Goal: Transaction & Acquisition: Purchase product/service

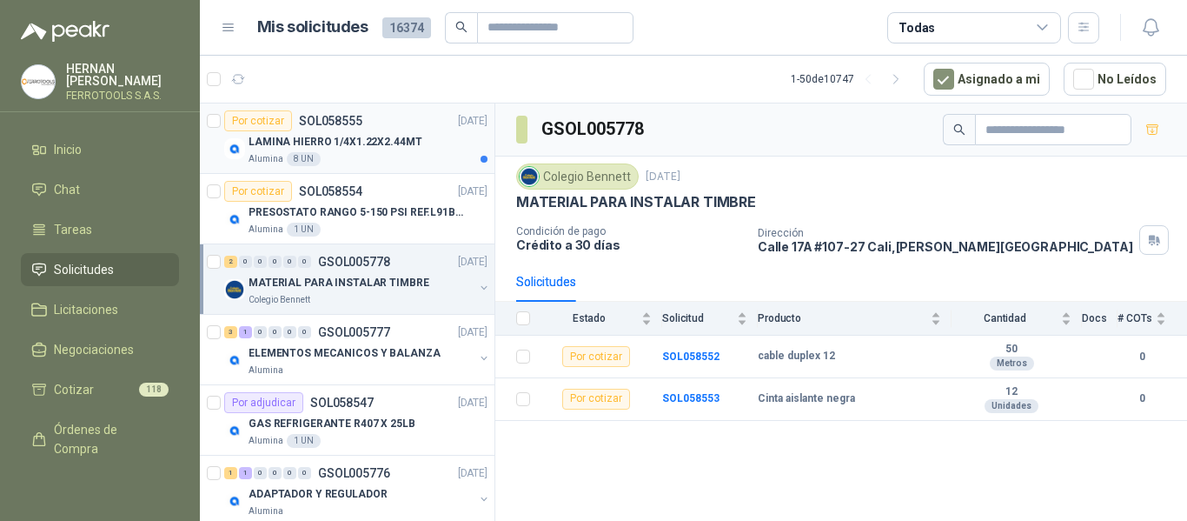
click at [411, 158] on div "Alumina 8 UN" at bounding box center [368, 159] width 239 height 14
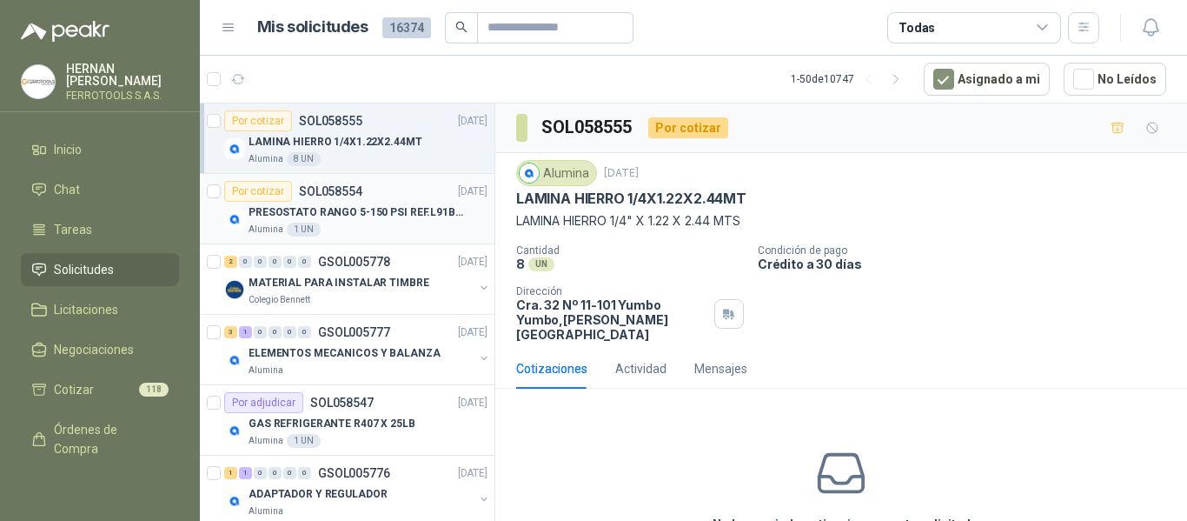
click at [380, 215] on p "PRESOSTATO RANGO 5-150 PSI REF.L91B-1050" at bounding box center [357, 212] width 216 height 17
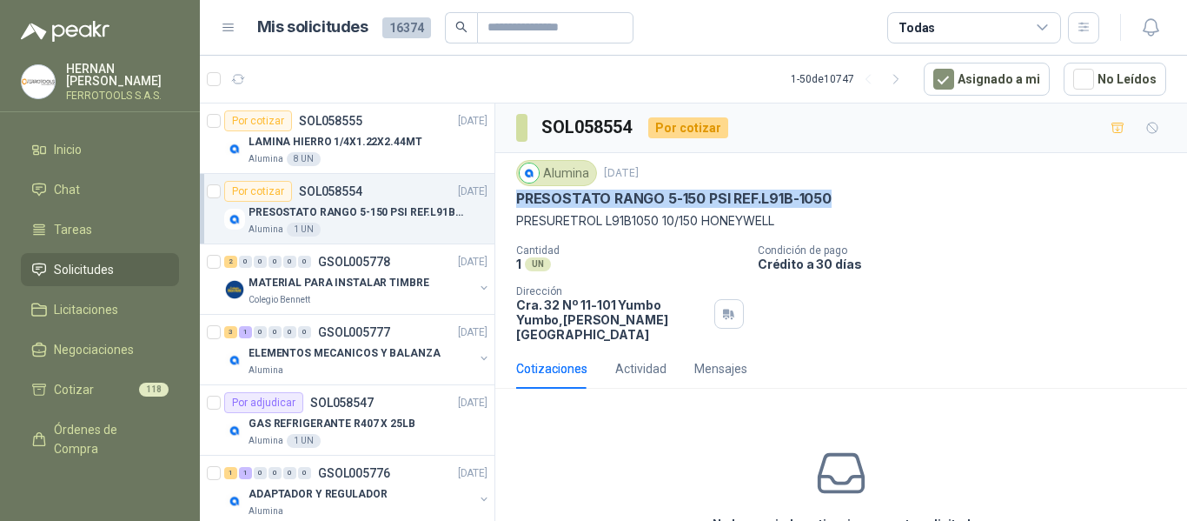
drag, startPoint x: 517, startPoint y: 195, endPoint x: 884, endPoint y: 203, distance: 366.9
click at [884, 203] on div "PRESOSTATO RANGO 5-150 PSI REF.L91B-1050" at bounding box center [841, 198] width 650 height 18
copy p "PRESOSTATO RANGO 5-150 PSI REF.L91B-1050"
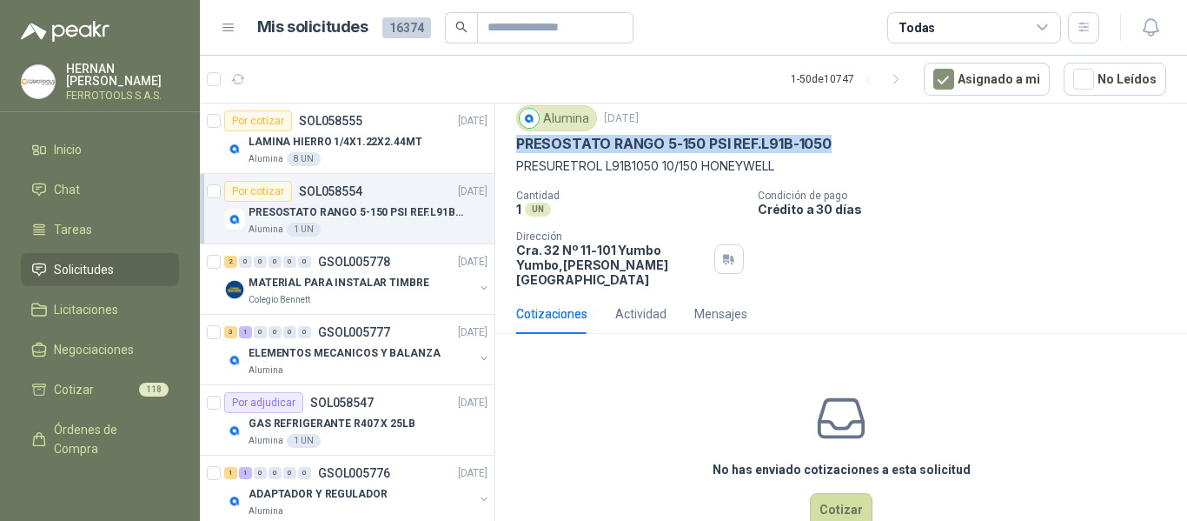
scroll to position [83, 0]
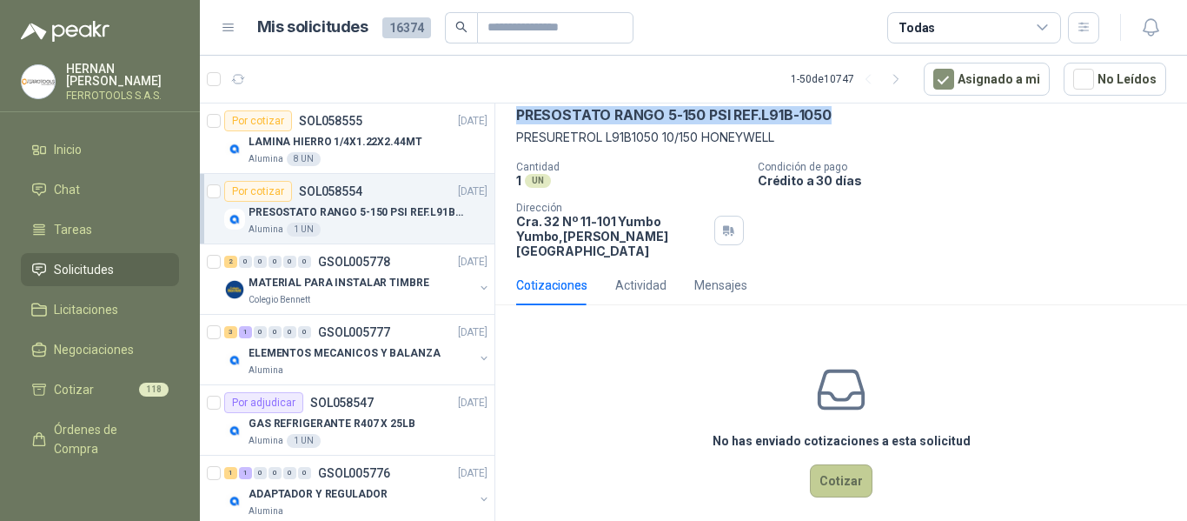
click at [840, 480] on button "Cotizar" at bounding box center [841, 480] width 63 height 33
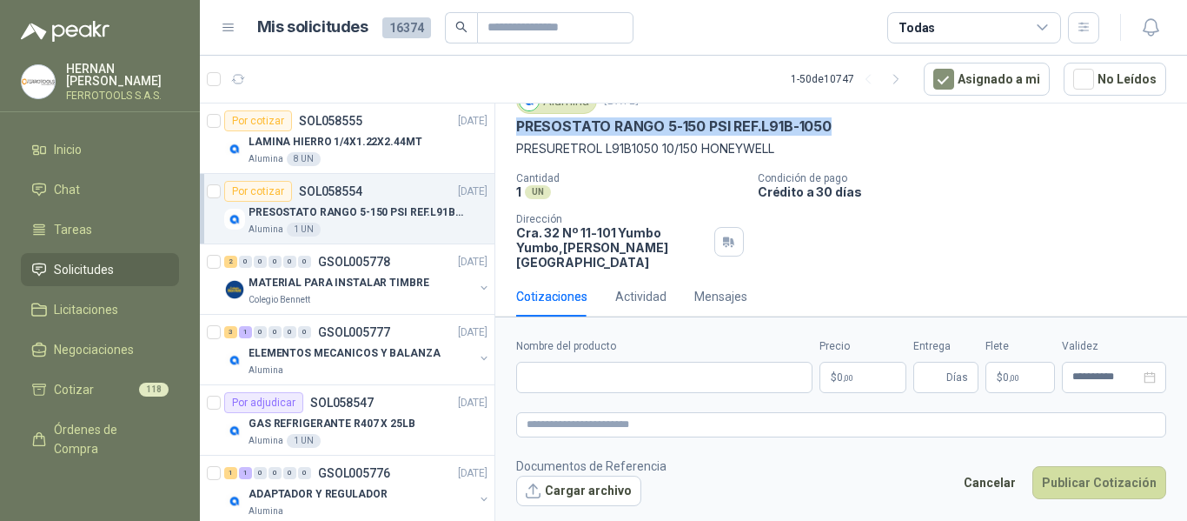
scroll to position [71, 0]
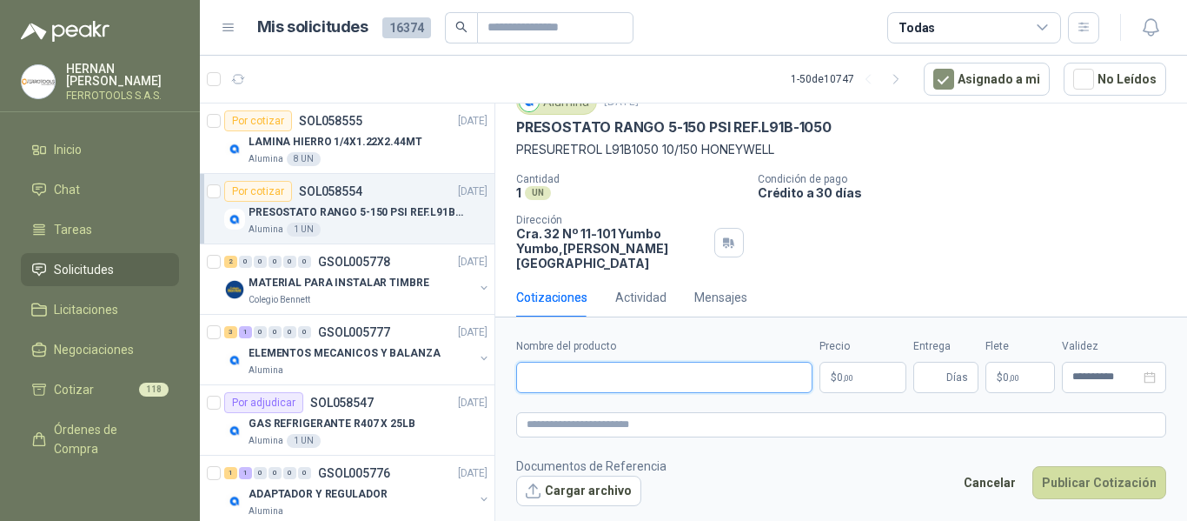
click at [579, 375] on input "Nombre del producto" at bounding box center [664, 377] width 296 height 31
paste input "**********"
type input "**********"
click at [631, 420] on textarea at bounding box center [841, 424] width 650 height 25
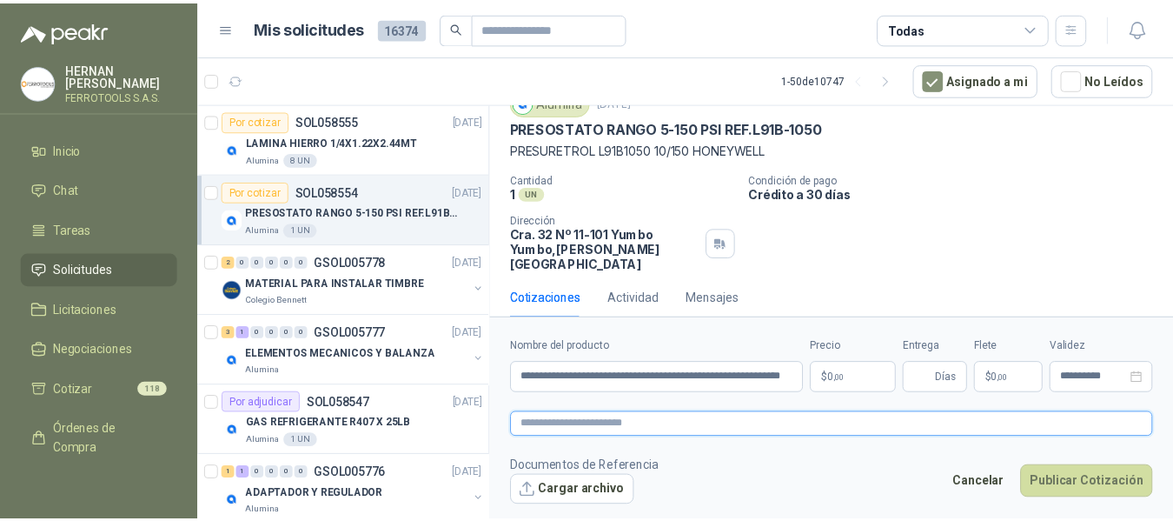
scroll to position [0, 0]
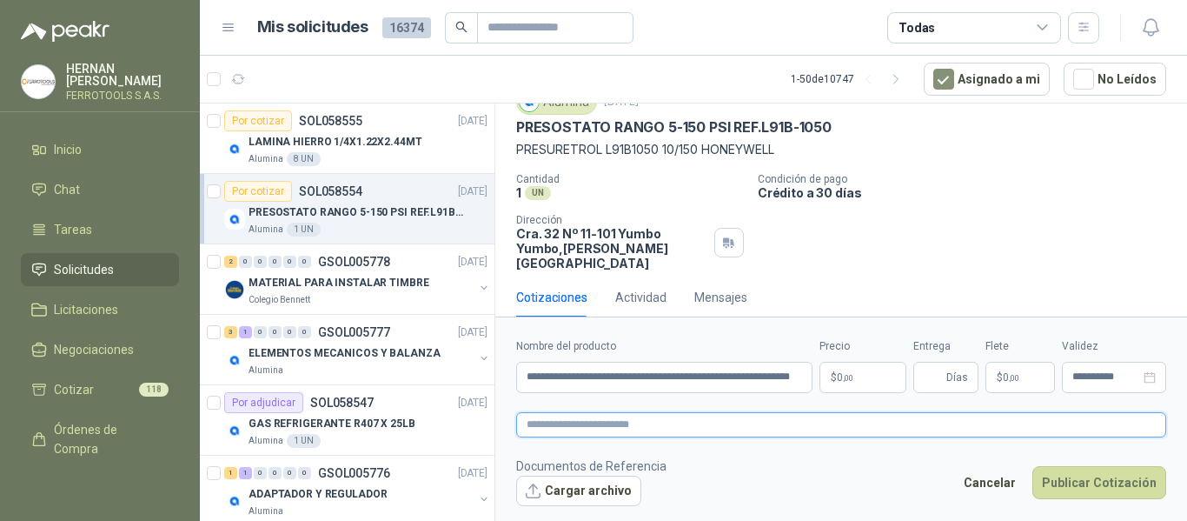
paste textarea "**********"
type textarea "**********"
click at [880, 379] on body "HERNAN RUALES FERROTOOLS S.A.S. Inicio Chat Tareas Solicitudes Licitaciones Neg…" at bounding box center [593, 260] width 1187 height 521
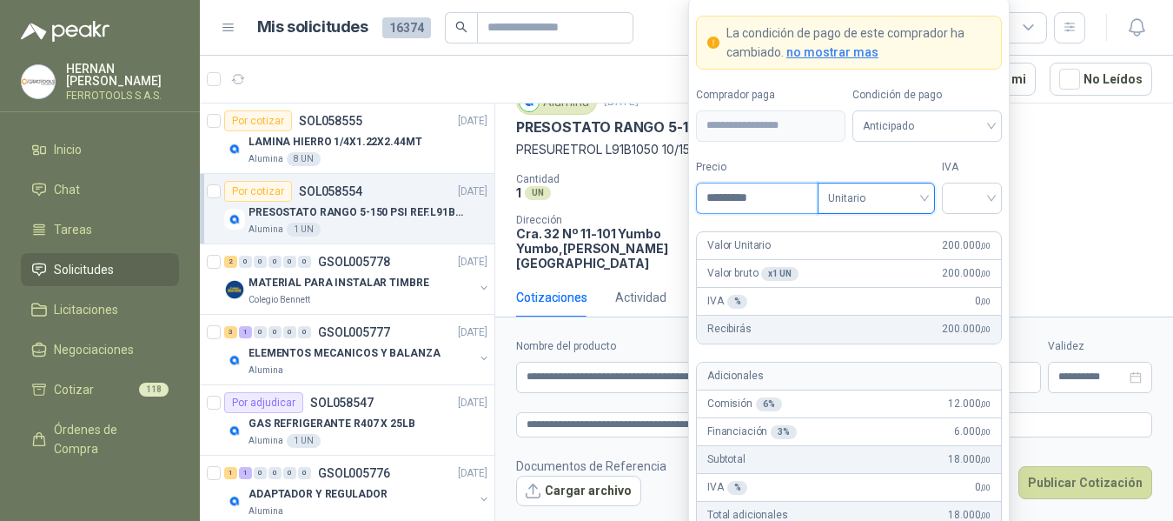
click at [787, 190] on input "*********" at bounding box center [757, 198] width 121 height 30
type input "**********"
click at [989, 196] on input "search" at bounding box center [972, 196] width 39 height 26
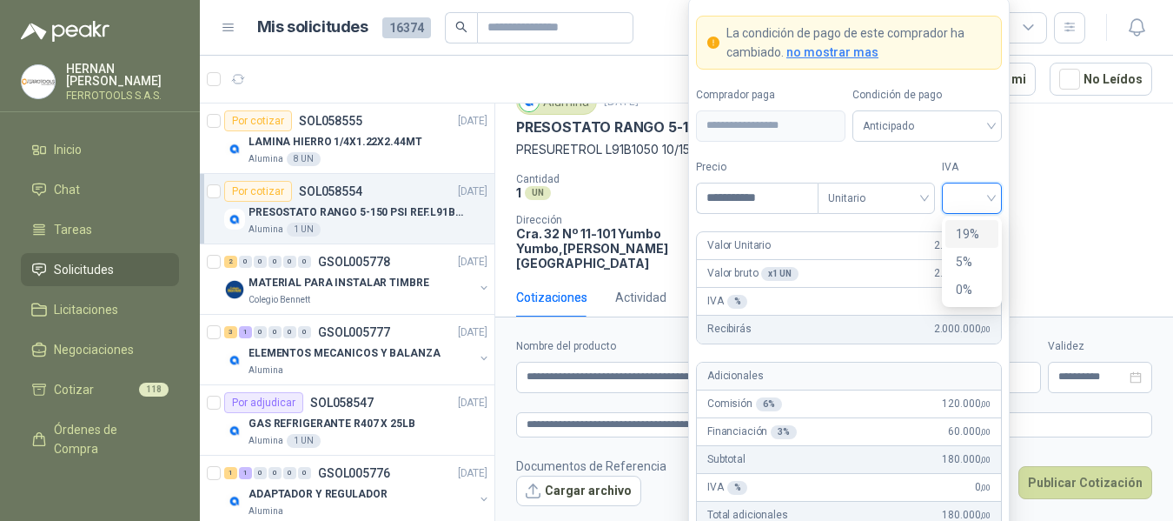
click at [979, 231] on div "19%" at bounding box center [972, 233] width 32 height 19
click at [979, 149] on form "**********" at bounding box center [849, 320] width 322 height 647
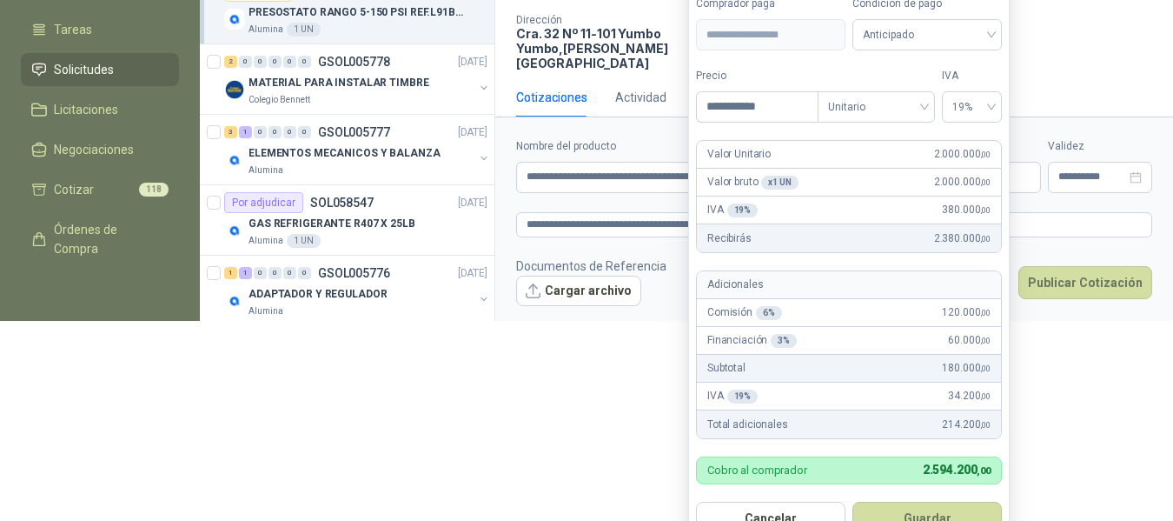
scroll to position [240, 0]
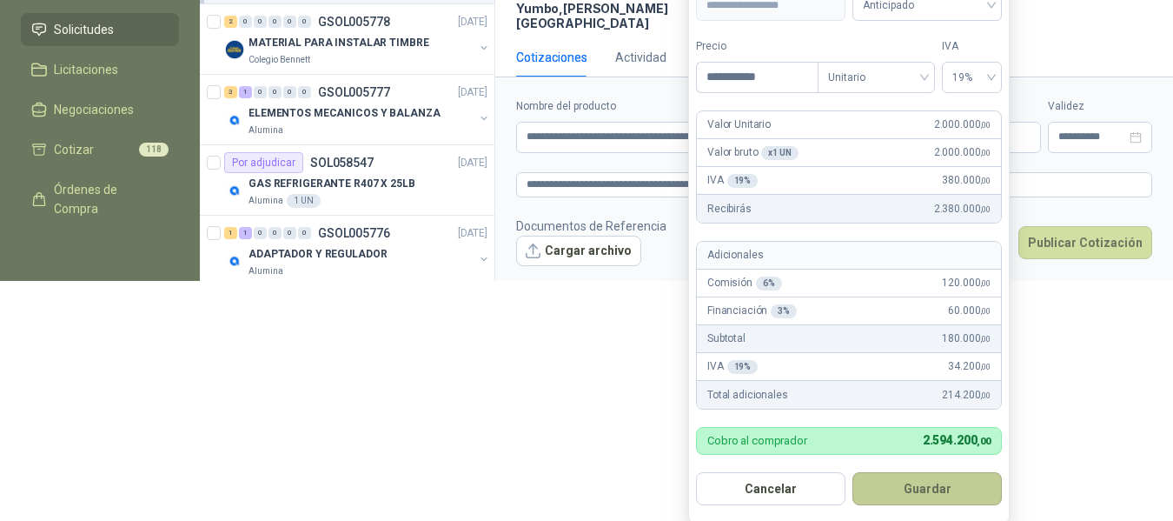
click at [960, 493] on button "Guardar" at bounding box center [927, 488] width 149 height 33
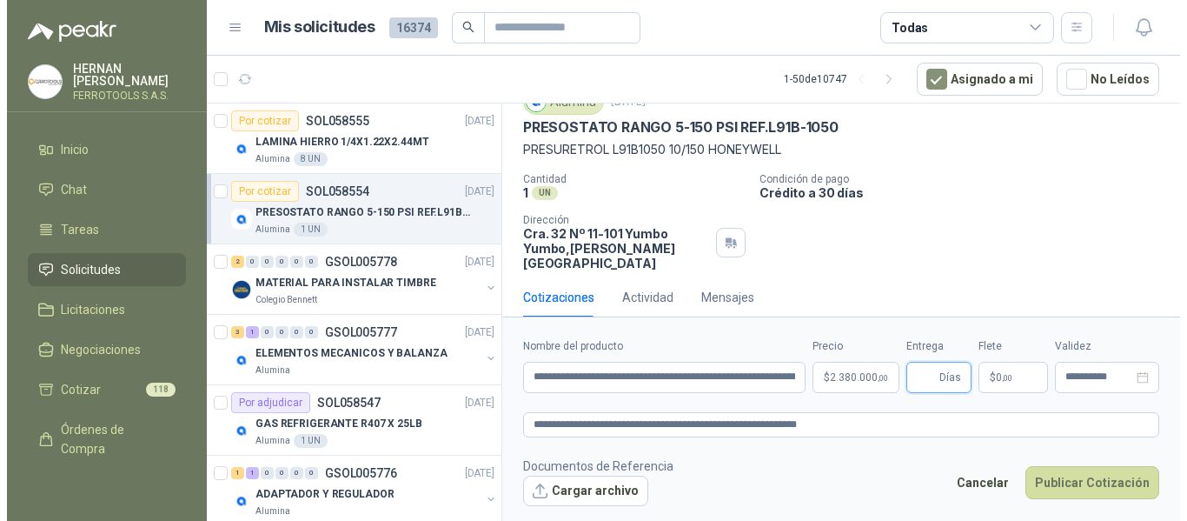
scroll to position [0, 0]
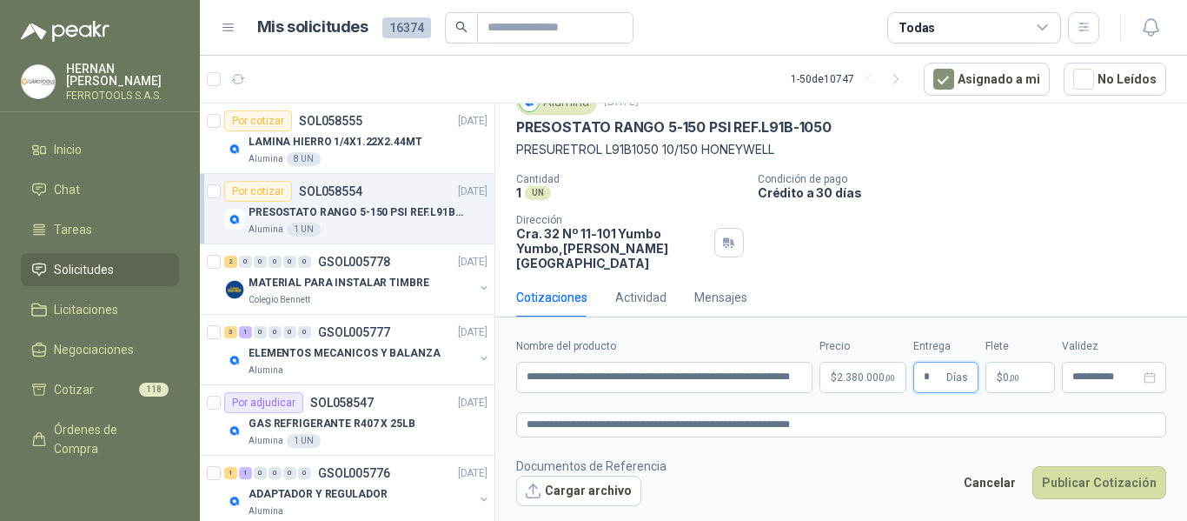
type input "*"
click at [863, 490] on footer "Documentos de Referencia Cargar archivo Cancelar Publicar Cotización" at bounding box center [841, 481] width 650 height 50
click at [880, 424] on textarea "**********" at bounding box center [841, 424] width 650 height 25
paste textarea "**********"
type textarea "**********"
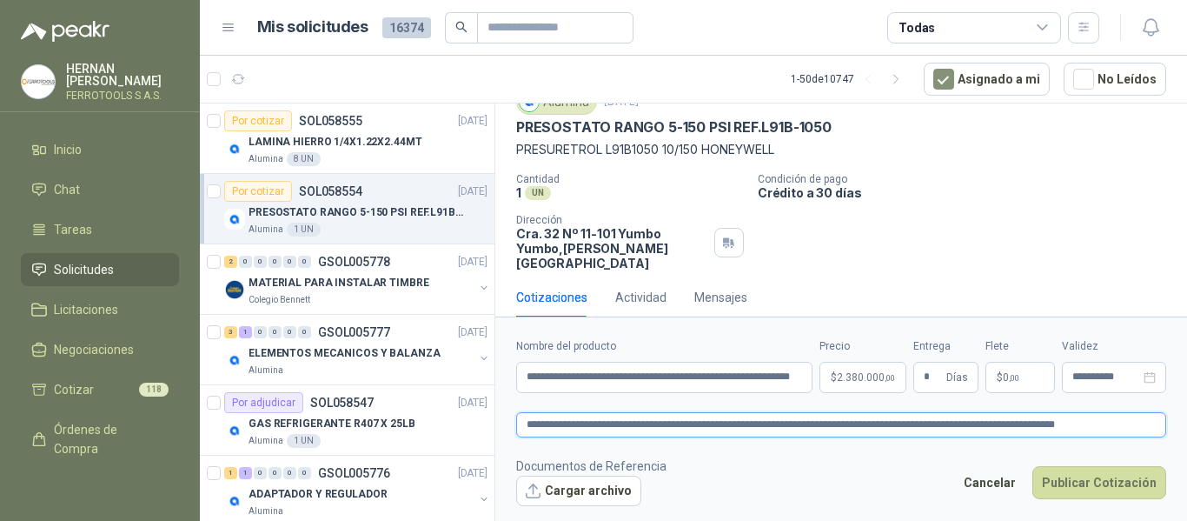
type textarea "**********"
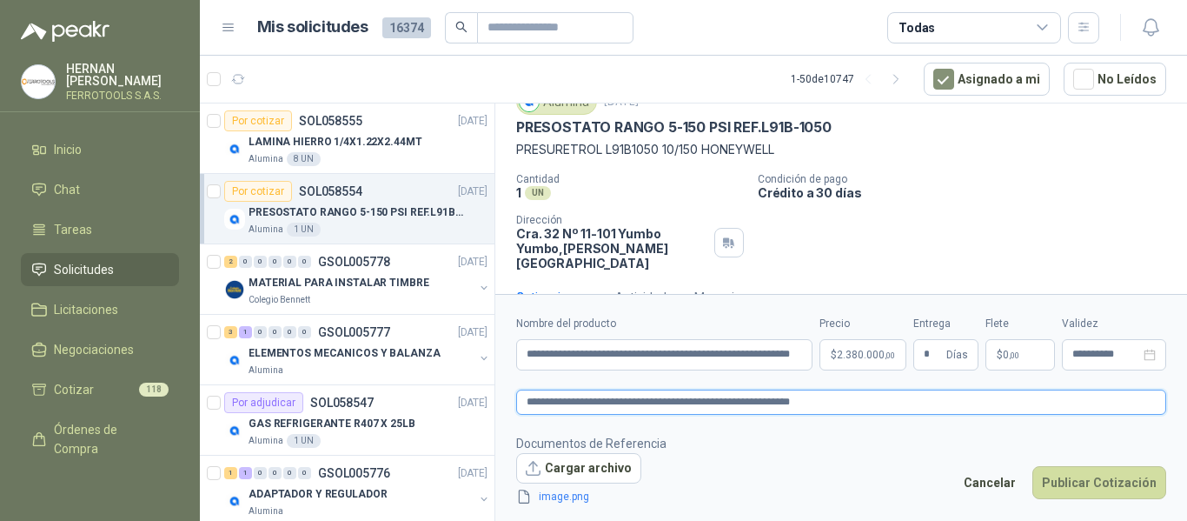
scroll to position [83, 0]
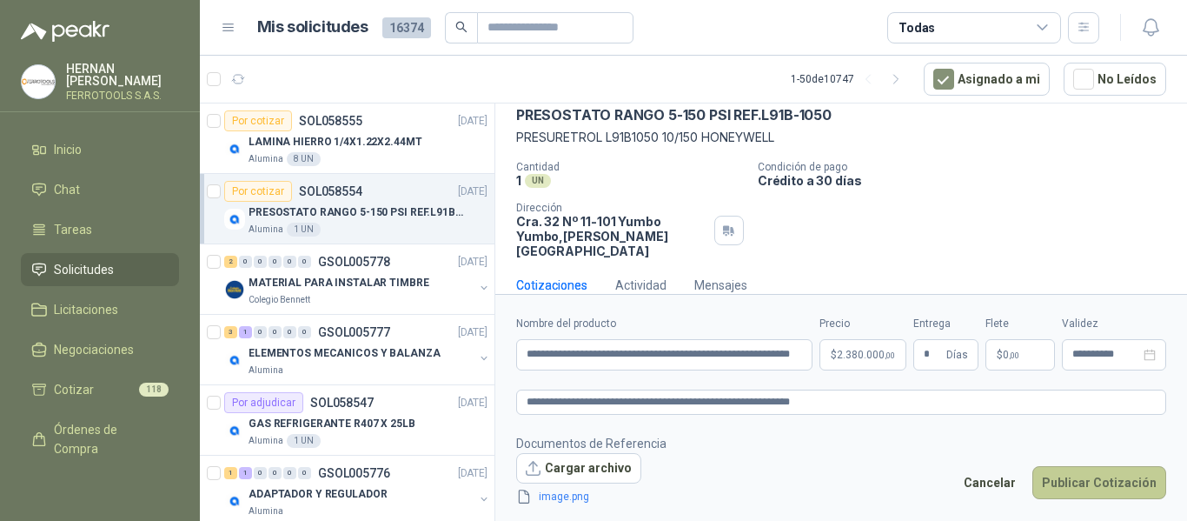
click at [1092, 484] on button "Publicar Cotización" at bounding box center [1100, 482] width 134 height 33
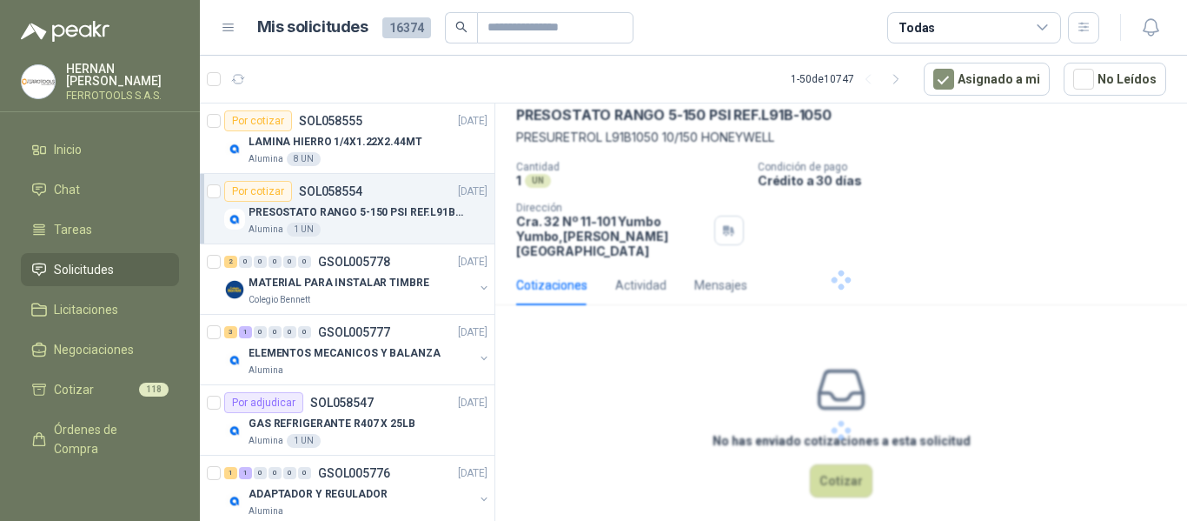
scroll to position [0, 0]
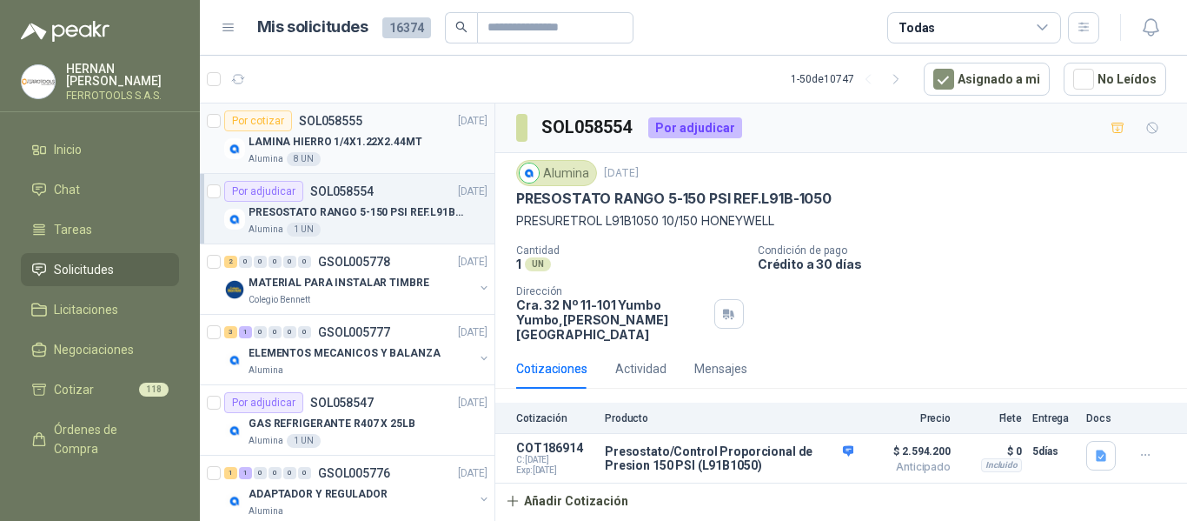
click at [388, 138] on p "LAMINA HIERRO 1/4X1.22X2.44MT" at bounding box center [336, 142] width 174 height 17
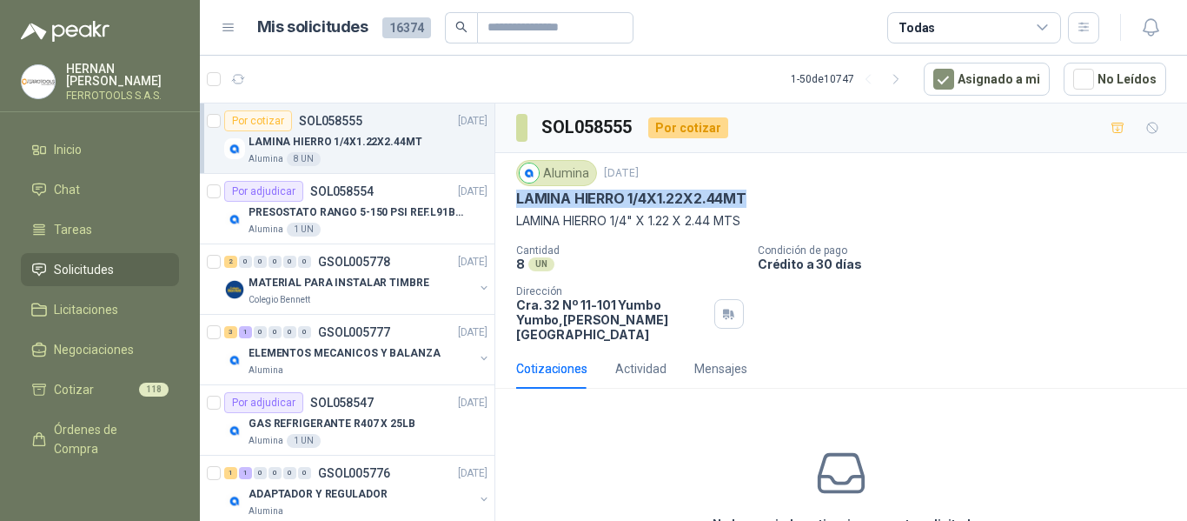
drag, startPoint x: 514, startPoint y: 198, endPoint x: 765, endPoint y: 206, distance: 251.3
click at [765, 206] on div "Alumina 6 oct, 2025 LAMINA HIERRO 1/4X1.22X2.44MT LAMINA HIERRO 1/4" X 1.22 X 2…" at bounding box center [841, 251] width 692 height 196
copy p "LAMINA HIERRO 1/4X1.22X2.44MT"
click at [374, 210] on p "PRESOSTATO RANGO 5-150 PSI REF.L91B-1050" at bounding box center [357, 212] width 216 height 17
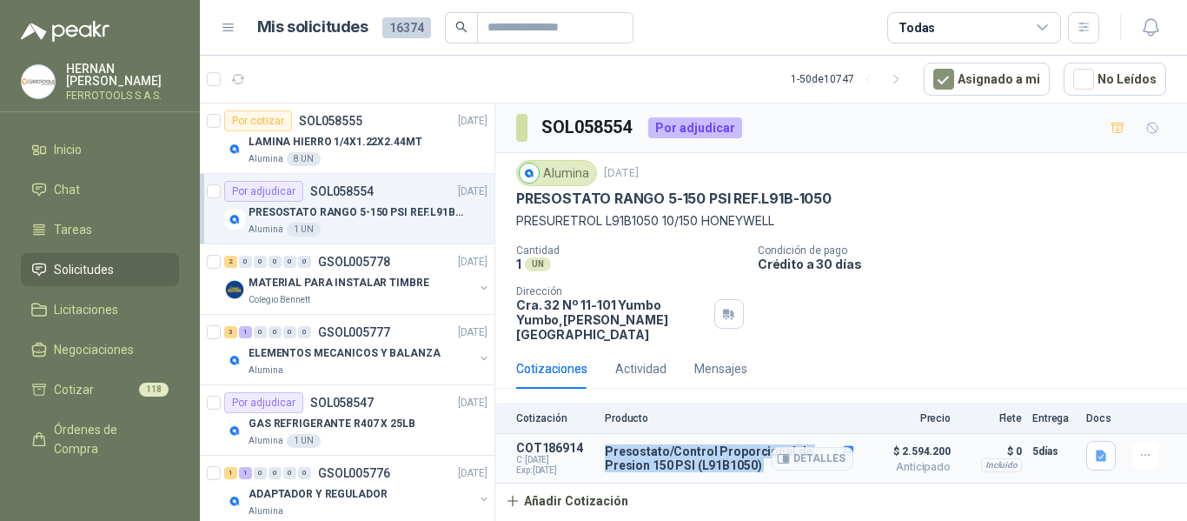
drag, startPoint x: 605, startPoint y: 442, endPoint x: 787, endPoint y: 468, distance: 184.4
click at [787, 468] on article "COT186914 C: 06/10/2025 Exp: 05/11/2025 Presostato/Control Proporcional de Pres…" at bounding box center [841, 459] width 692 height 50
copy div "Presostato/Control Proporcional de Presion 150 PSI (L91B1050)"
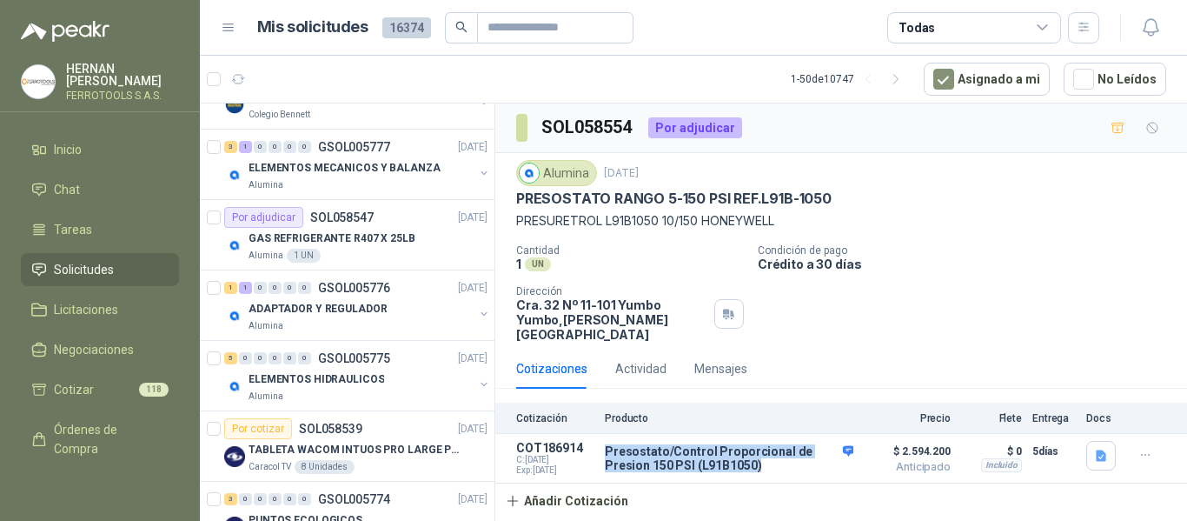
scroll to position [174, 0]
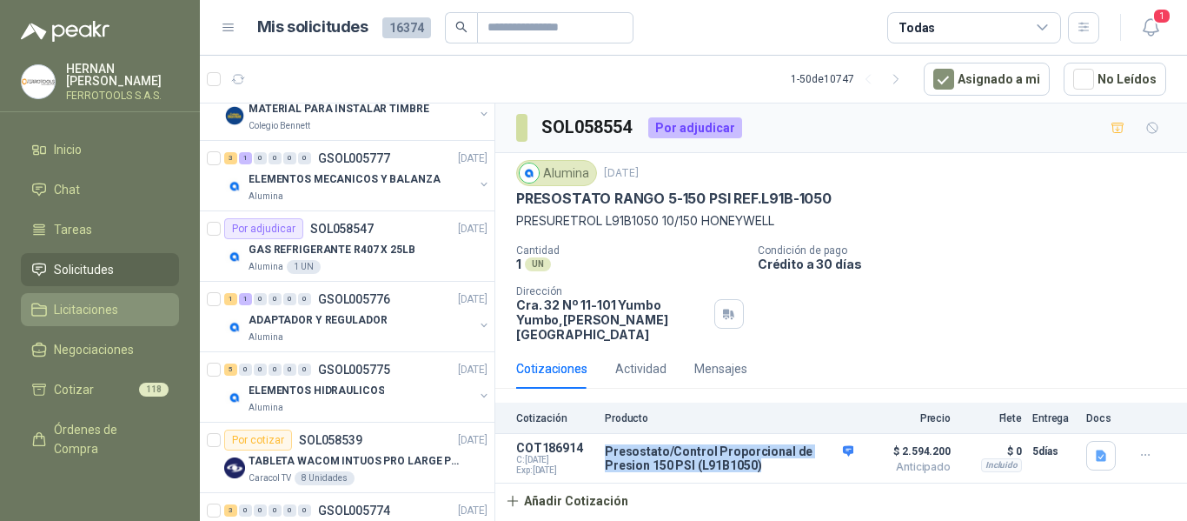
click at [92, 313] on span "Licitaciones" at bounding box center [86, 309] width 64 height 19
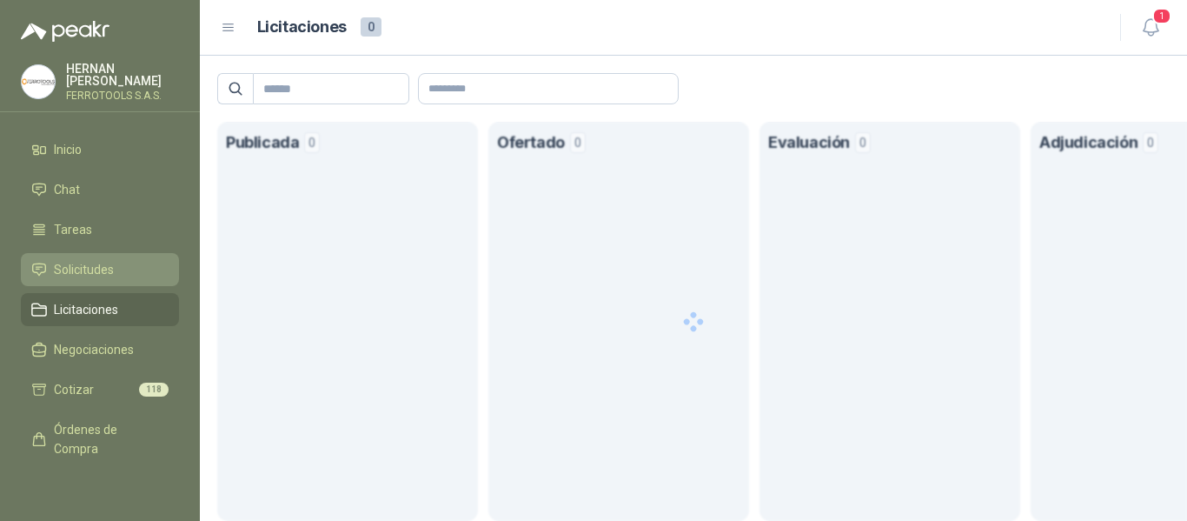
click at [82, 271] on span "Solicitudes" at bounding box center [84, 269] width 60 height 19
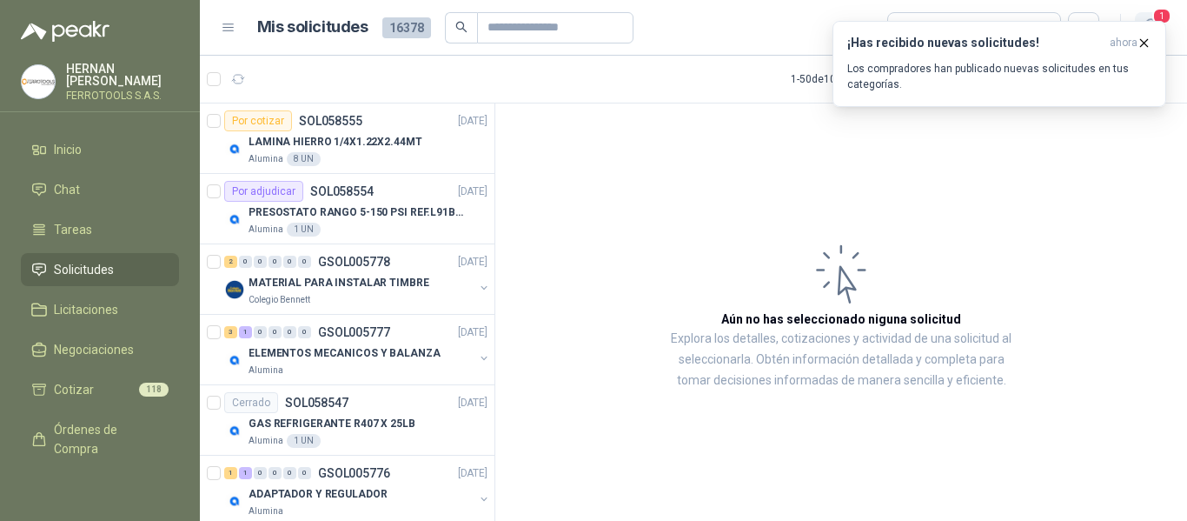
click at [1161, 19] on span "1" at bounding box center [1161, 16] width 19 height 17
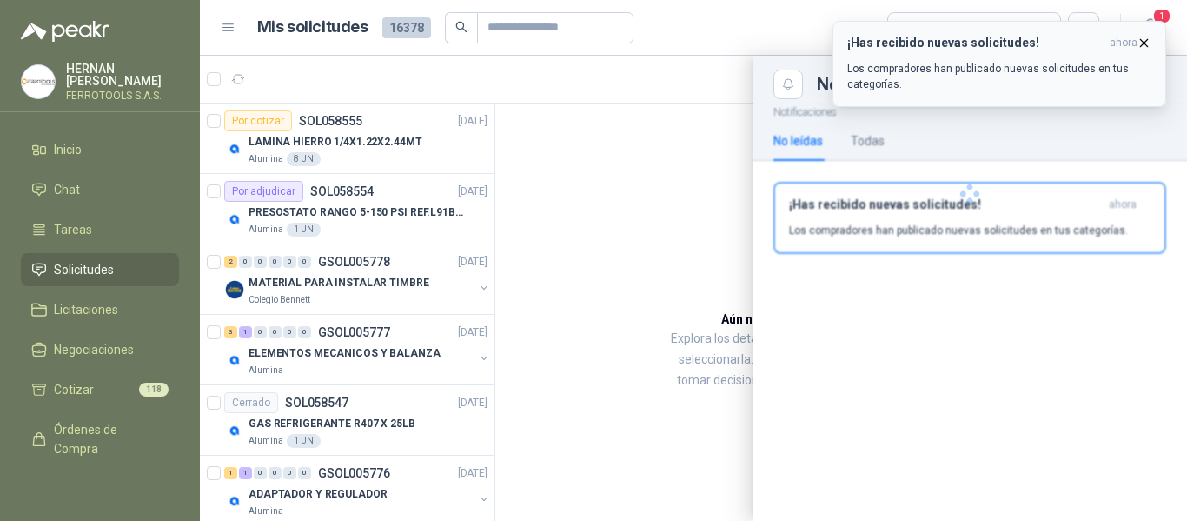
click at [982, 56] on div "¡Has recibido nuevas solicitudes! ahora Los compradores han publicado nuevas so…" at bounding box center [999, 64] width 304 height 56
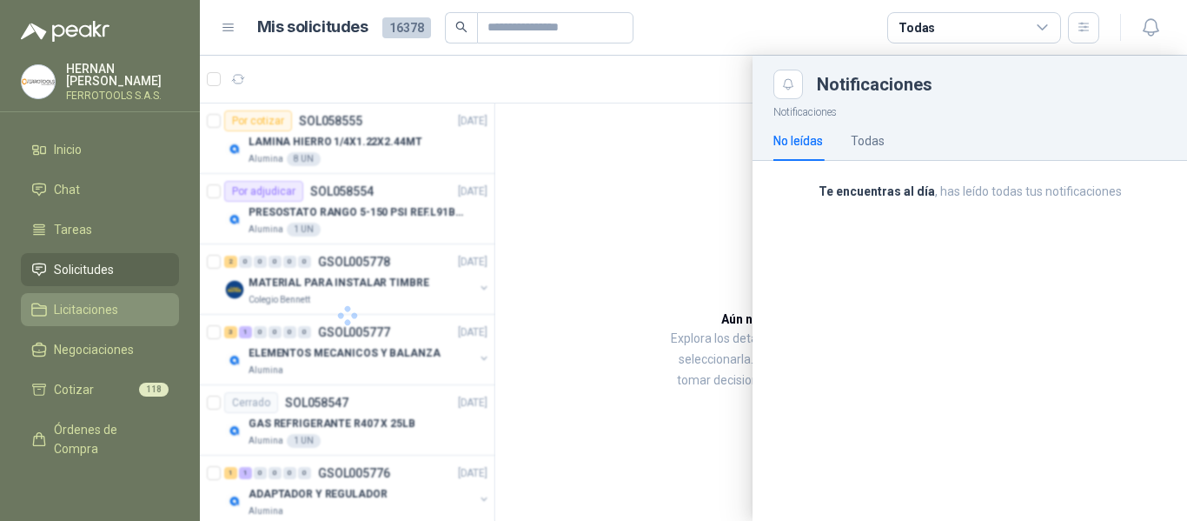
click at [91, 300] on span "Licitaciones" at bounding box center [86, 309] width 64 height 19
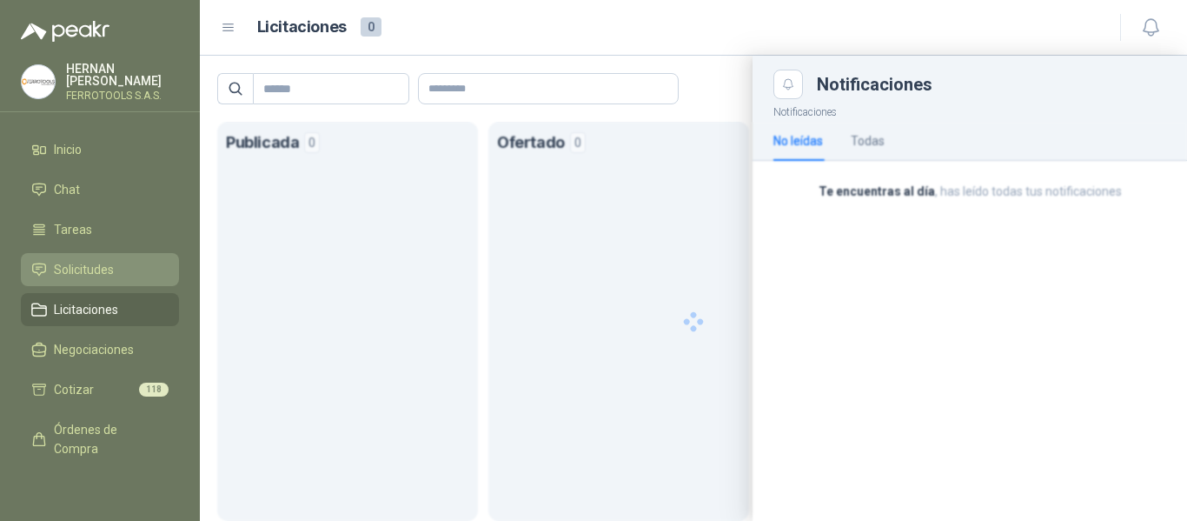
click at [90, 260] on span "Solicitudes" at bounding box center [84, 269] width 60 height 19
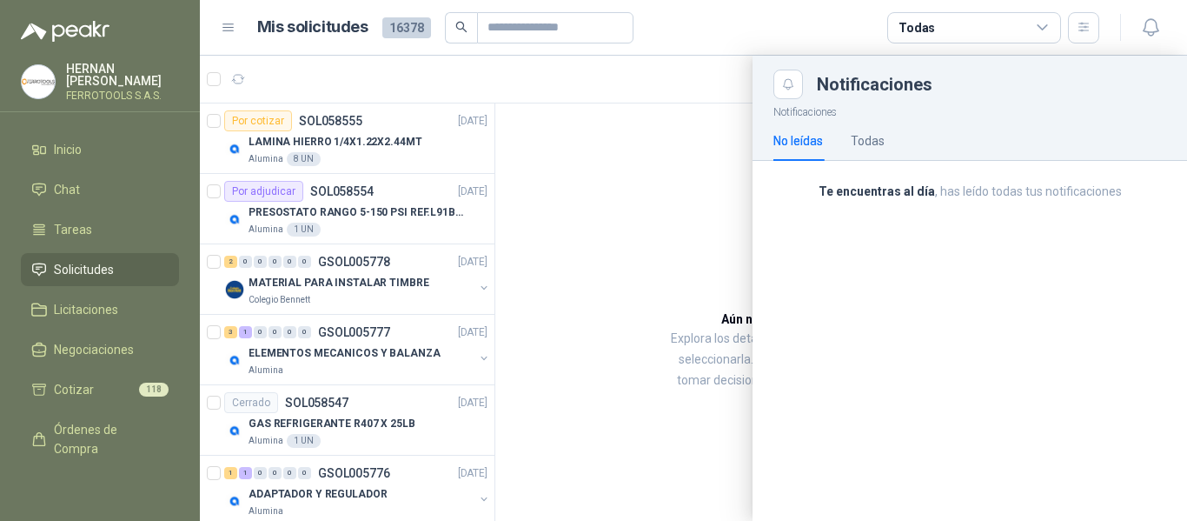
click at [414, 90] on div at bounding box center [693, 288] width 987 height 465
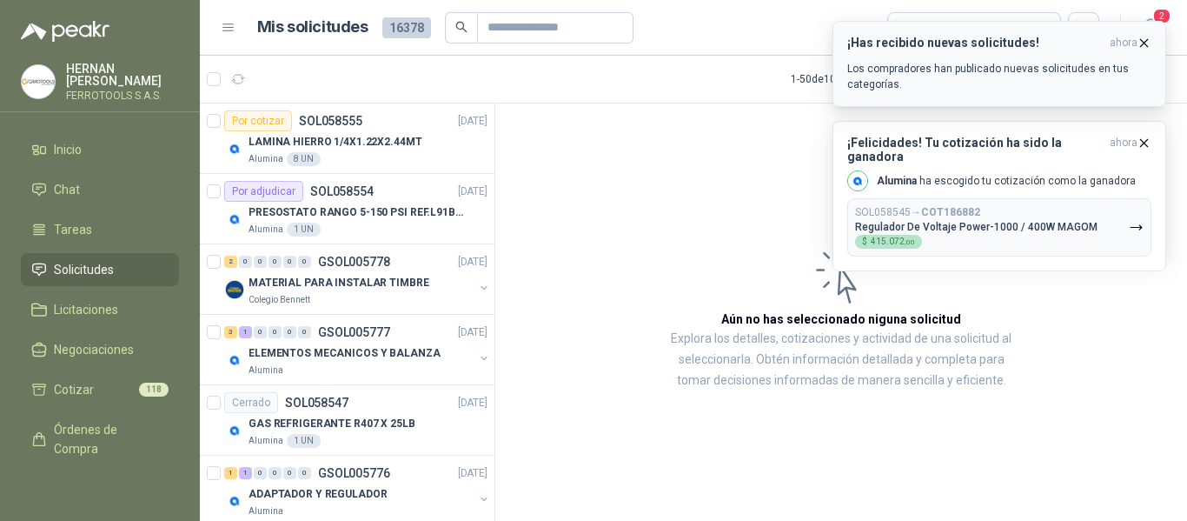
click at [952, 59] on div "¡Has recibido nuevas solicitudes! ahora Los compradores han publicado nuevas so…" at bounding box center [999, 64] width 304 height 56
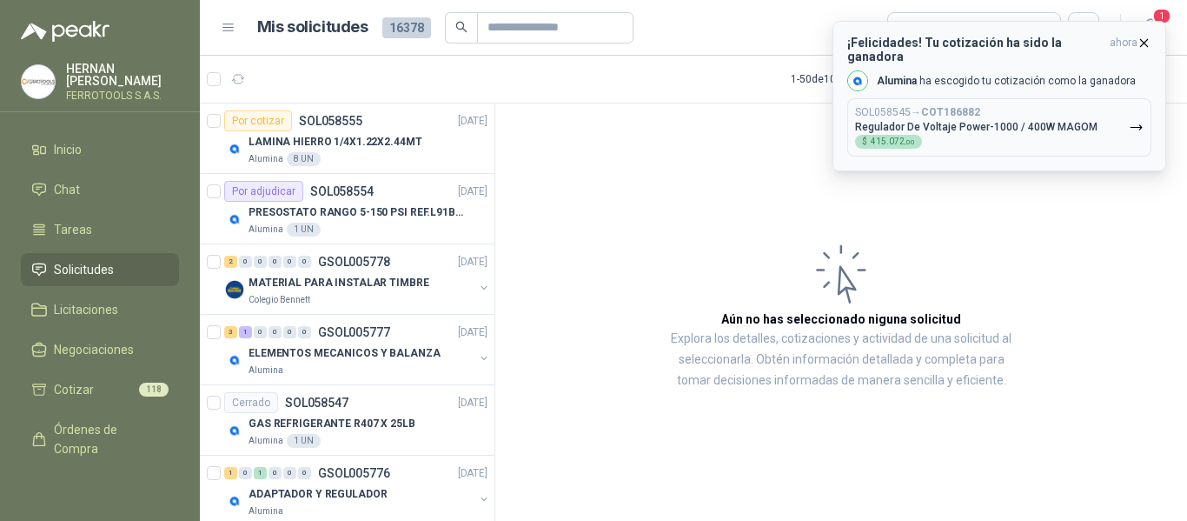
click at [1118, 124] on button "SOL058545 → COT186882 Regulador De Voltaje Power-1000 / 400W MAGOM $ 415.072 ,00" at bounding box center [999, 127] width 304 height 58
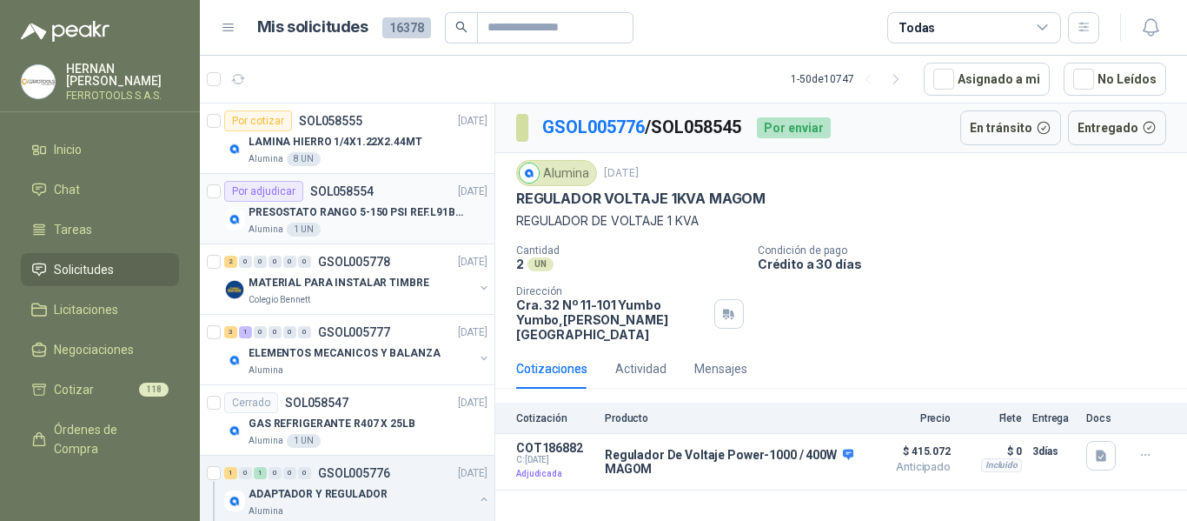
drag, startPoint x: 420, startPoint y: 209, endPoint x: 422, endPoint y: 181, distance: 27.9
click at [420, 209] on p "PRESOSTATO RANGO 5-150 PSI REF.L91B-1050" at bounding box center [357, 212] width 216 height 17
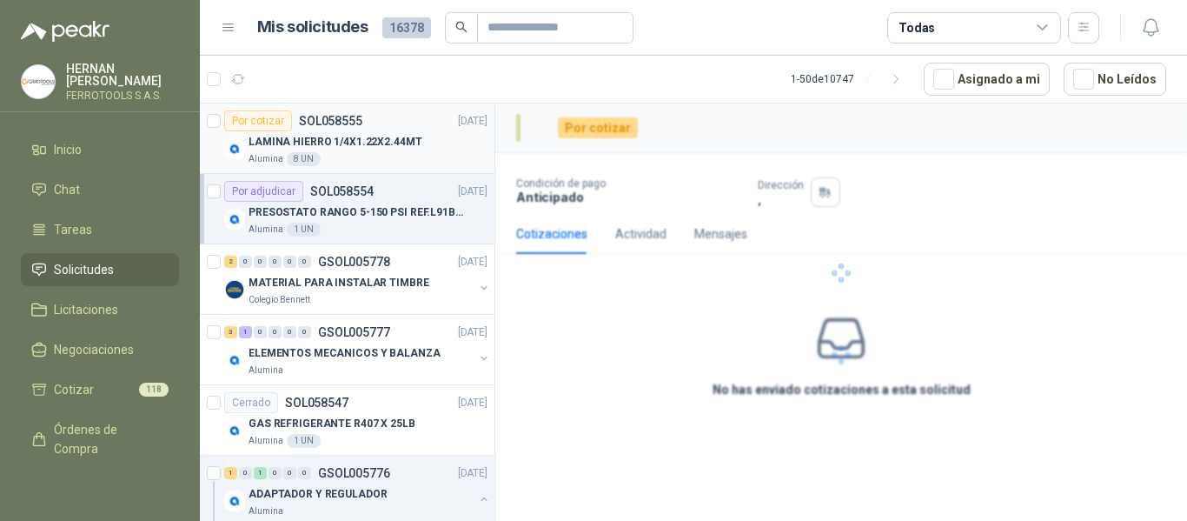
click at [419, 143] on div "LAMINA HIERRO 1/4X1.22X2.44MT" at bounding box center [368, 141] width 239 height 21
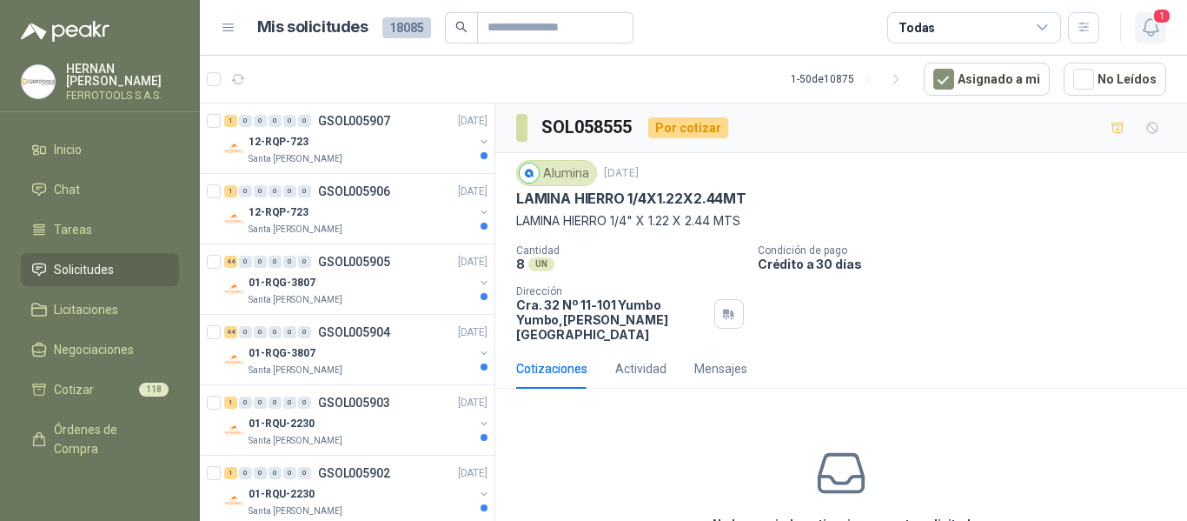
click at [1149, 33] on icon "button" at bounding box center [1151, 28] width 22 height 22
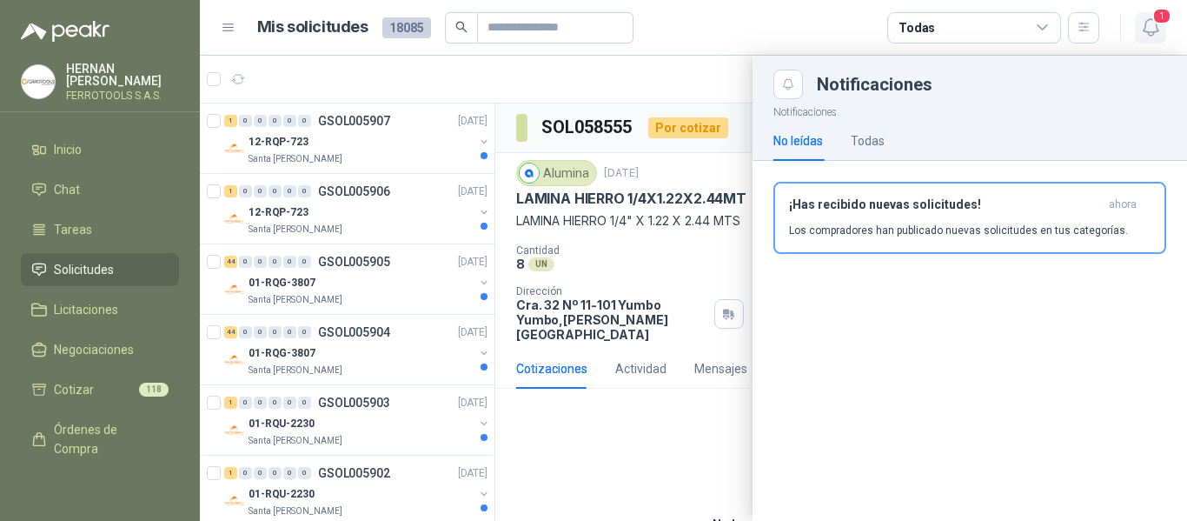
click at [1149, 33] on icon "button" at bounding box center [1151, 28] width 22 height 22
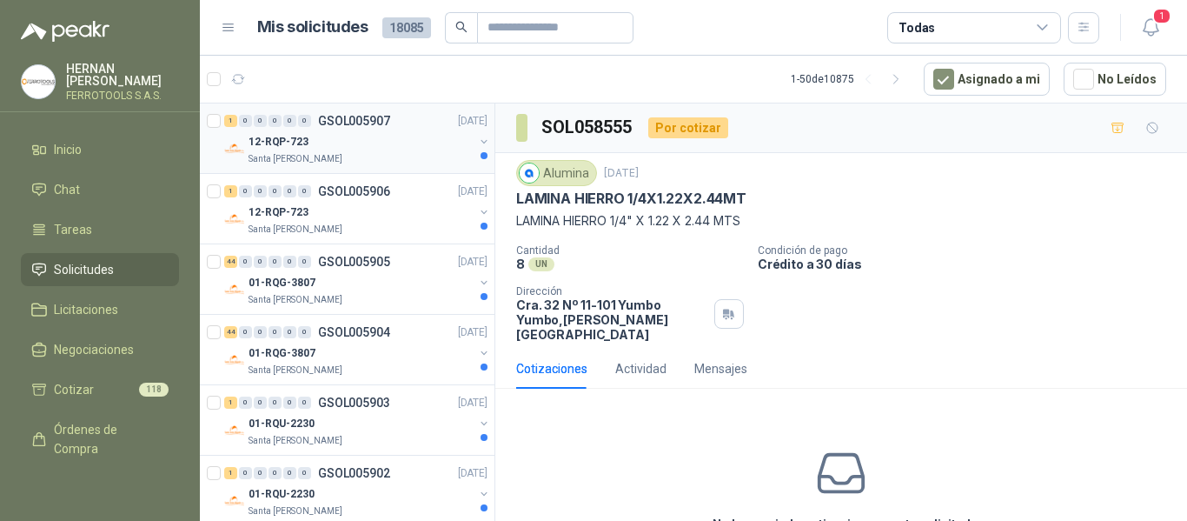
click at [312, 157] on p "Santa Anita Napoles" at bounding box center [296, 159] width 94 height 14
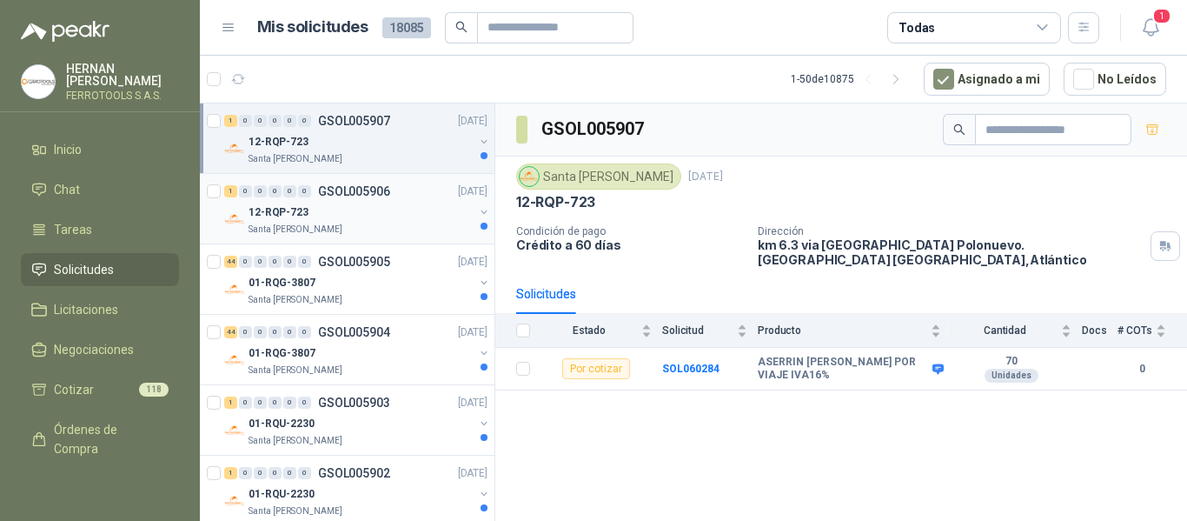
click at [398, 214] on div "12-RQP-723" at bounding box center [361, 212] width 225 height 21
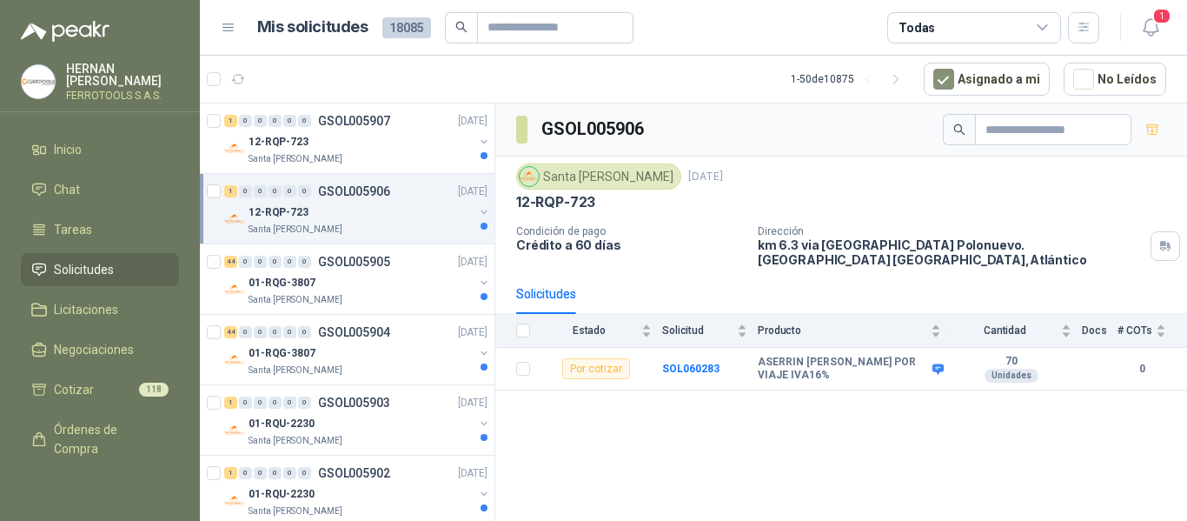
scroll to position [87, 0]
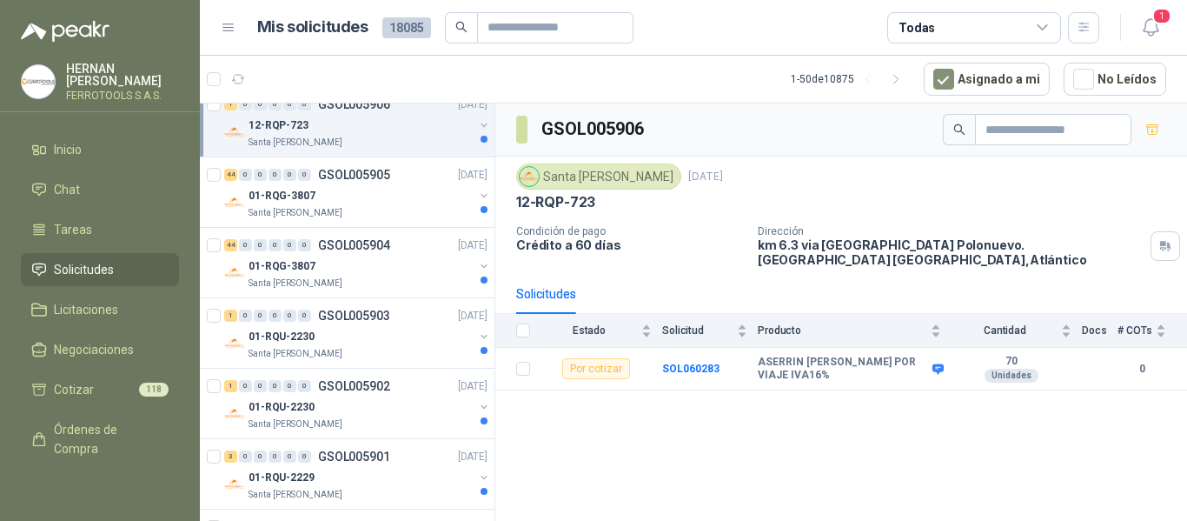
click at [398, 214] on div "Santa [PERSON_NAME]" at bounding box center [361, 213] width 225 height 14
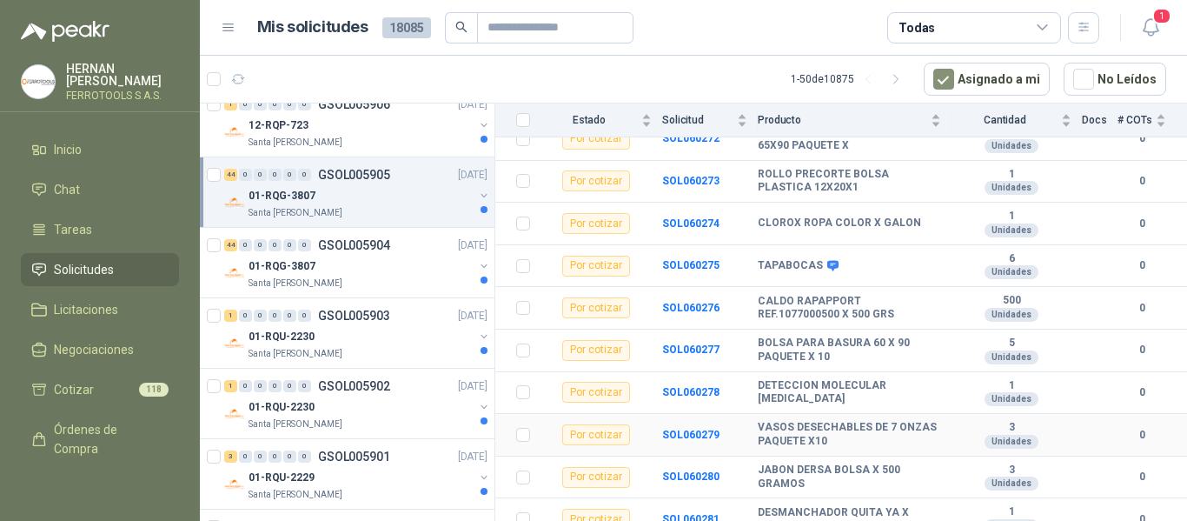
scroll to position [1679, 0]
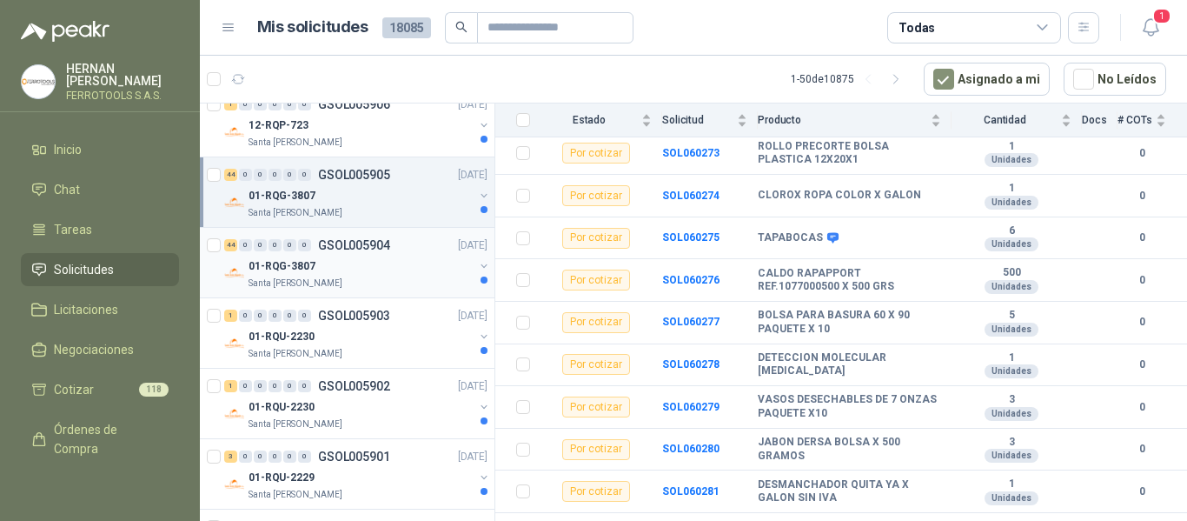
click at [372, 269] on div "01-RQG-3807" at bounding box center [361, 266] width 225 height 21
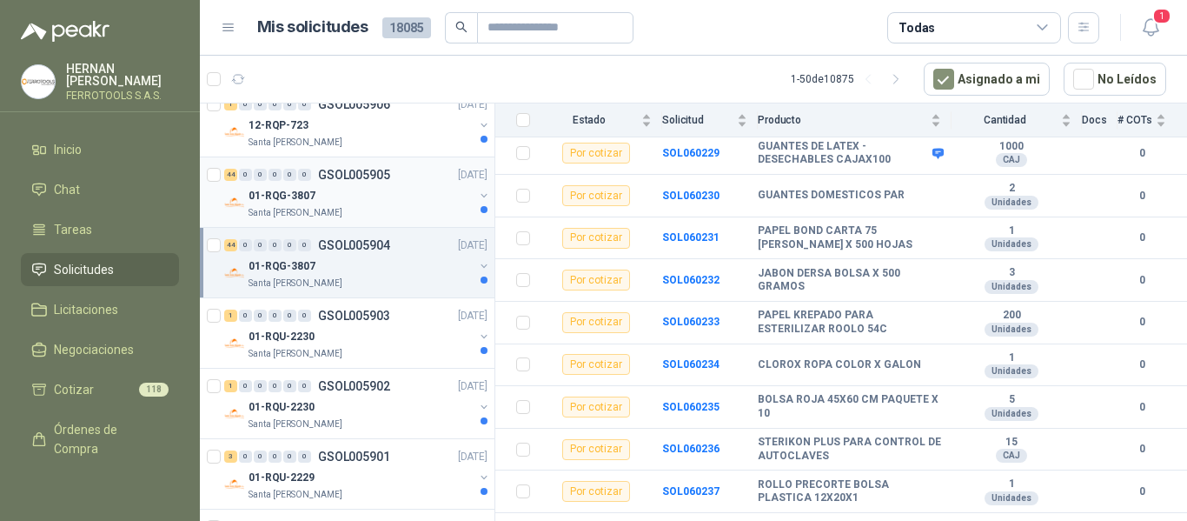
scroll to position [174, 0]
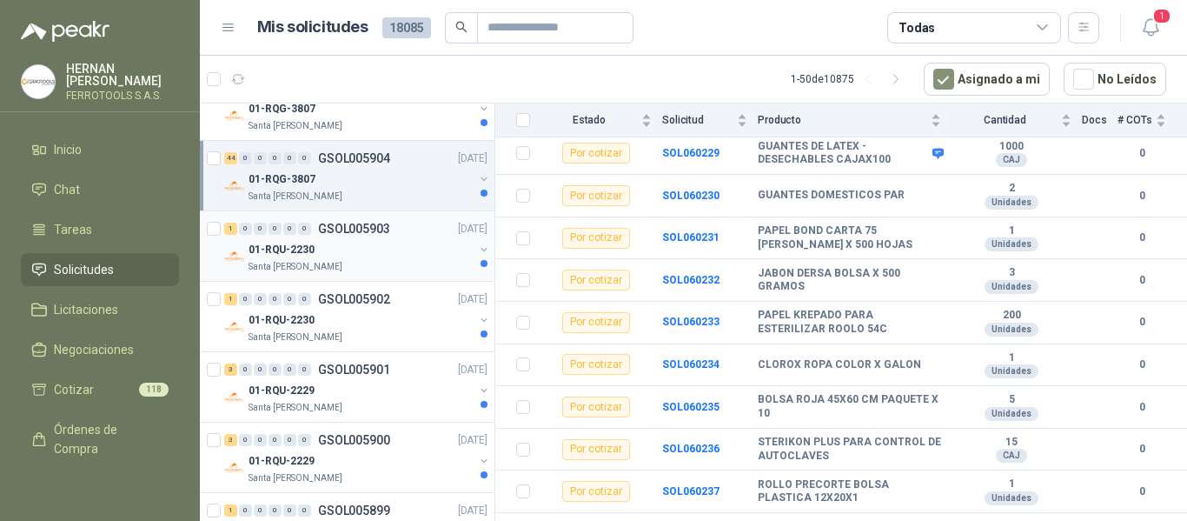
click at [369, 243] on div "01-RQU-2230" at bounding box center [361, 249] width 225 height 21
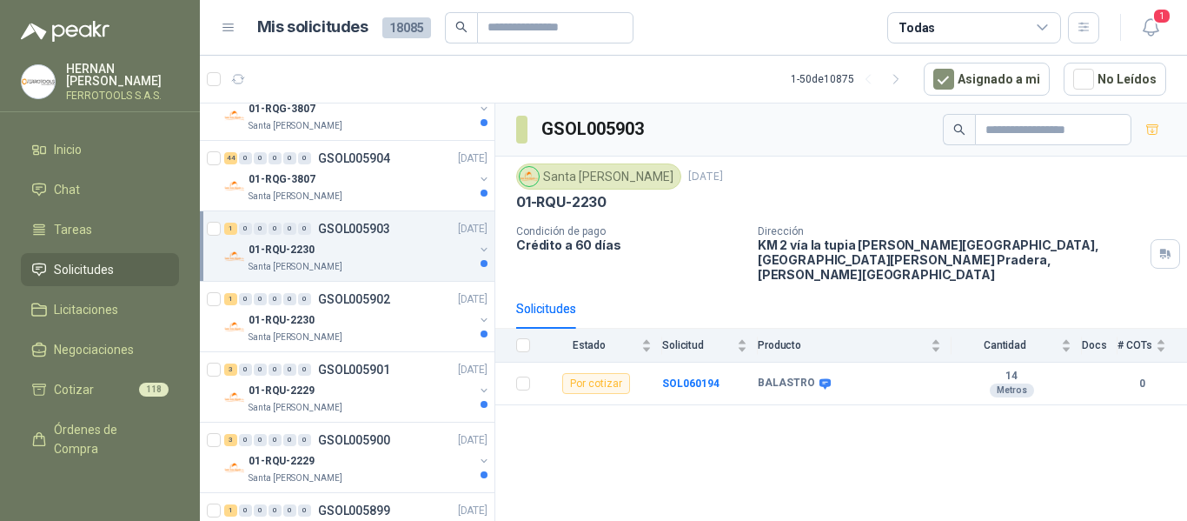
scroll to position [261, 0]
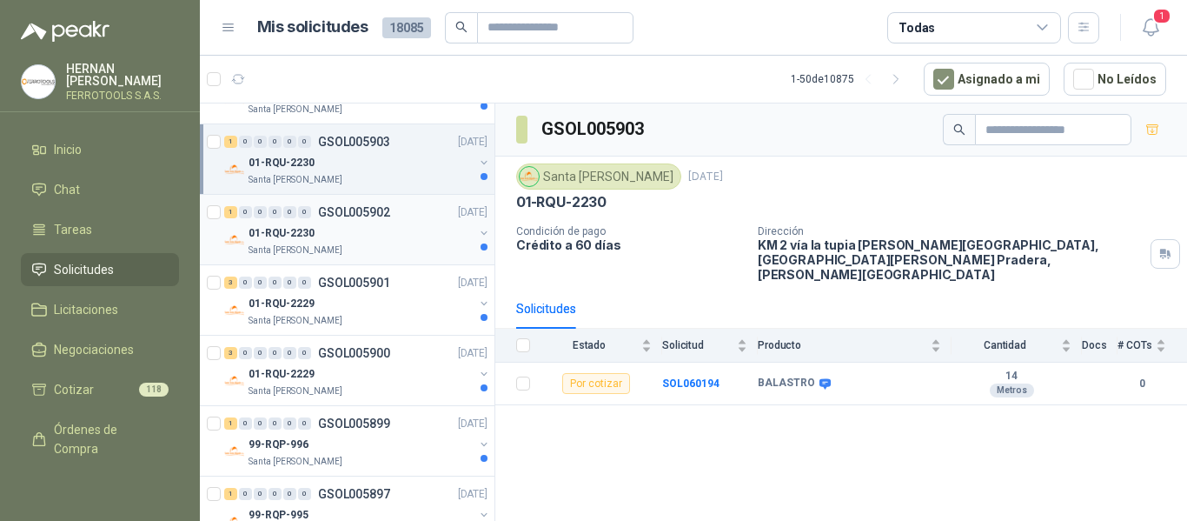
click at [380, 235] on div "01-RQU-2230" at bounding box center [361, 232] width 225 height 21
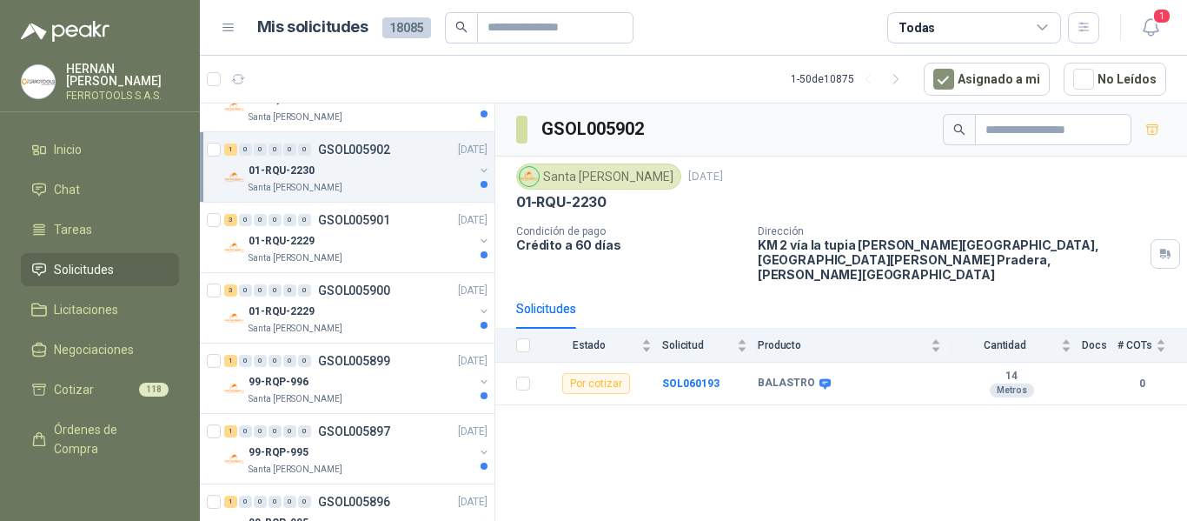
scroll to position [348, 0]
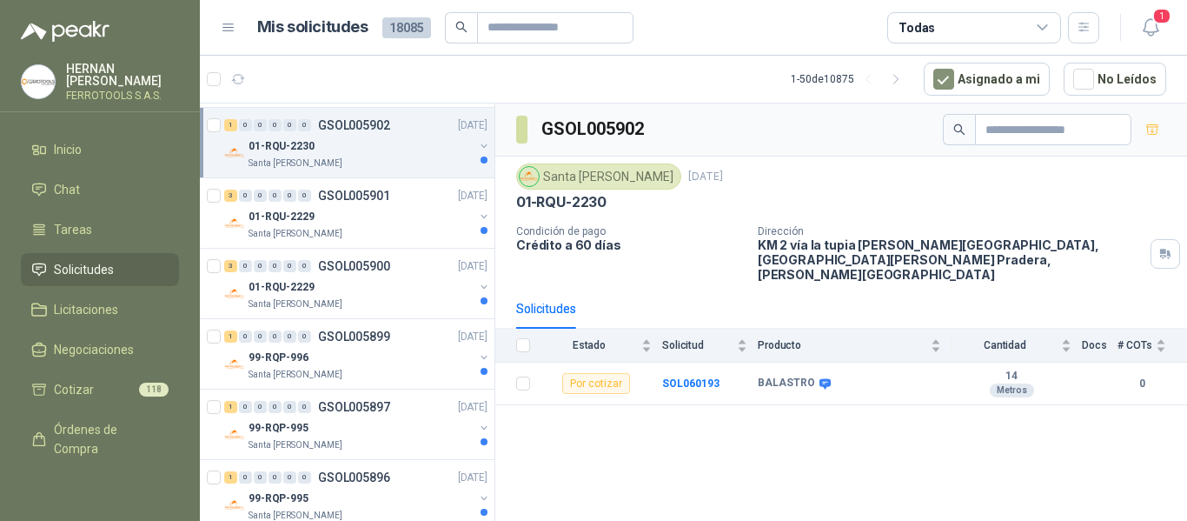
click at [380, 235] on div "Santa [PERSON_NAME]" at bounding box center [361, 234] width 225 height 14
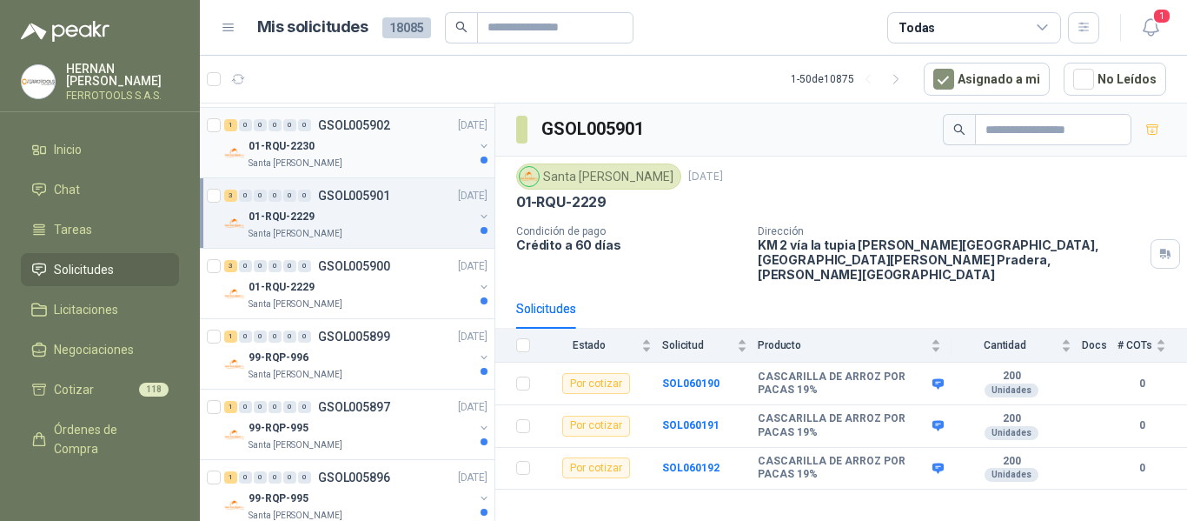
scroll to position [435, 0]
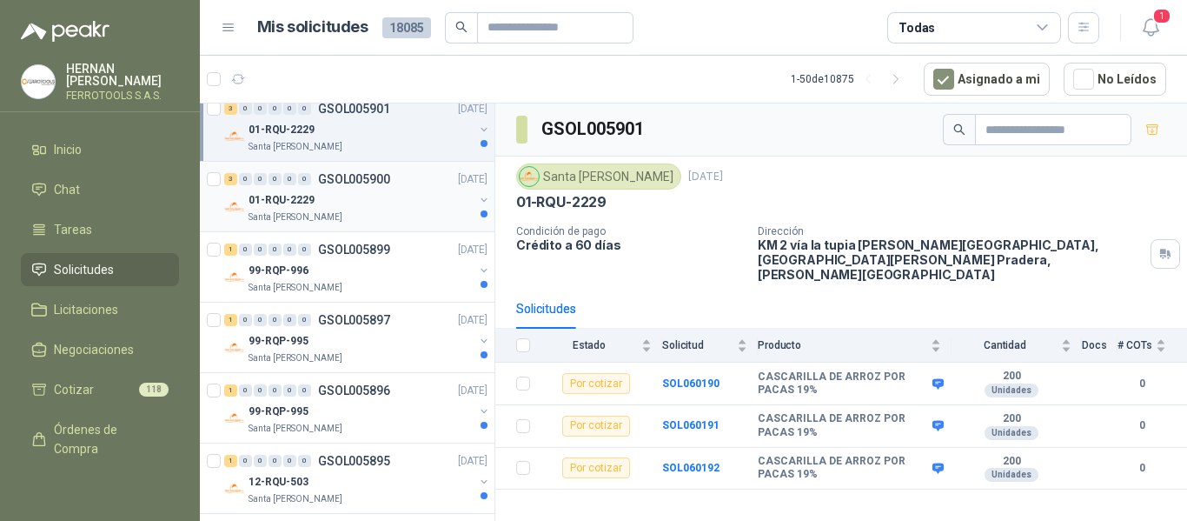
click at [394, 221] on div "Santa [PERSON_NAME]" at bounding box center [361, 217] width 225 height 14
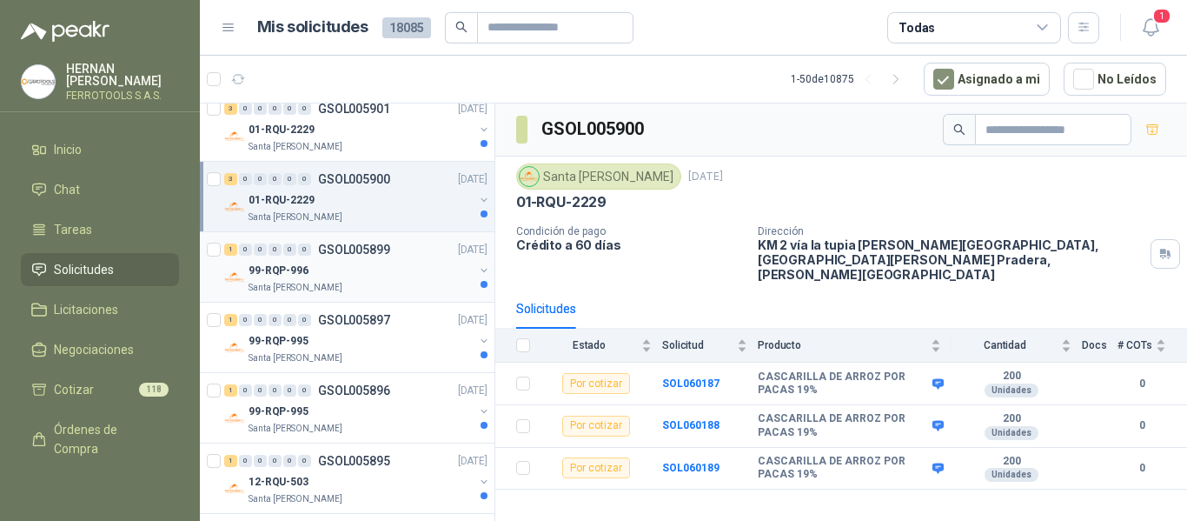
click at [394, 262] on div "99-RQP-996" at bounding box center [361, 270] width 225 height 21
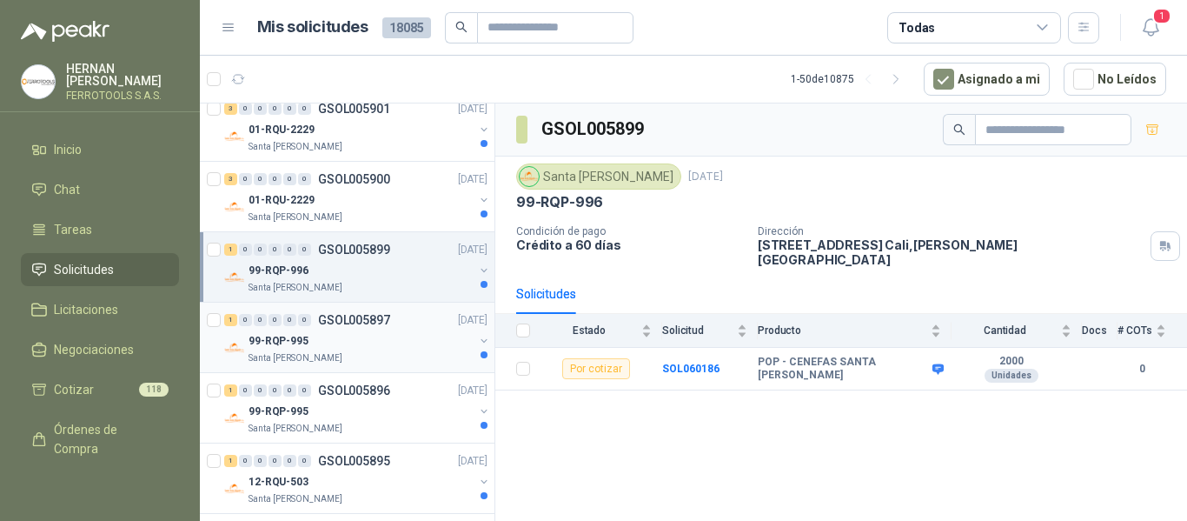
click at [397, 343] on div "99-RQP-995" at bounding box center [361, 340] width 225 height 21
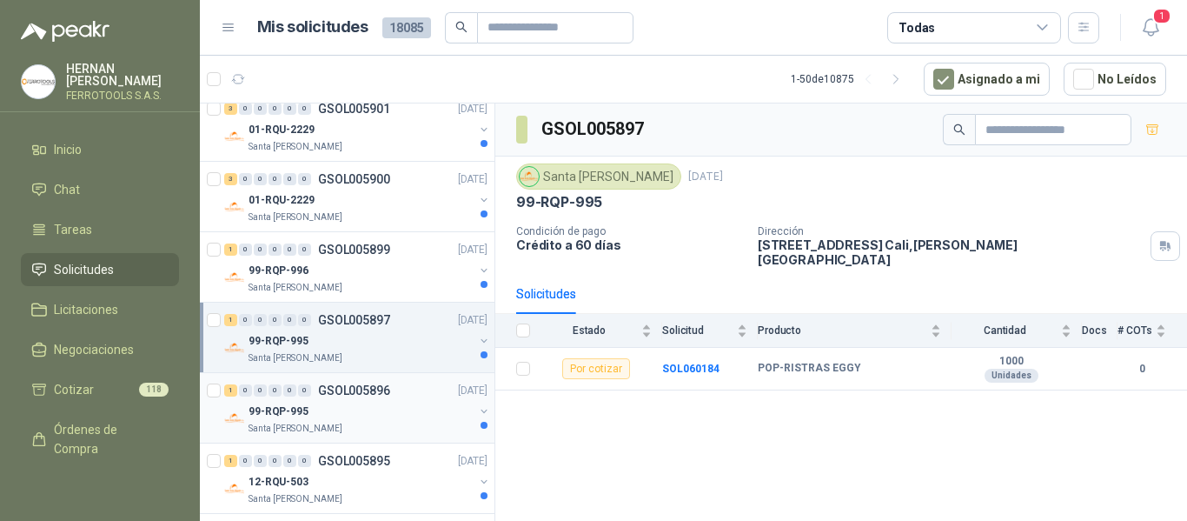
click at [392, 408] on div "99-RQP-995" at bounding box center [361, 411] width 225 height 21
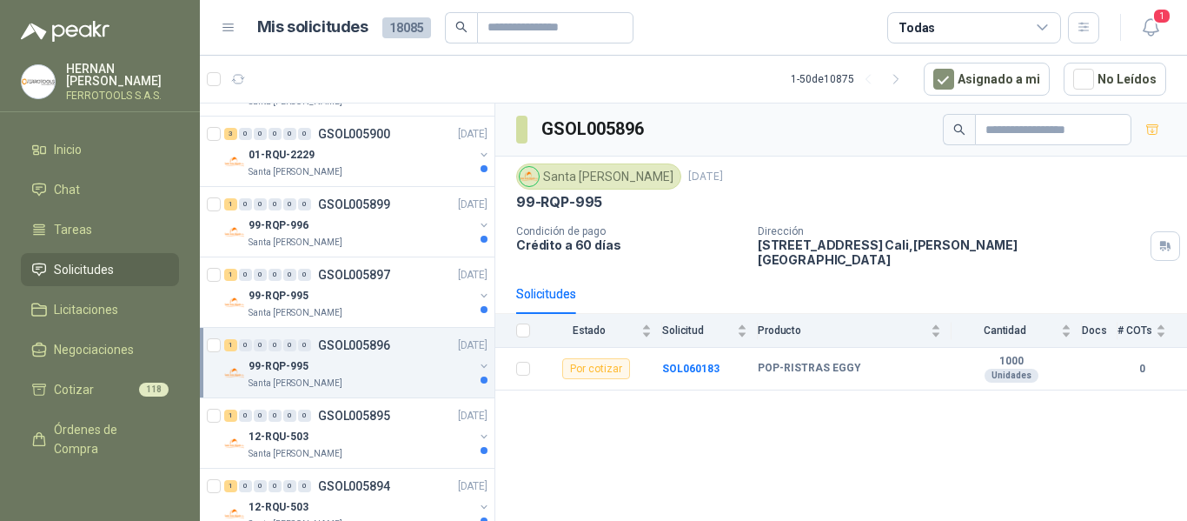
scroll to position [521, 0]
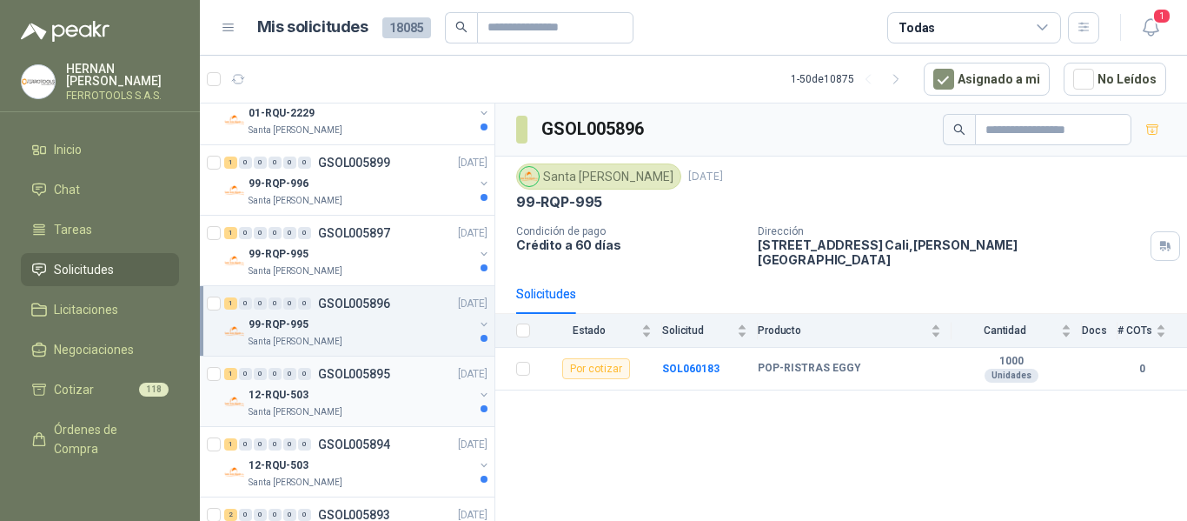
click at [398, 383] on div "1 0 0 0 0 0 GSOL005895 06/10/25" at bounding box center [357, 373] width 267 height 21
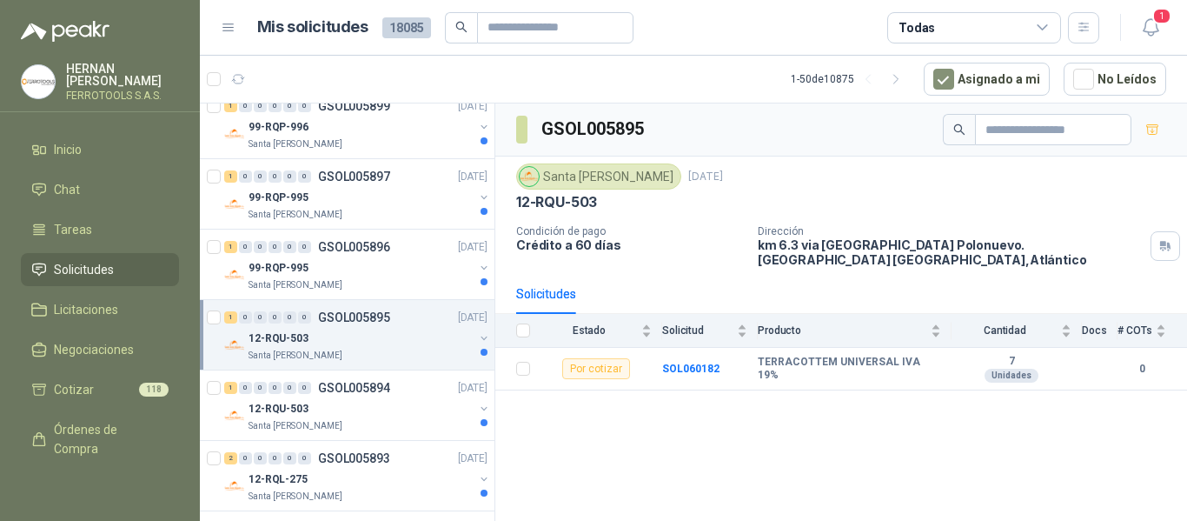
scroll to position [608, 0]
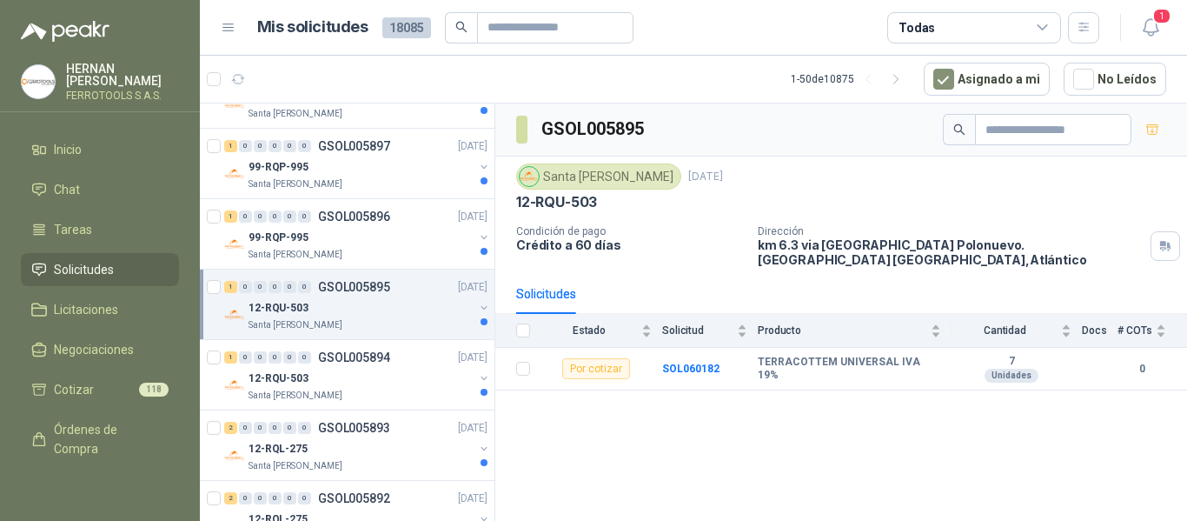
click at [416, 382] on div "12-RQU-503" at bounding box center [361, 378] width 225 height 21
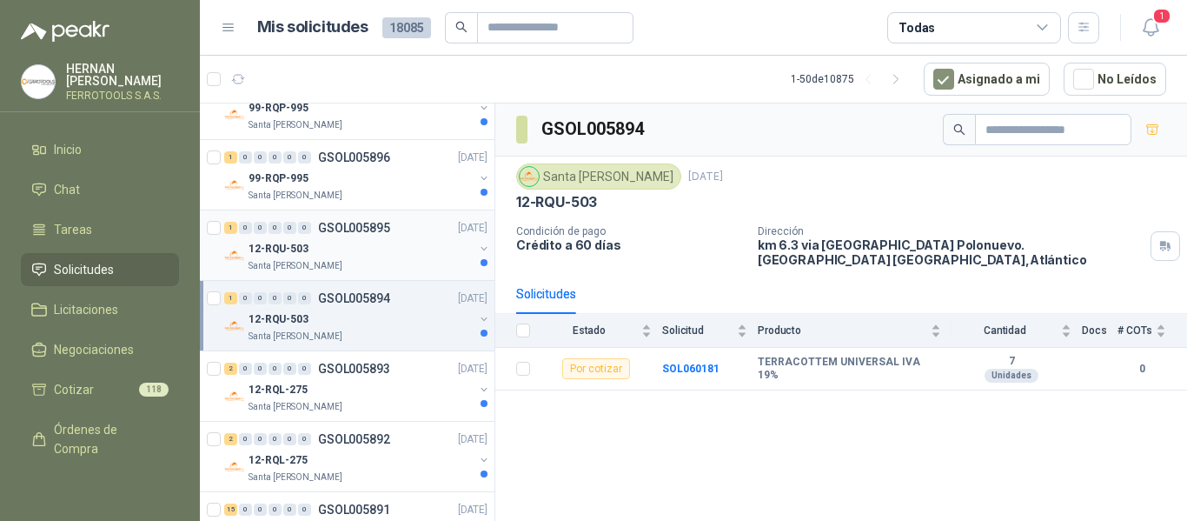
scroll to position [695, 0]
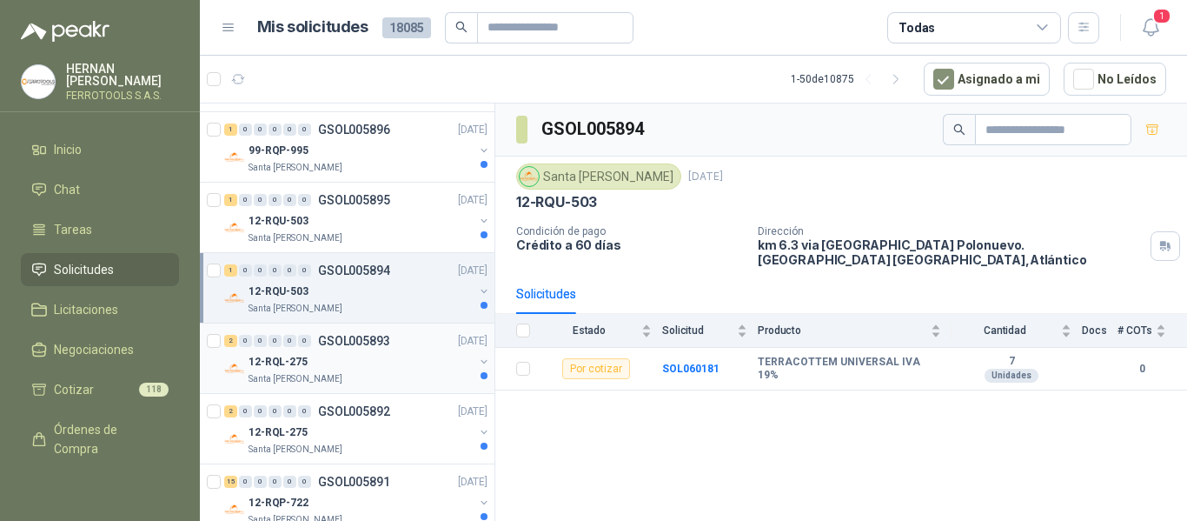
click at [424, 359] on div "12-RQL-275" at bounding box center [361, 361] width 225 height 21
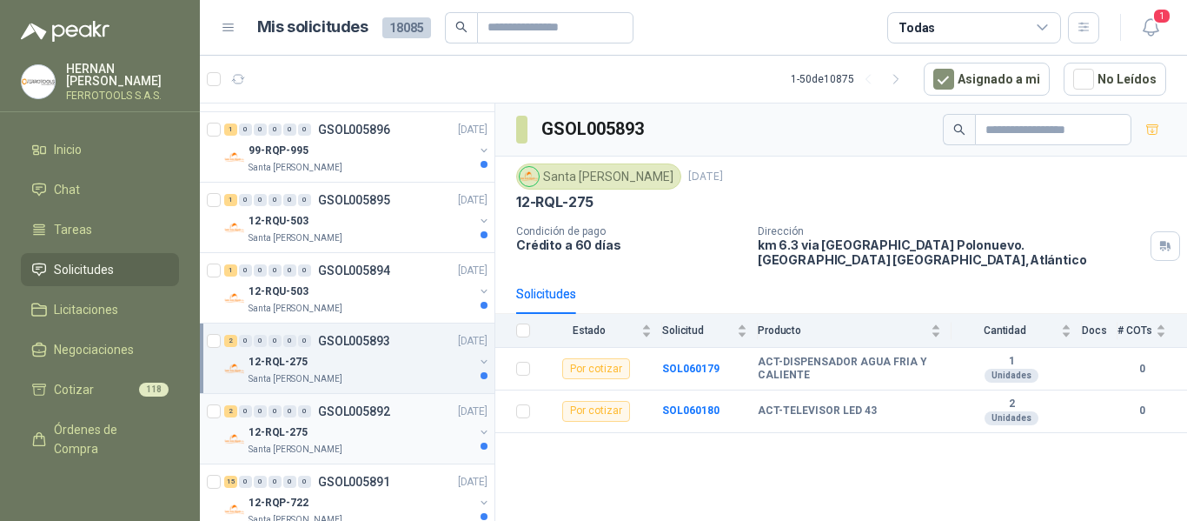
click at [416, 428] on div "12-RQL-275" at bounding box center [361, 432] width 225 height 21
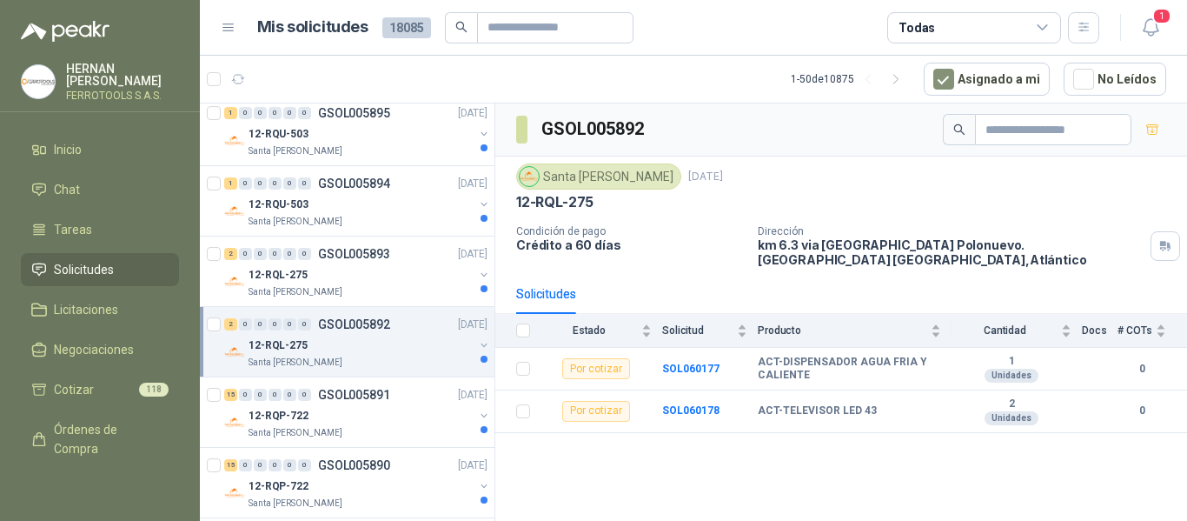
scroll to position [869, 0]
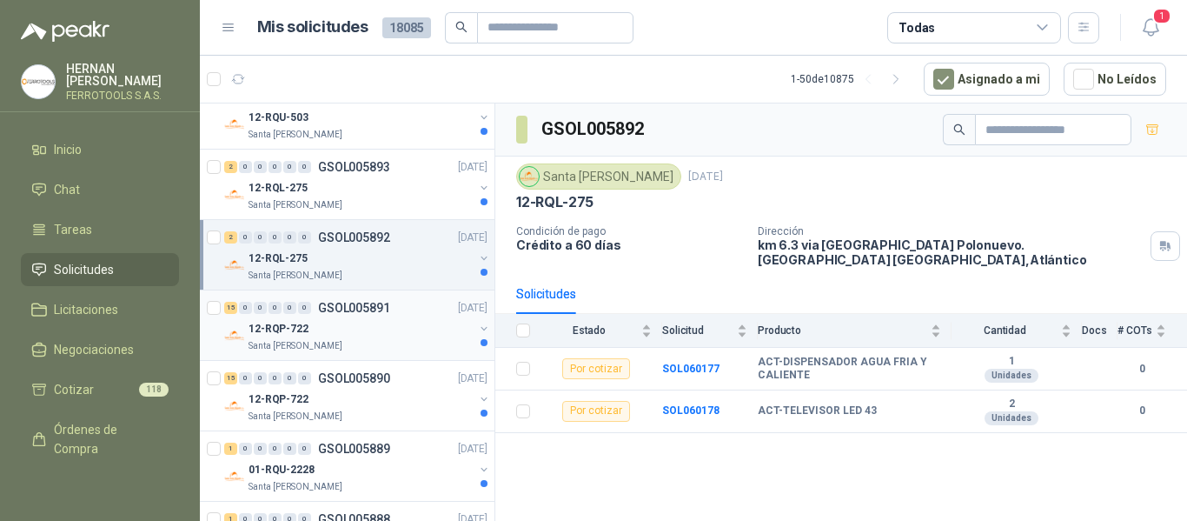
click at [381, 311] on p "GSOL005891" at bounding box center [354, 308] width 72 height 12
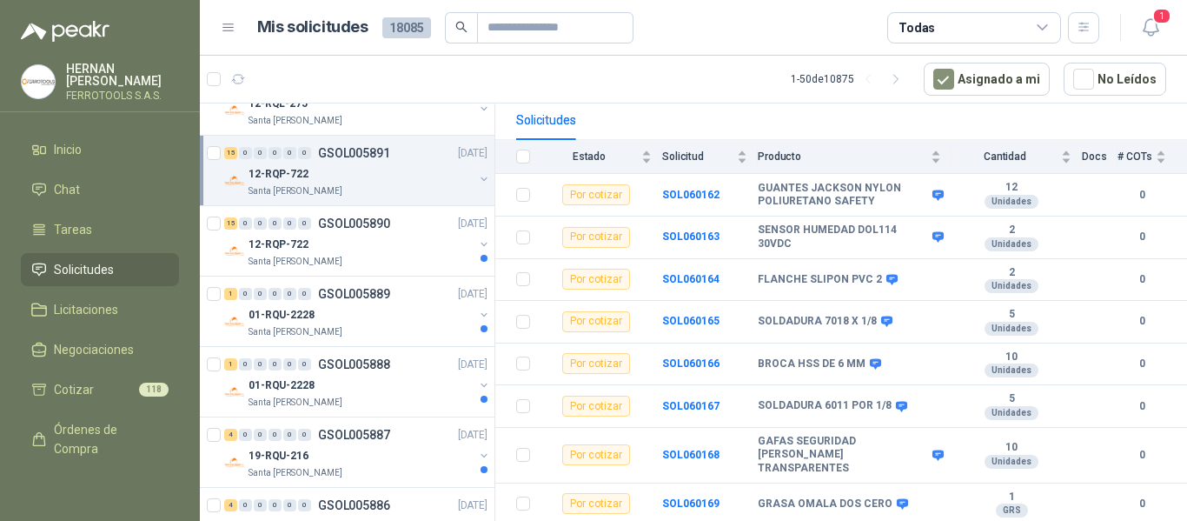
scroll to position [1043, 0]
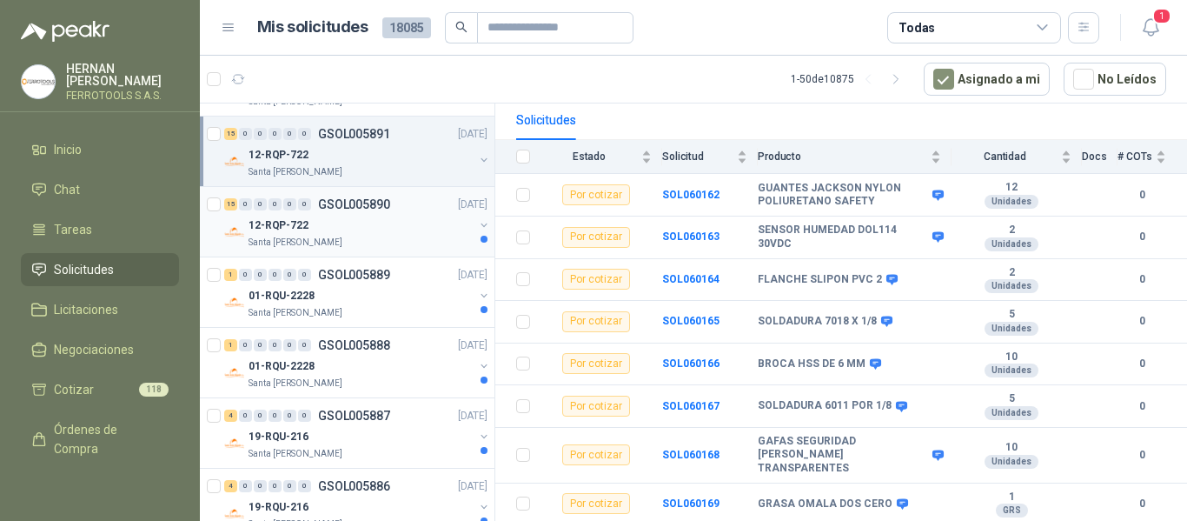
click at [370, 229] on div "12-RQP-722" at bounding box center [361, 225] width 225 height 21
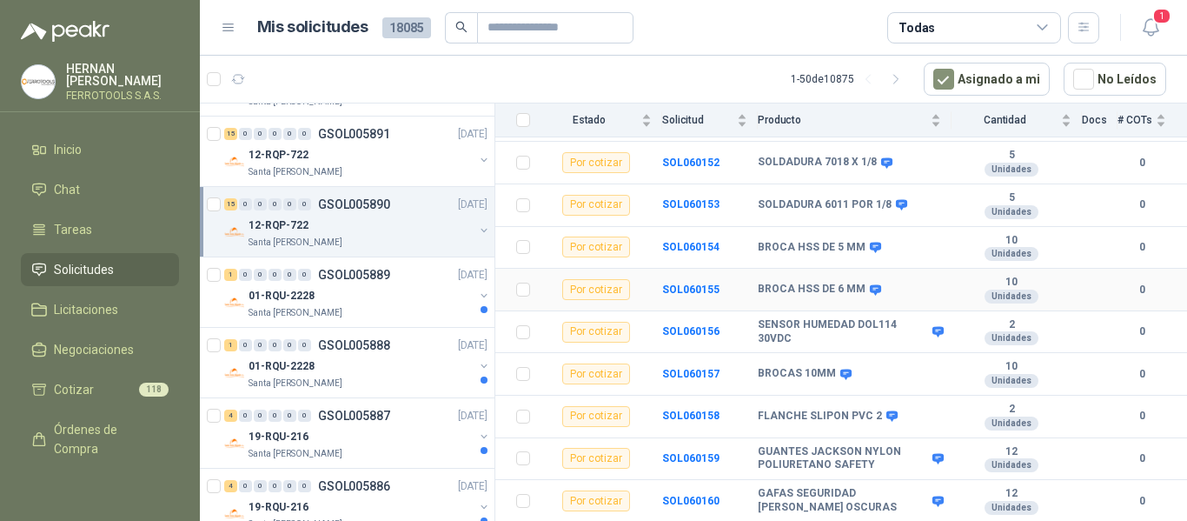
scroll to position [442, 0]
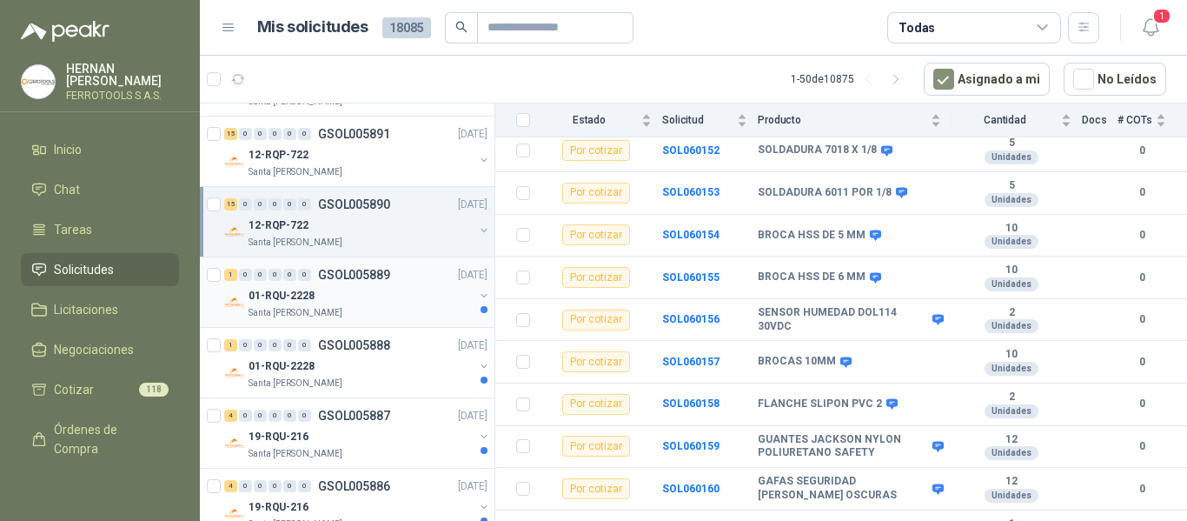
click at [390, 301] on div "01-RQU-2228" at bounding box center [361, 295] width 225 height 21
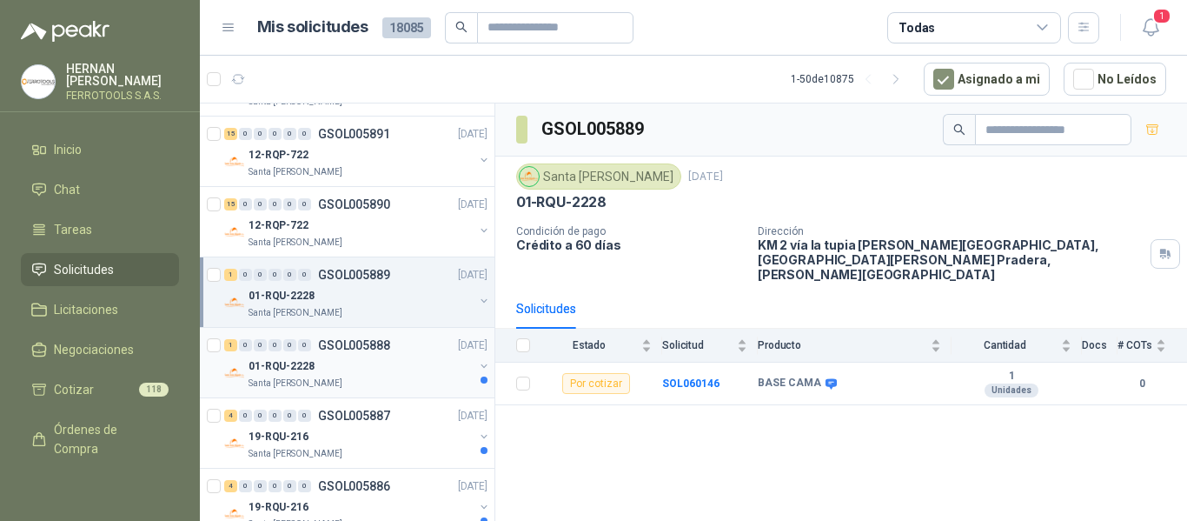
click at [344, 356] on div "01-RQU-2228" at bounding box center [361, 365] width 225 height 21
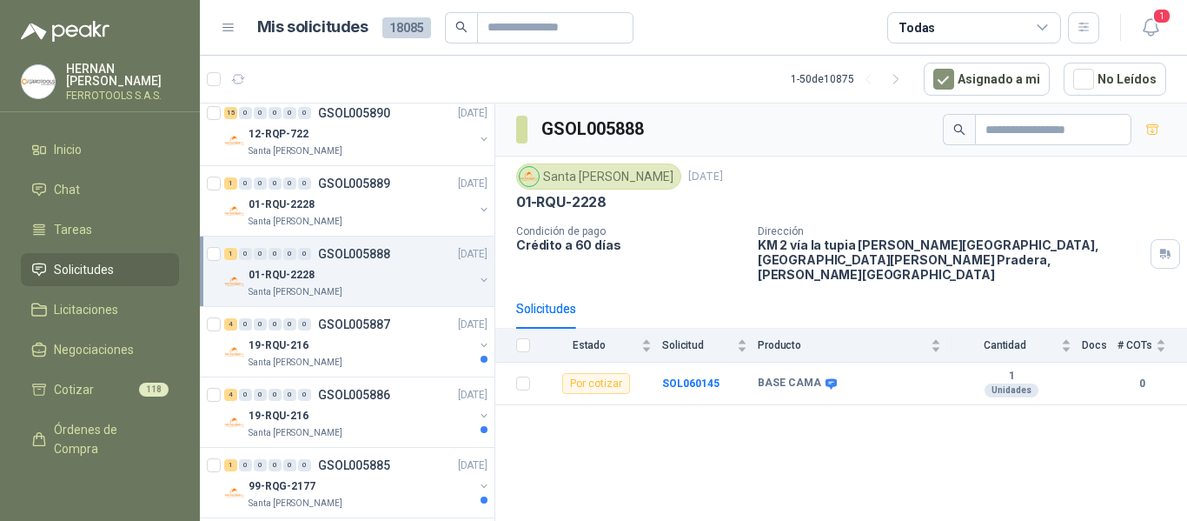
scroll to position [1122, 0]
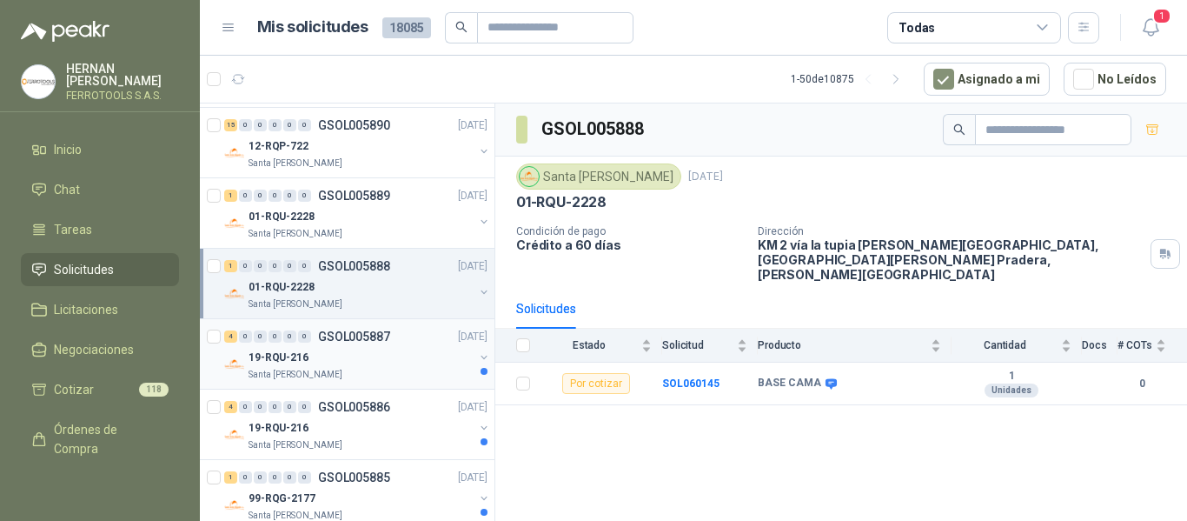
click at [388, 364] on div "19-RQU-216" at bounding box center [361, 357] width 225 height 21
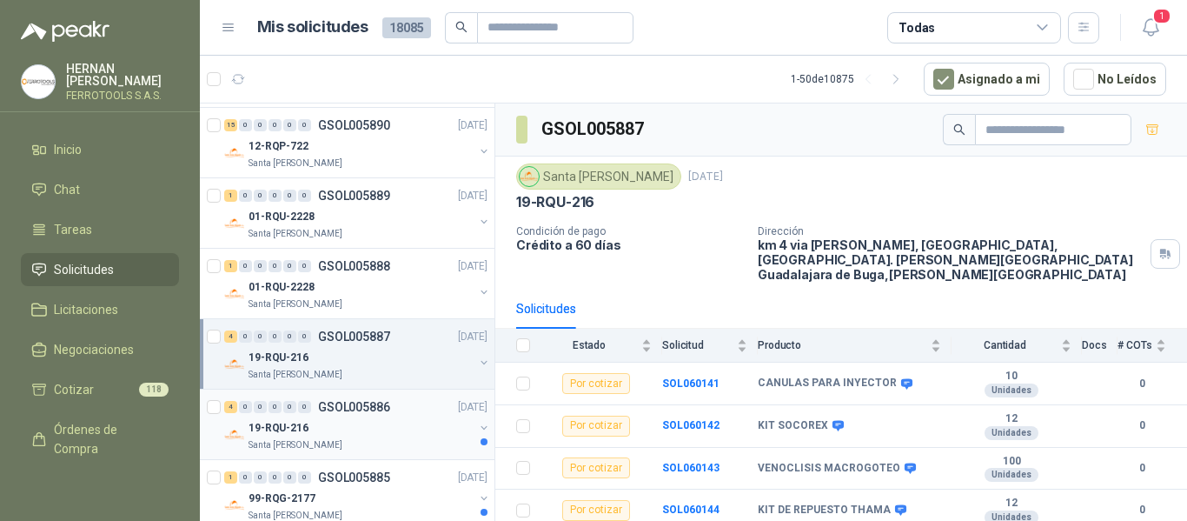
click at [424, 434] on div "19-RQU-216" at bounding box center [361, 427] width 225 height 21
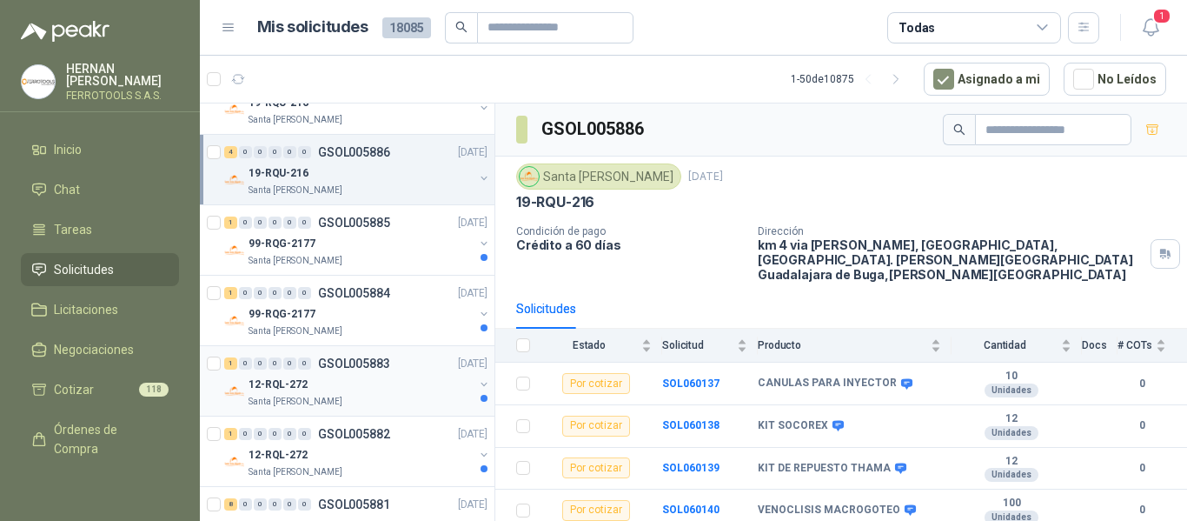
scroll to position [1383, 0]
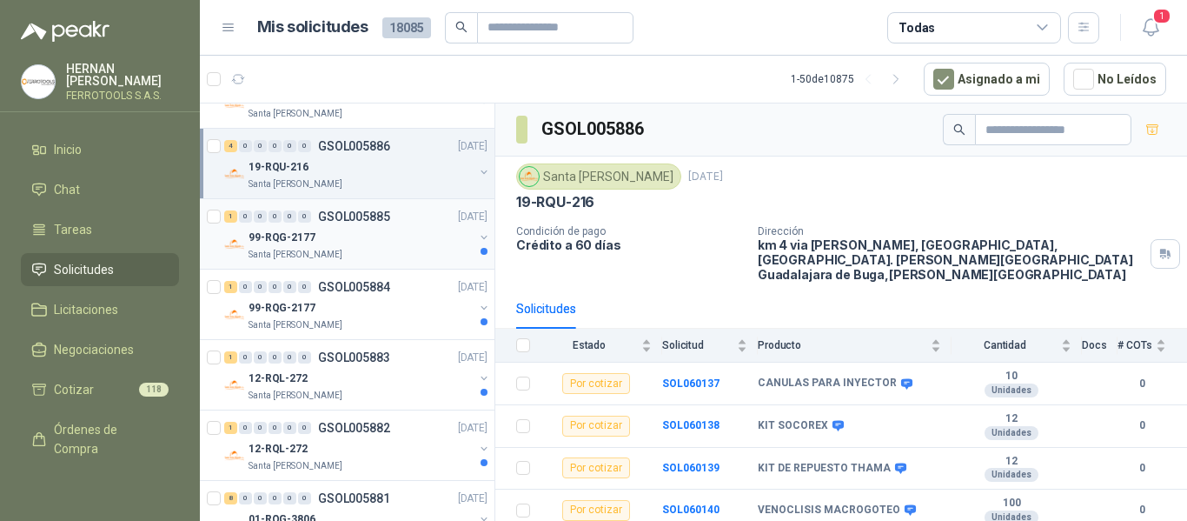
click at [391, 252] on div "Santa [PERSON_NAME]" at bounding box center [361, 255] width 225 height 14
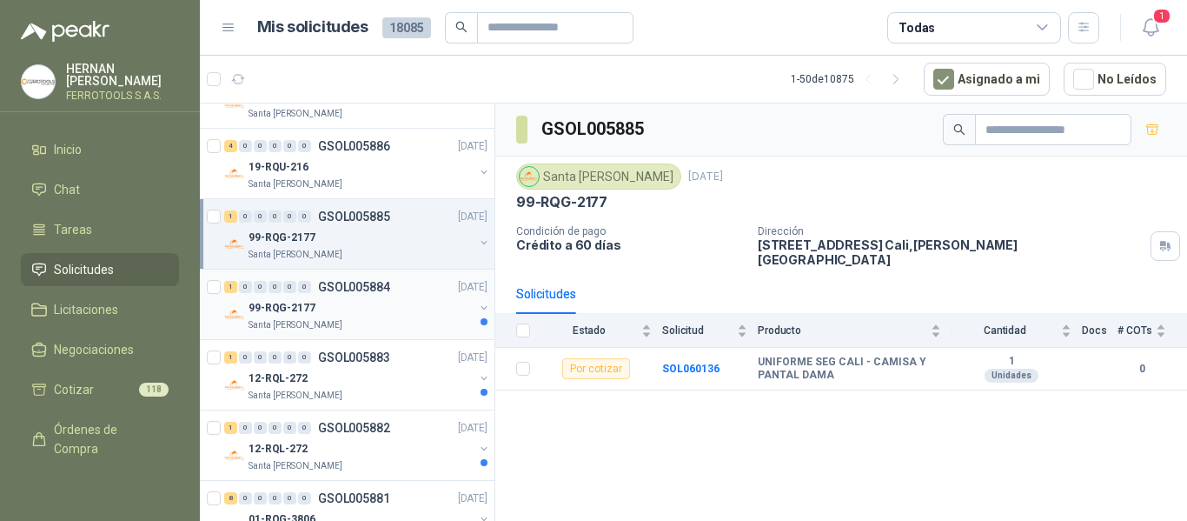
click at [357, 309] on div "99-RQG-2177" at bounding box center [361, 307] width 225 height 21
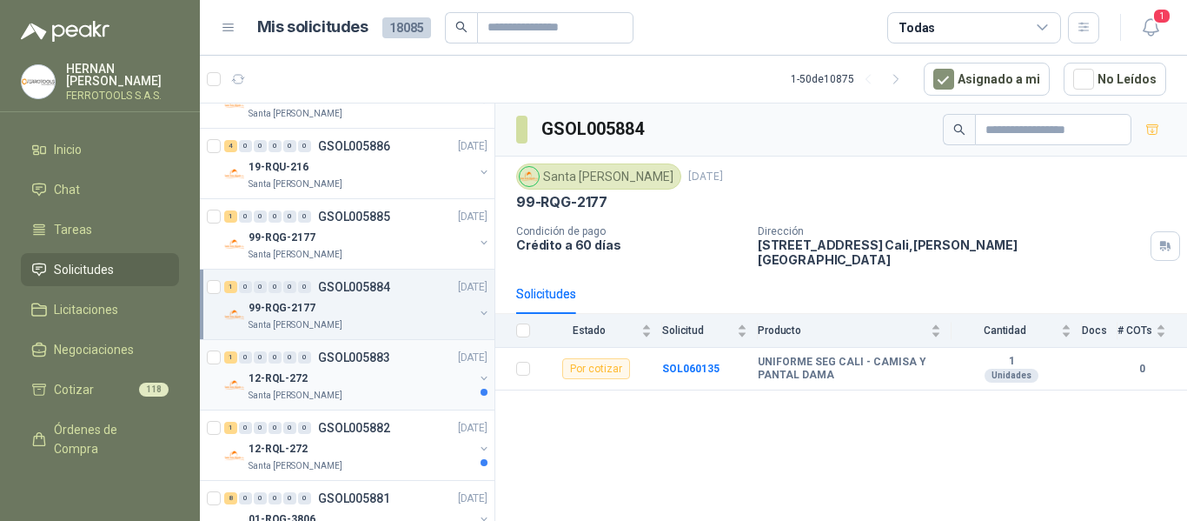
click at [332, 373] on div "12-RQL-272" at bounding box center [361, 378] width 225 height 21
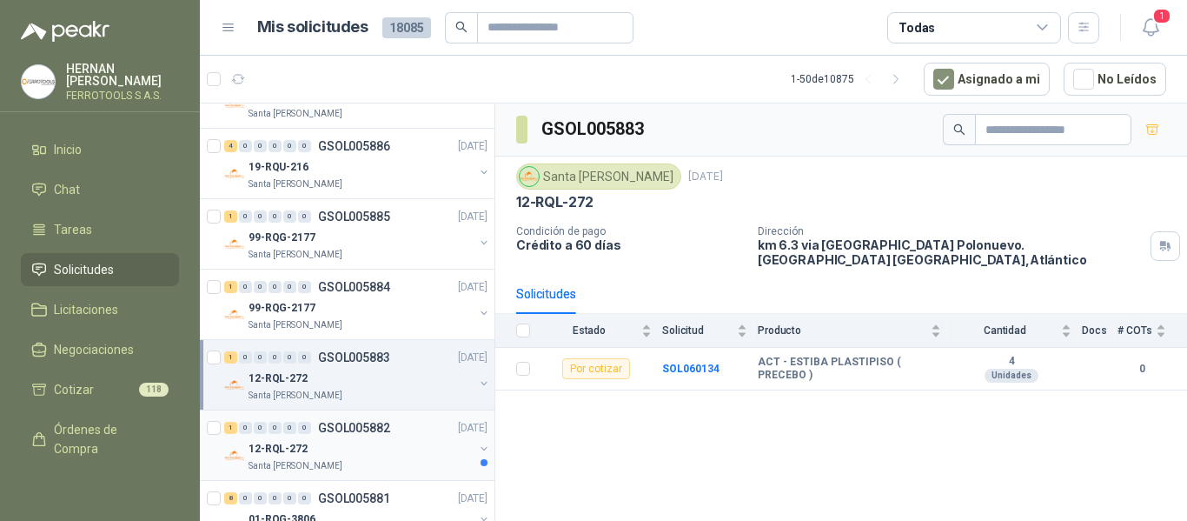
click at [398, 437] on div "1 0 0 0 0 0 GSOL005882 06/10/25" at bounding box center [357, 427] width 267 height 21
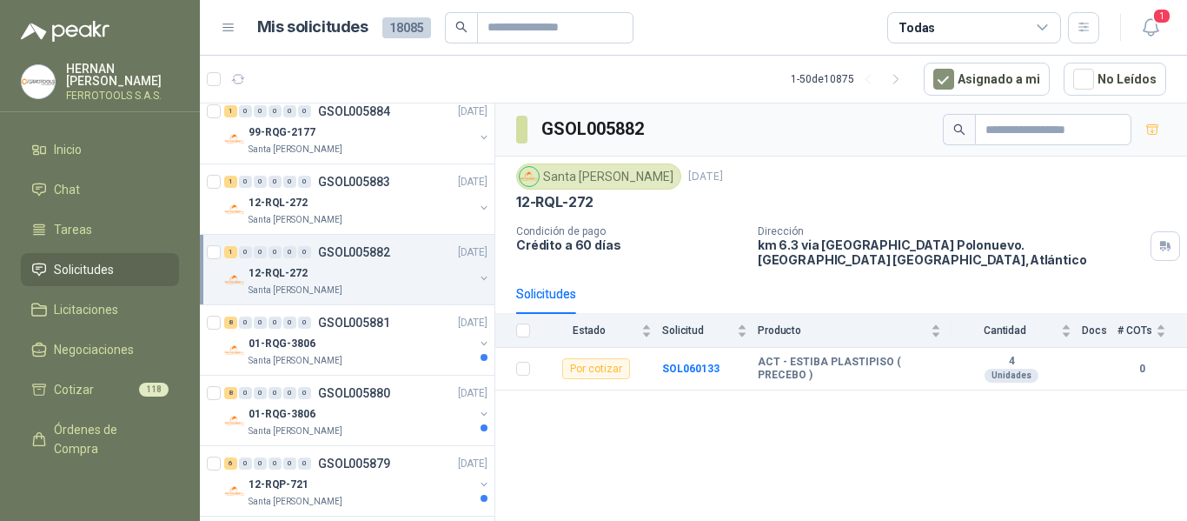
scroll to position [1643, 0]
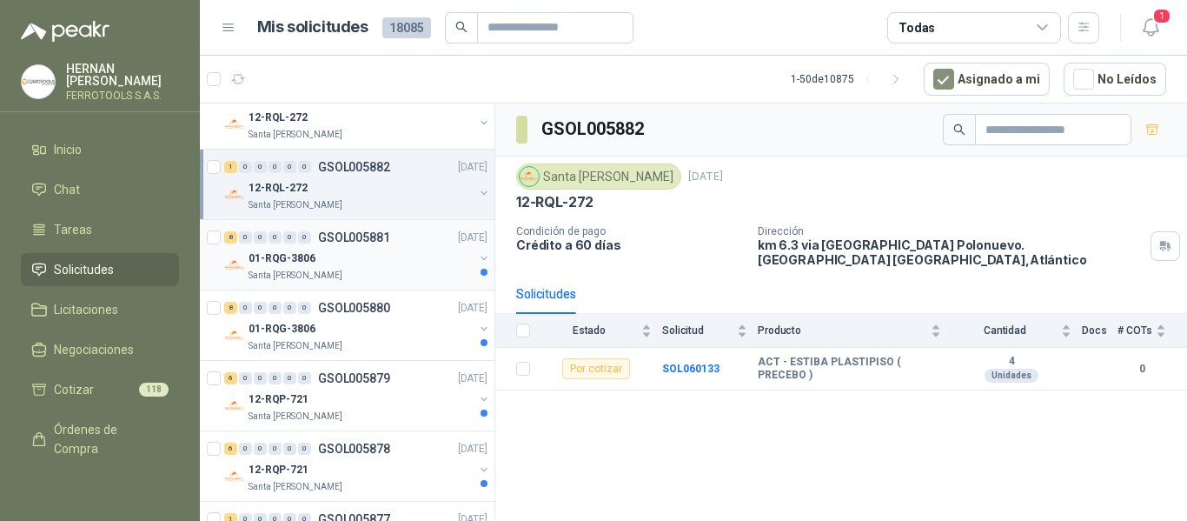
click at [398, 261] on div "01-RQG-3806" at bounding box center [361, 258] width 225 height 21
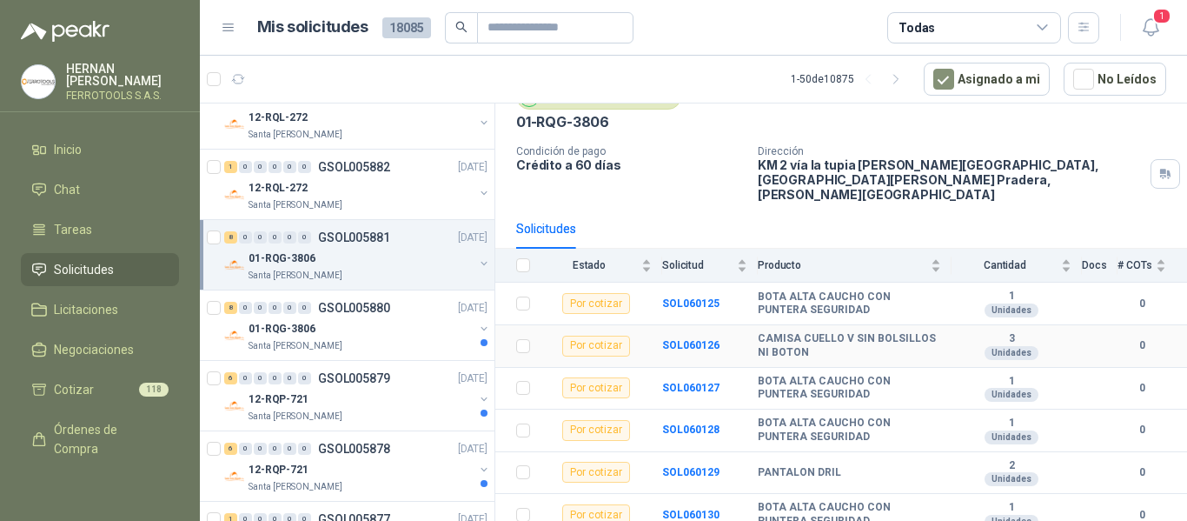
scroll to position [159, 0]
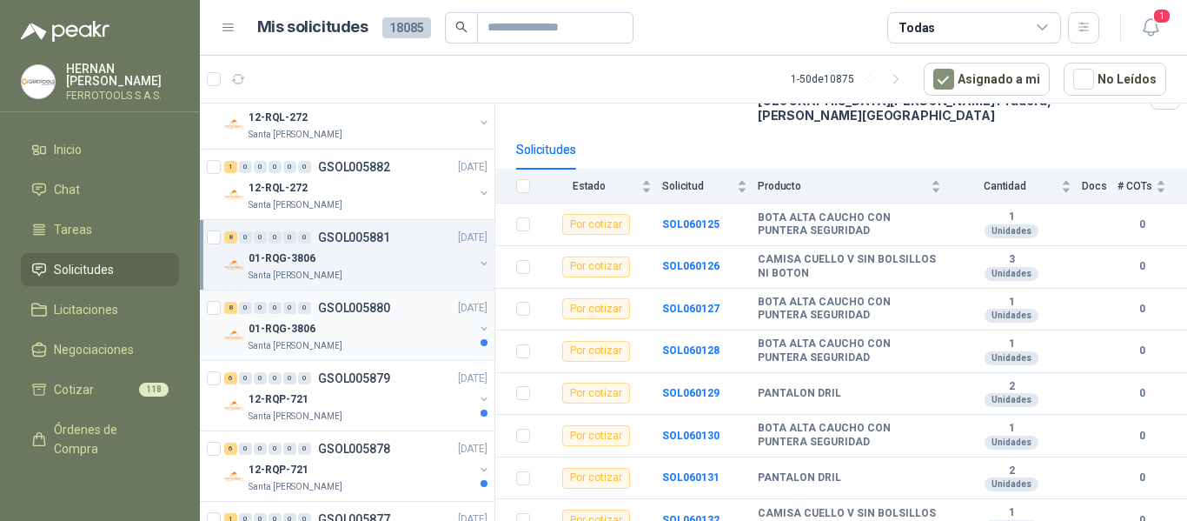
click at [382, 317] on div "8 0 0 0 0 0 GSOL005880 06/10/25" at bounding box center [357, 307] width 267 height 21
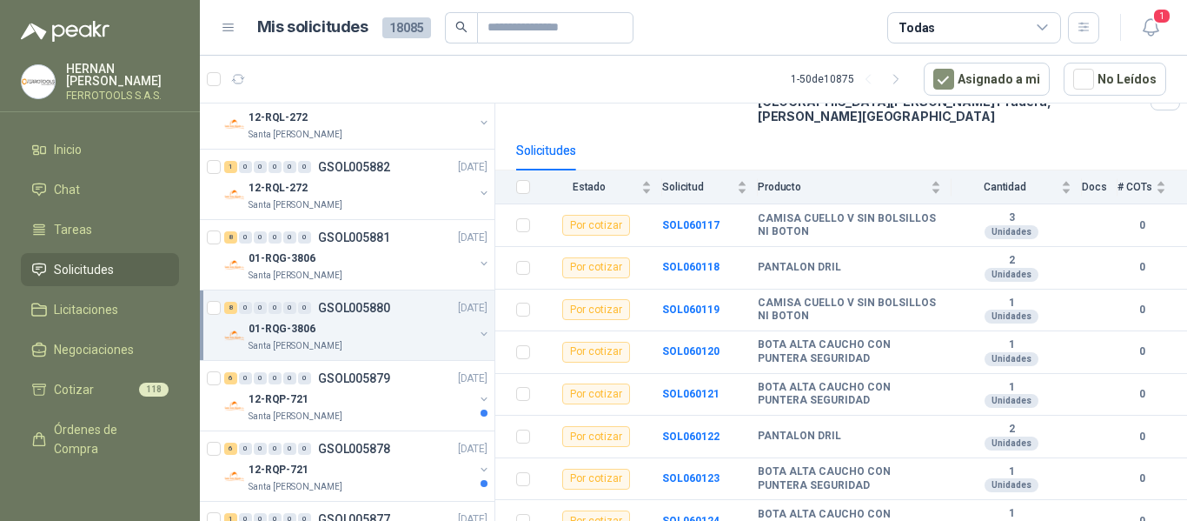
scroll to position [159, 0]
click at [389, 402] on div "12-RQP-721" at bounding box center [361, 398] width 225 height 21
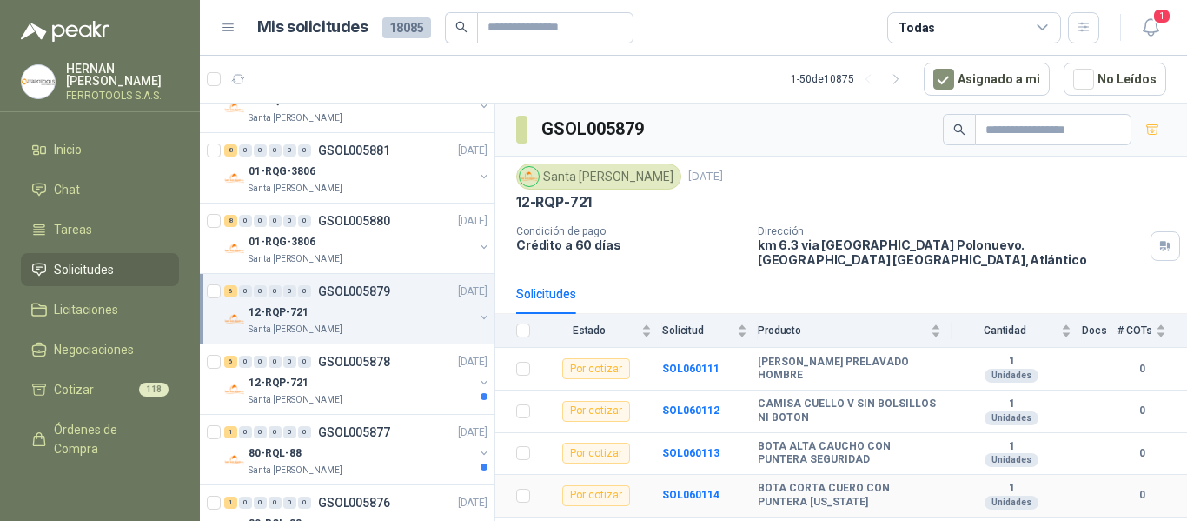
scroll to position [63, 0]
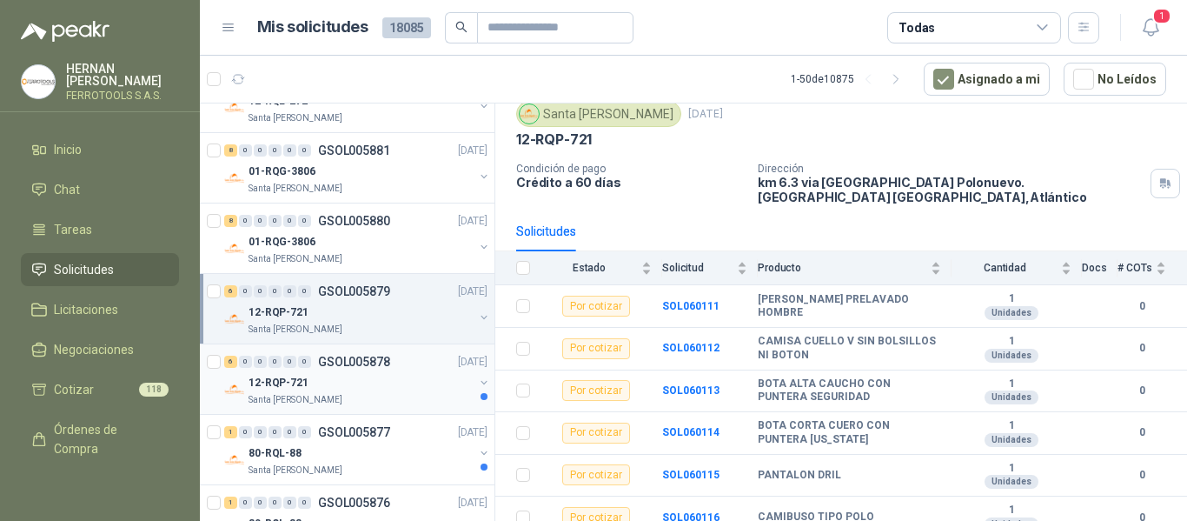
click at [415, 391] on div "12-RQP-721" at bounding box center [361, 382] width 225 height 21
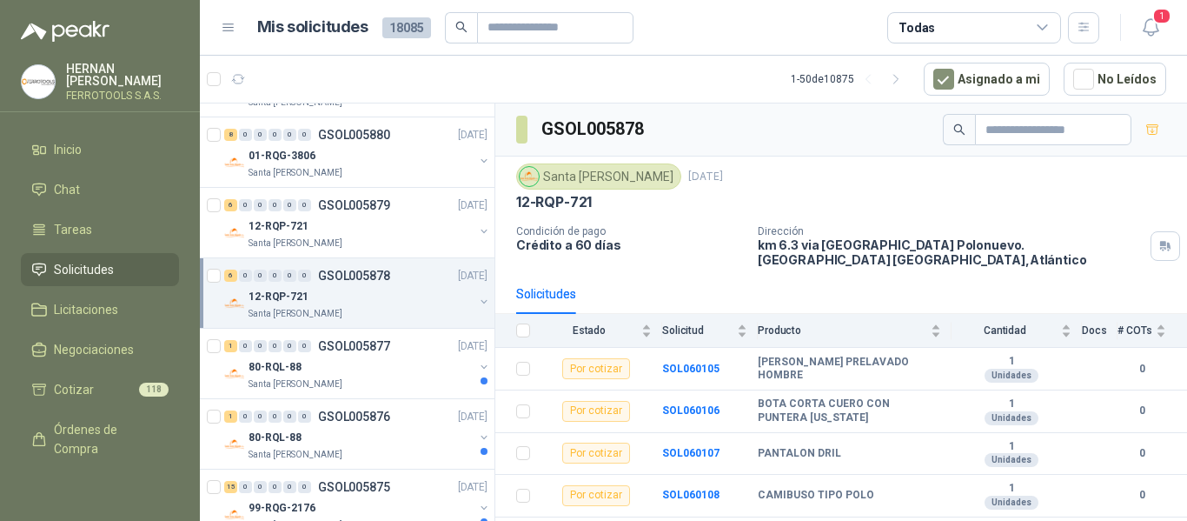
scroll to position [1817, 0]
click at [415, 387] on div "Santa [PERSON_NAME]" at bounding box center [361, 383] width 225 height 14
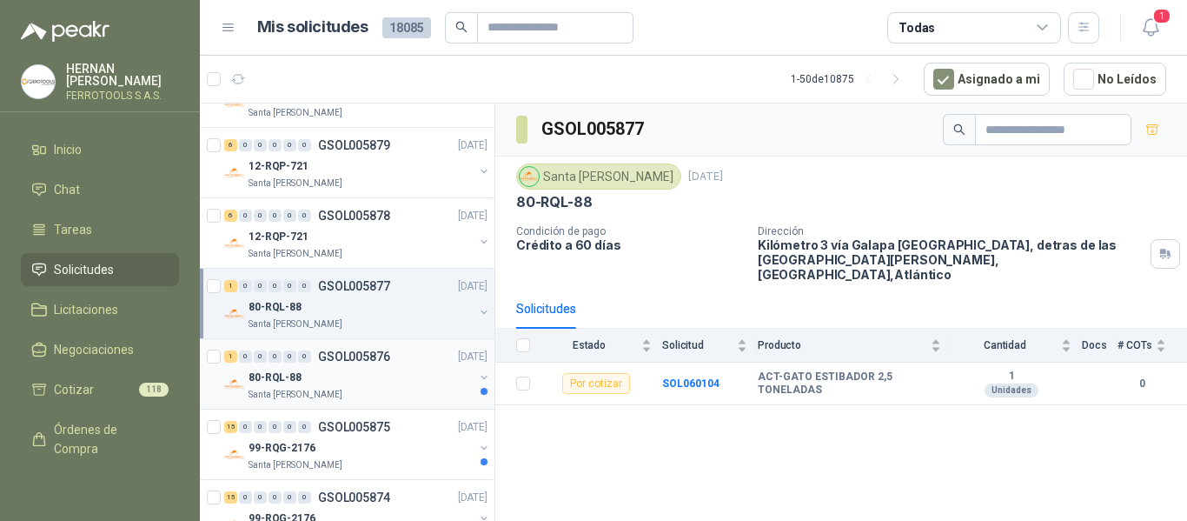
scroll to position [1904, 0]
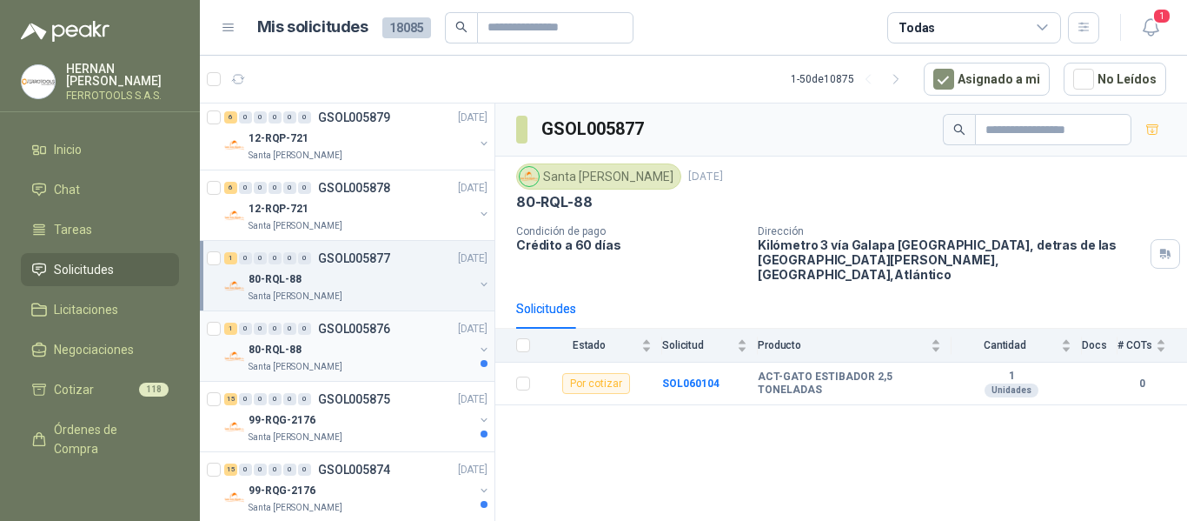
click at [405, 362] on div "Santa [PERSON_NAME]" at bounding box center [361, 367] width 225 height 14
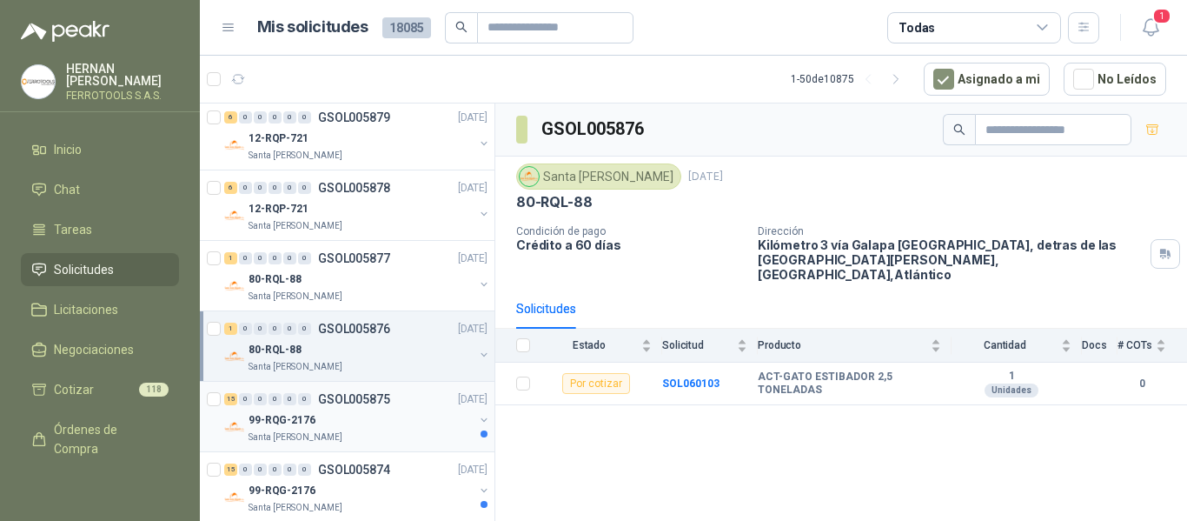
click at [391, 421] on div "99-RQG-2176" at bounding box center [361, 419] width 225 height 21
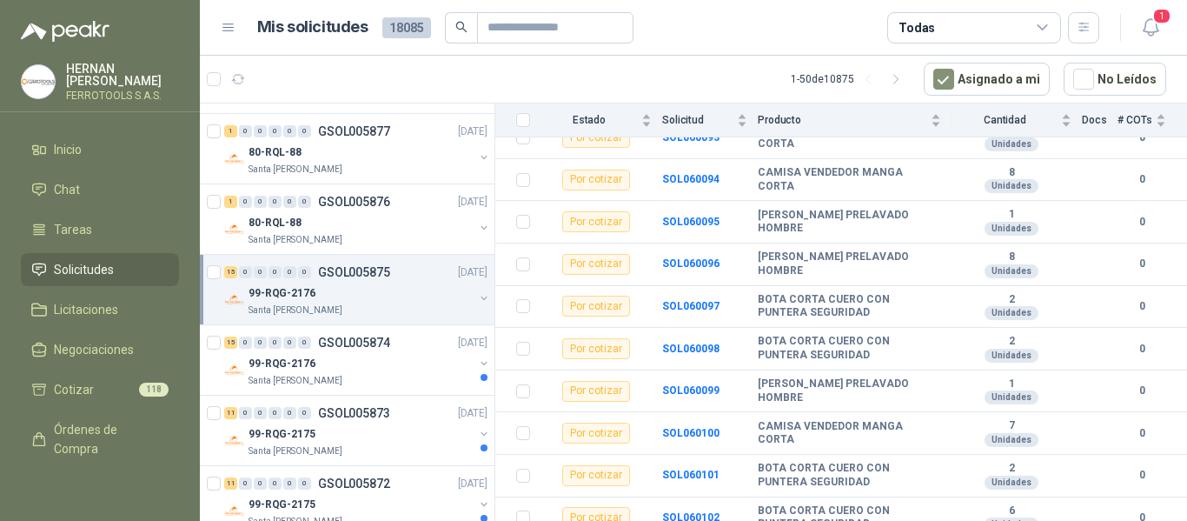
scroll to position [2078, 0]
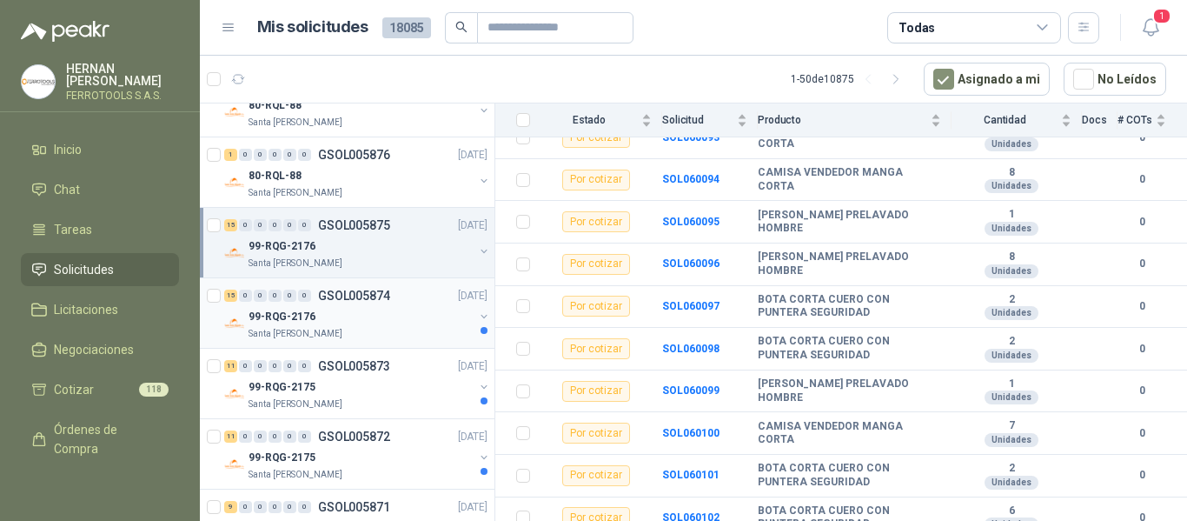
click at [396, 312] on div "99-RQG-2176" at bounding box center [361, 316] width 225 height 21
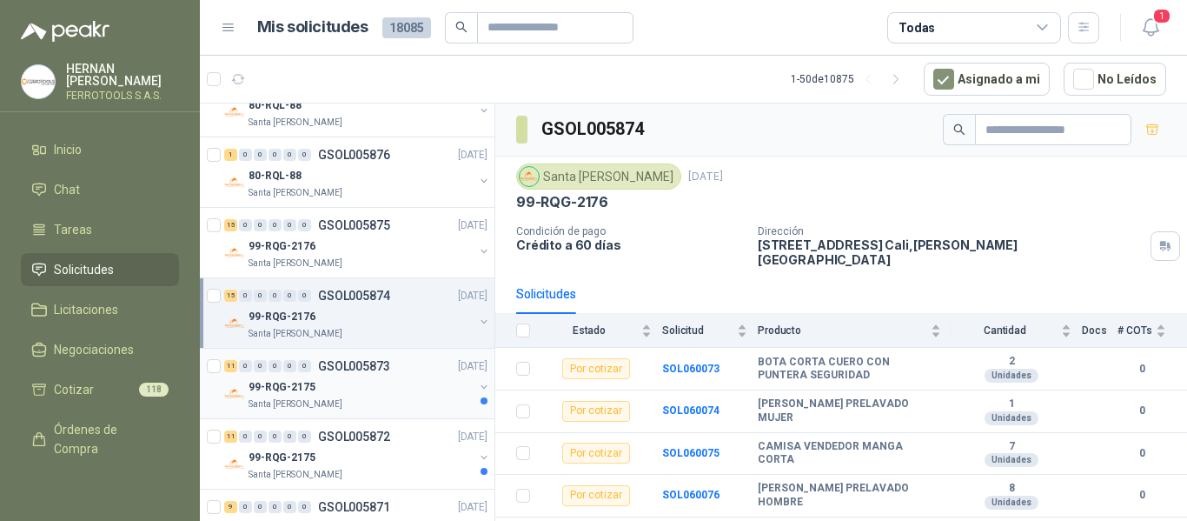
click at [410, 411] on div "11 0 0 0 0 0 GSOL005873 06/10/25 99-RQG-2175 Santa Anita Napoles" at bounding box center [347, 384] width 295 height 70
click at [360, 381] on div "99-RQG-2175" at bounding box center [361, 386] width 225 height 21
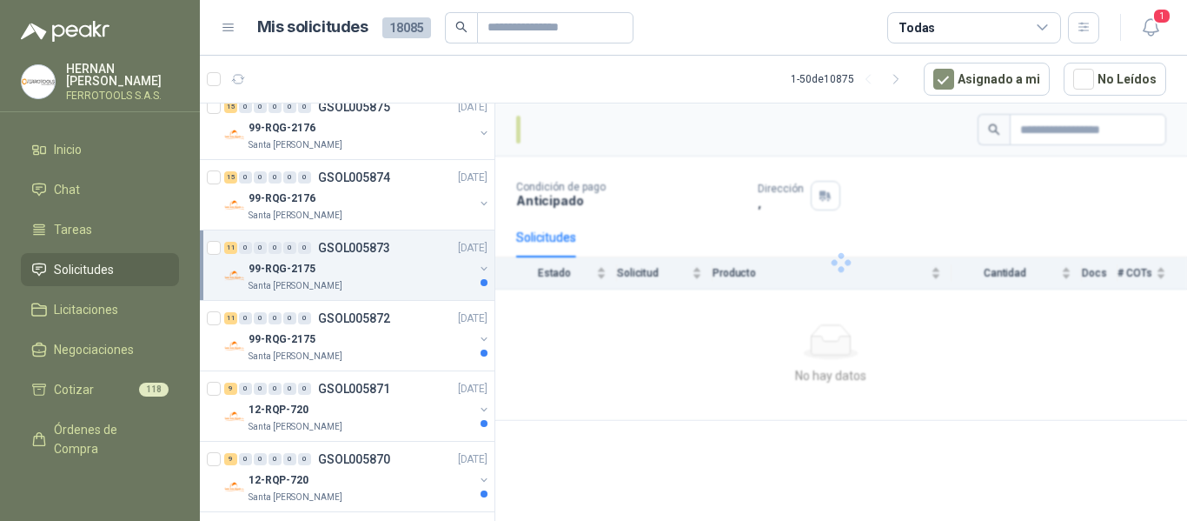
scroll to position [2252, 0]
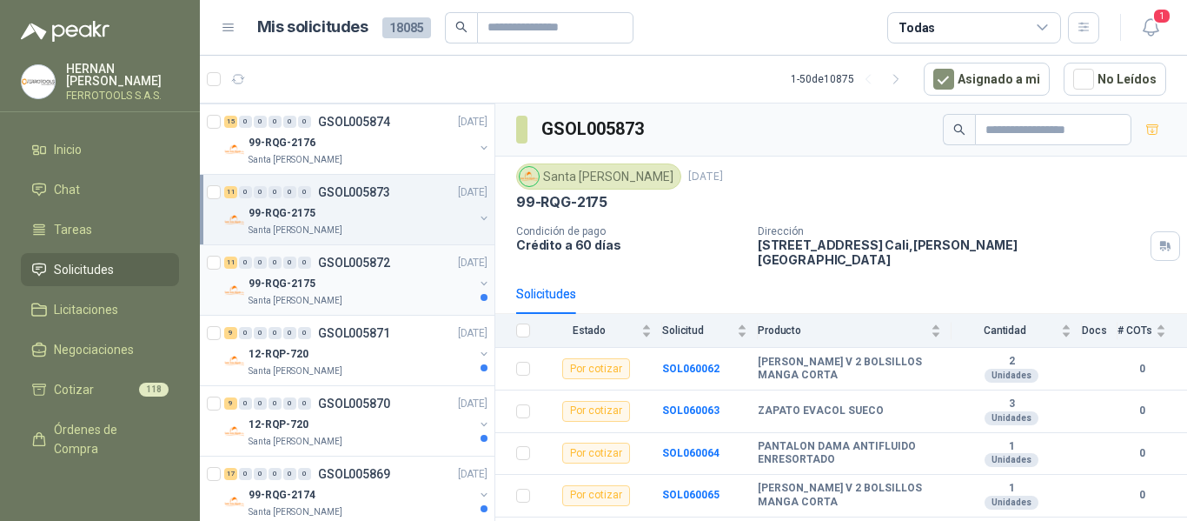
click at [409, 281] on div "99-RQG-2175" at bounding box center [361, 283] width 225 height 21
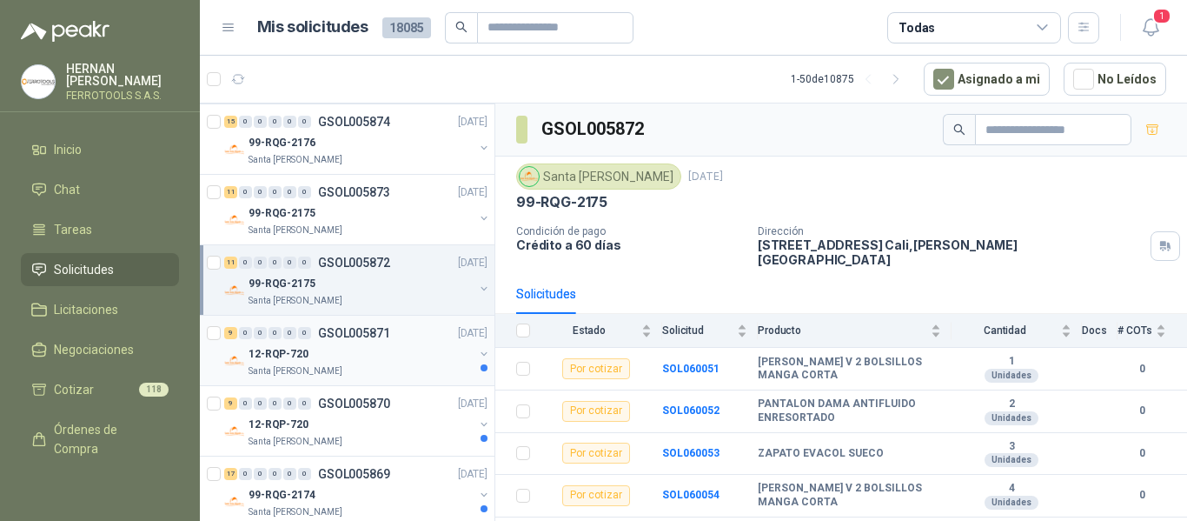
click at [405, 349] on div "12-RQP-720" at bounding box center [361, 353] width 225 height 21
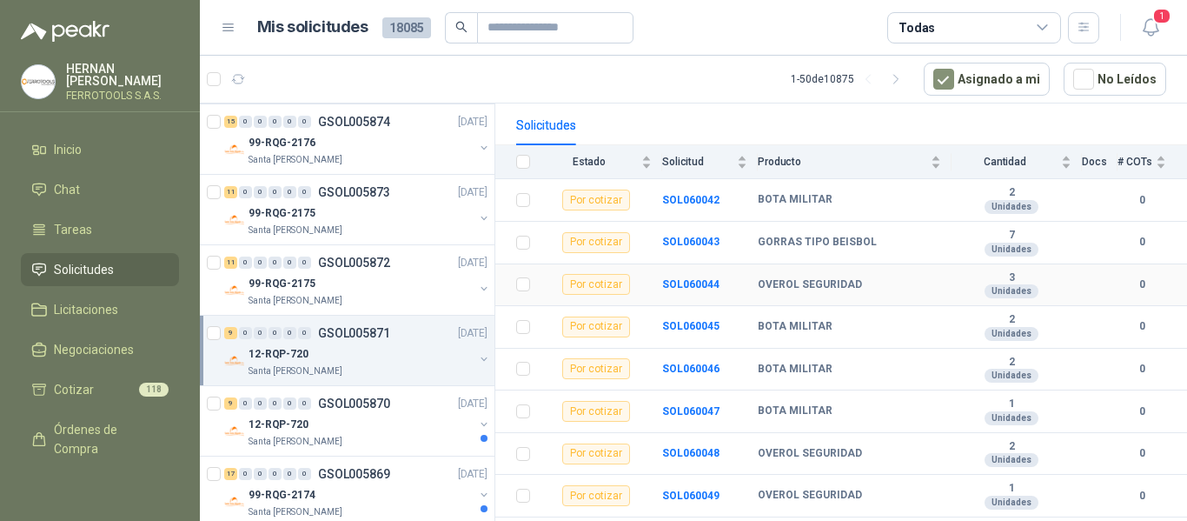
scroll to position [189, 0]
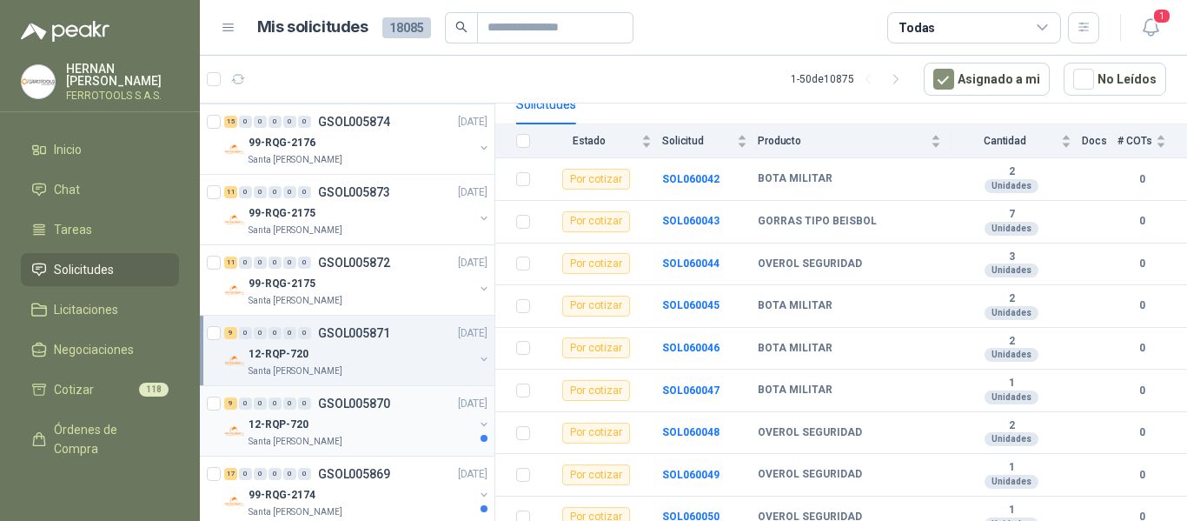
click at [383, 434] on div "12-RQP-720" at bounding box center [361, 424] width 225 height 21
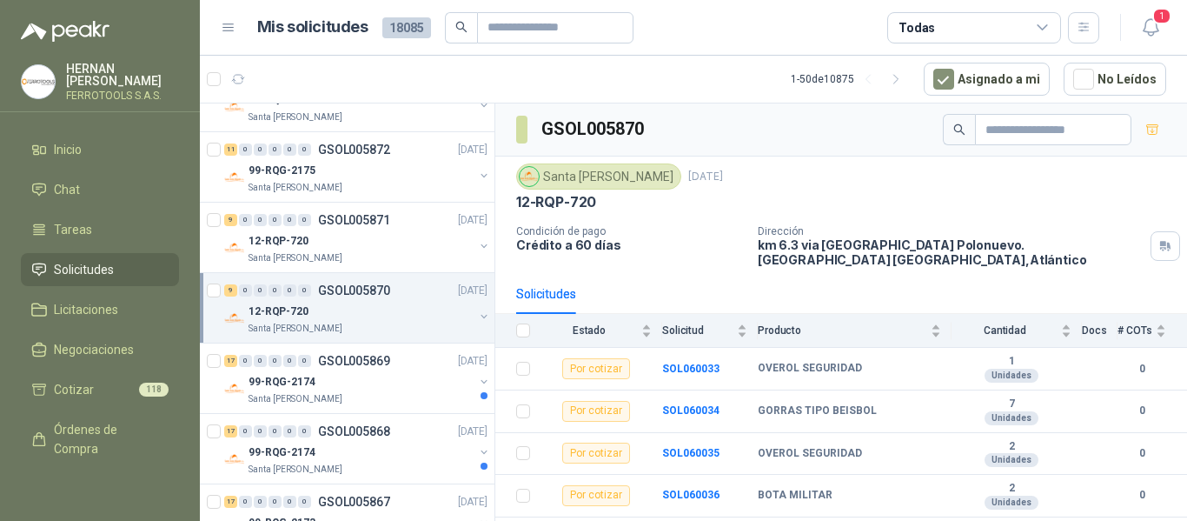
scroll to position [2339, 0]
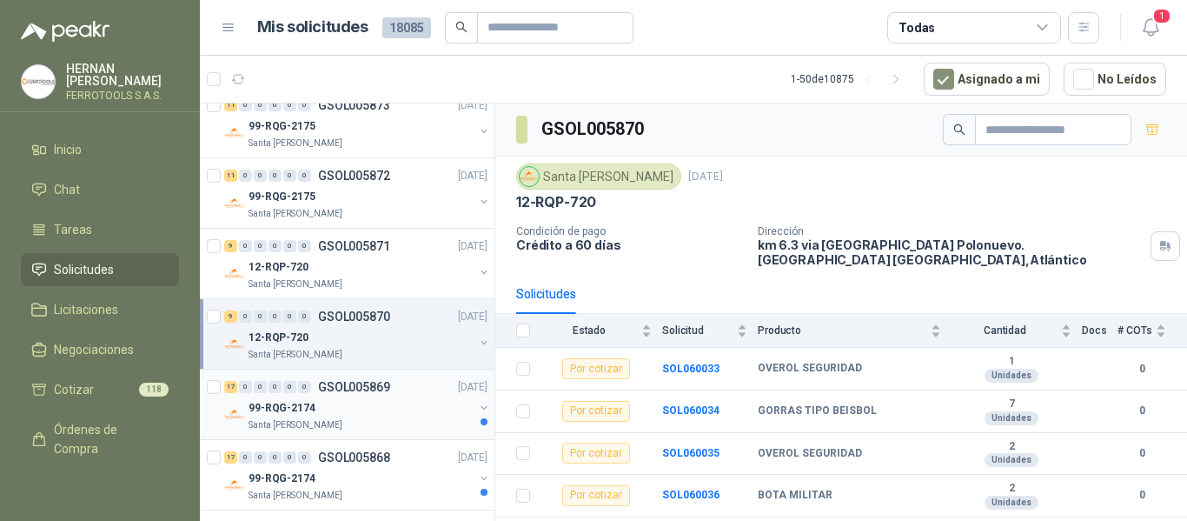
click at [388, 414] on div "99-RQG-2174" at bounding box center [361, 407] width 225 height 21
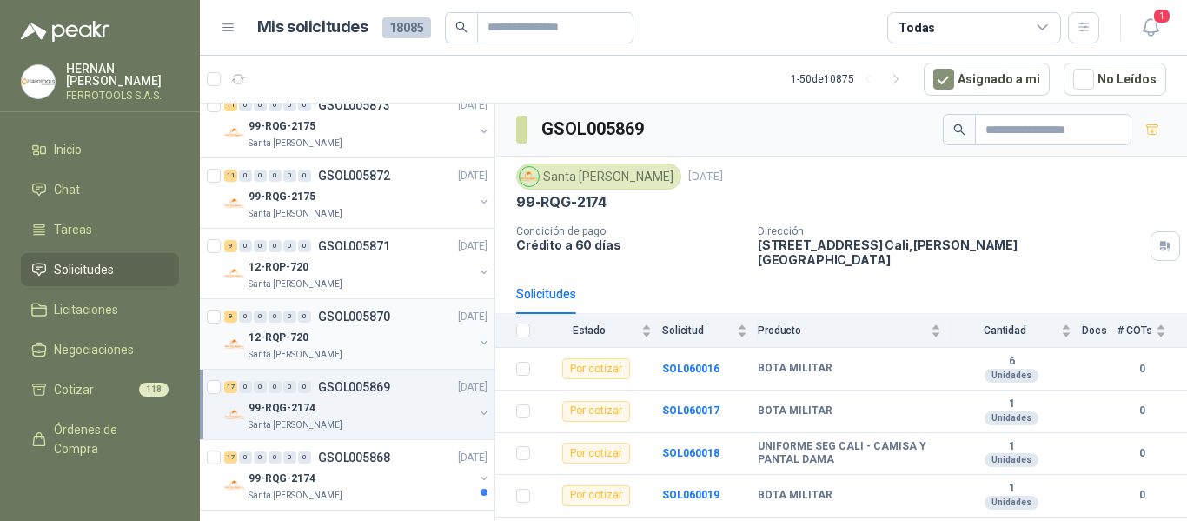
click at [383, 339] on div "12-RQP-720" at bounding box center [361, 337] width 225 height 21
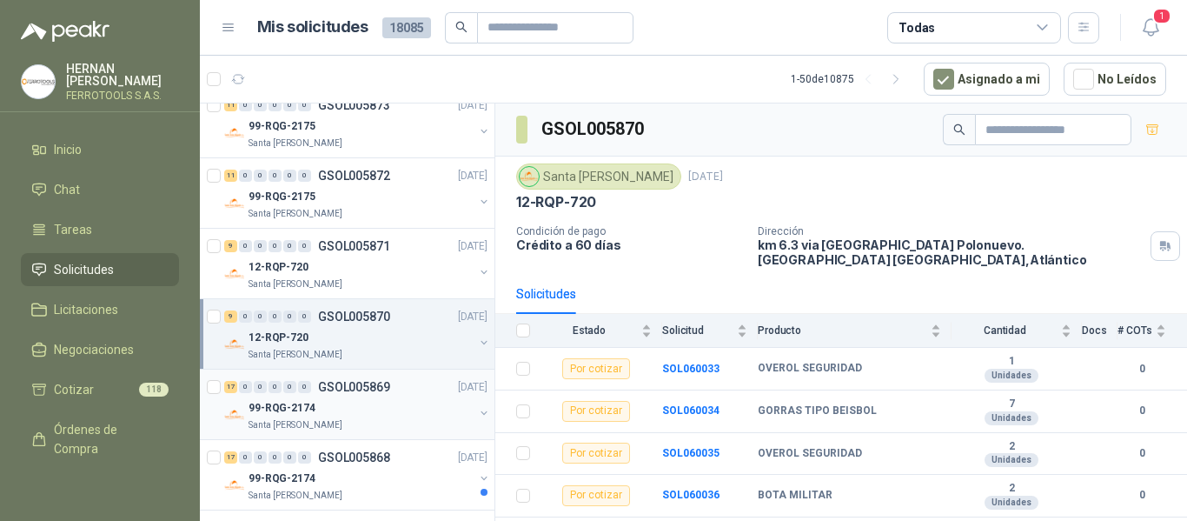
click at [390, 415] on div "99-RQG-2174" at bounding box center [361, 407] width 225 height 21
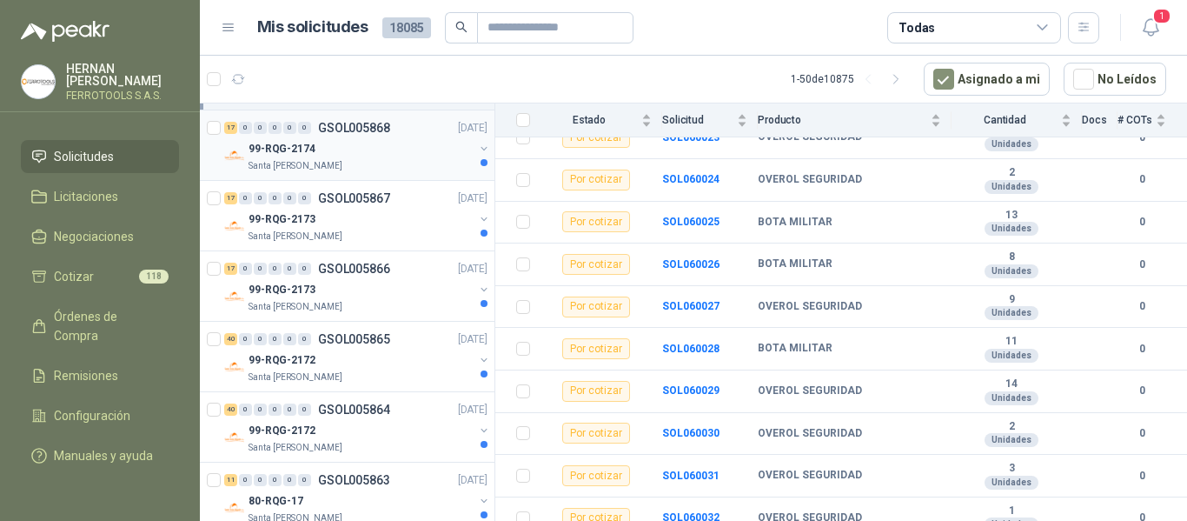
scroll to position [2686, 0]
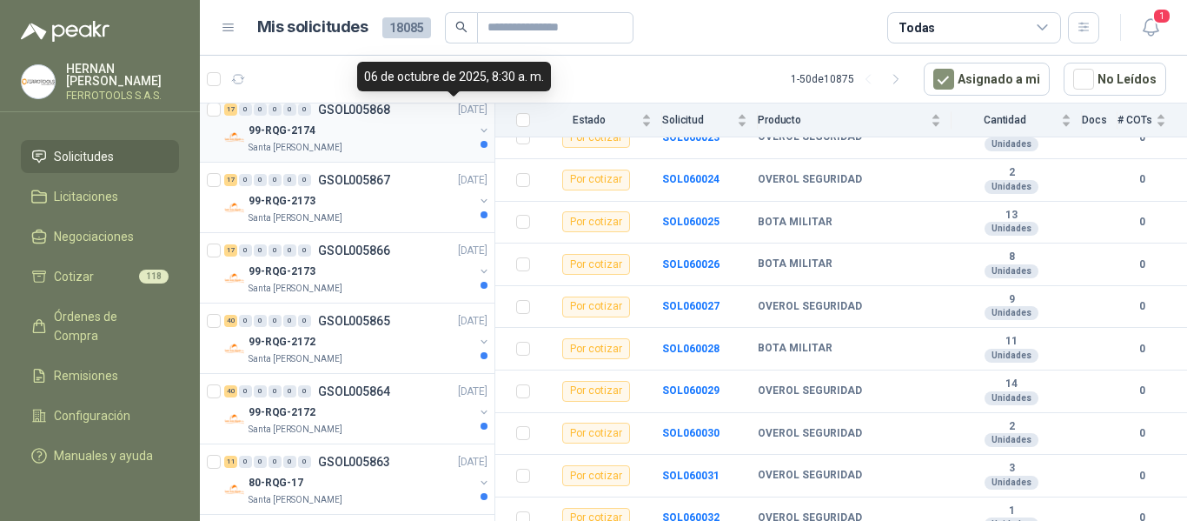
click at [430, 144] on div "Santa [PERSON_NAME]" at bounding box center [361, 148] width 225 height 14
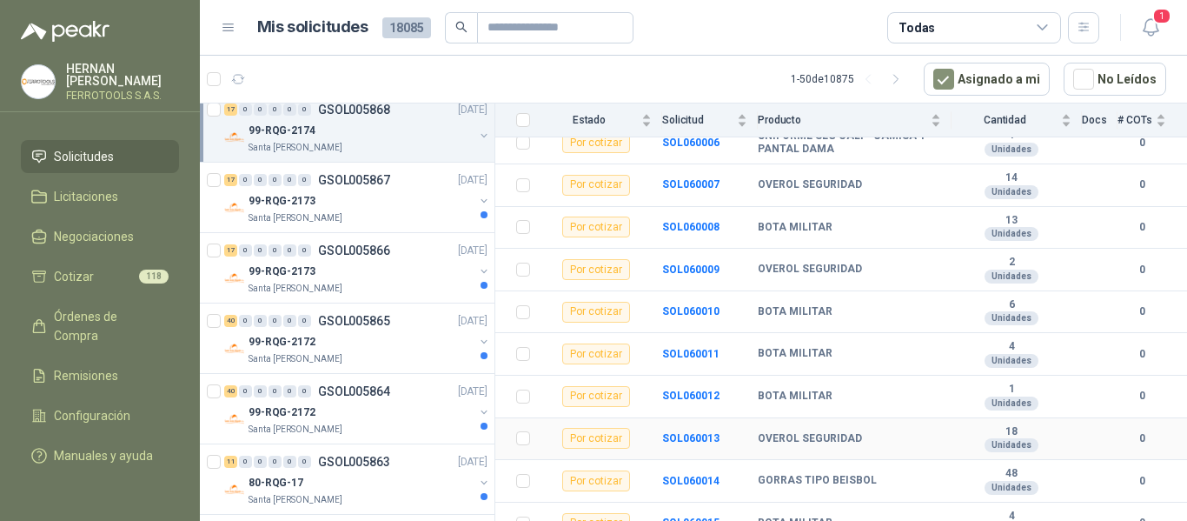
scroll to position [527, 0]
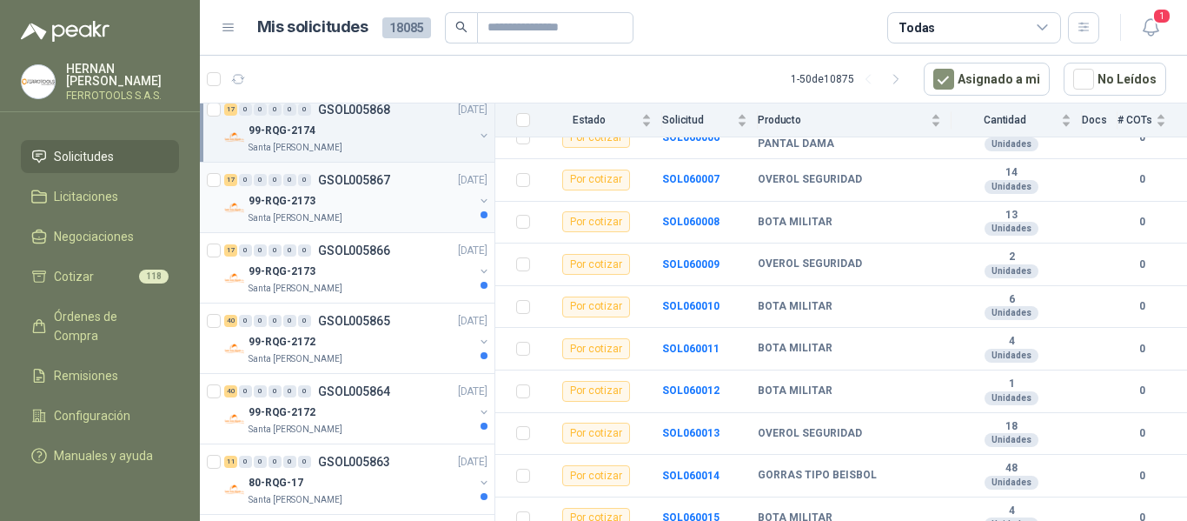
click at [389, 221] on div "Santa [PERSON_NAME]" at bounding box center [361, 218] width 225 height 14
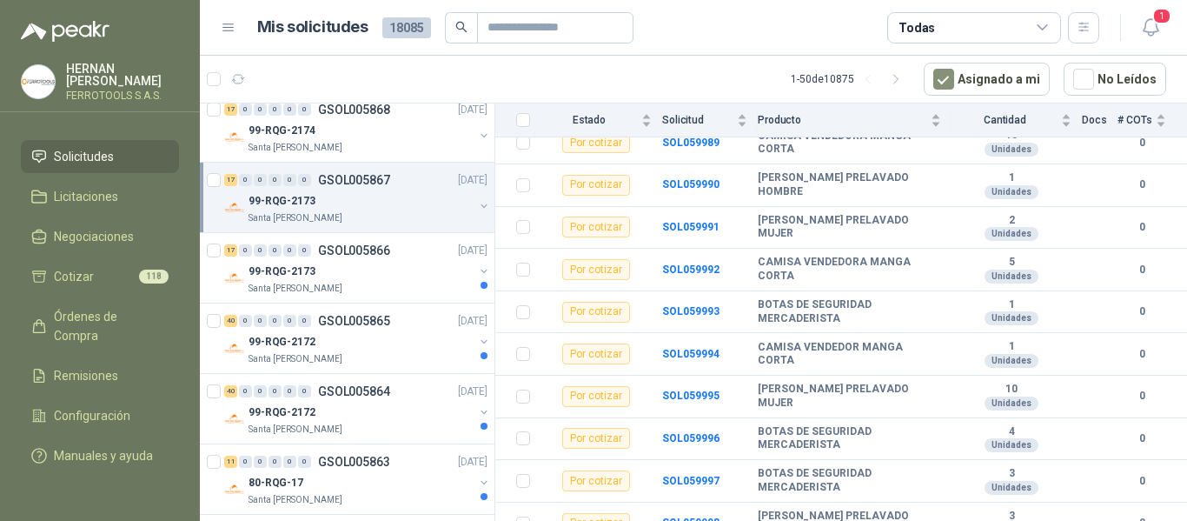
scroll to position [527, 0]
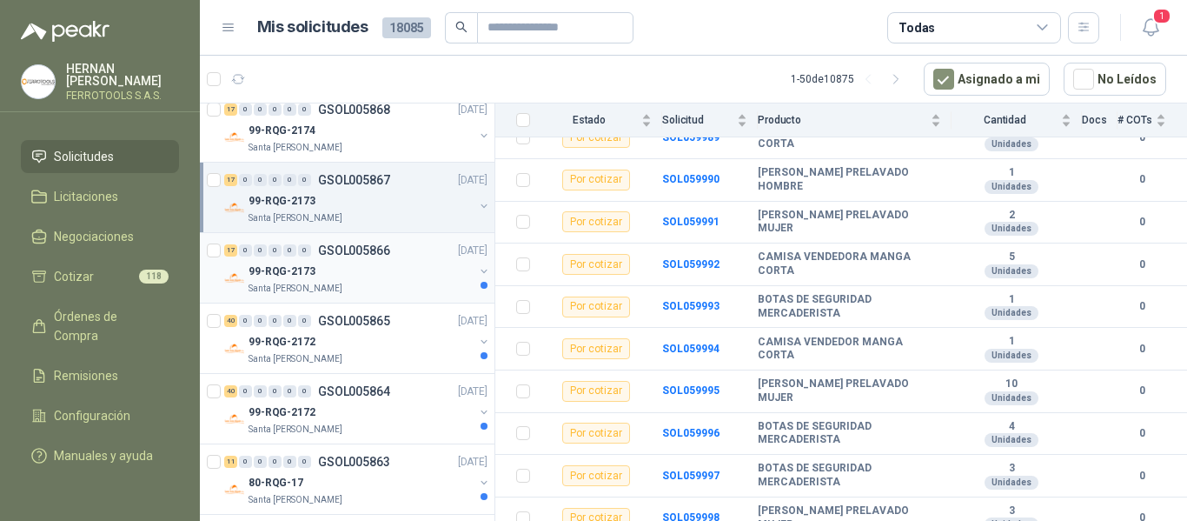
click at [331, 257] on div "17 0 0 0 0 0 GSOL005866 06/10/25" at bounding box center [357, 250] width 267 height 21
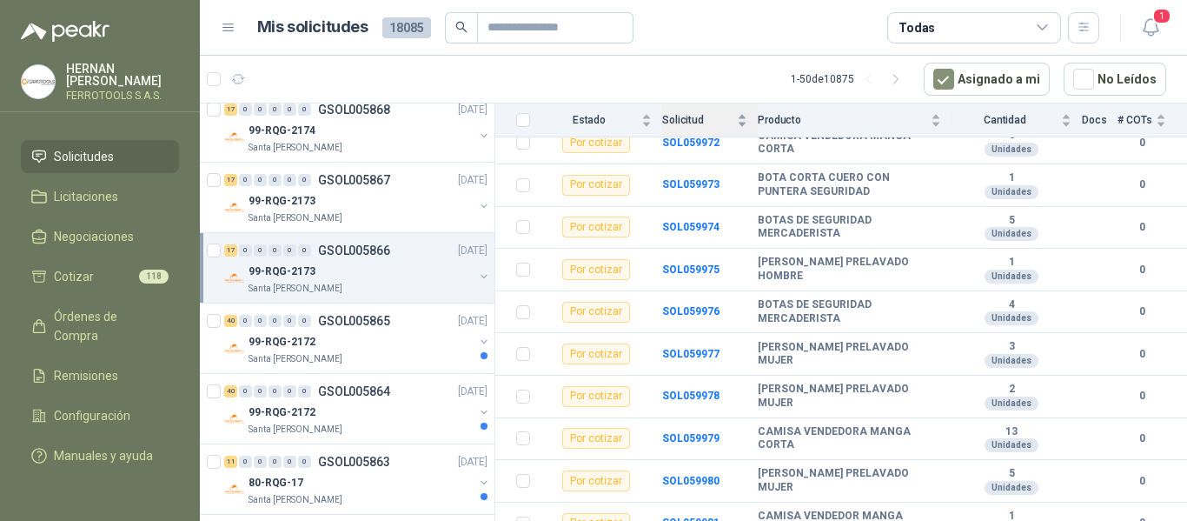
scroll to position [527, 0]
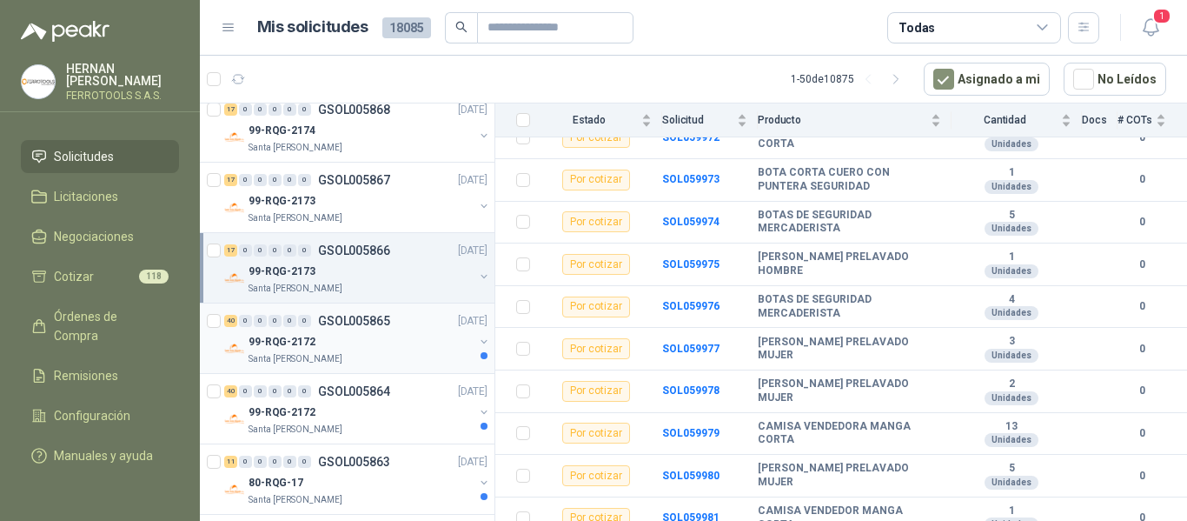
click at [391, 340] on div "99-RQG-2172" at bounding box center [361, 341] width 225 height 21
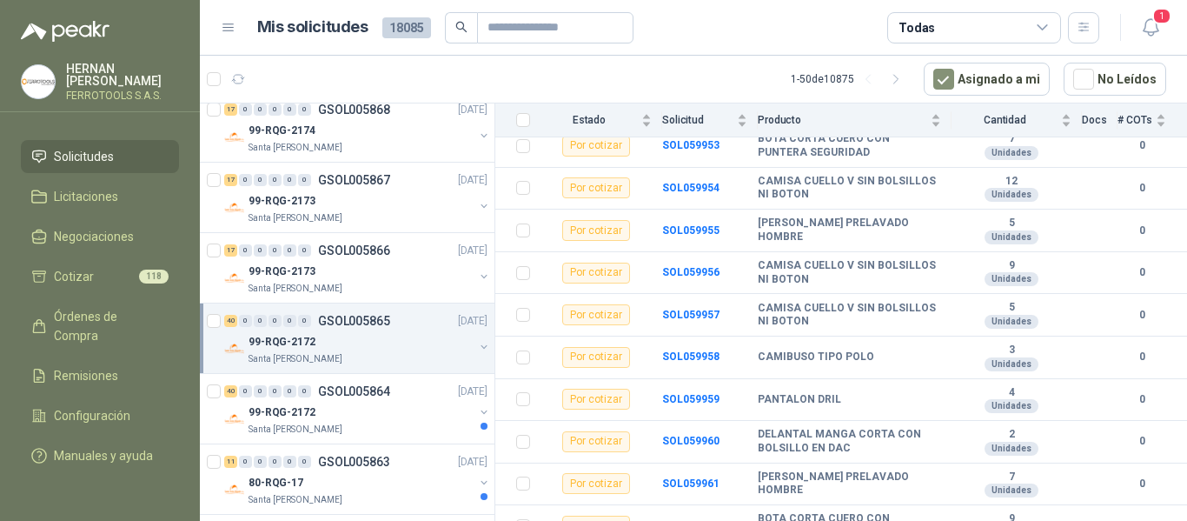
scroll to position [1498, 0]
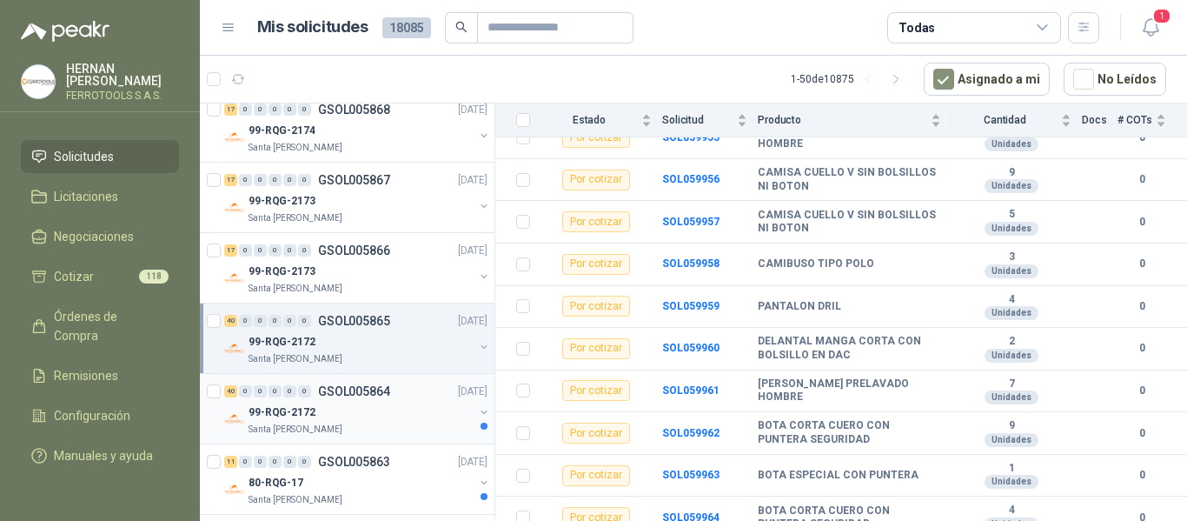
click at [384, 415] on div "99-RQG-2172" at bounding box center [361, 412] width 225 height 21
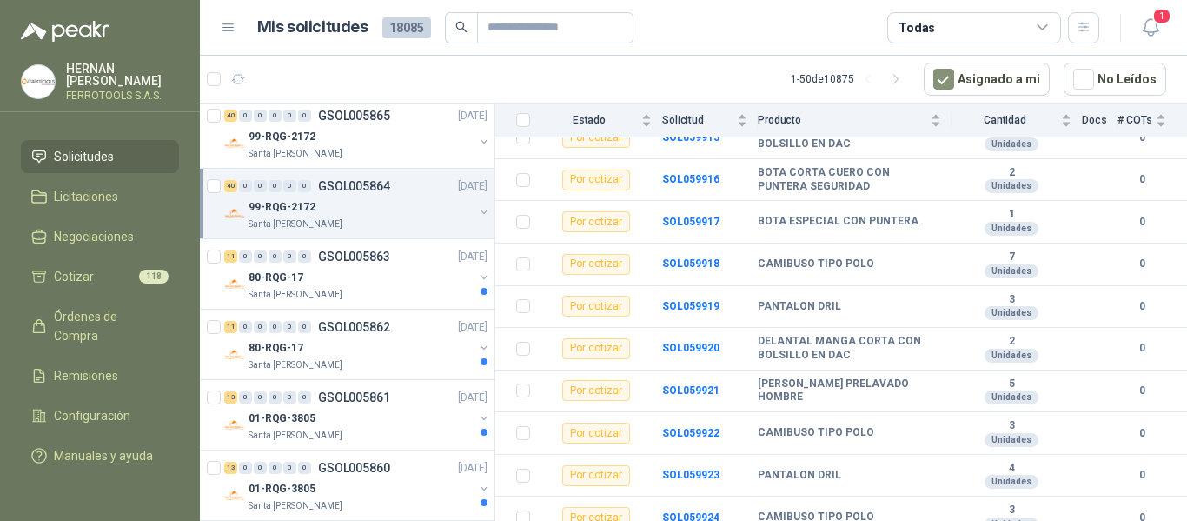
scroll to position [3121, 0]
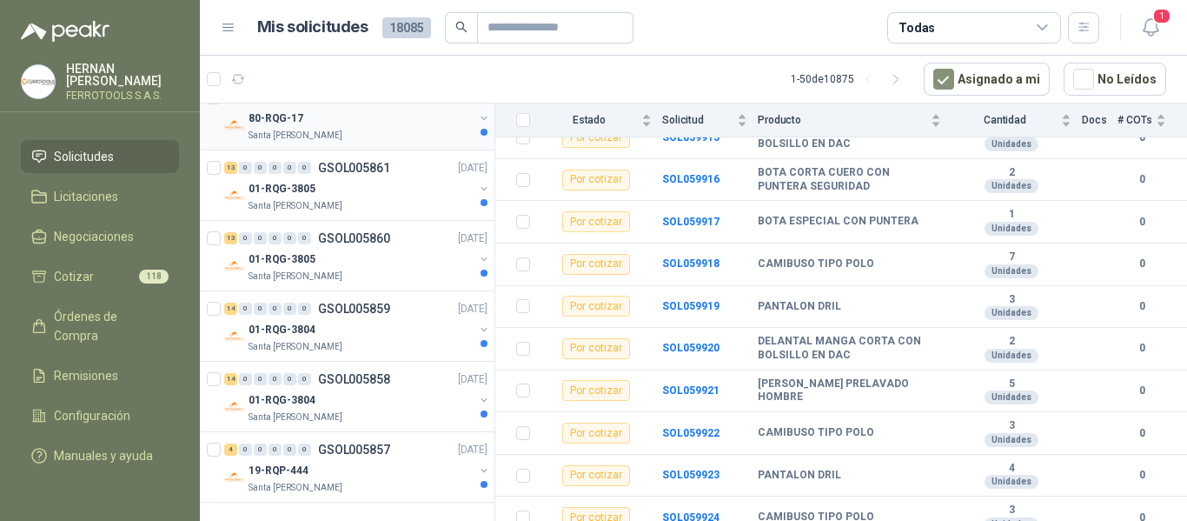
click at [347, 135] on div "Santa [PERSON_NAME]" at bounding box center [361, 136] width 225 height 14
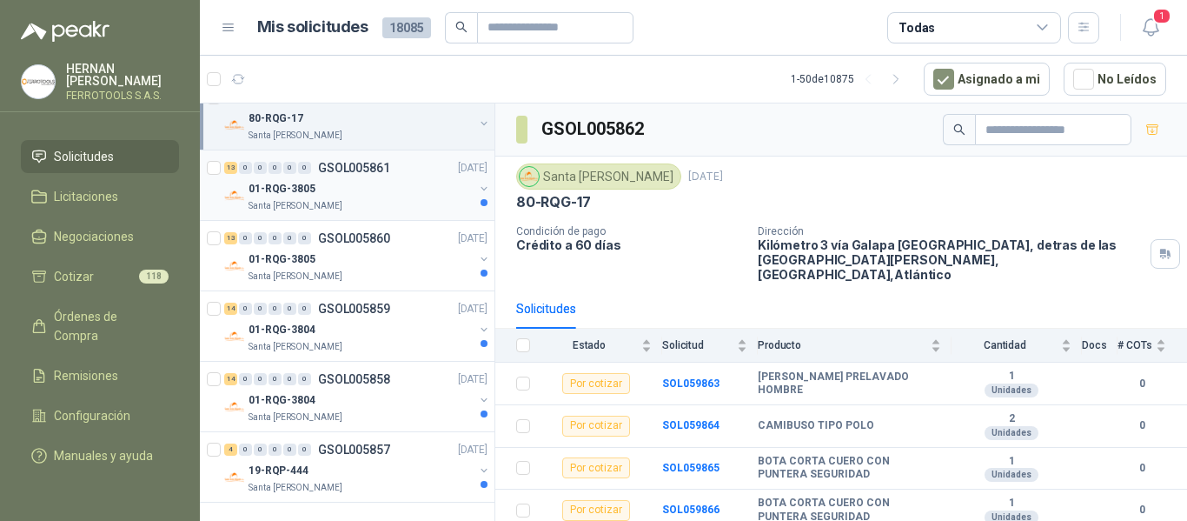
click at [393, 194] on div "01-RQG-3805" at bounding box center [361, 188] width 225 height 21
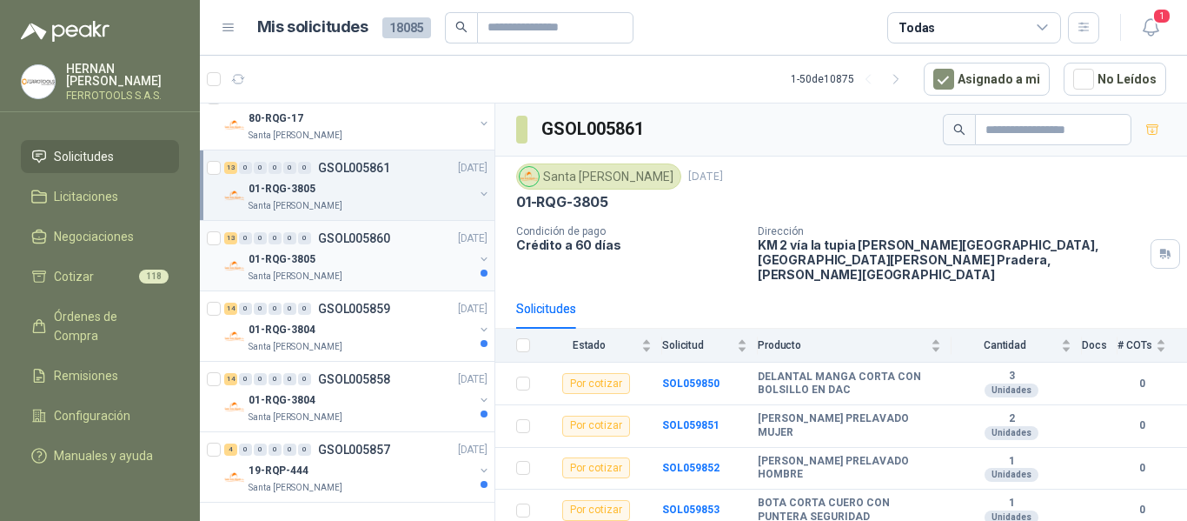
click at [399, 261] on div "01-RQG-3805" at bounding box center [361, 259] width 225 height 21
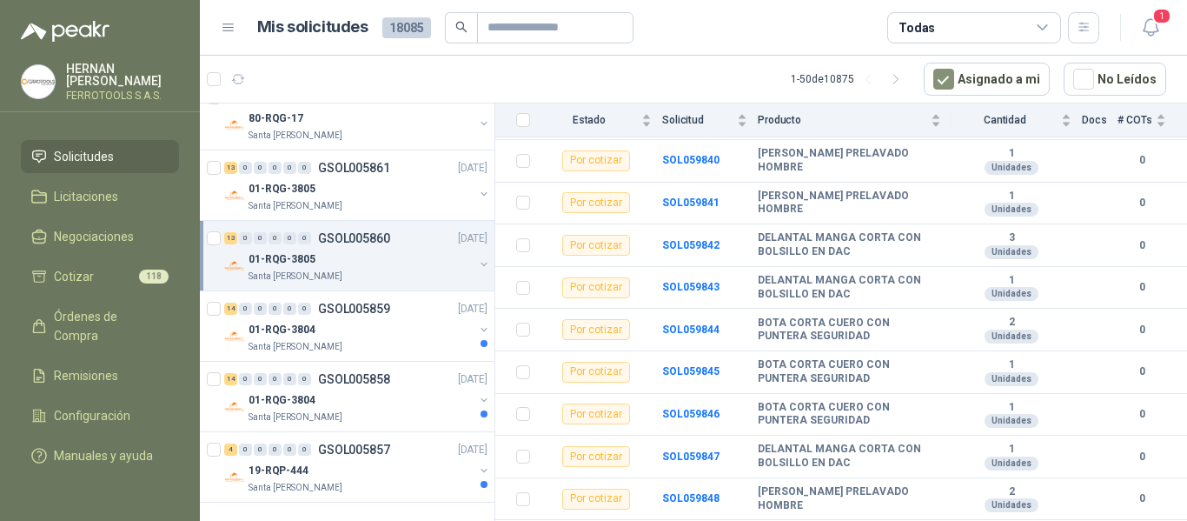
scroll to position [370, 0]
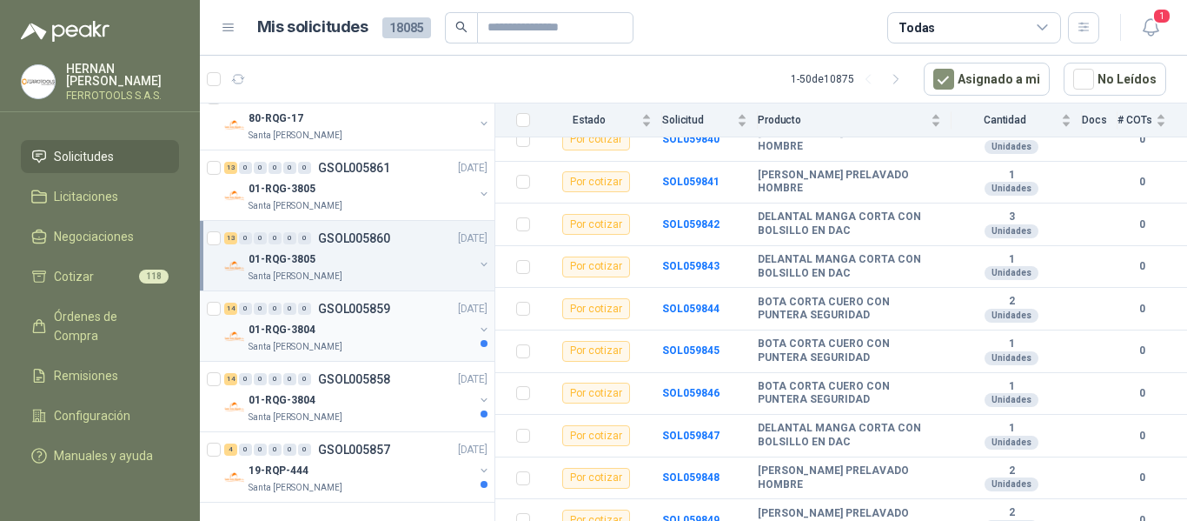
click at [383, 335] on div "01-RQG-3804" at bounding box center [361, 329] width 225 height 21
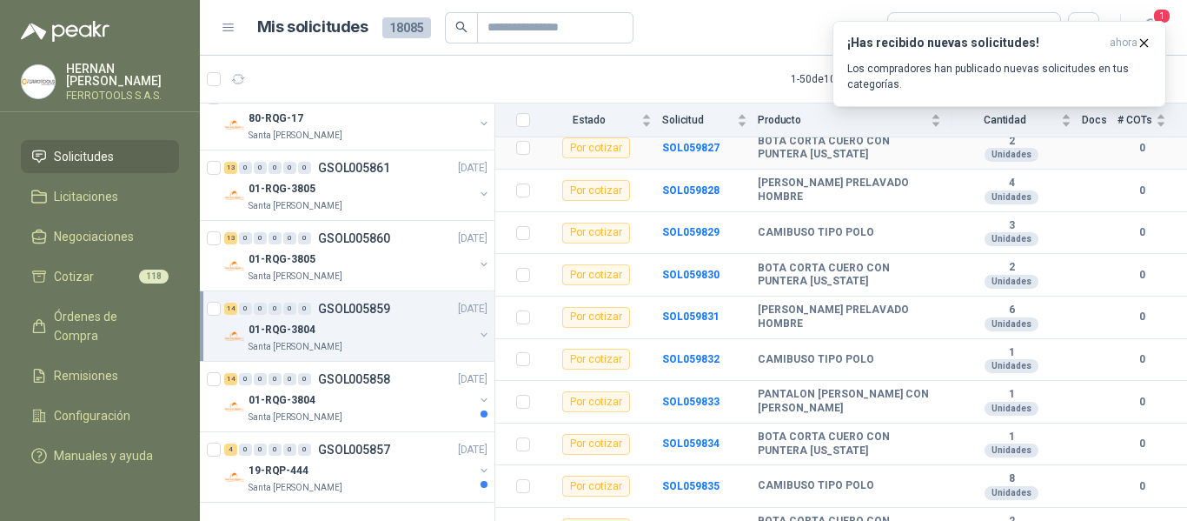
scroll to position [413, 0]
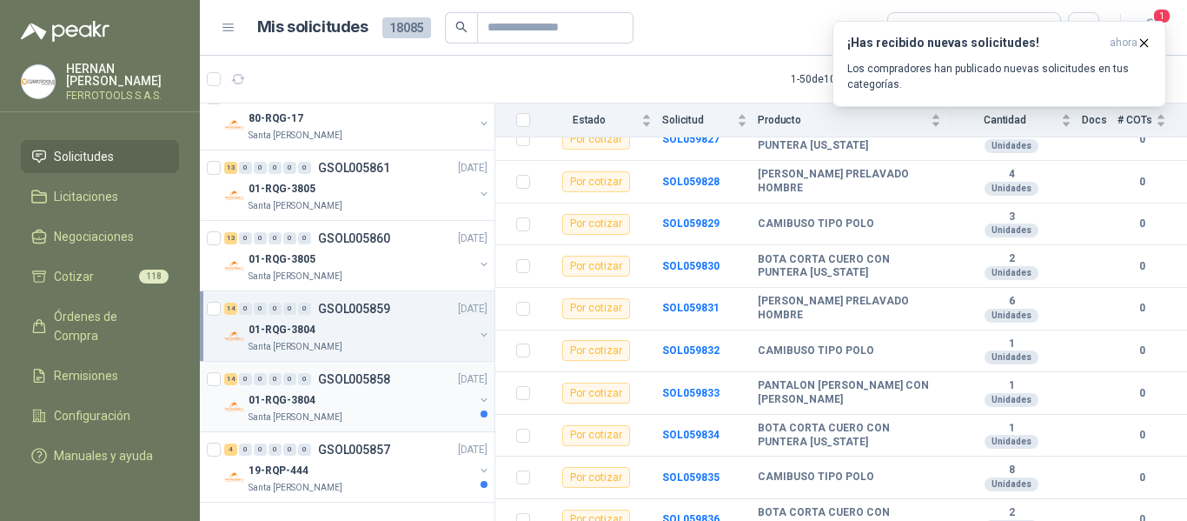
click at [362, 394] on div "01-RQG-3804" at bounding box center [361, 399] width 225 height 21
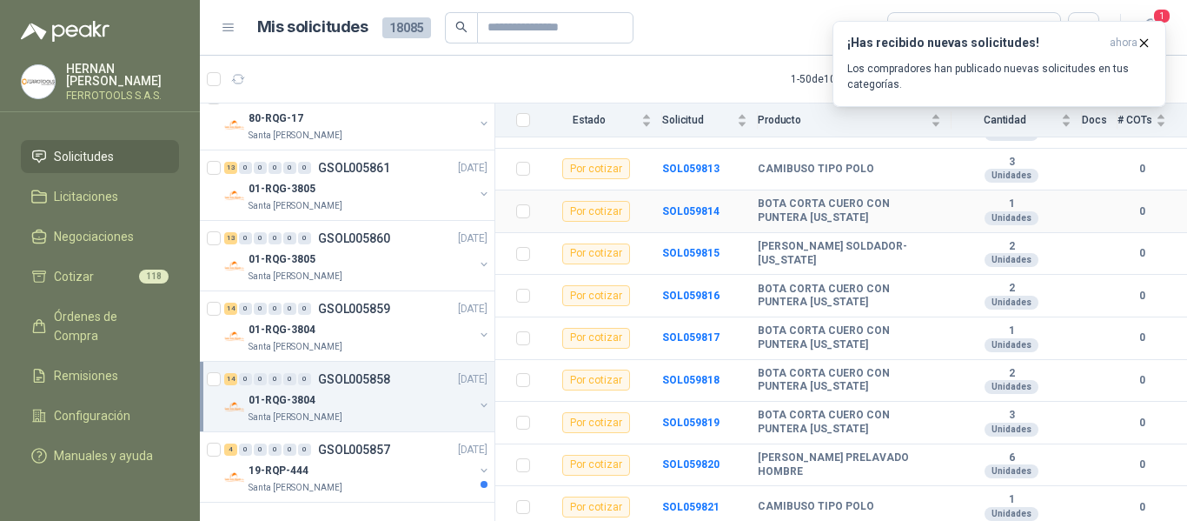
scroll to position [413, 0]
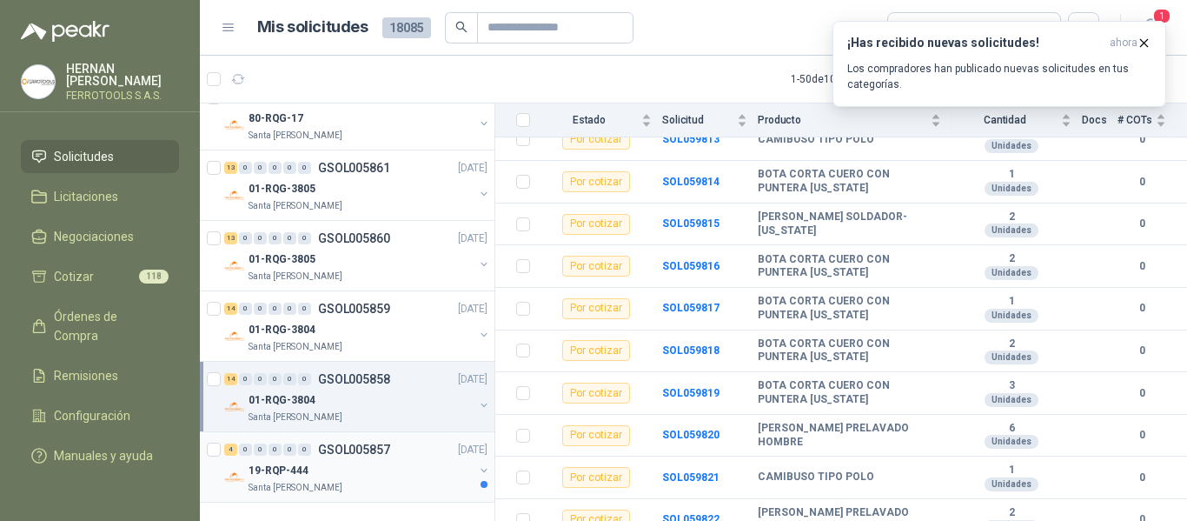
click at [403, 455] on div "4 0 0 0 0 0 GSOL005857 06/10/25" at bounding box center [357, 449] width 267 height 21
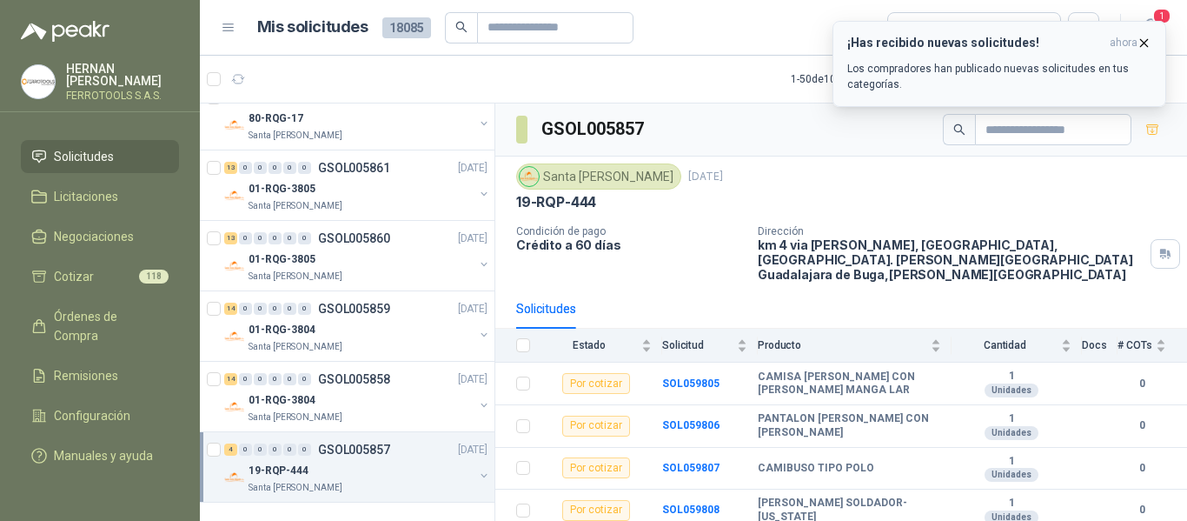
click at [1141, 42] on icon "button" at bounding box center [1144, 43] width 15 height 15
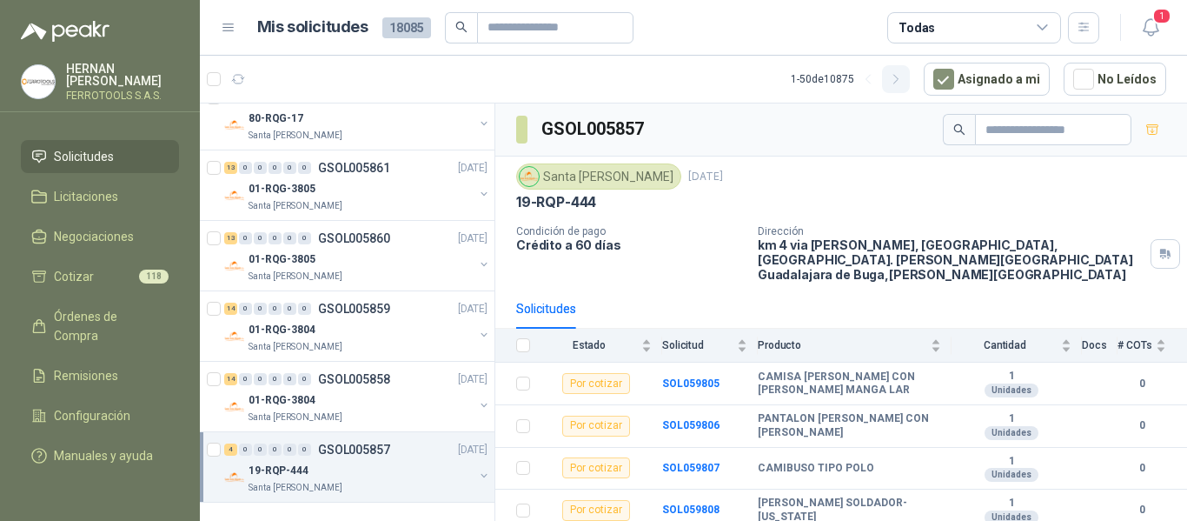
click at [898, 76] on icon "button" at bounding box center [895, 79] width 4 height 9
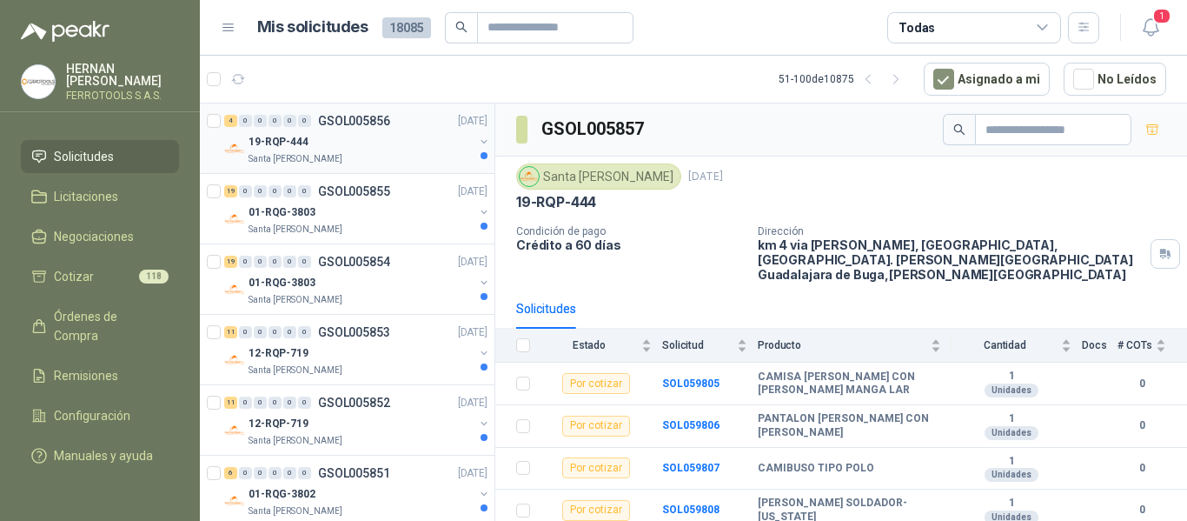
click at [377, 158] on div "Santa [PERSON_NAME]" at bounding box center [361, 159] width 225 height 14
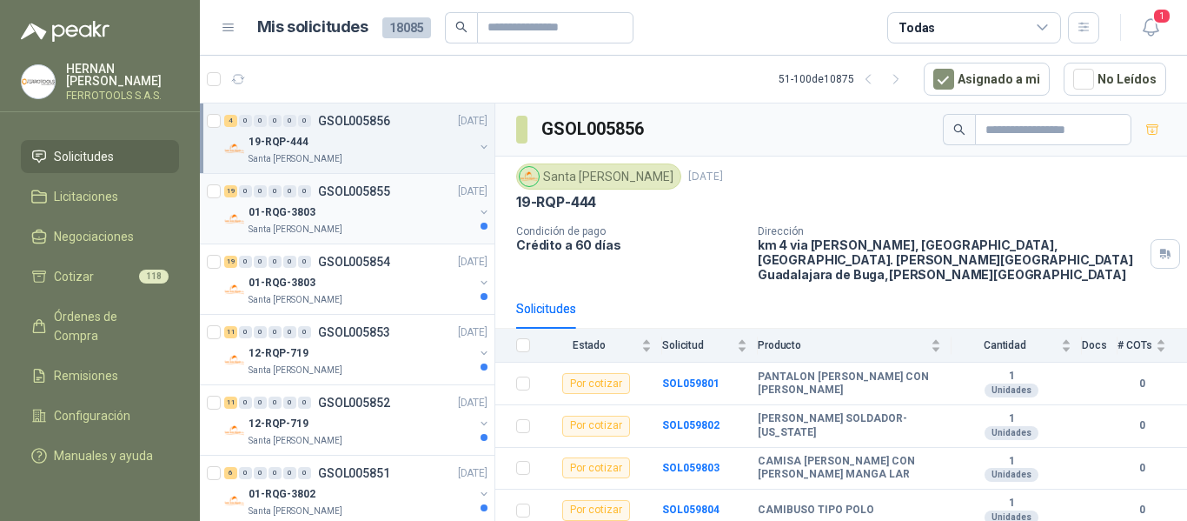
click at [400, 223] on div "Santa [PERSON_NAME]" at bounding box center [361, 229] width 225 height 14
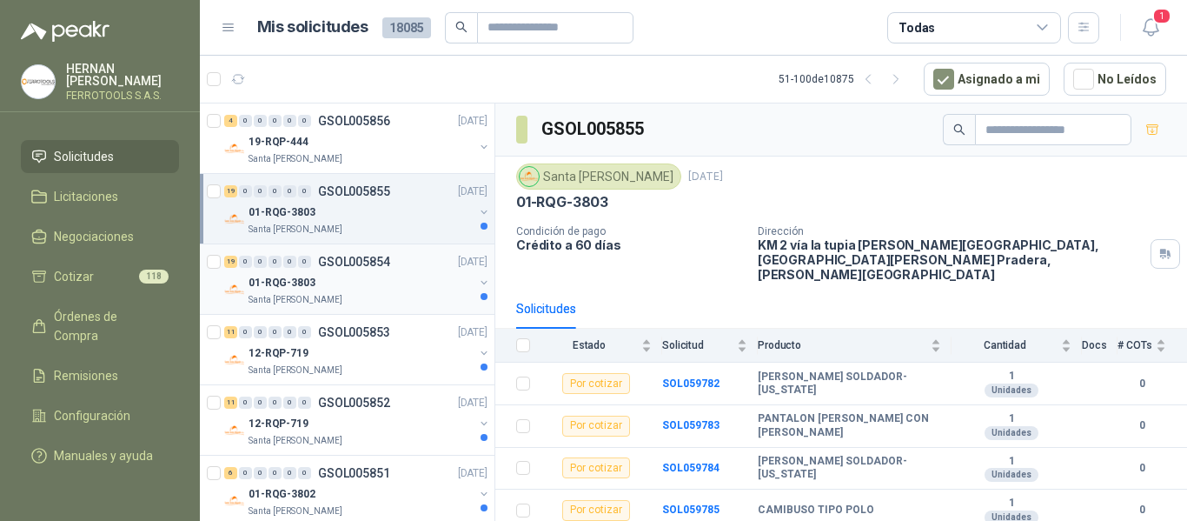
click at [423, 284] on div "01-RQG-3803" at bounding box center [361, 282] width 225 height 21
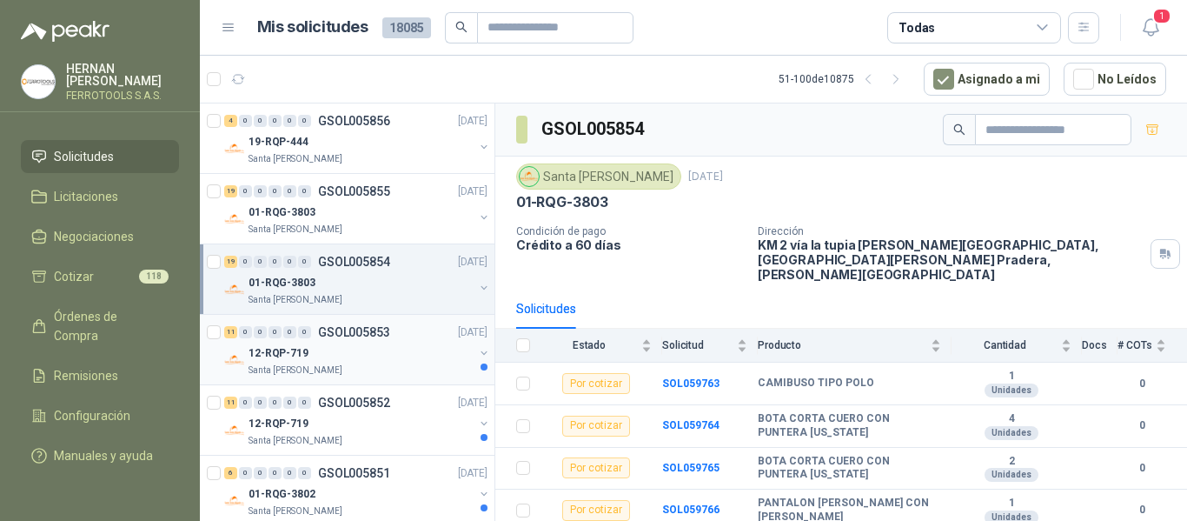
click at [419, 353] on div "12-RQP-719" at bounding box center [361, 352] width 225 height 21
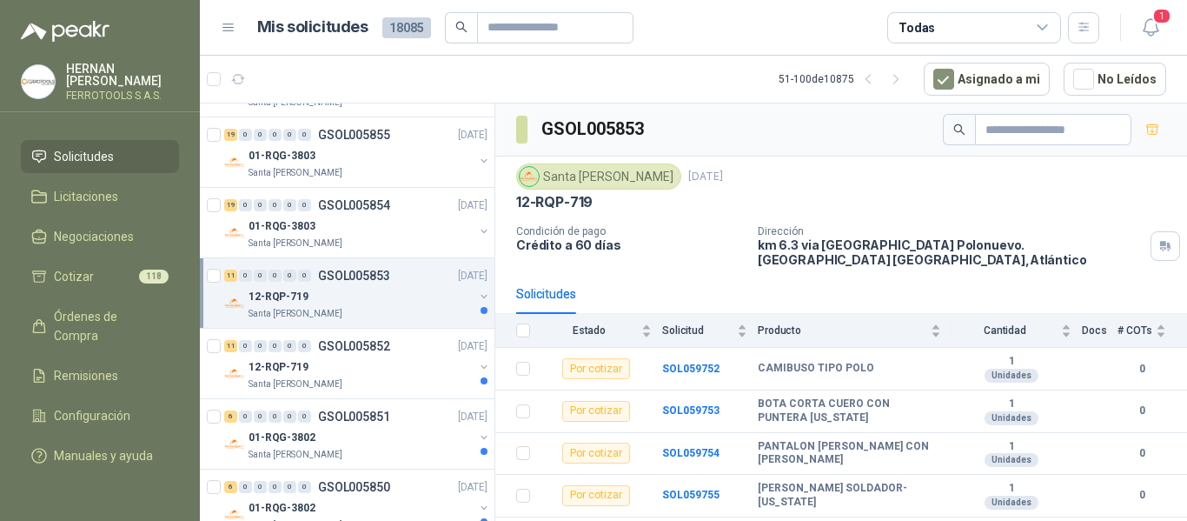
scroll to position [87, 0]
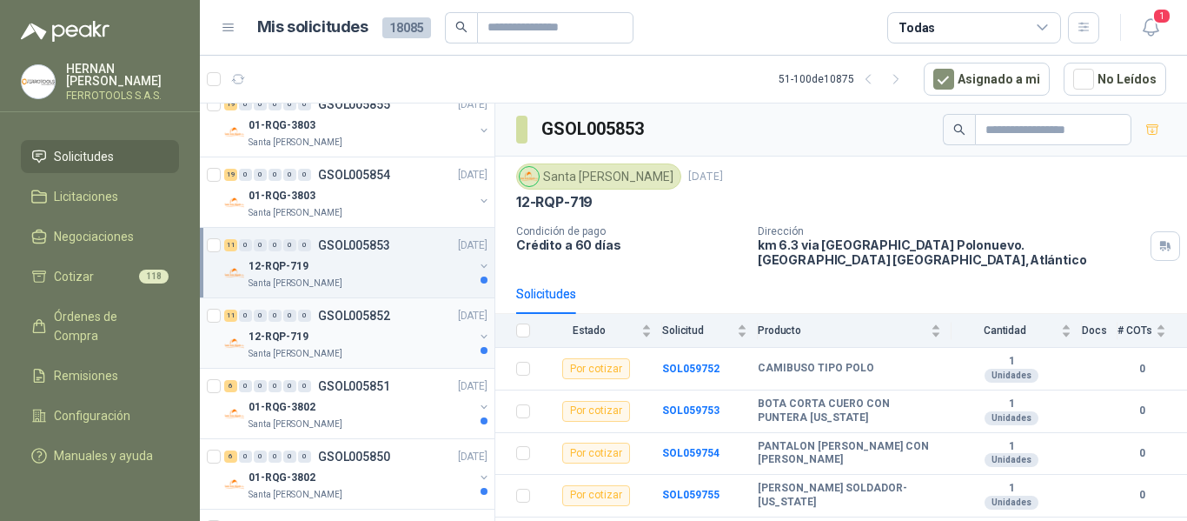
click at [416, 335] on div "12-RQP-719" at bounding box center [361, 336] width 225 height 21
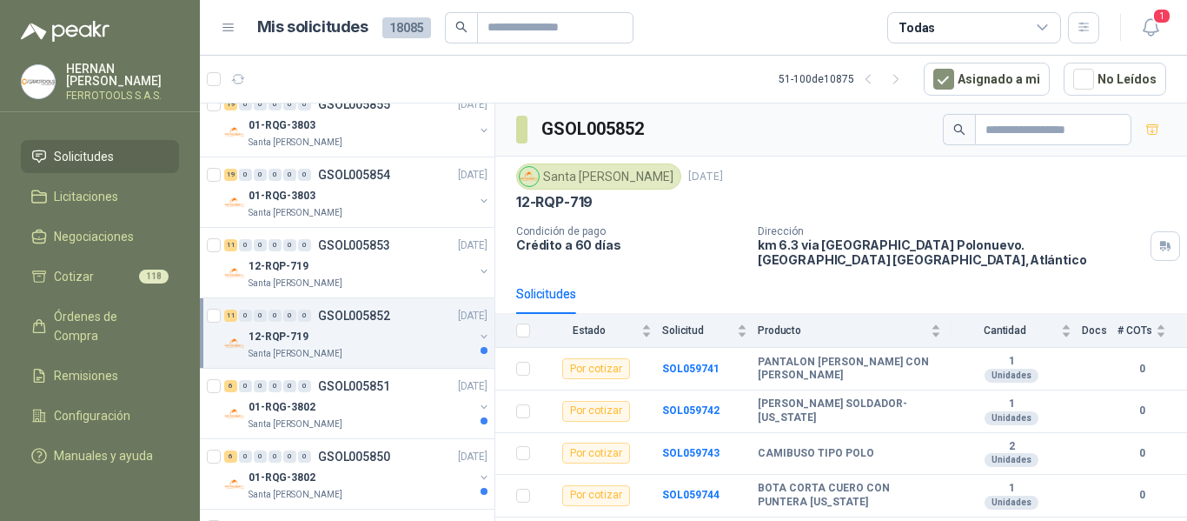
scroll to position [174, 0]
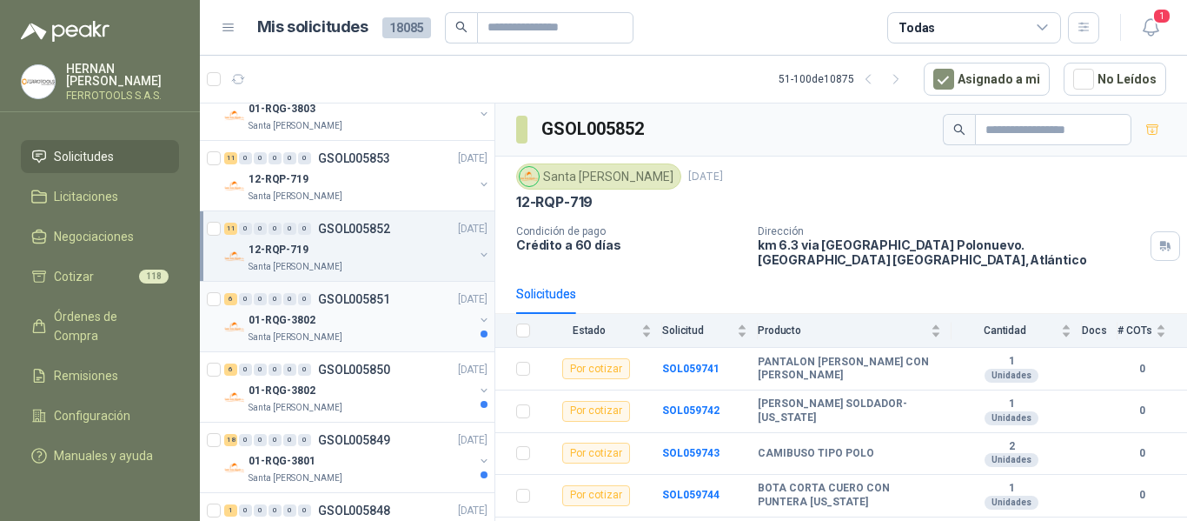
click at [428, 301] on div "6 0 0 0 0 0 GSOL005851 06/10/25" at bounding box center [357, 299] width 267 height 21
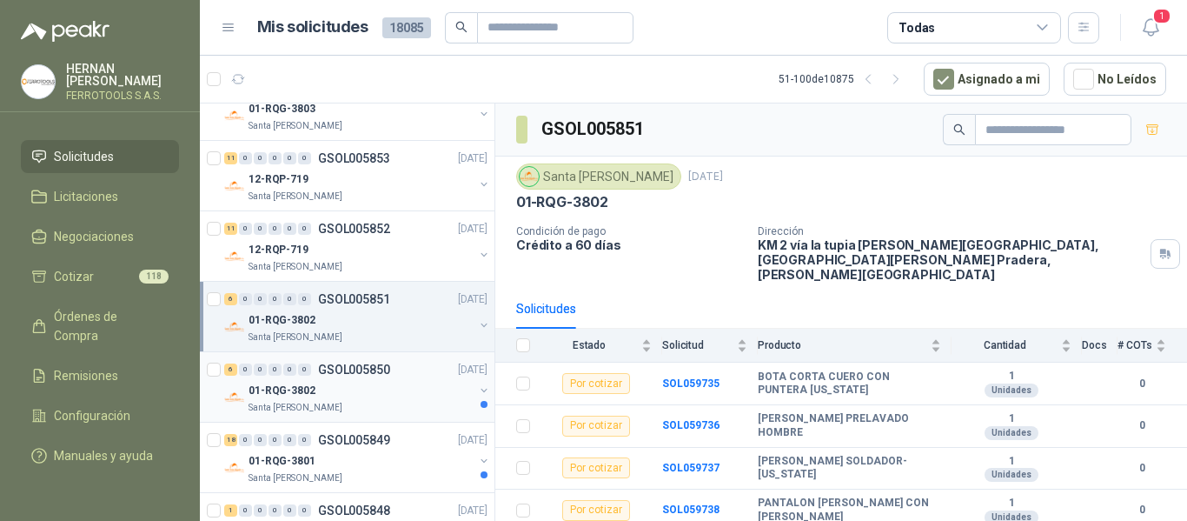
click at [408, 382] on div "01-RQG-3802" at bounding box center [361, 390] width 225 height 21
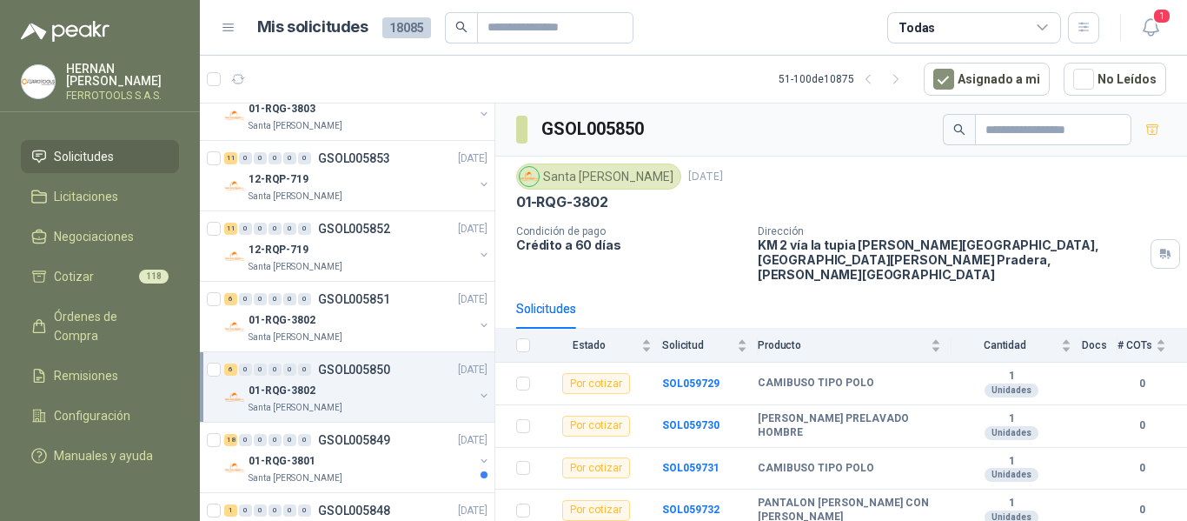
scroll to position [261, 0]
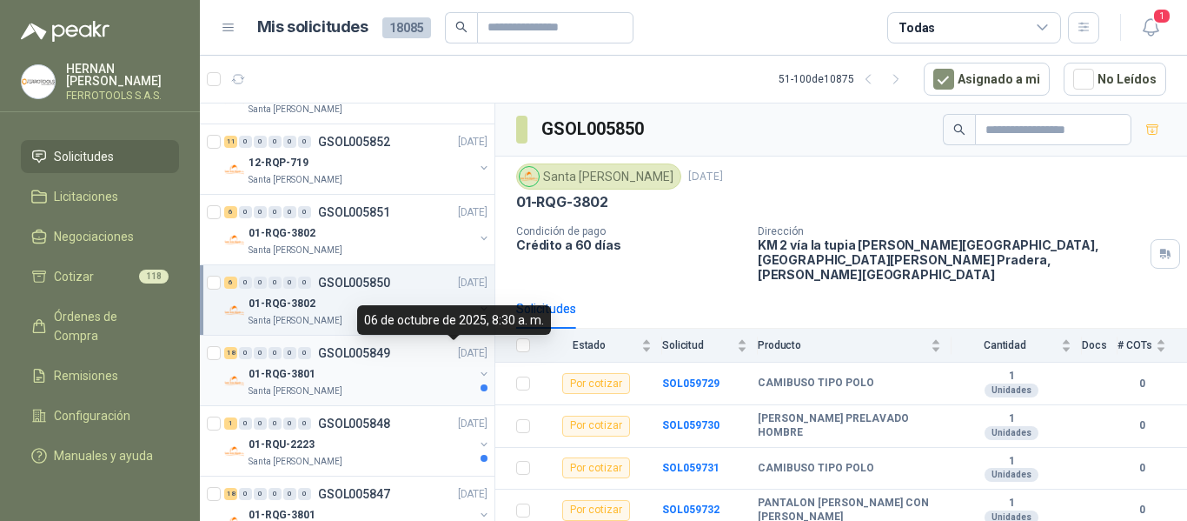
click at [458, 360] on p "[DATE]" at bounding box center [473, 353] width 30 height 17
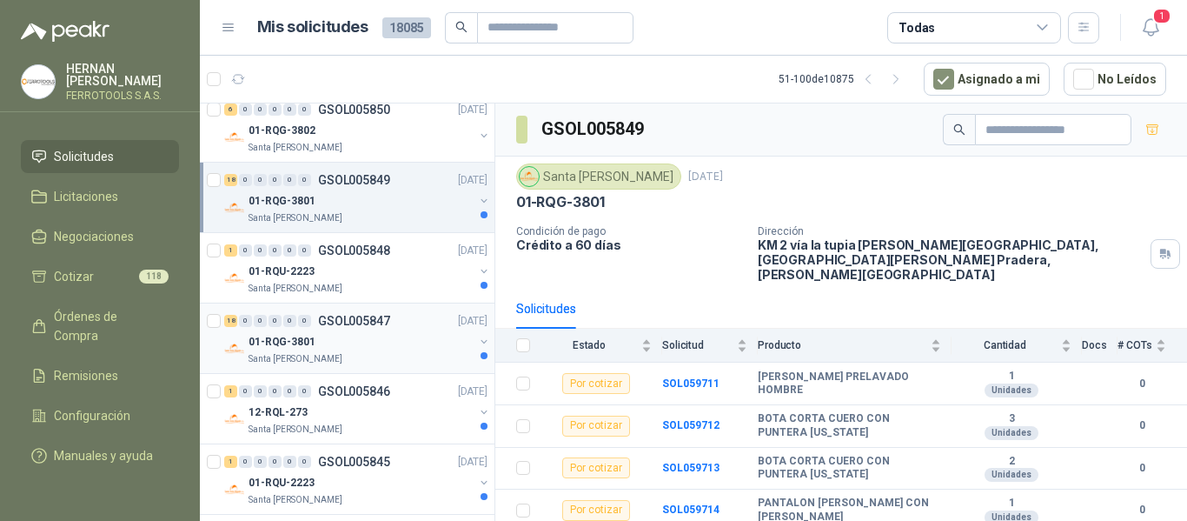
scroll to position [435, 0]
click at [413, 266] on div "01-RQU-2223" at bounding box center [361, 270] width 225 height 21
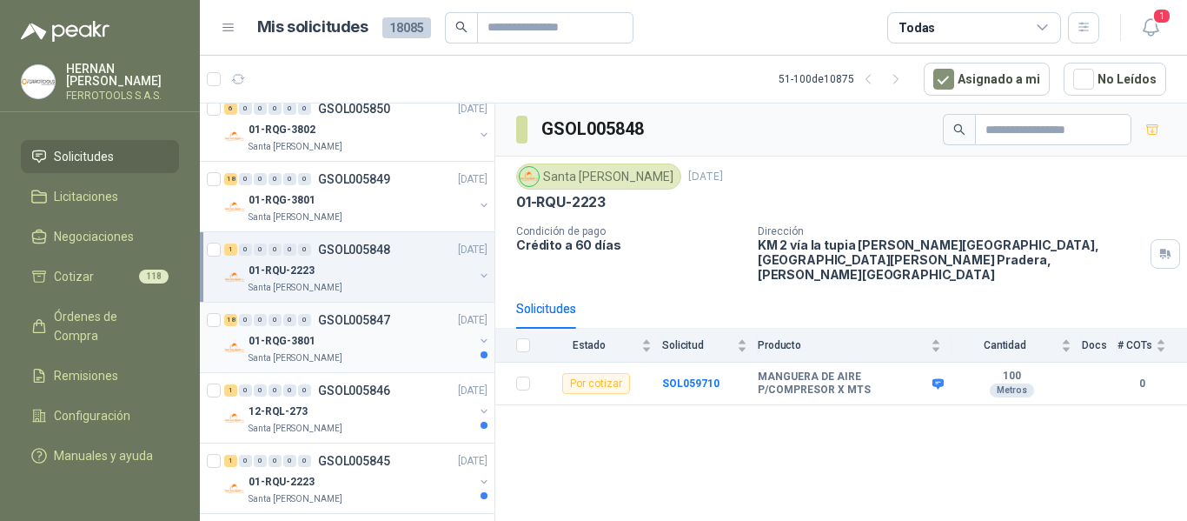
click at [391, 329] on div "18 0 0 0 0 0 GSOL005847 06/10/25" at bounding box center [357, 319] width 267 height 21
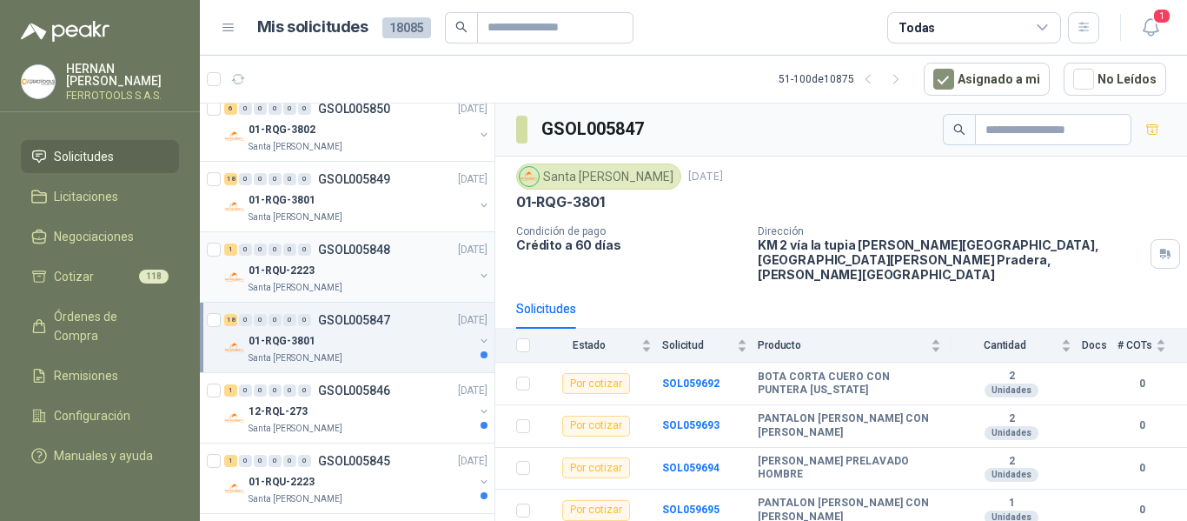
click at [394, 285] on div "Santa [PERSON_NAME]" at bounding box center [361, 288] width 225 height 14
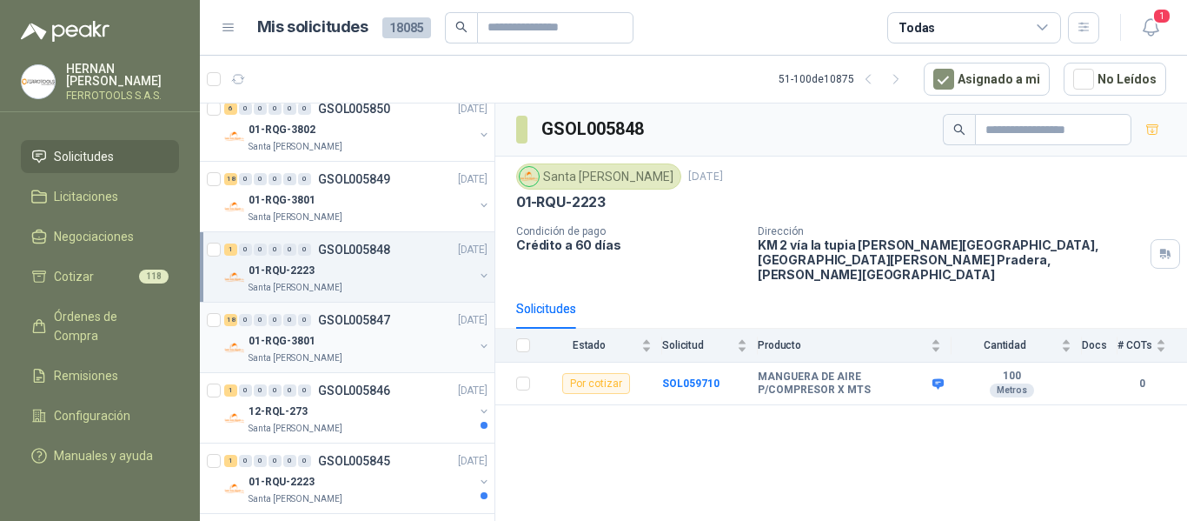
click at [388, 345] on div "01-RQG-3801" at bounding box center [361, 340] width 225 height 21
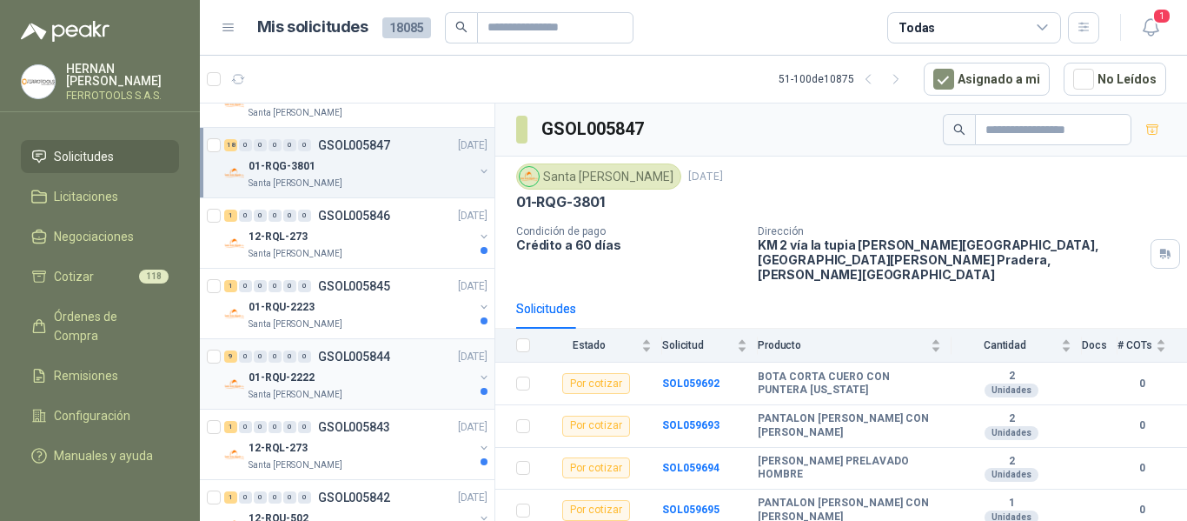
scroll to position [608, 0]
click at [382, 254] on div "Santa [PERSON_NAME]" at bounding box center [361, 255] width 225 height 14
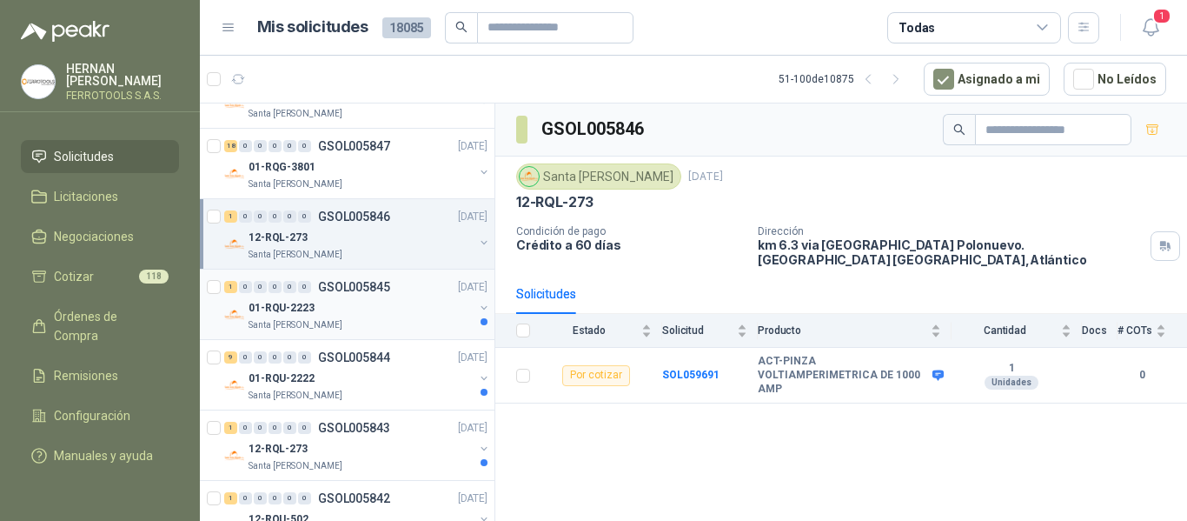
click at [383, 320] on div "Santa [PERSON_NAME]" at bounding box center [361, 325] width 225 height 14
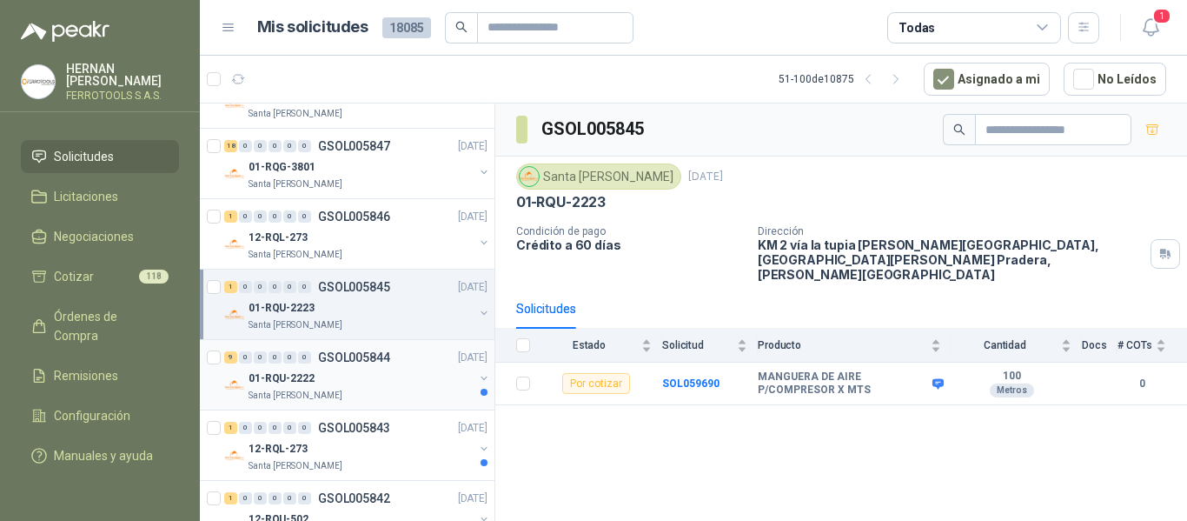
click at [398, 355] on div "9 0 0 0 0 0 GSOL005844 06/10/25" at bounding box center [357, 357] width 267 height 21
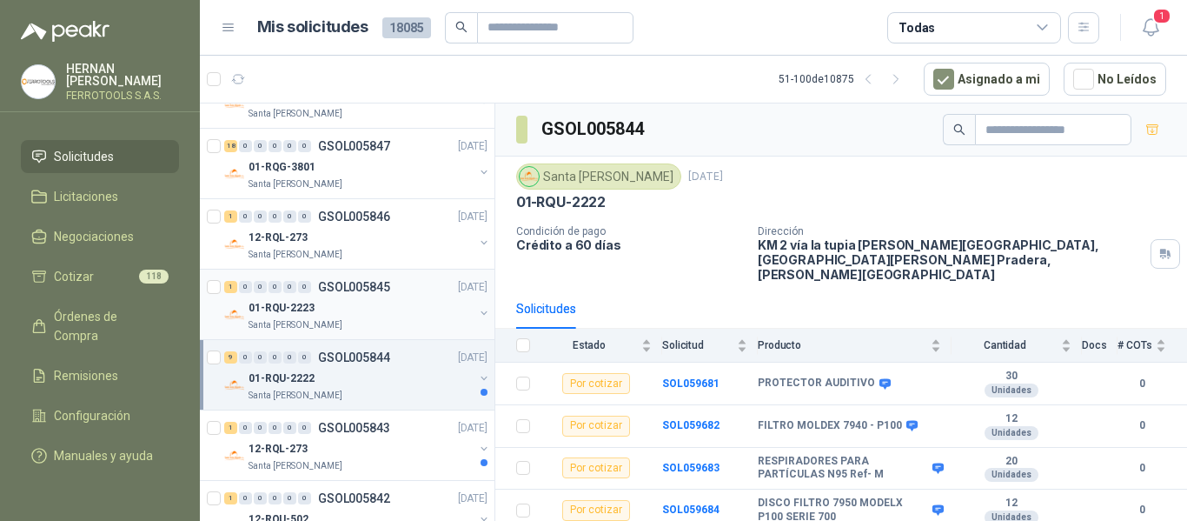
click at [419, 309] on div "01-RQU-2223" at bounding box center [361, 307] width 225 height 21
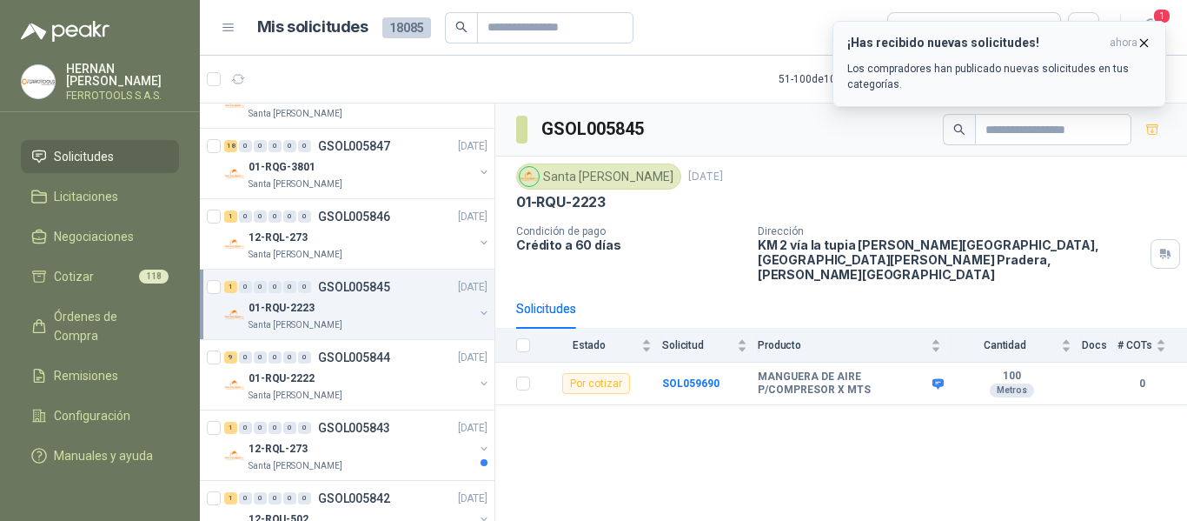
click at [1018, 56] on div "¡Has recibido nuevas solicitudes! ahora Los compradores han publicado nuevas so…" at bounding box center [999, 64] width 304 height 56
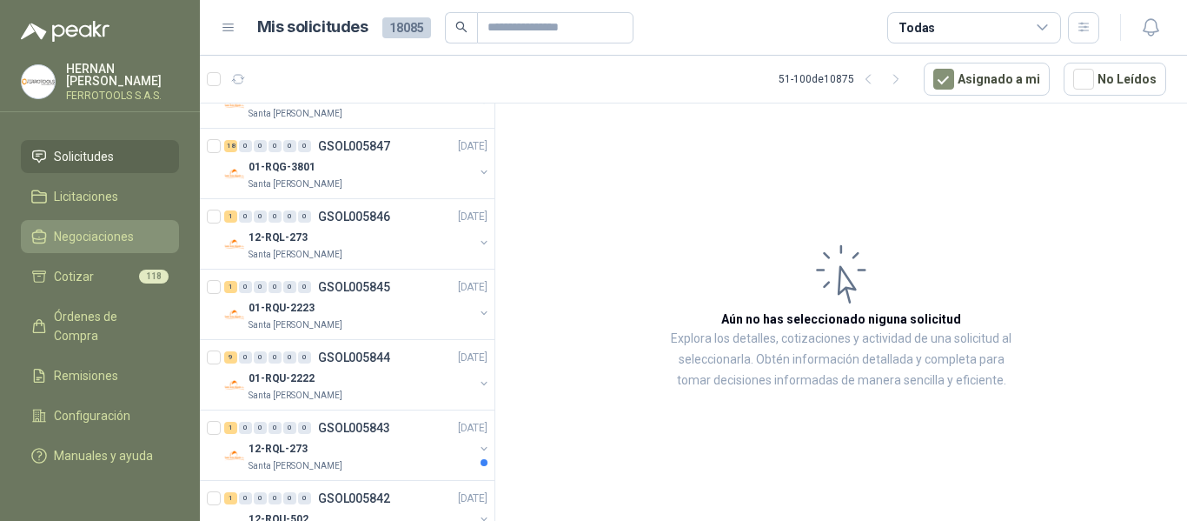
click at [100, 220] on link "Negociaciones" at bounding box center [100, 236] width 158 height 33
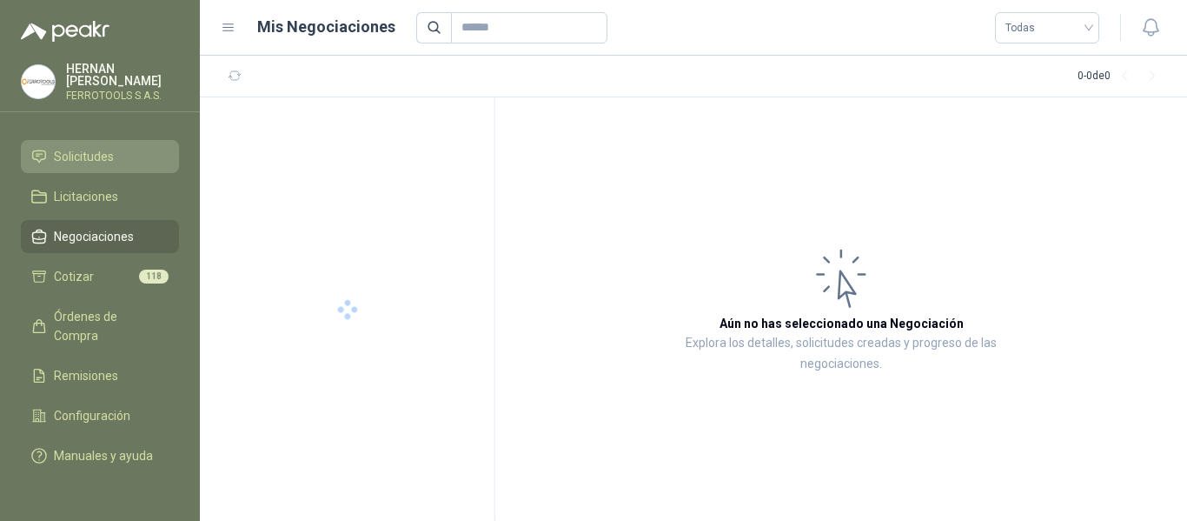
click at [84, 147] on span "Solicitudes" at bounding box center [84, 156] width 60 height 19
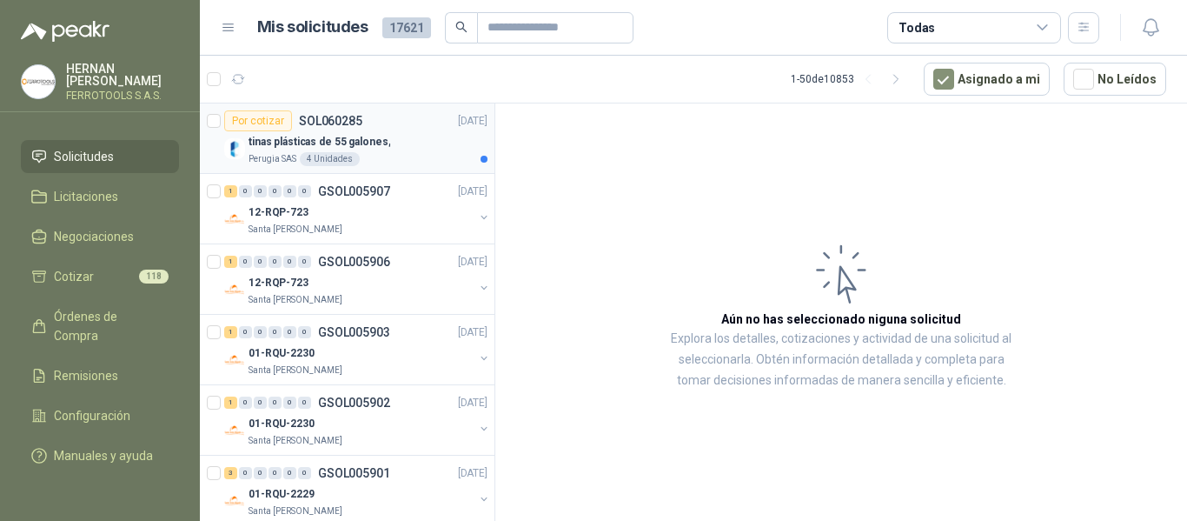
click at [400, 162] on div "Perugia SAS 4 Unidades" at bounding box center [368, 159] width 239 height 14
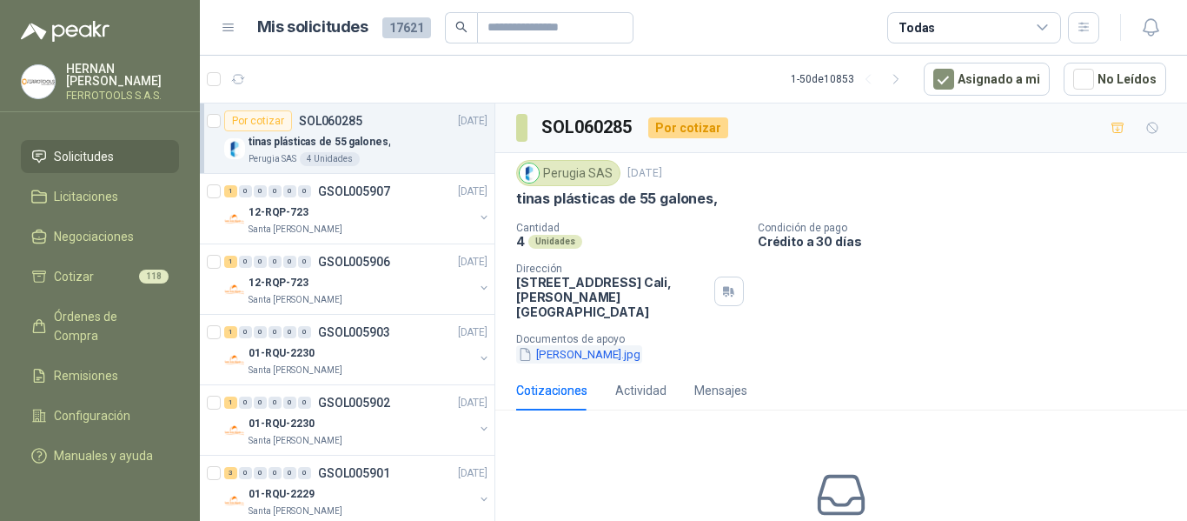
click at [547, 345] on button "tina.jpg" at bounding box center [579, 354] width 126 height 18
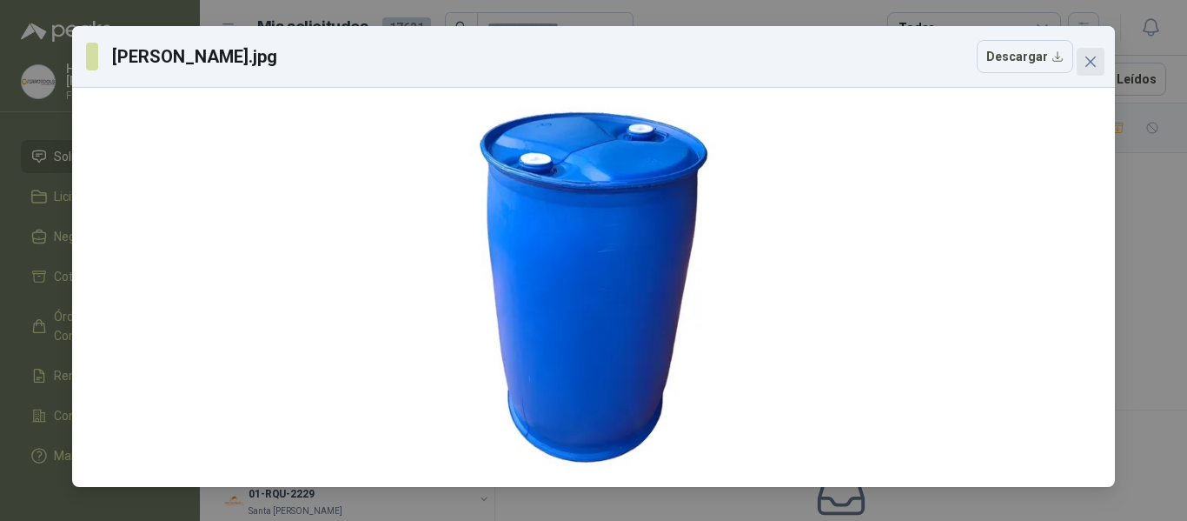
click at [1100, 71] on button "Close" at bounding box center [1091, 62] width 28 height 28
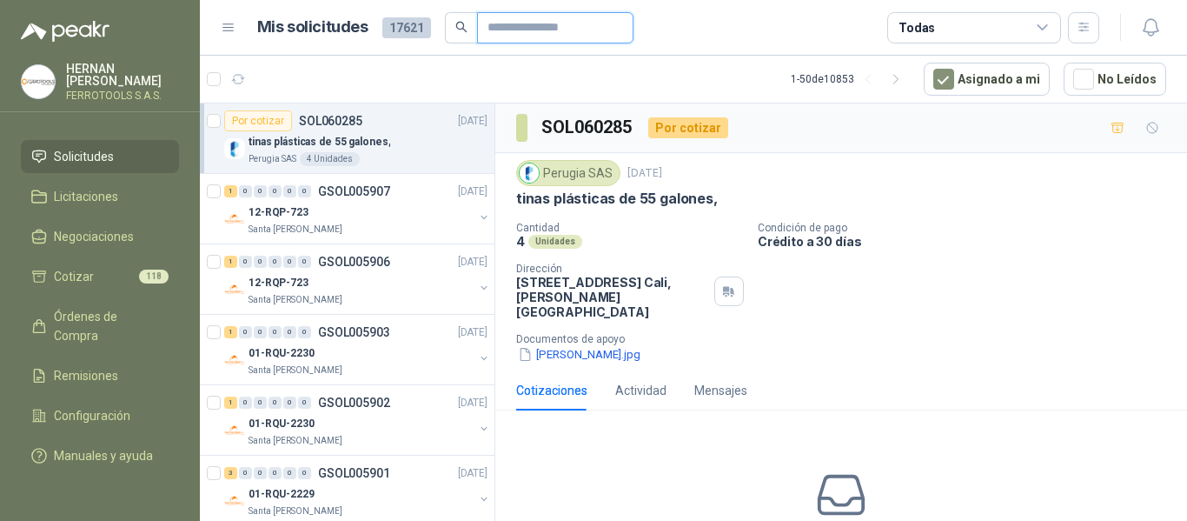
click at [592, 29] on input "text" at bounding box center [549, 28] width 122 height 30
click at [1084, 32] on icon "button" at bounding box center [1084, 27] width 15 height 15
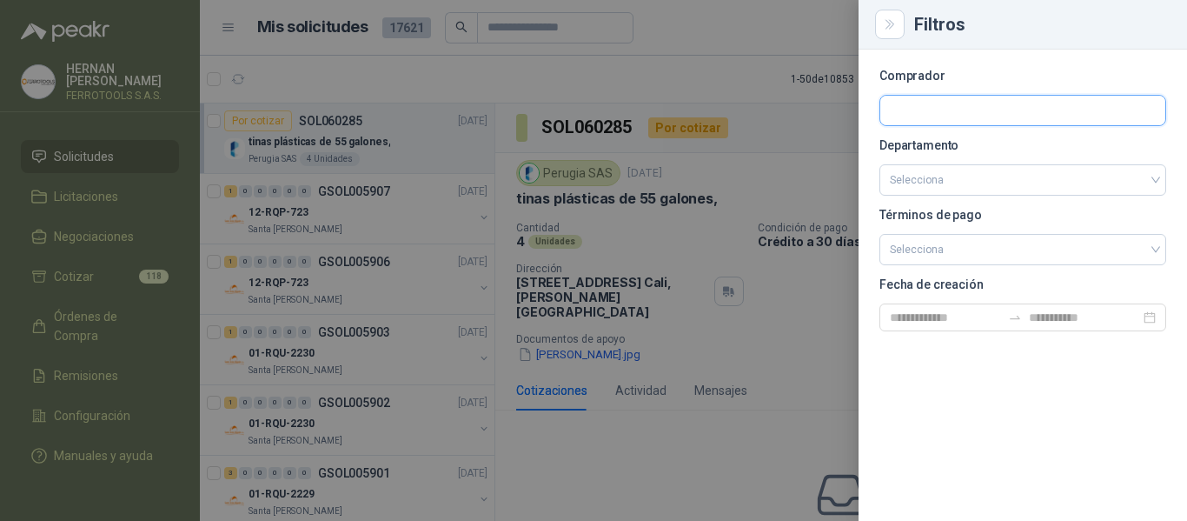
click at [1014, 112] on input "text" at bounding box center [1022, 111] width 285 height 30
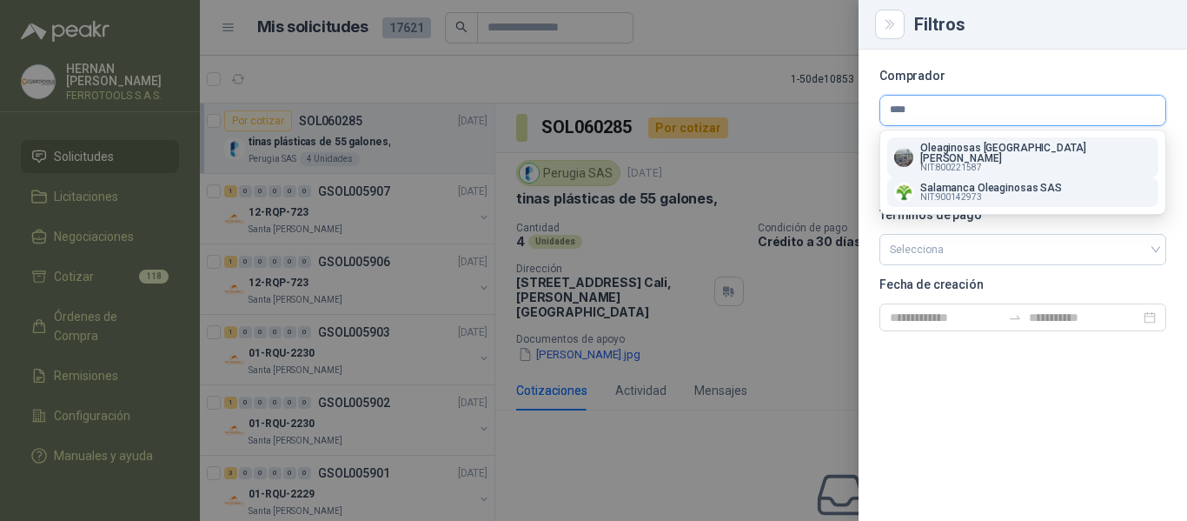
type input "****"
click at [978, 193] on span "NIT : 900142973" at bounding box center [951, 197] width 62 height 9
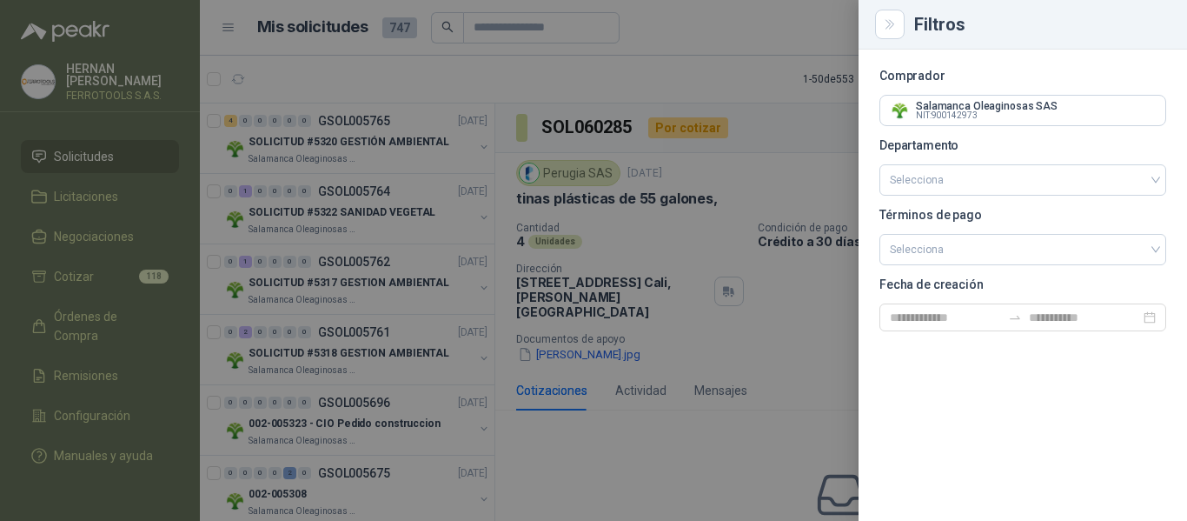
click at [388, 141] on div at bounding box center [593, 260] width 1187 height 521
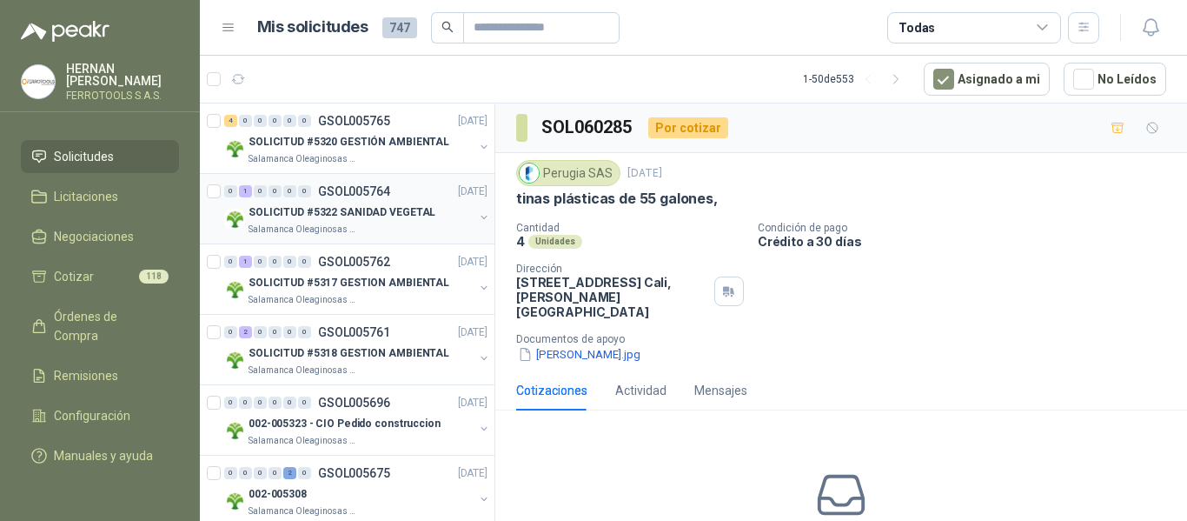
click at [402, 222] on div "SOLICITUD #5322 SANIDAD VEGETAL" at bounding box center [361, 212] width 225 height 21
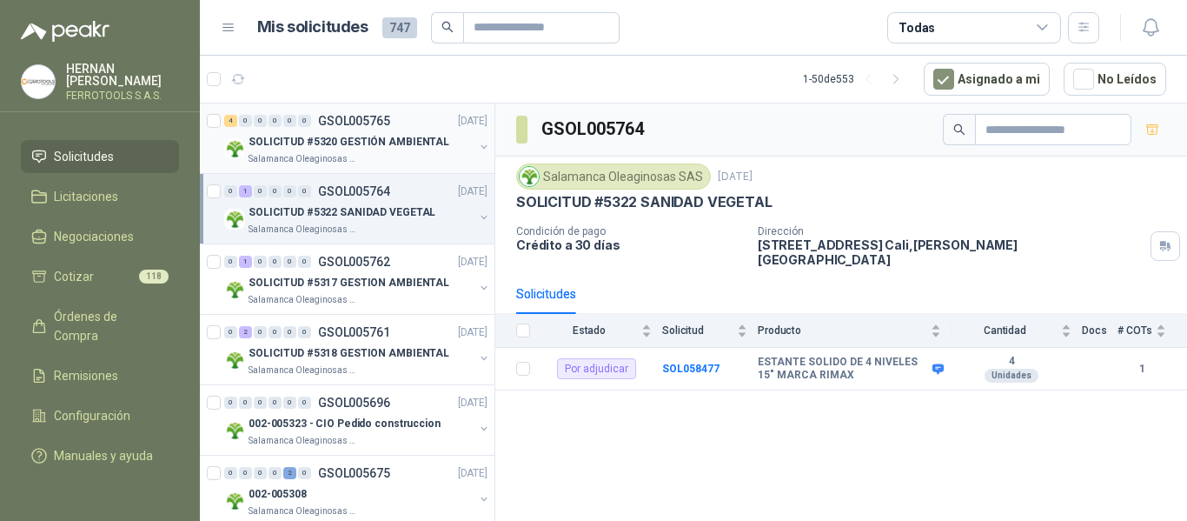
click at [393, 143] on p "SOLICITUD #5320 GESTIÓN AMBIENTAL" at bounding box center [349, 142] width 201 height 17
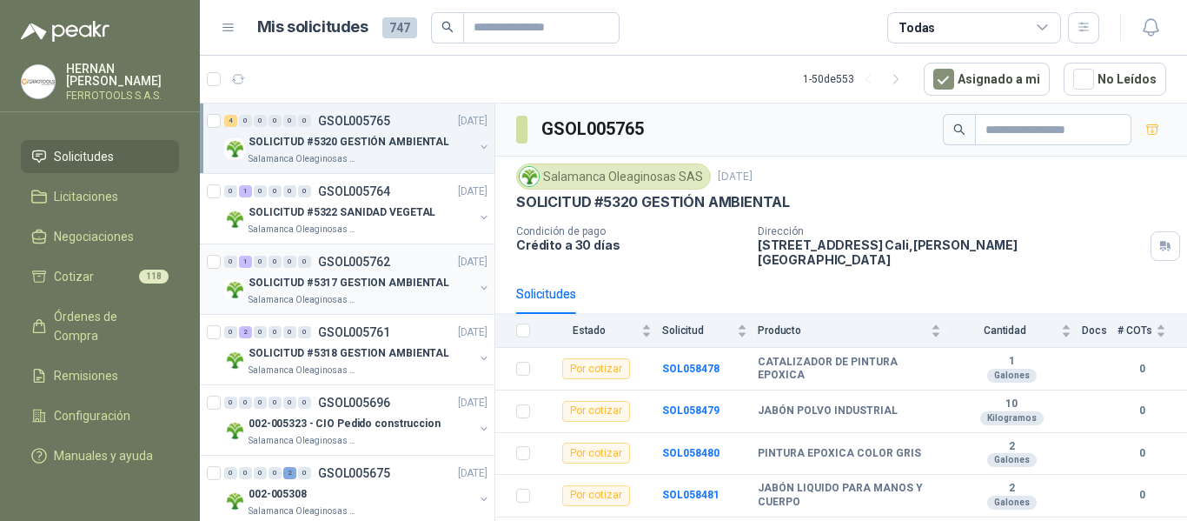
click at [413, 292] on div "SOLICITUD #5317 GESTION AMBIENTAL" at bounding box center [361, 282] width 225 height 21
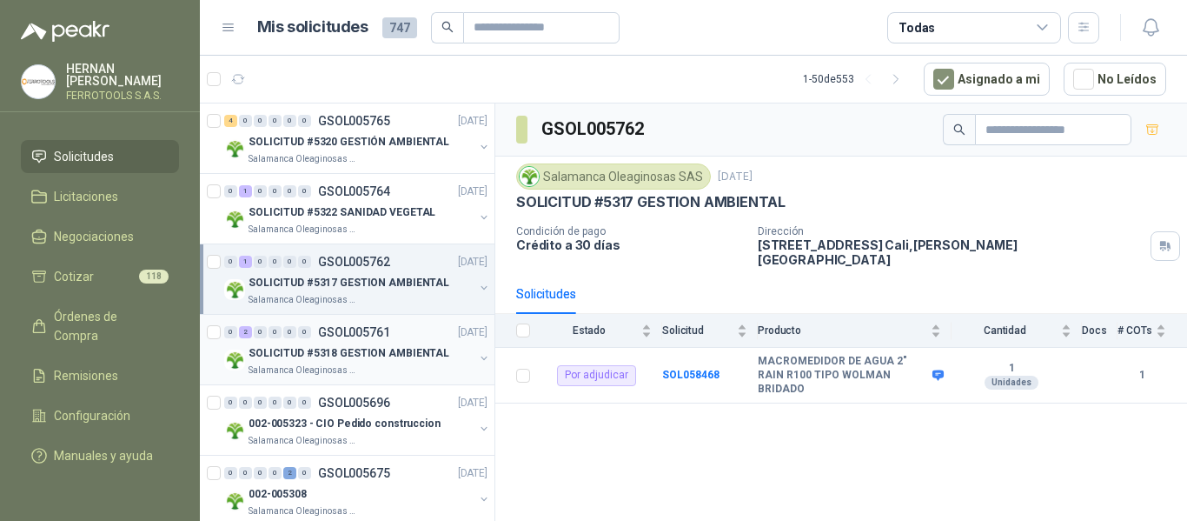
click at [407, 360] on p "SOLICITUD #5318 GESTION AMBIENTAL" at bounding box center [349, 353] width 201 height 17
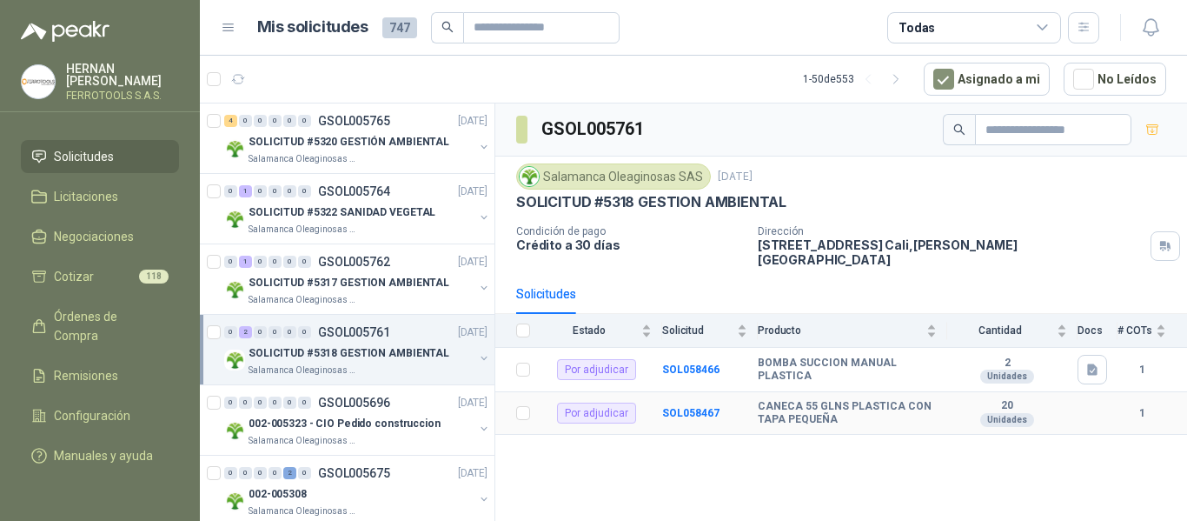
click at [696, 407] on td "SOL058467" at bounding box center [710, 413] width 96 height 43
click at [697, 407] on b "SOL058467" at bounding box center [690, 413] width 57 height 12
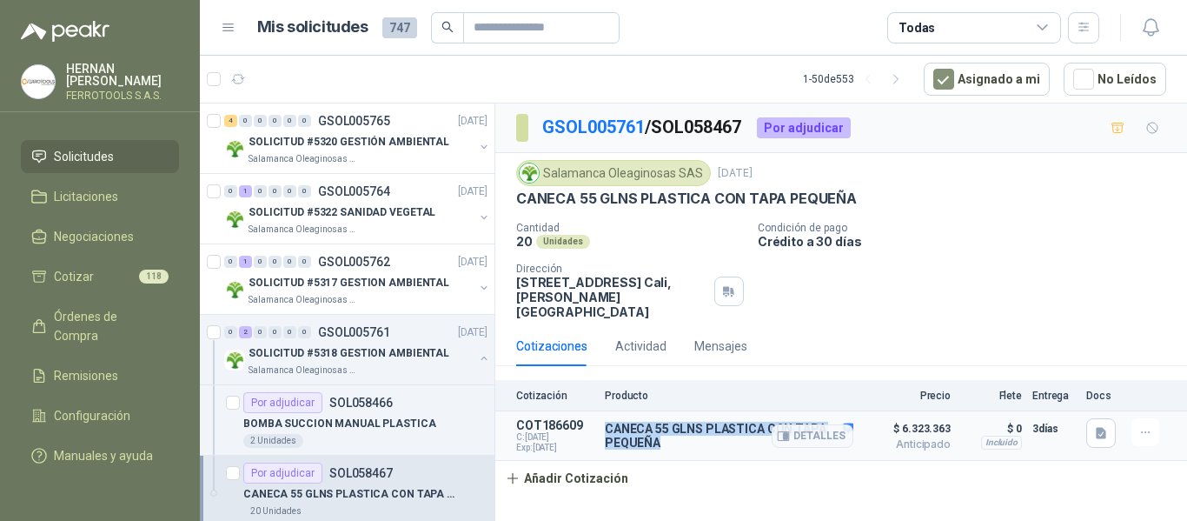
drag, startPoint x: 662, startPoint y: 428, endPoint x: 607, endPoint y: 406, distance: 60.0
click at [607, 422] on p "CANECA 55 GLNS PLASTICA CON TAPA PEQUEÑA" at bounding box center [729, 436] width 249 height 28
copy p "CANECA 55 GLNS PLASTICA CON TAPA PEQUEÑA"
click at [808, 424] on button "Detalles" at bounding box center [813, 435] width 82 height 23
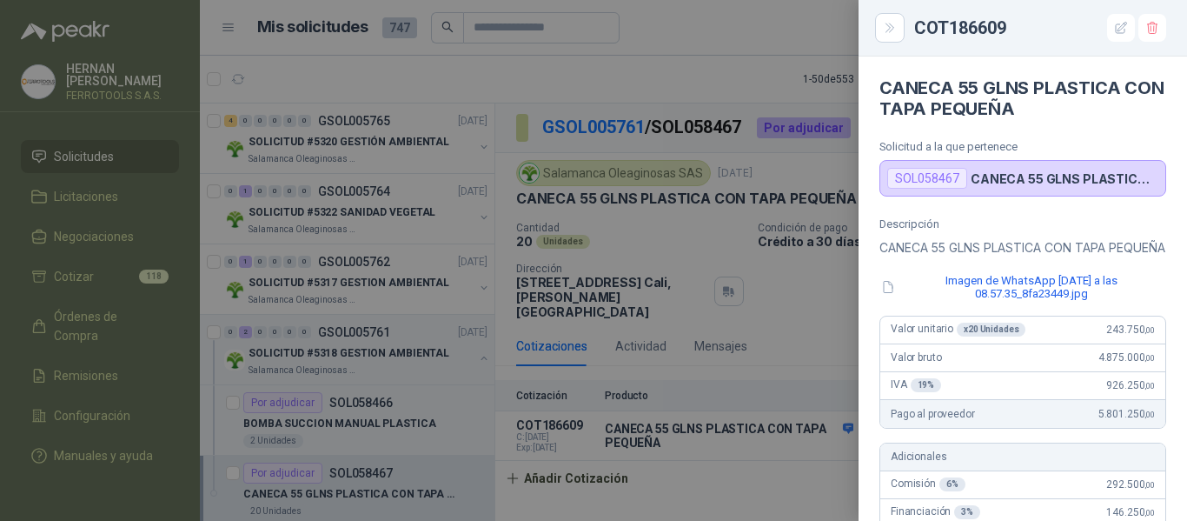
click at [115, 154] on div at bounding box center [593, 260] width 1187 height 521
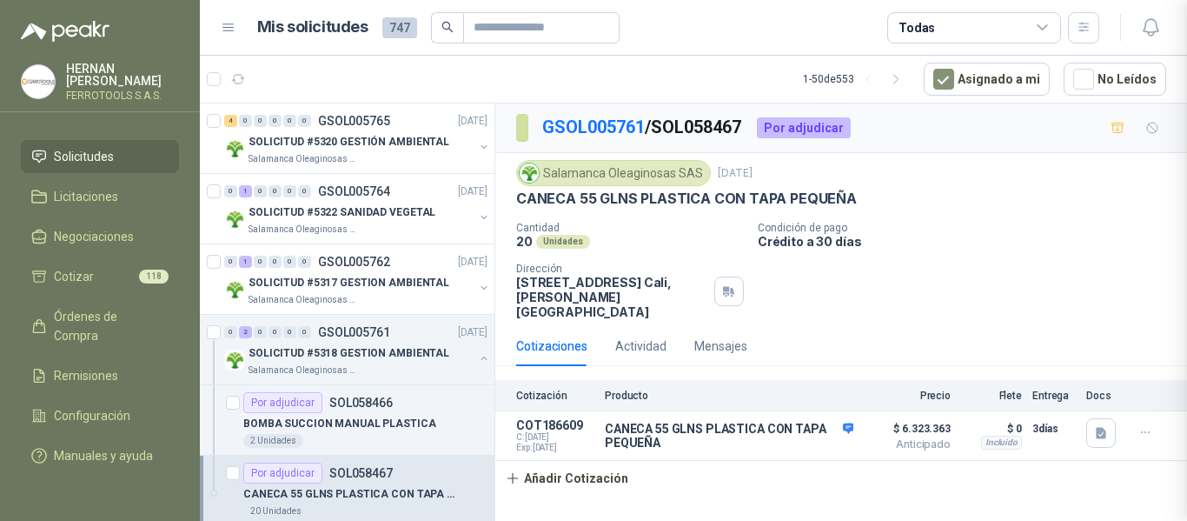
scroll to position [708, 0]
click at [90, 147] on span "Solicitudes" at bounding box center [84, 156] width 60 height 19
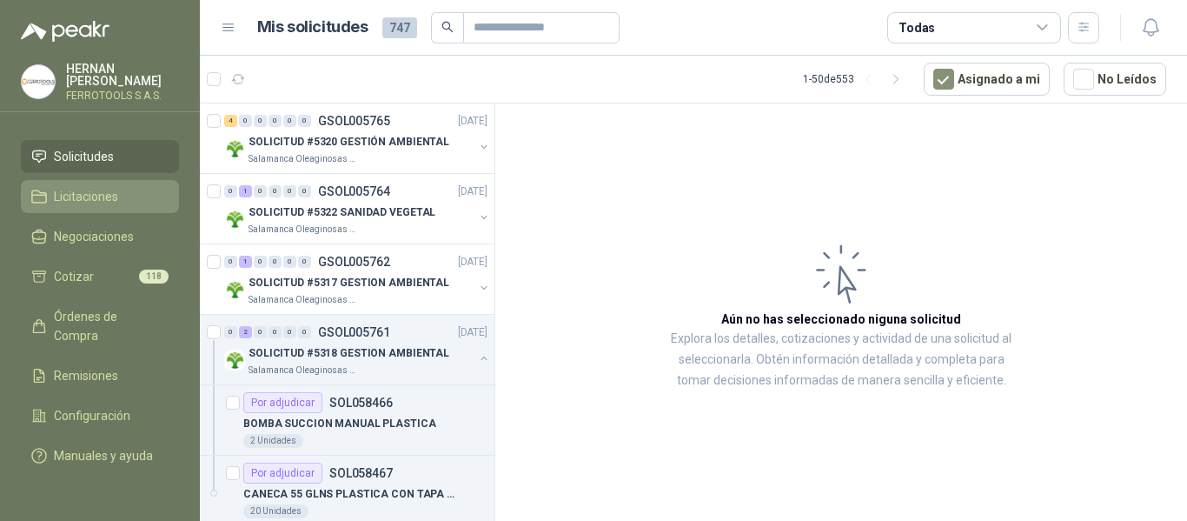
click at [97, 187] on span "Licitaciones" at bounding box center [86, 196] width 64 height 19
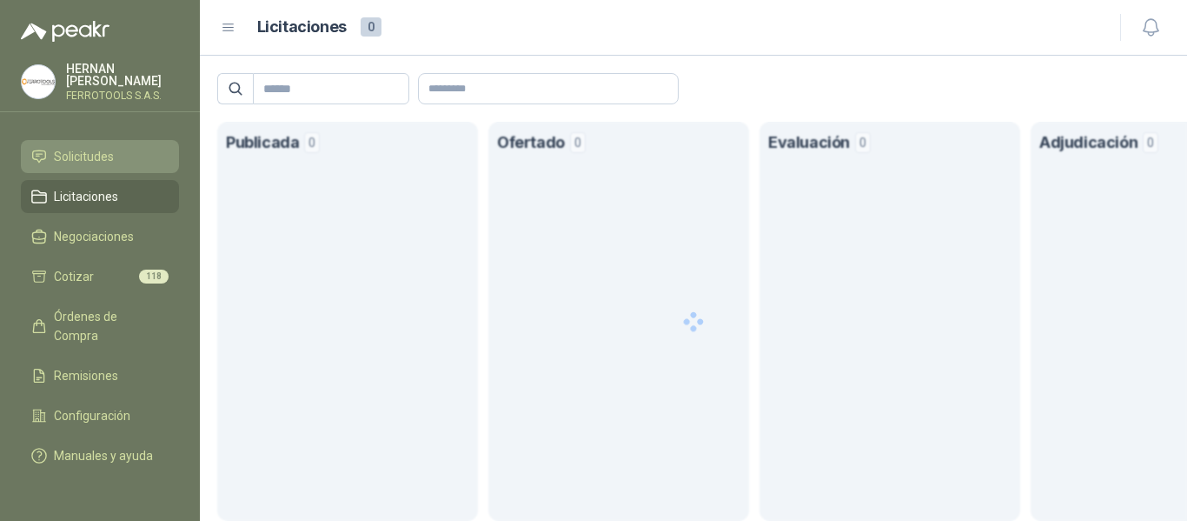
click at [103, 147] on span "Solicitudes" at bounding box center [84, 156] width 60 height 19
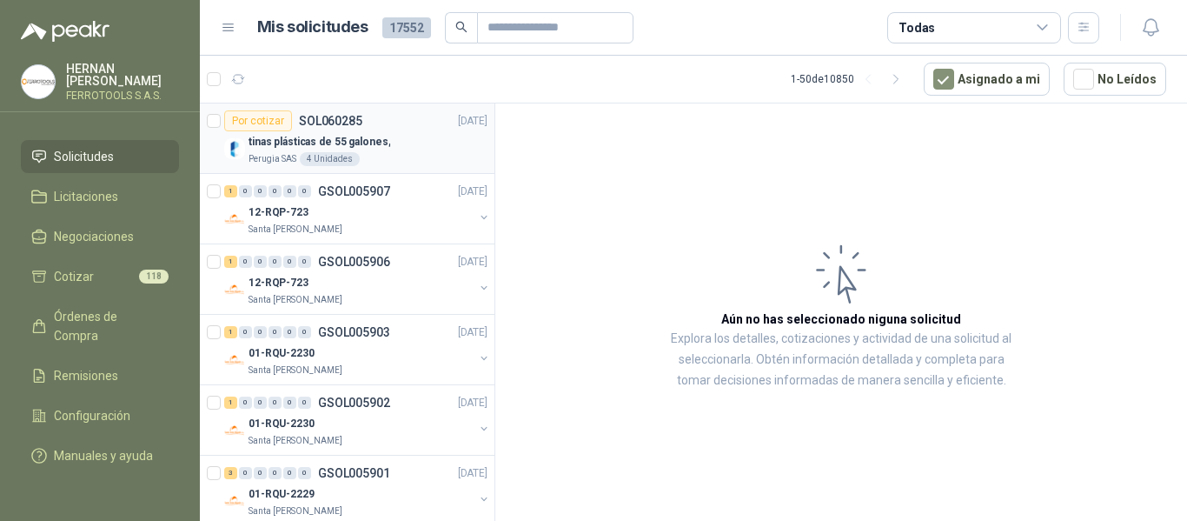
click at [405, 135] on div "tinas plásticas de 55 galones," at bounding box center [368, 141] width 239 height 21
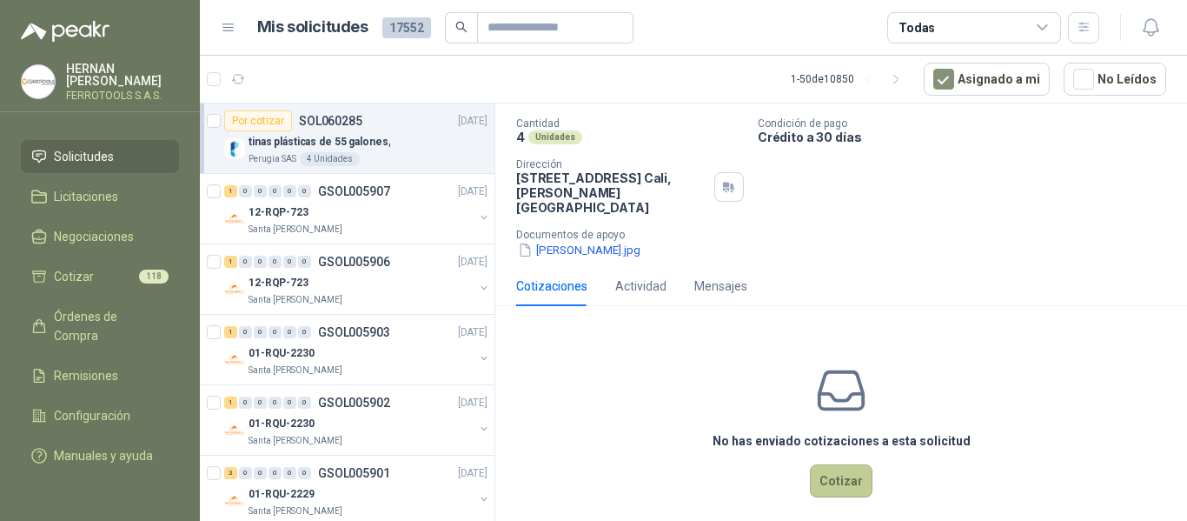
click at [831, 465] on button "Cotizar" at bounding box center [841, 480] width 63 height 33
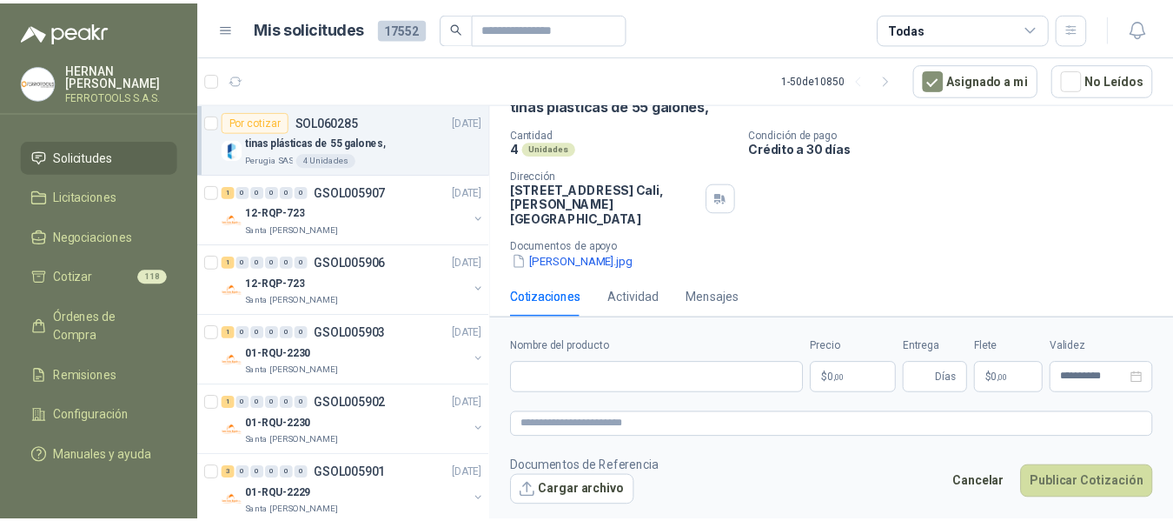
scroll to position [93, 0]
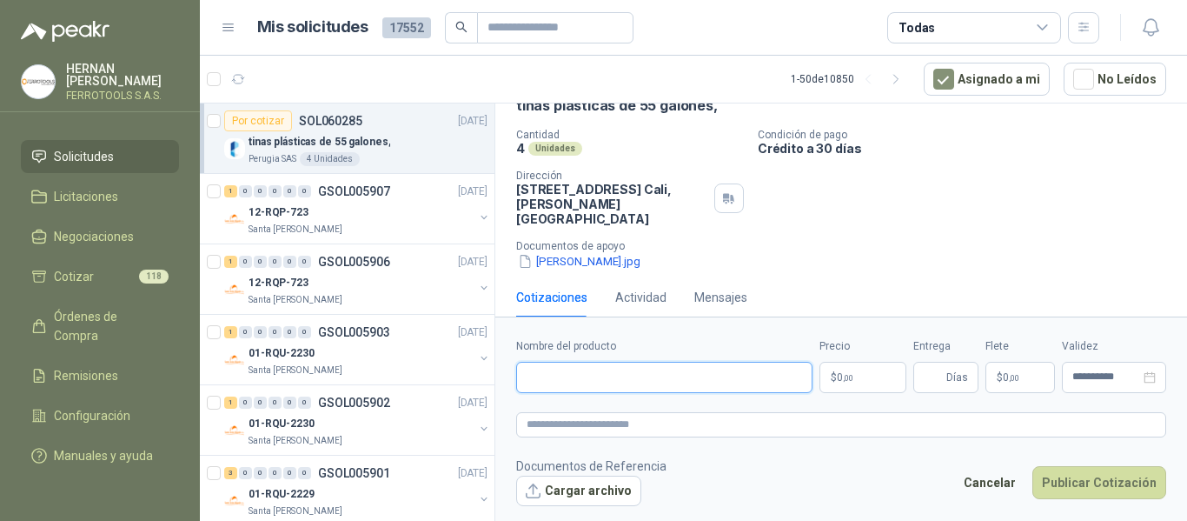
click at [701, 373] on input "Nombre del producto" at bounding box center [664, 377] width 296 height 31
paste input "**********"
type input "**********"
click at [703, 433] on textarea at bounding box center [841, 424] width 650 height 25
paste textarea "**********"
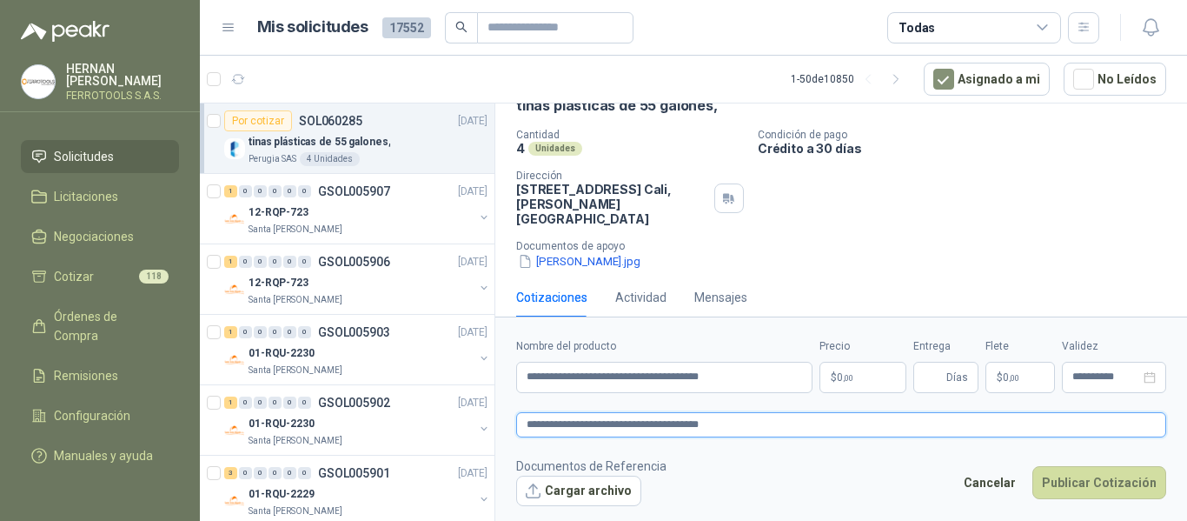
type textarea "**********"
click at [866, 382] on p "$ 0 ,00" at bounding box center [863, 377] width 87 height 31
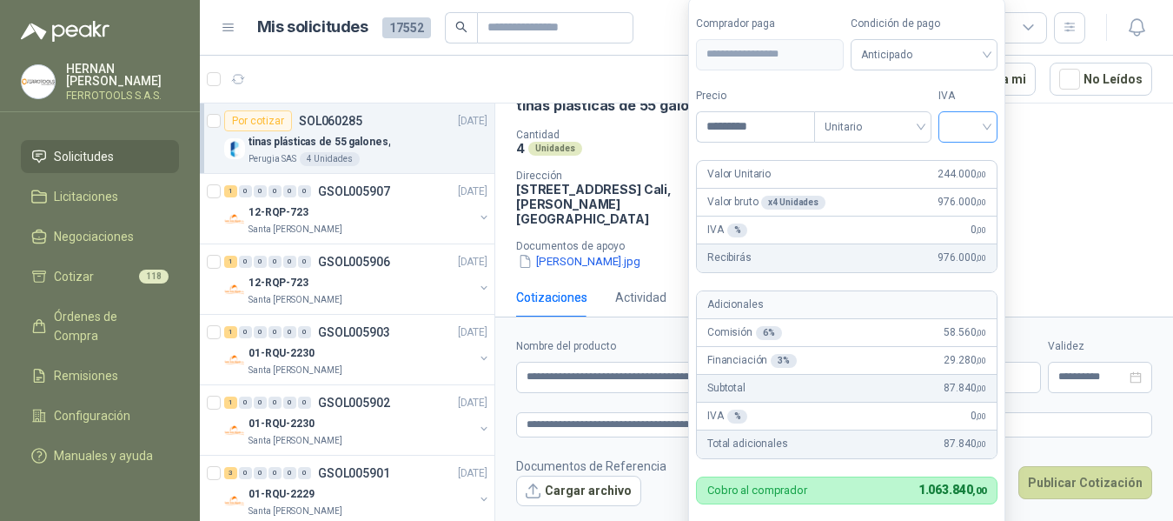
type input "*********"
click at [985, 123] on input "search" at bounding box center [968, 125] width 38 height 26
click at [969, 165] on div "19%" at bounding box center [972, 162] width 32 height 19
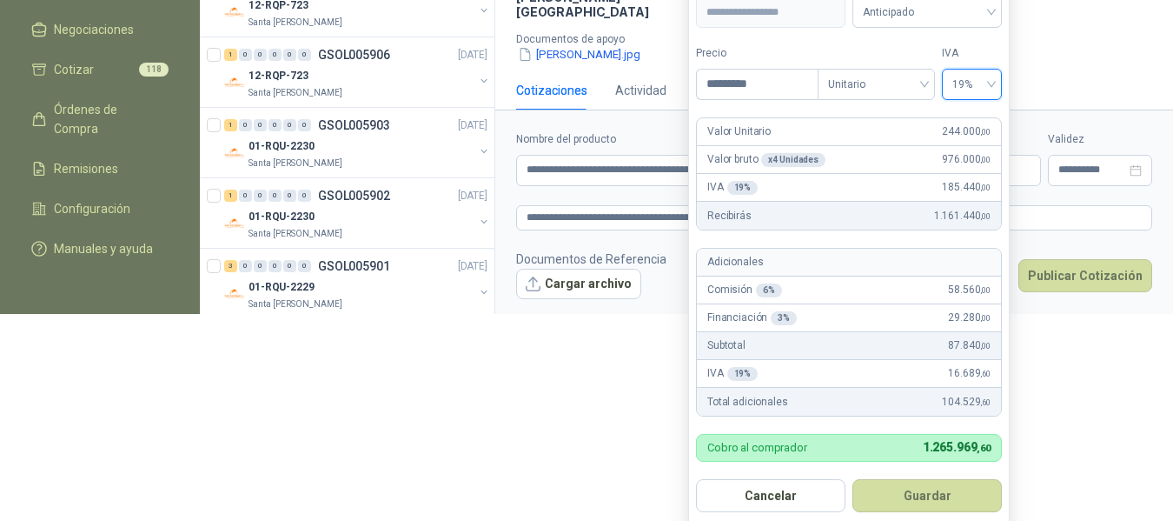
scroll to position [221, 0]
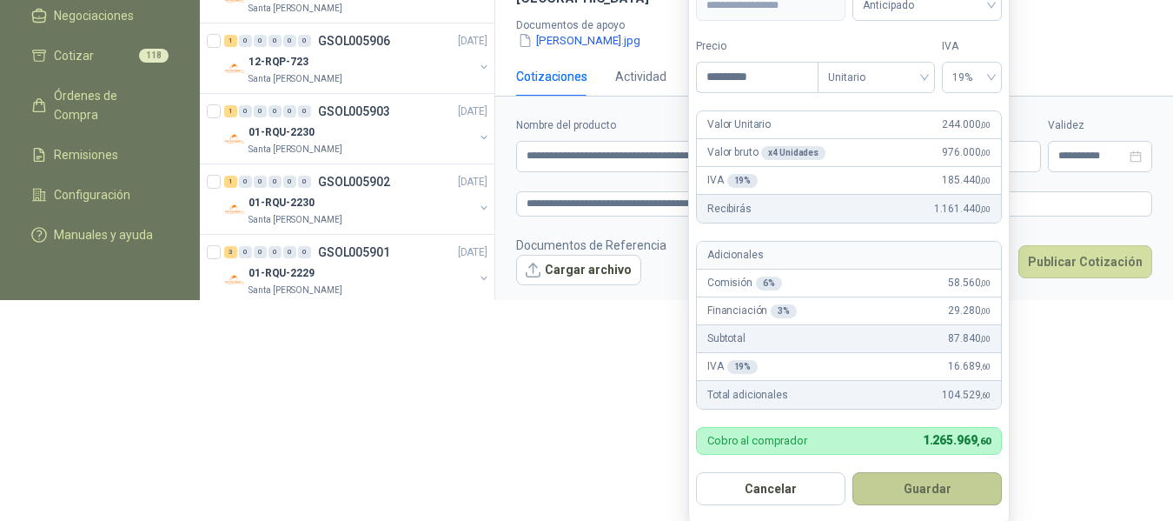
click at [937, 488] on button "Guardar" at bounding box center [927, 488] width 149 height 33
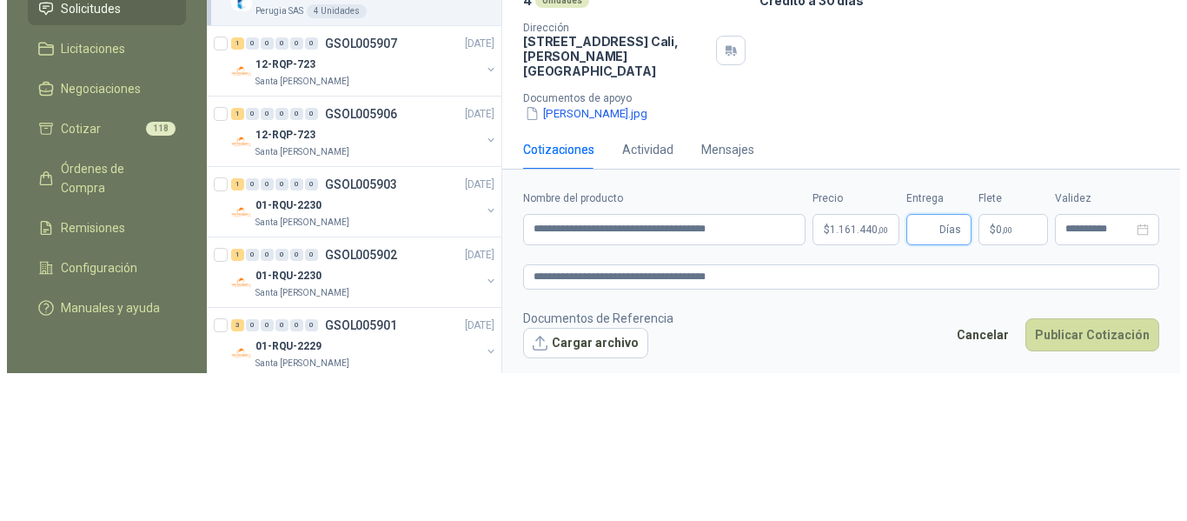
scroll to position [0, 0]
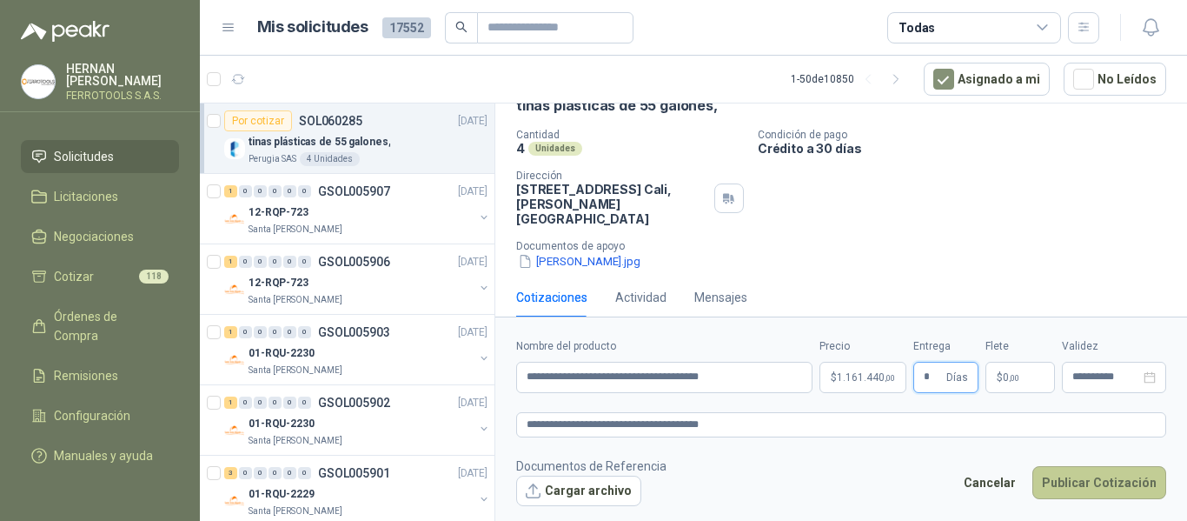
type input "*"
click at [1124, 482] on button "Publicar Cotización" at bounding box center [1100, 482] width 134 height 33
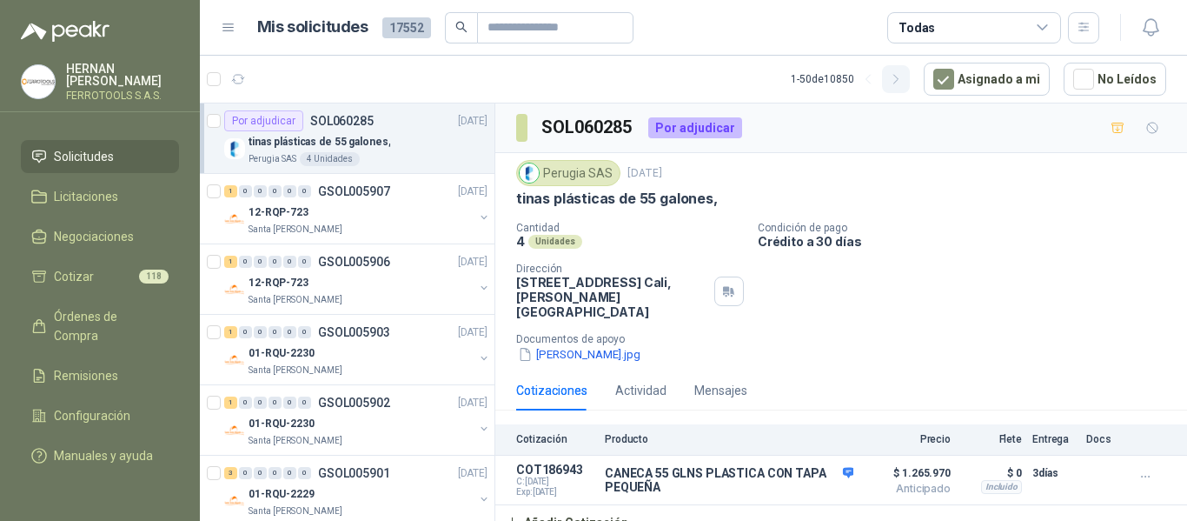
click at [904, 82] on icon "button" at bounding box center [896, 79] width 15 height 15
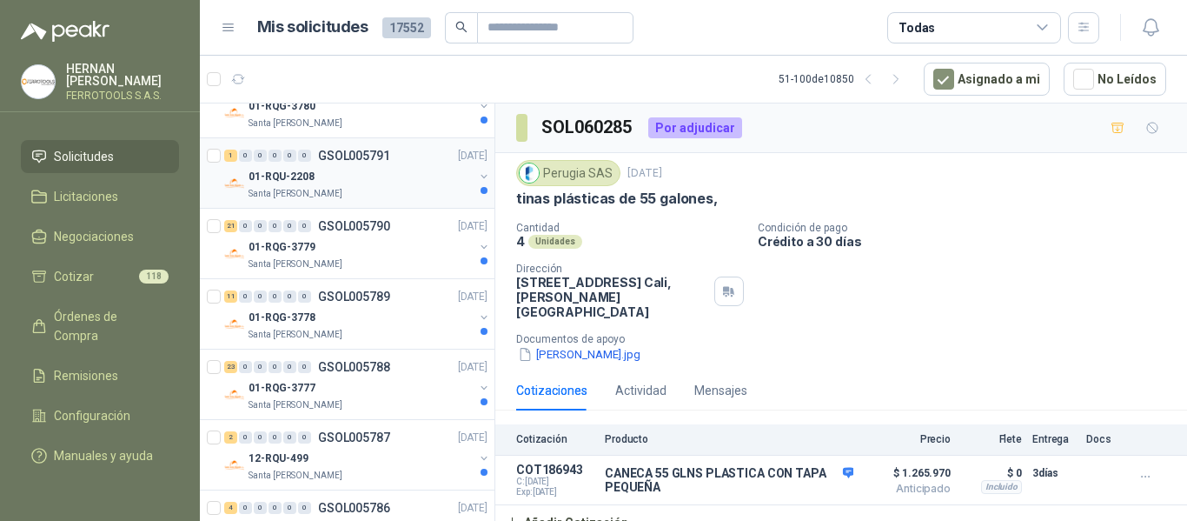
scroll to position [3121, 0]
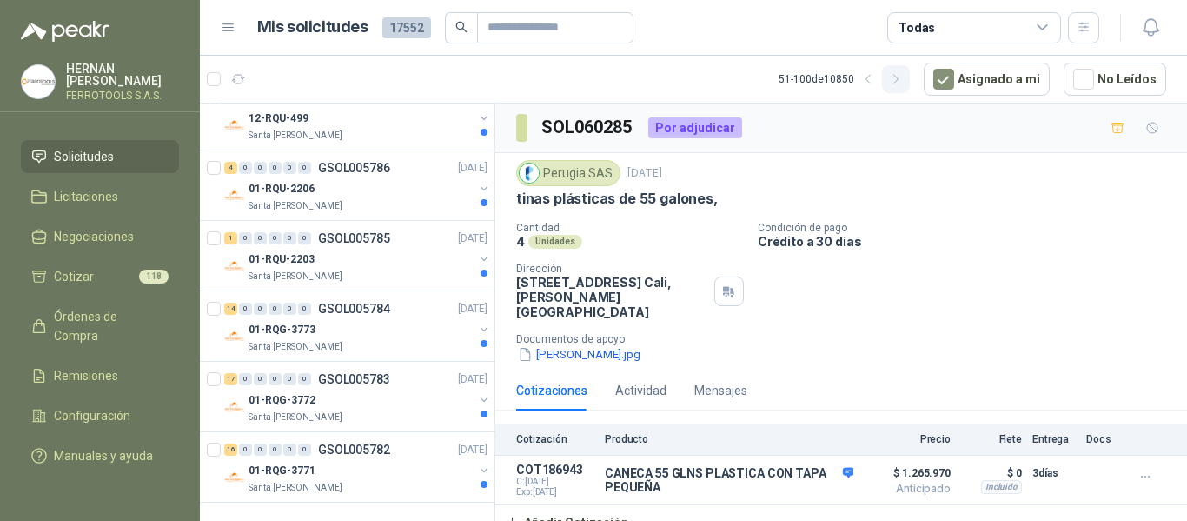
click at [899, 87] on button "button" at bounding box center [896, 79] width 28 height 28
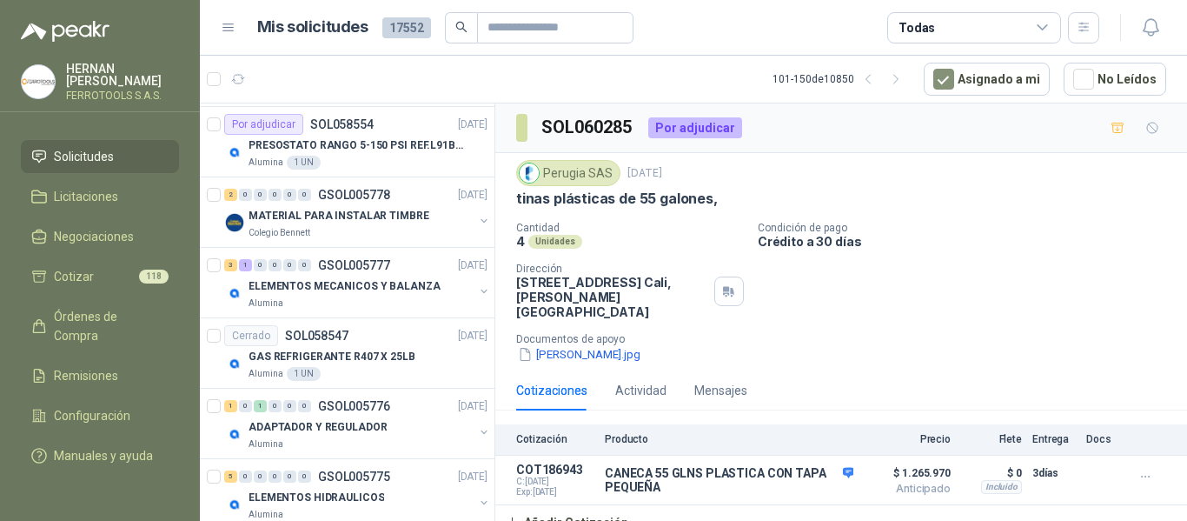
scroll to position [0, 0]
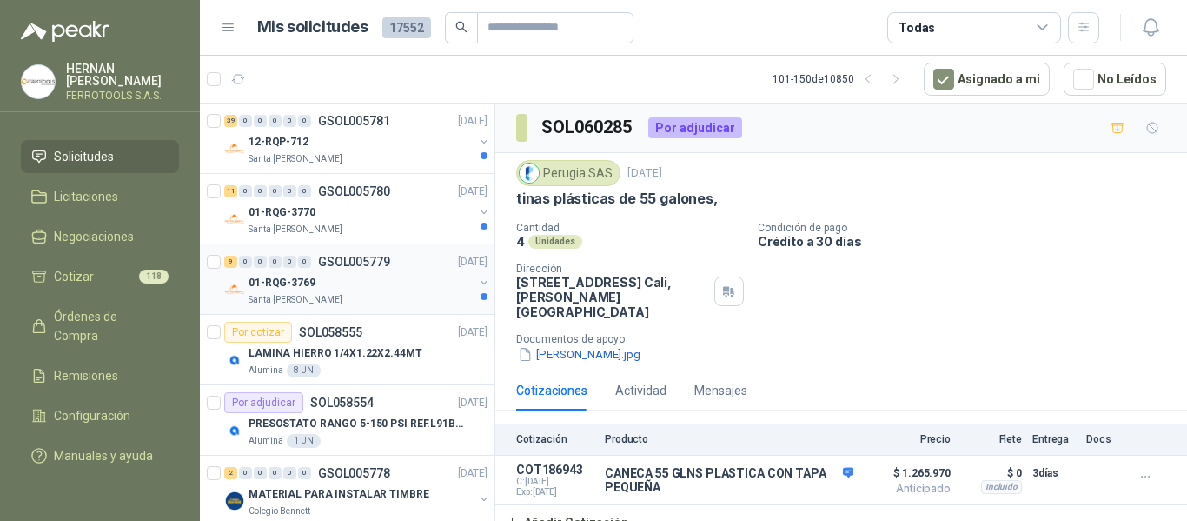
click at [402, 300] on div "Santa [PERSON_NAME]" at bounding box center [361, 300] width 225 height 14
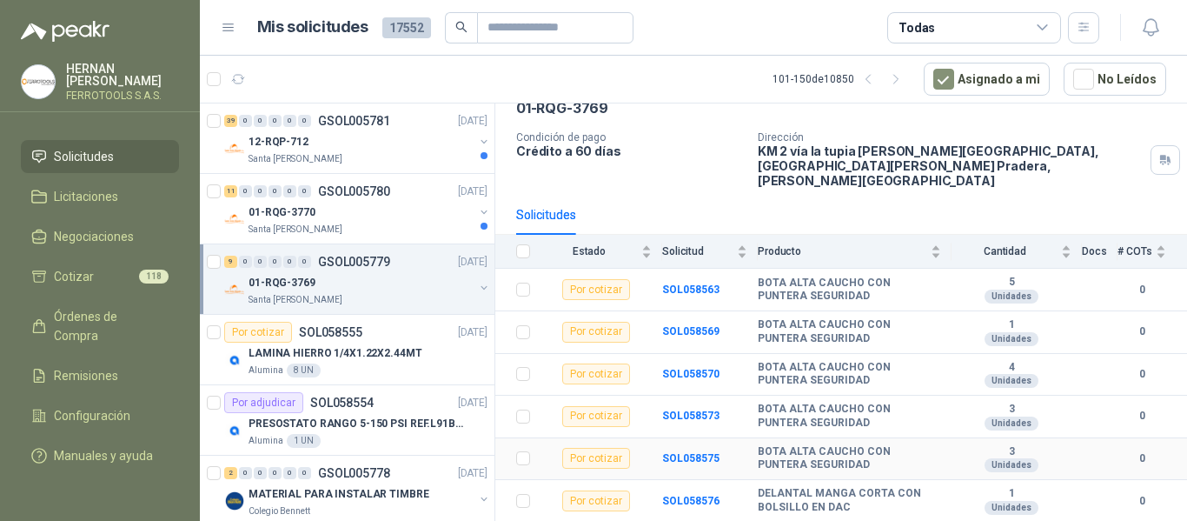
scroll to position [202, 0]
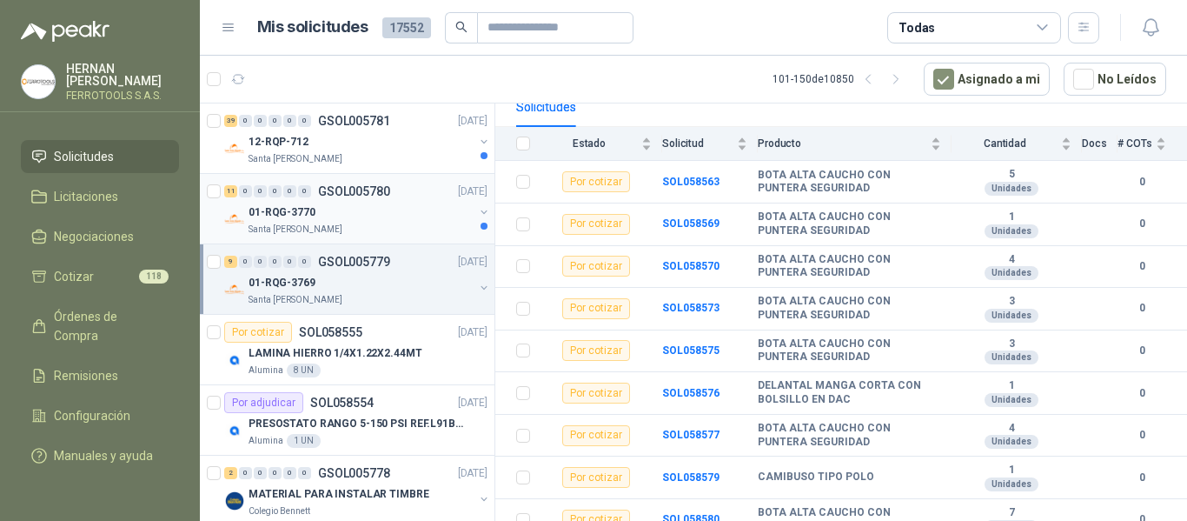
click at [423, 205] on div "01-RQG-3770" at bounding box center [361, 212] width 225 height 21
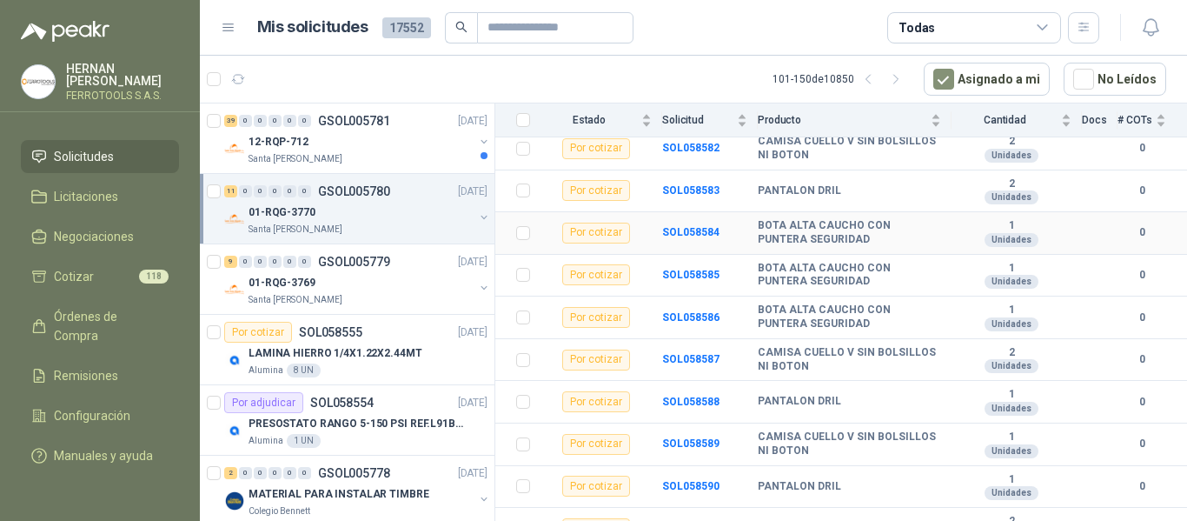
scroll to position [286, 0]
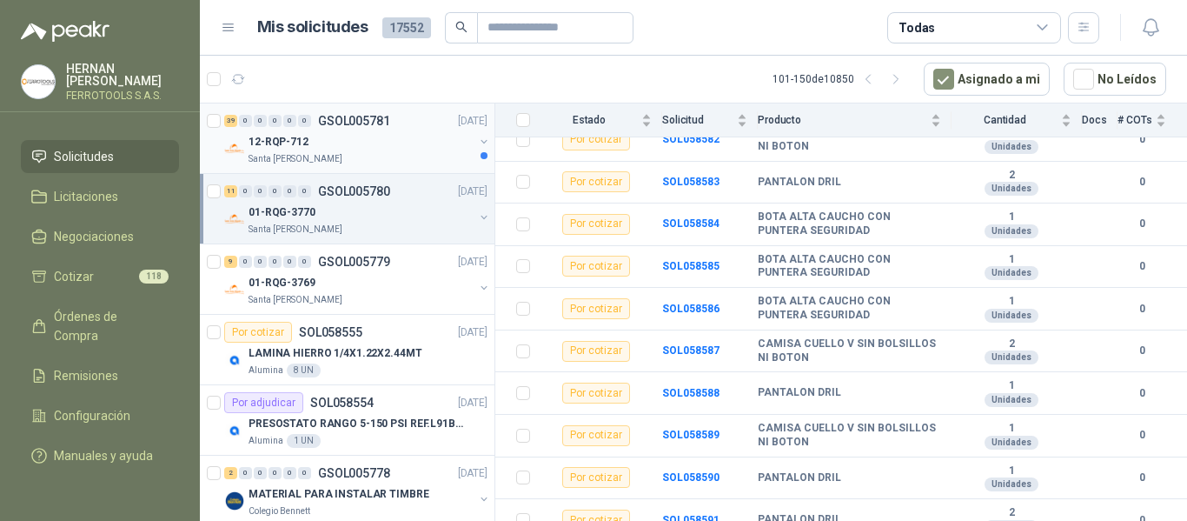
click at [395, 144] on div "12-RQP-712" at bounding box center [361, 141] width 225 height 21
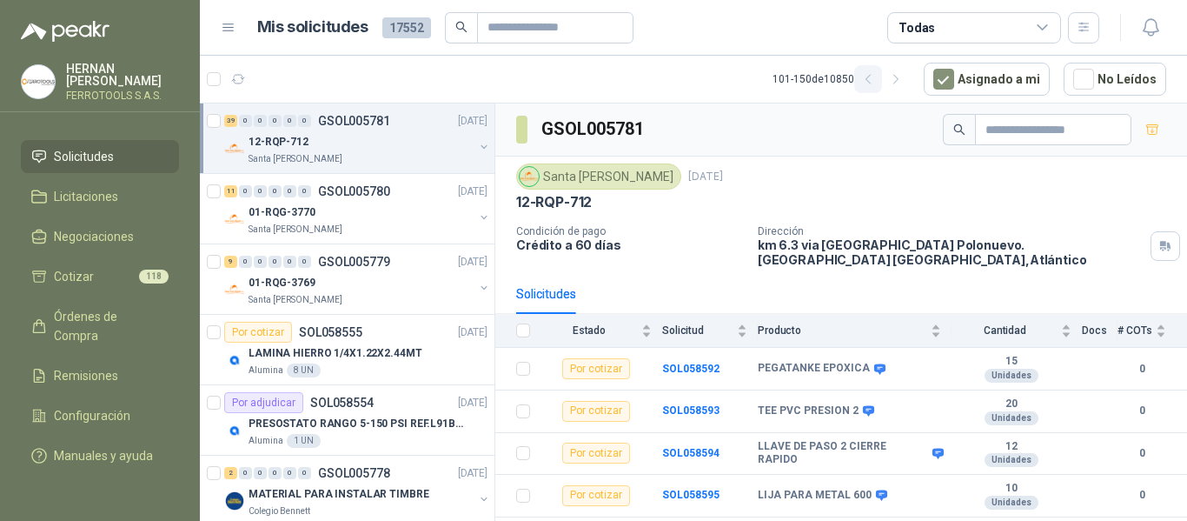
click at [876, 86] on icon "button" at bounding box center [868, 79] width 15 height 15
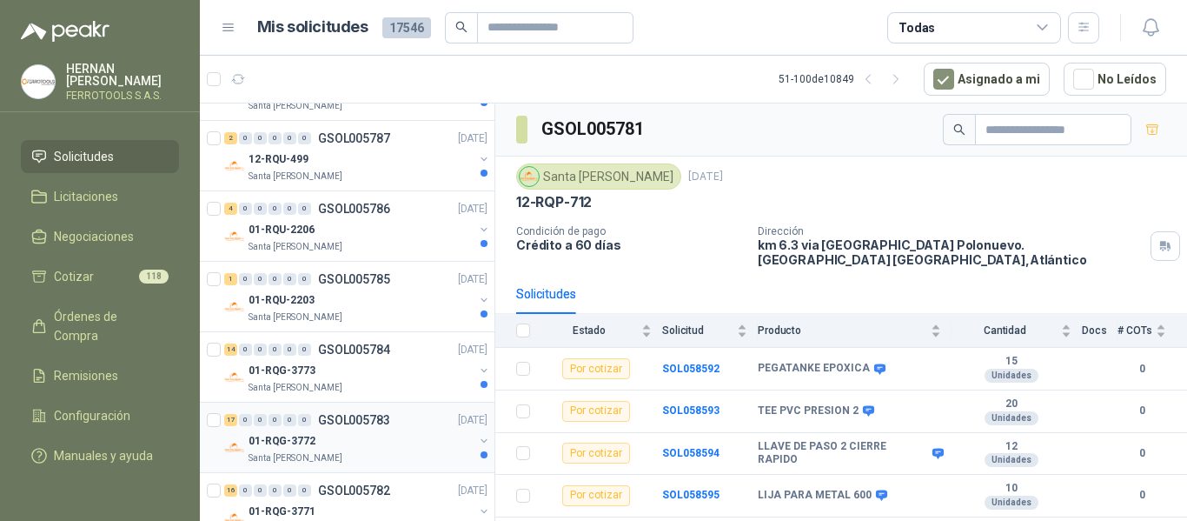
scroll to position [3121, 0]
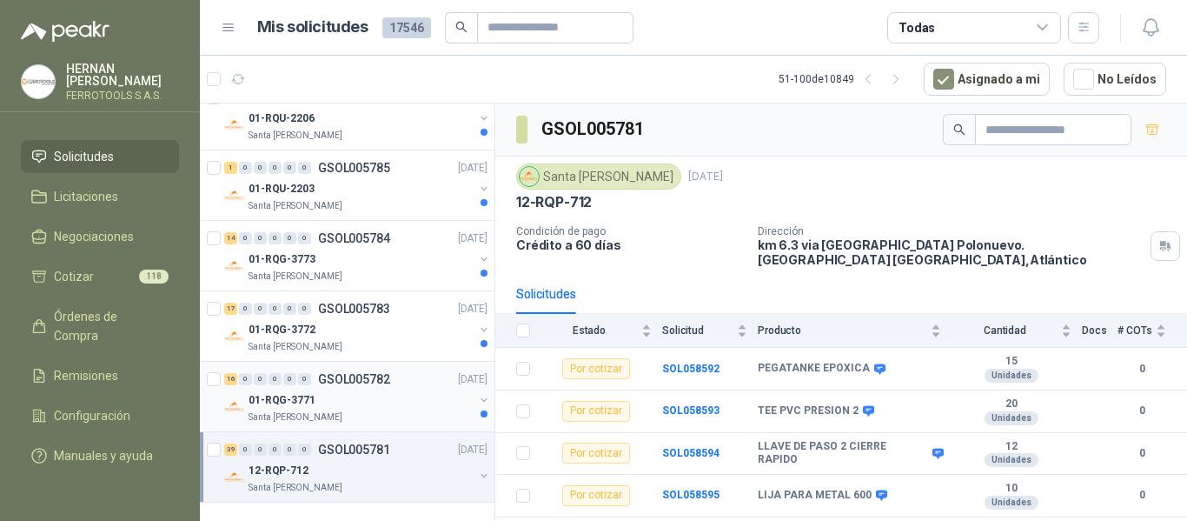
click at [399, 407] on div "01-RQG-3771" at bounding box center [361, 399] width 225 height 21
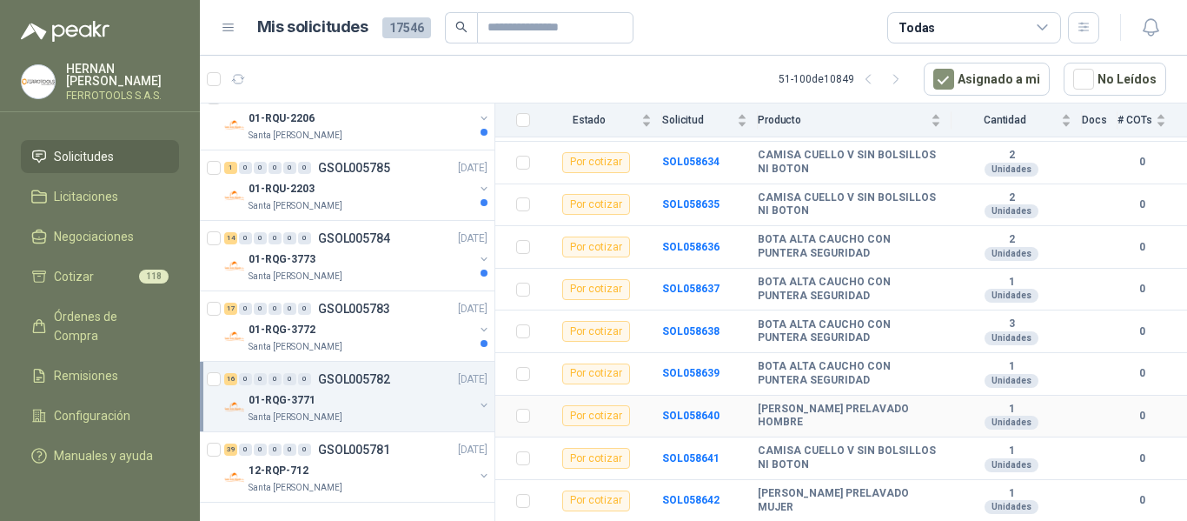
scroll to position [497, 0]
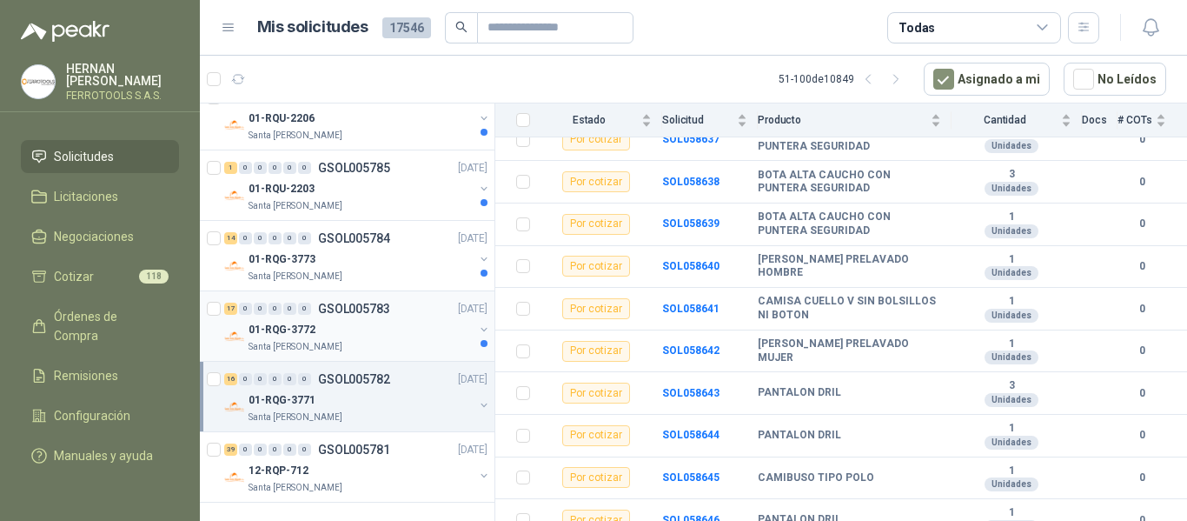
click at [340, 334] on div "01-RQG-3772" at bounding box center [361, 329] width 225 height 21
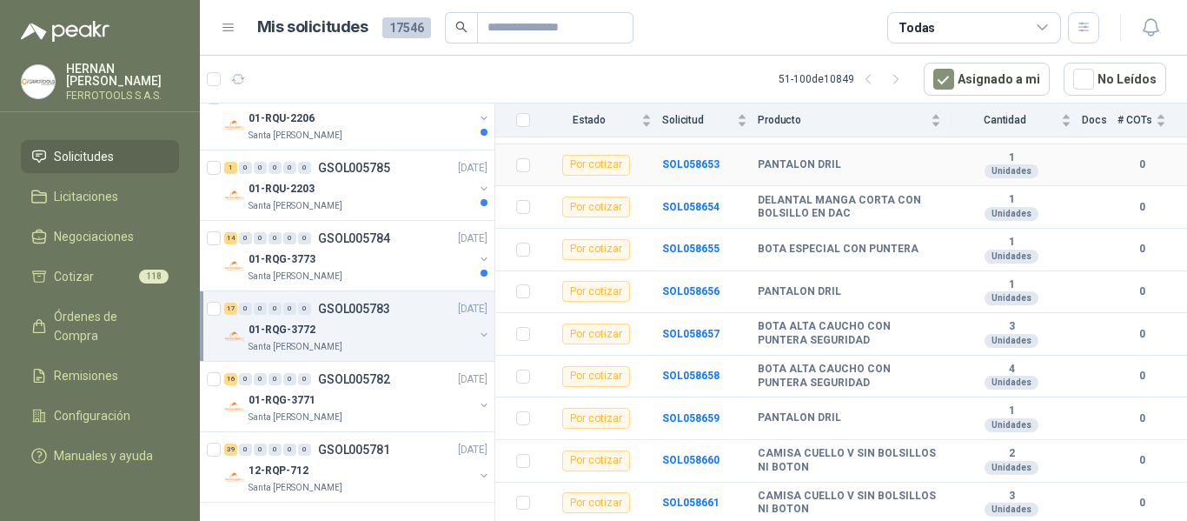
scroll to position [539, 0]
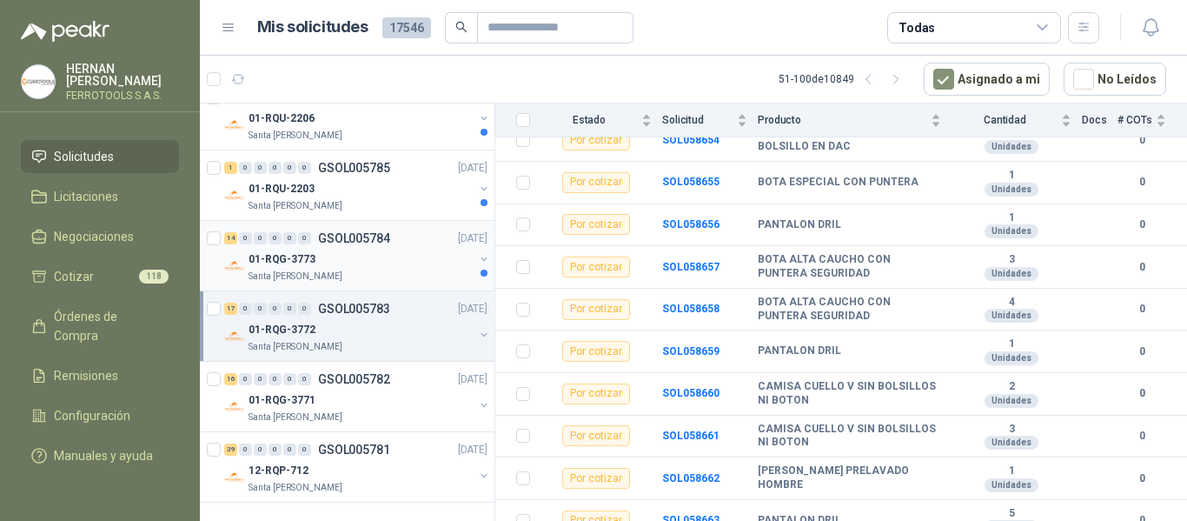
click at [364, 256] on div "01-RQG-3773" at bounding box center [361, 259] width 225 height 21
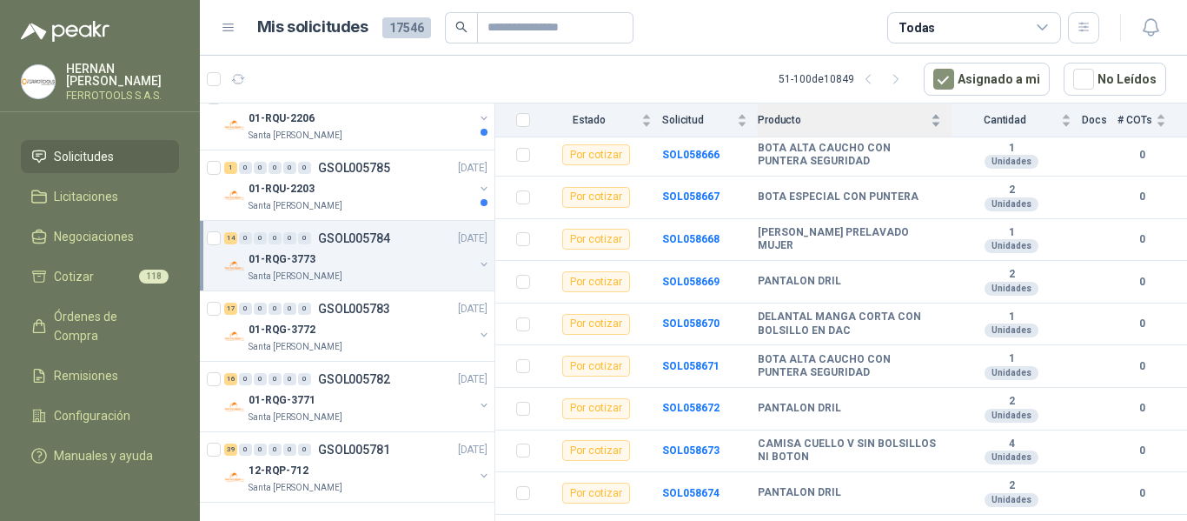
scroll to position [413, 0]
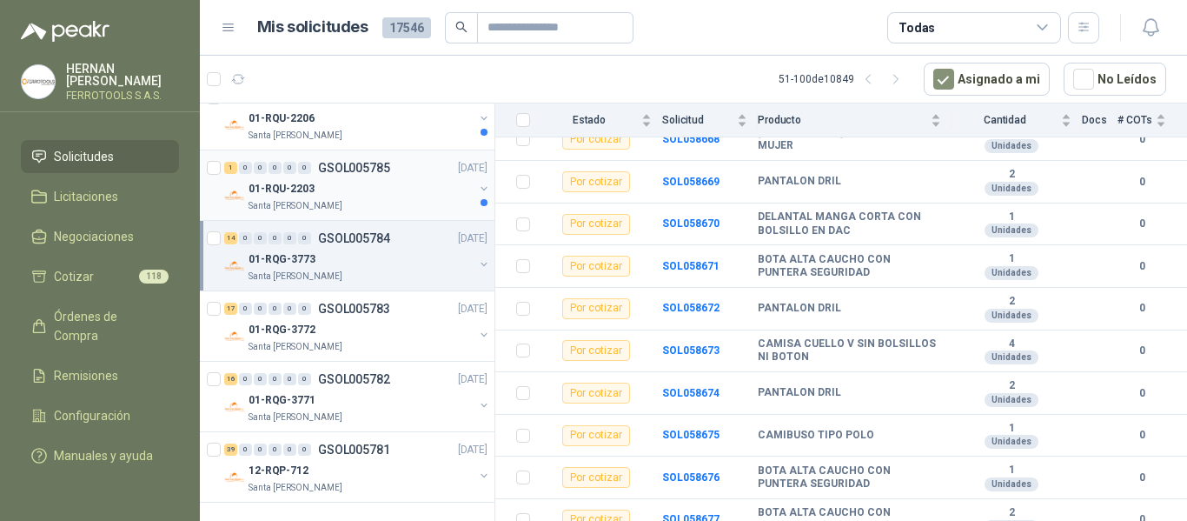
click at [321, 178] on div "01-RQU-2203" at bounding box center [361, 188] width 225 height 21
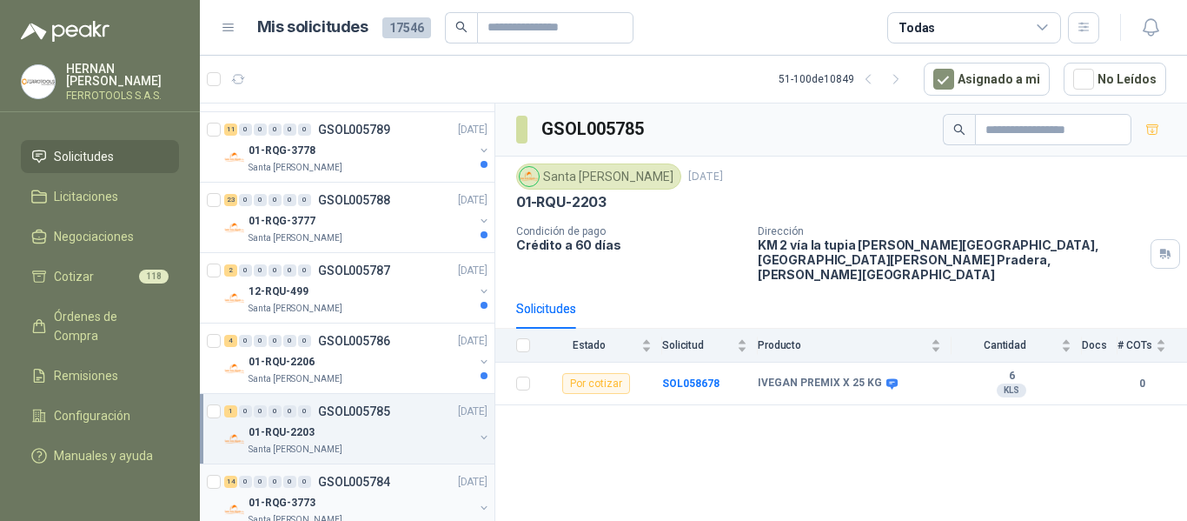
scroll to position [2860, 0]
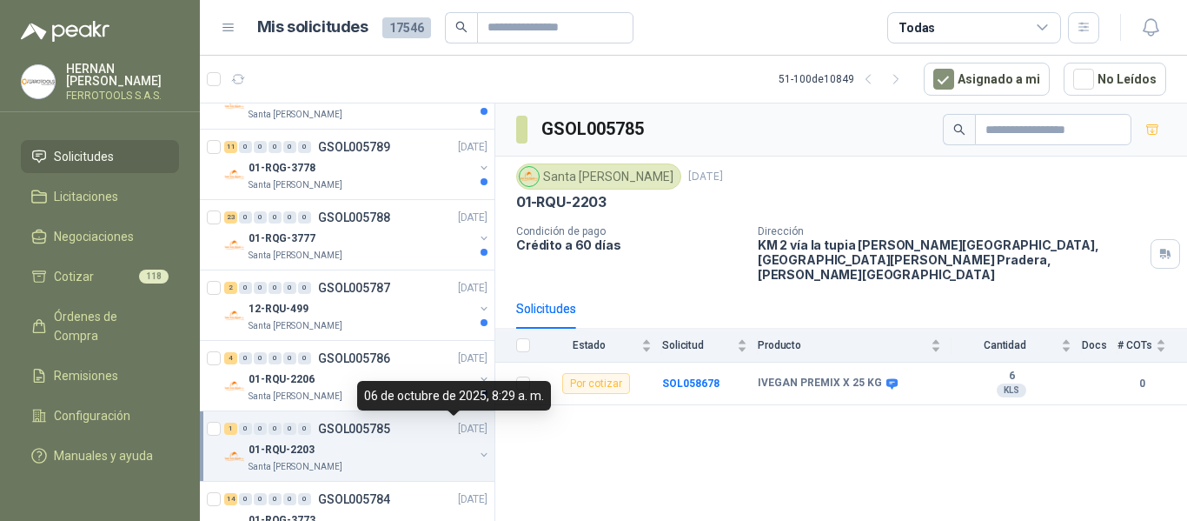
click at [382, 396] on div "06 de octubre de 2025, 8:29 a. m." at bounding box center [454, 396] width 194 height 30
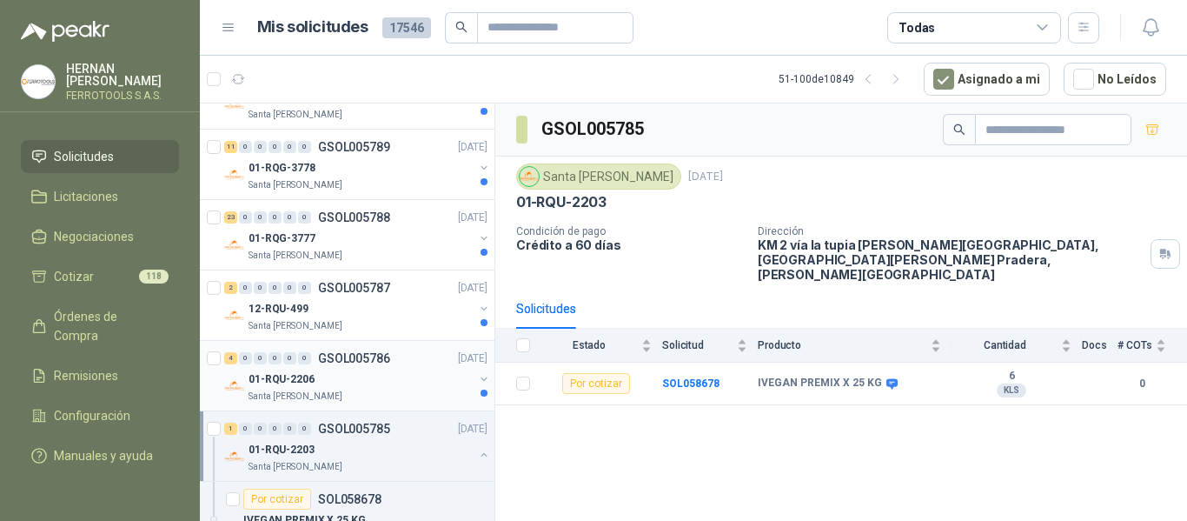
click at [355, 389] on div "Santa [PERSON_NAME]" at bounding box center [361, 396] width 225 height 14
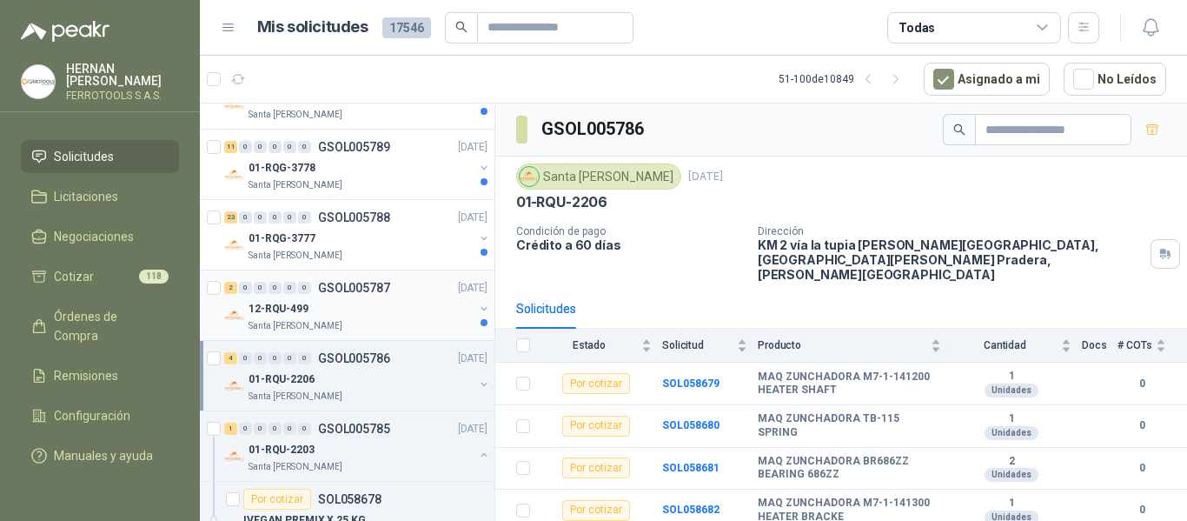
click at [334, 329] on div "Santa [PERSON_NAME]" at bounding box center [361, 326] width 225 height 14
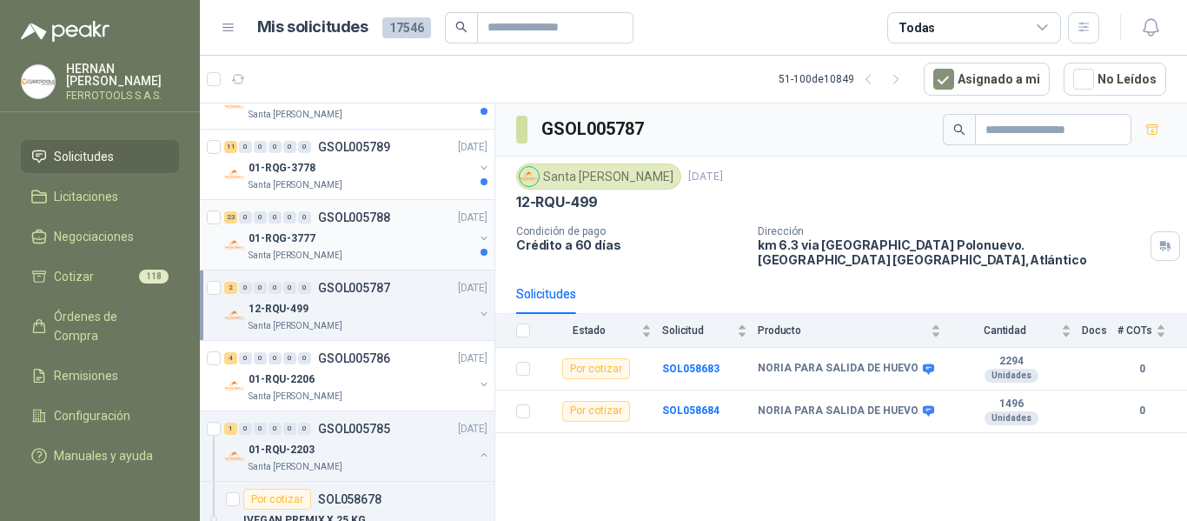
click at [374, 256] on div "Santa [PERSON_NAME]" at bounding box center [361, 256] width 225 height 14
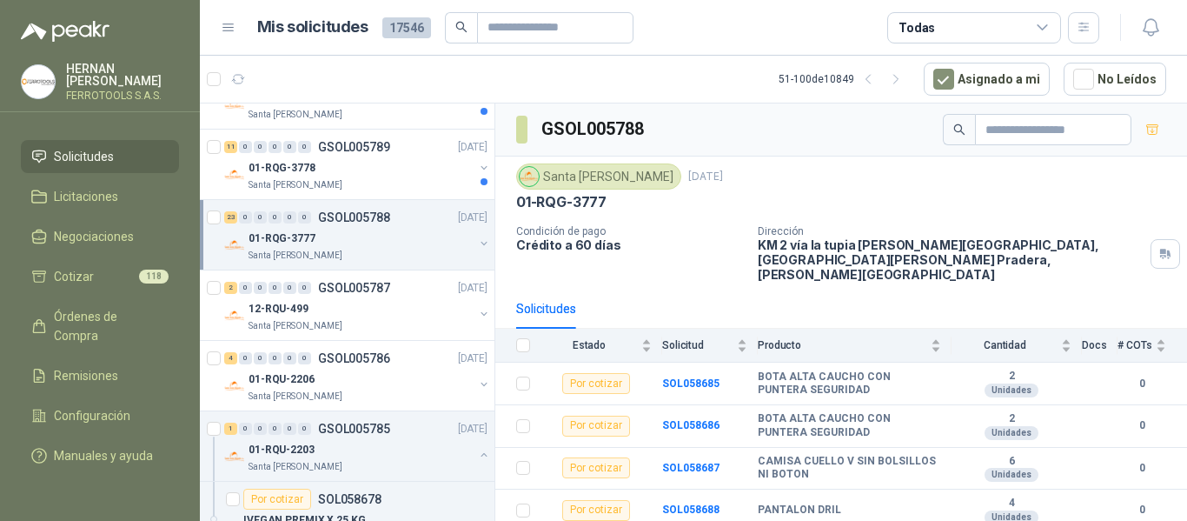
scroll to position [2773, 0]
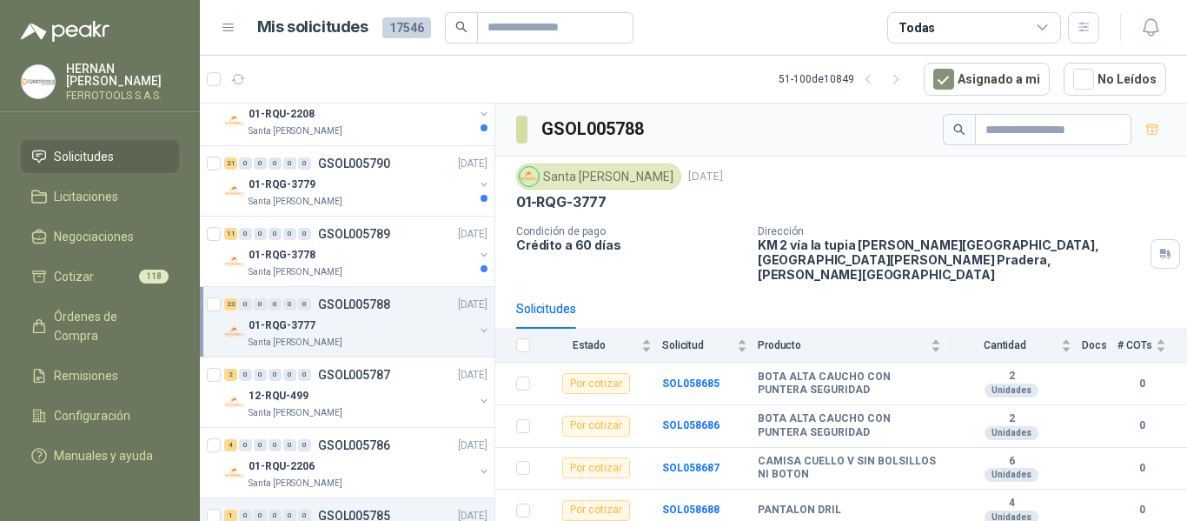
click at [374, 256] on div "01-RQG-3778" at bounding box center [361, 254] width 225 height 21
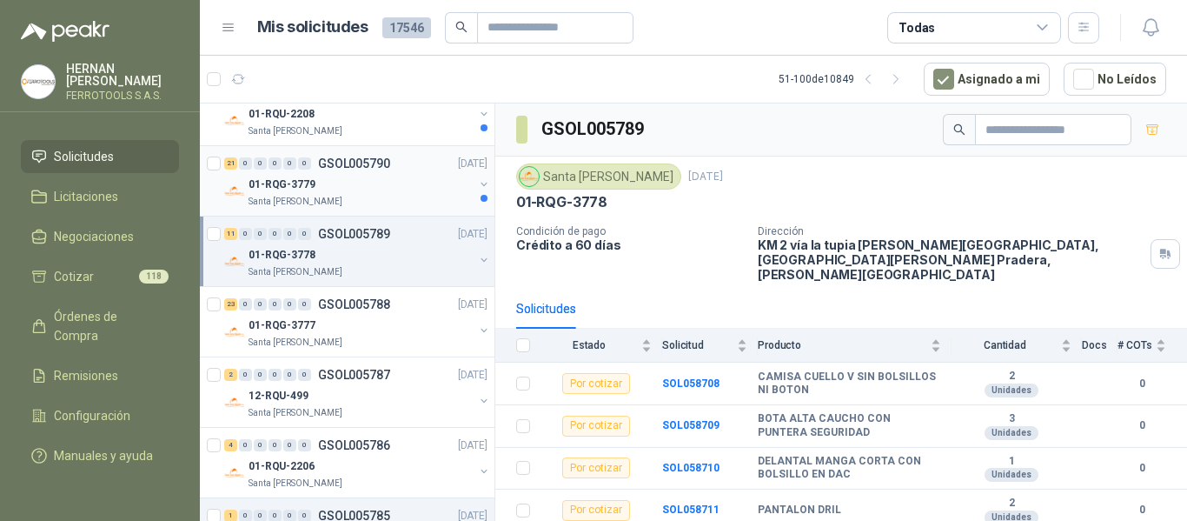
click at [396, 195] on div "Santa [PERSON_NAME]" at bounding box center [361, 202] width 225 height 14
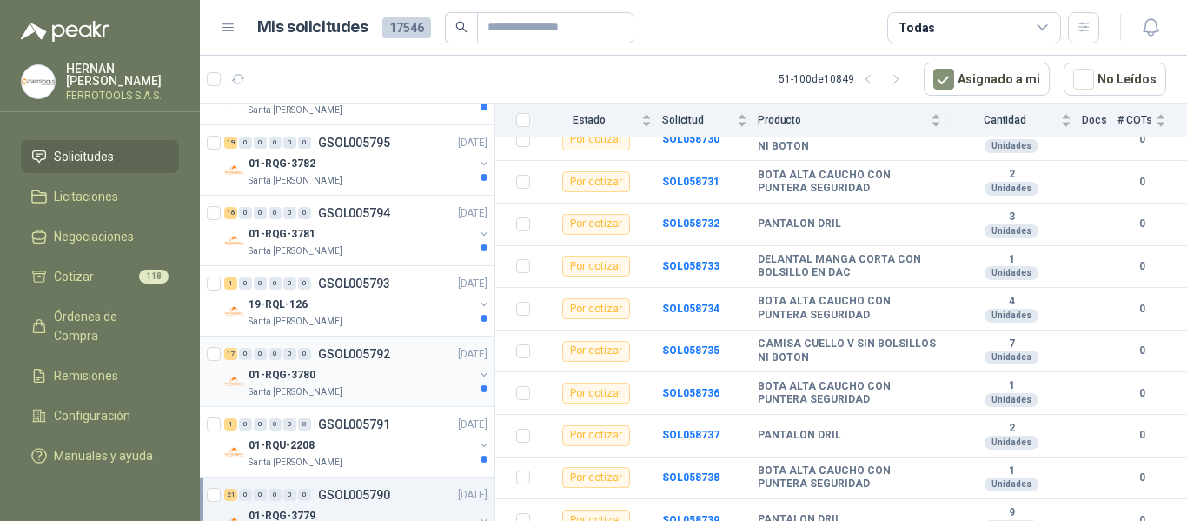
scroll to position [2426, 0]
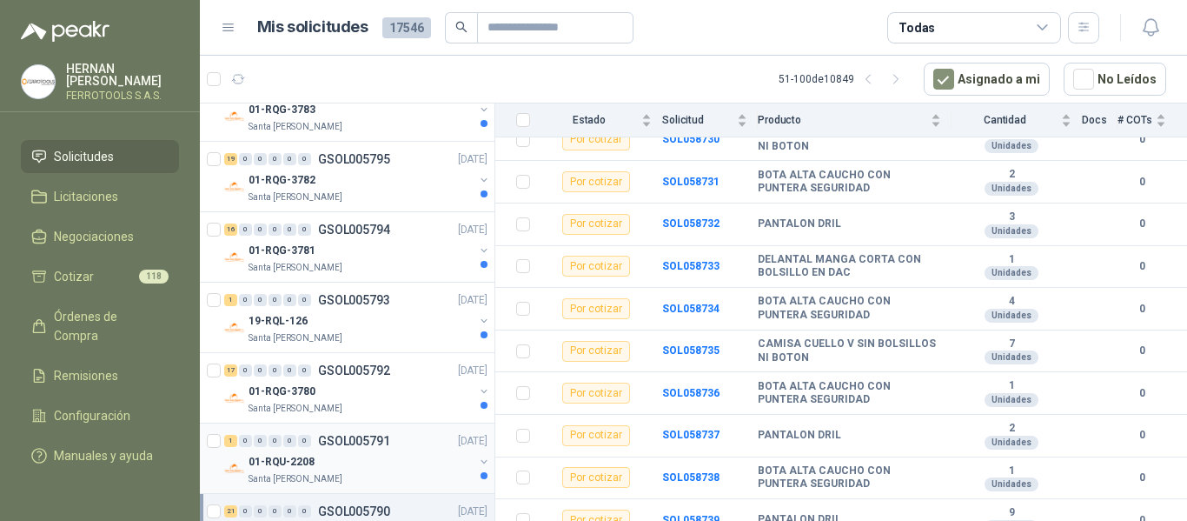
click at [412, 459] on div "01-RQU-2208" at bounding box center [361, 461] width 225 height 21
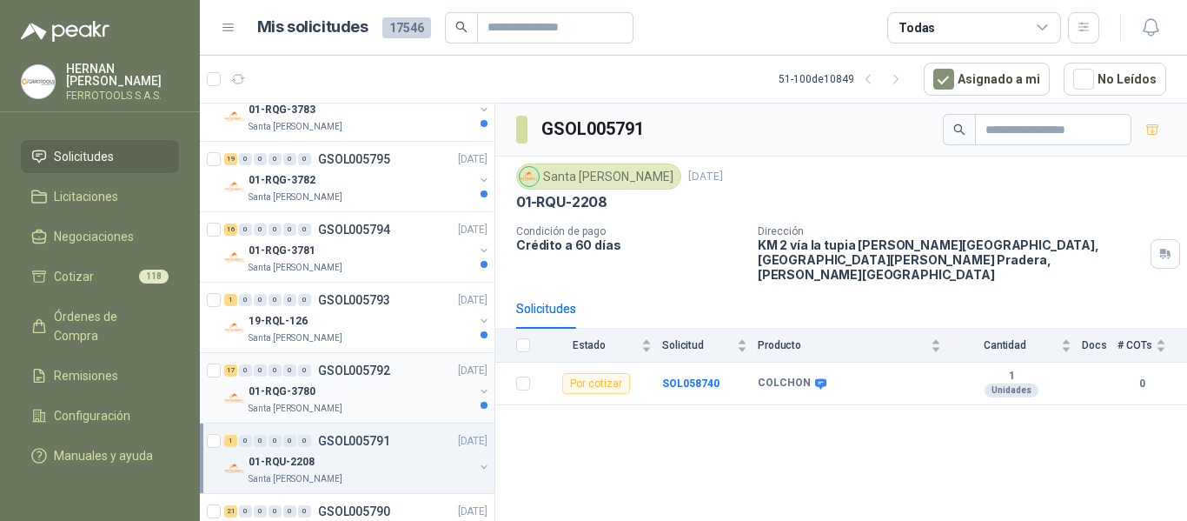
click at [352, 399] on div "01-RQG-3780" at bounding box center [361, 391] width 225 height 21
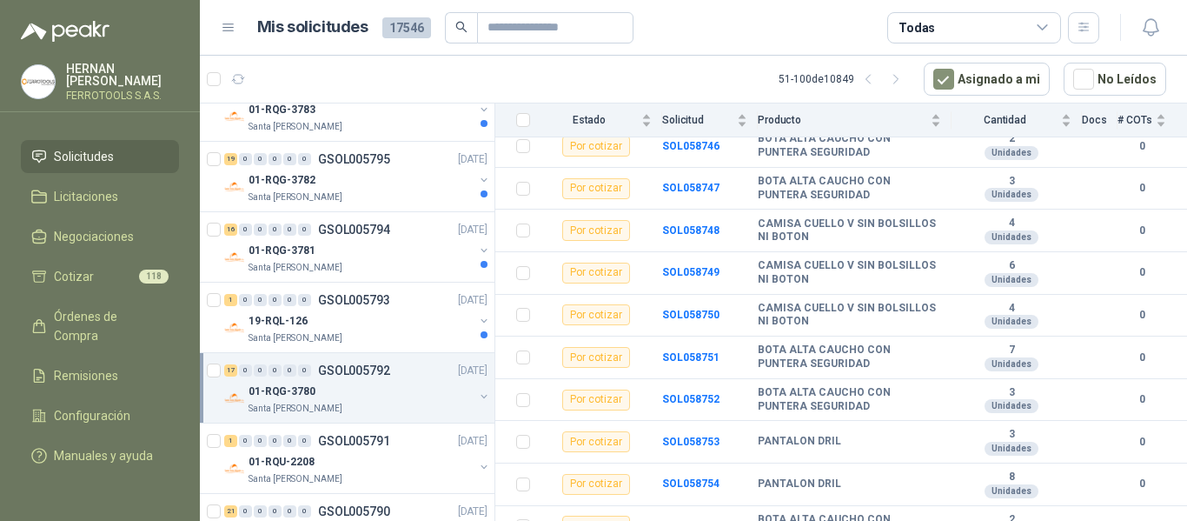
scroll to position [539, 0]
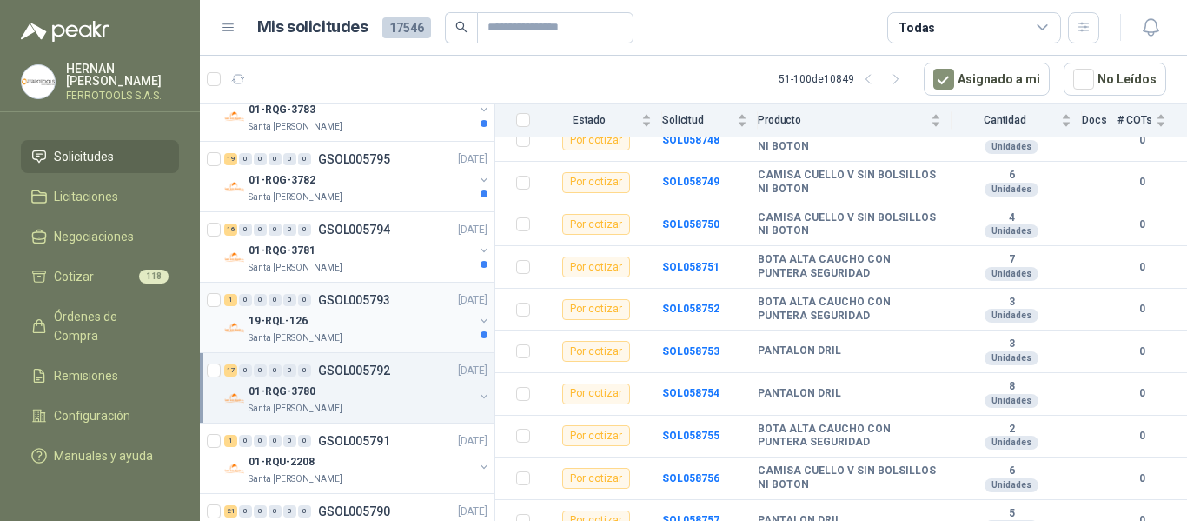
click at [372, 332] on div "Santa [PERSON_NAME]" at bounding box center [361, 338] width 225 height 14
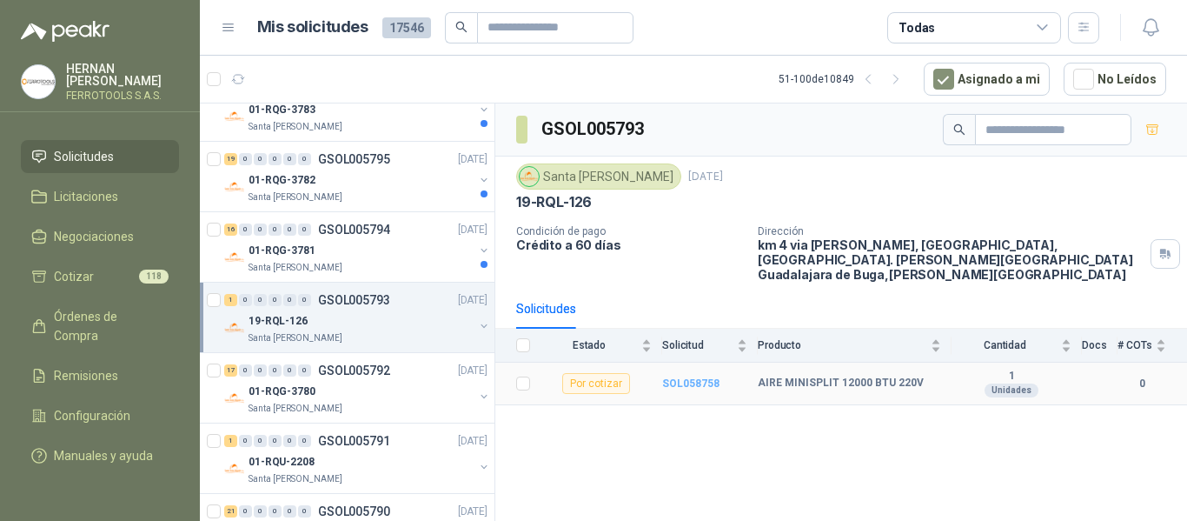
click at [694, 377] on b "SOL058758" at bounding box center [690, 383] width 57 height 12
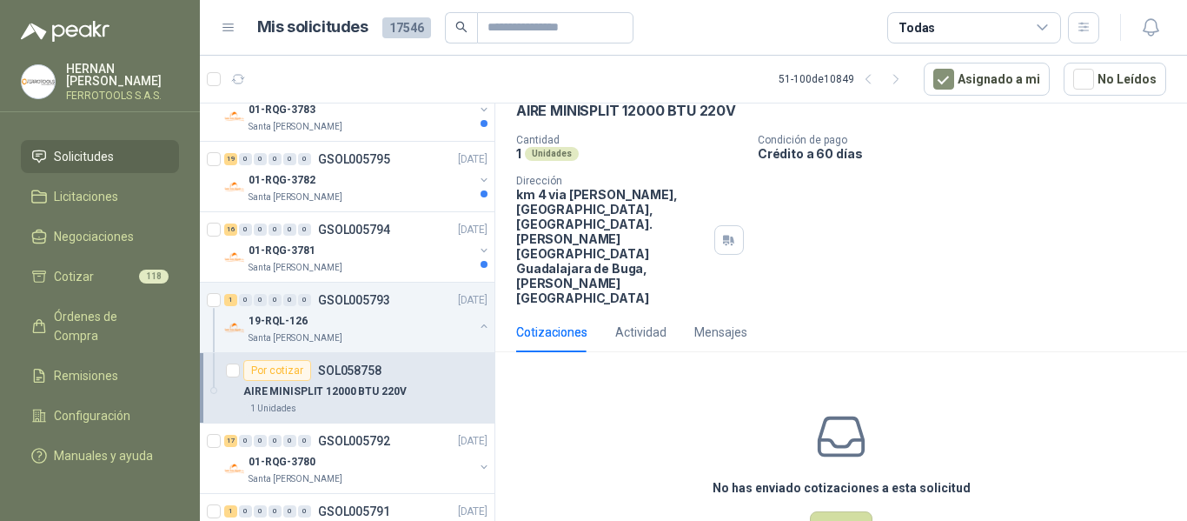
scroll to position [90, 0]
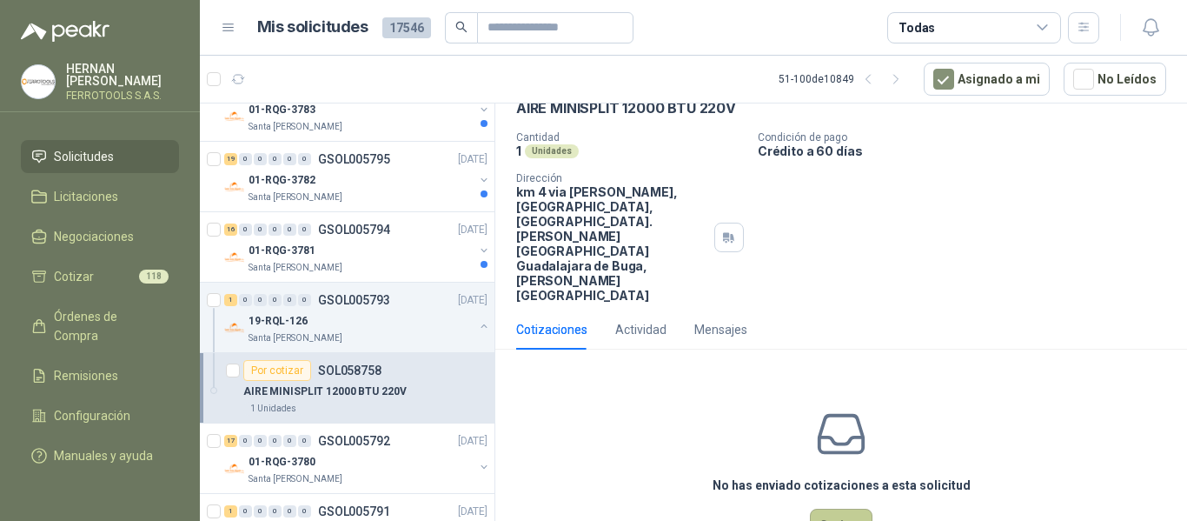
click at [833, 508] on button "Cotizar" at bounding box center [841, 524] width 63 height 33
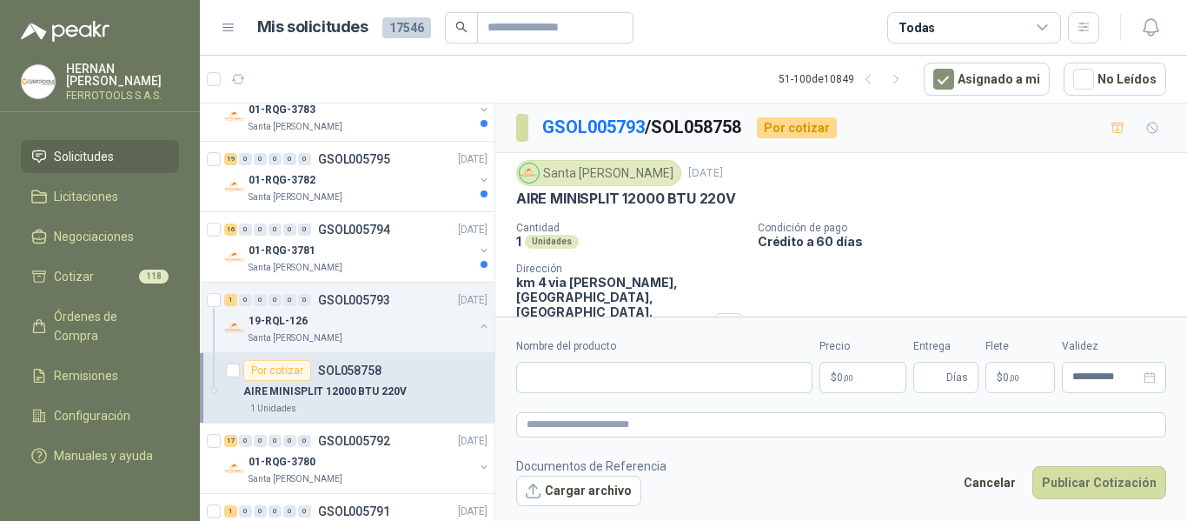
scroll to position [78, 0]
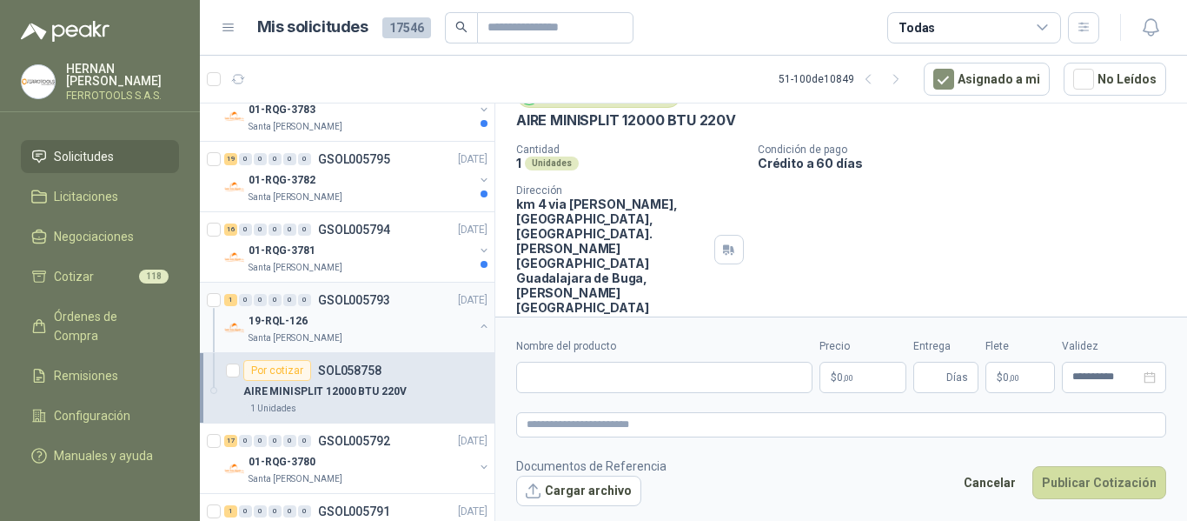
click at [383, 325] on div "19-RQL-126" at bounding box center [361, 320] width 225 height 21
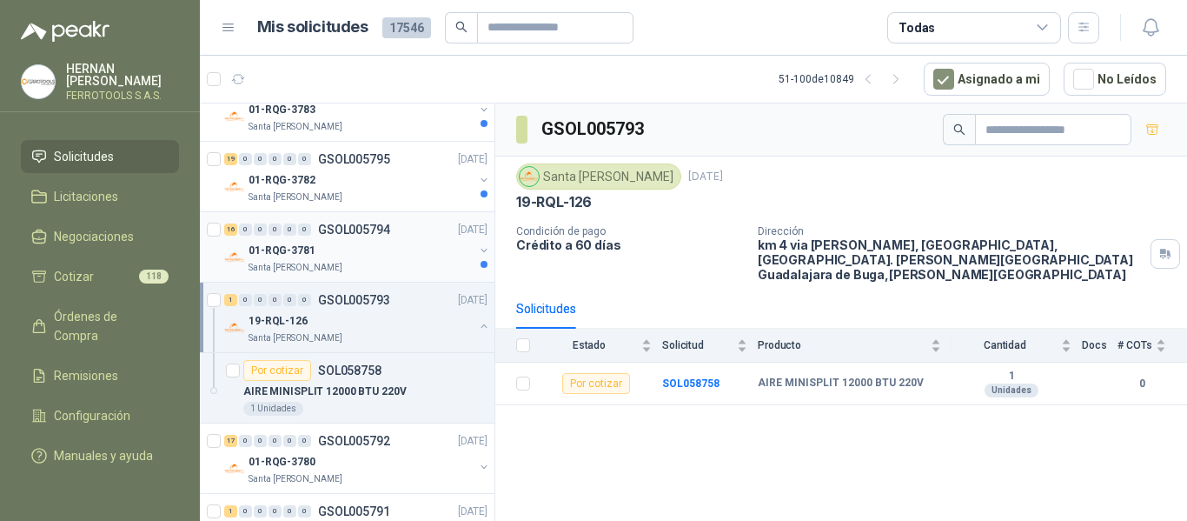
click at [399, 257] on div "01-RQG-3781" at bounding box center [361, 250] width 225 height 21
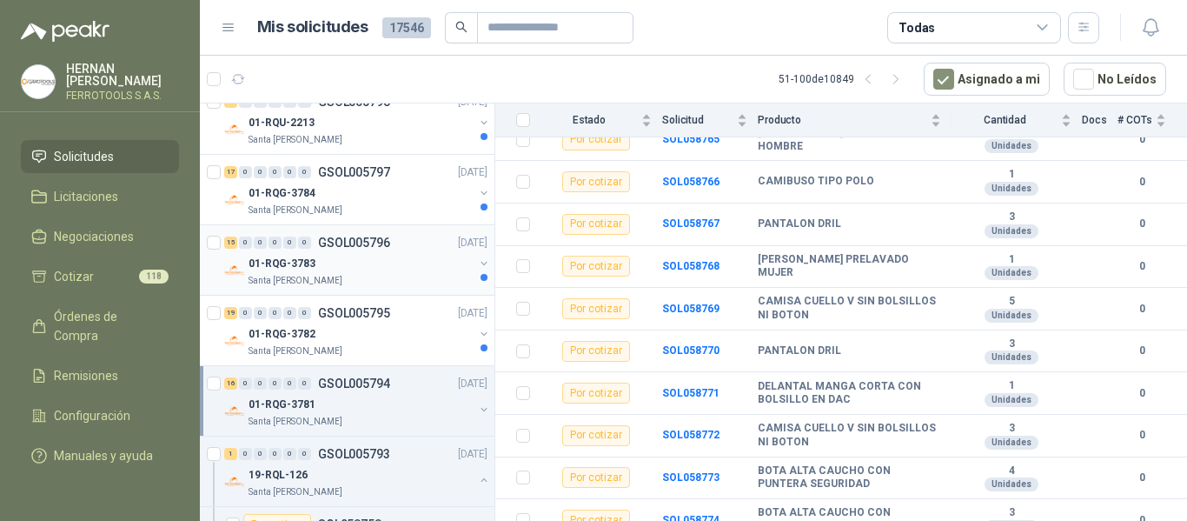
scroll to position [2252, 0]
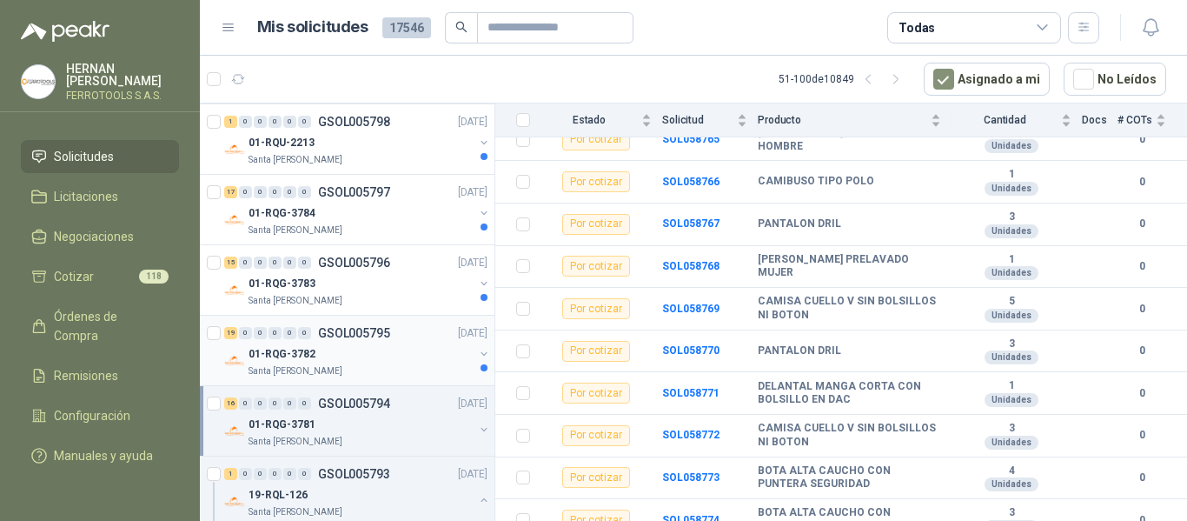
click at [369, 353] on div "01-RQG-3782" at bounding box center [361, 353] width 225 height 21
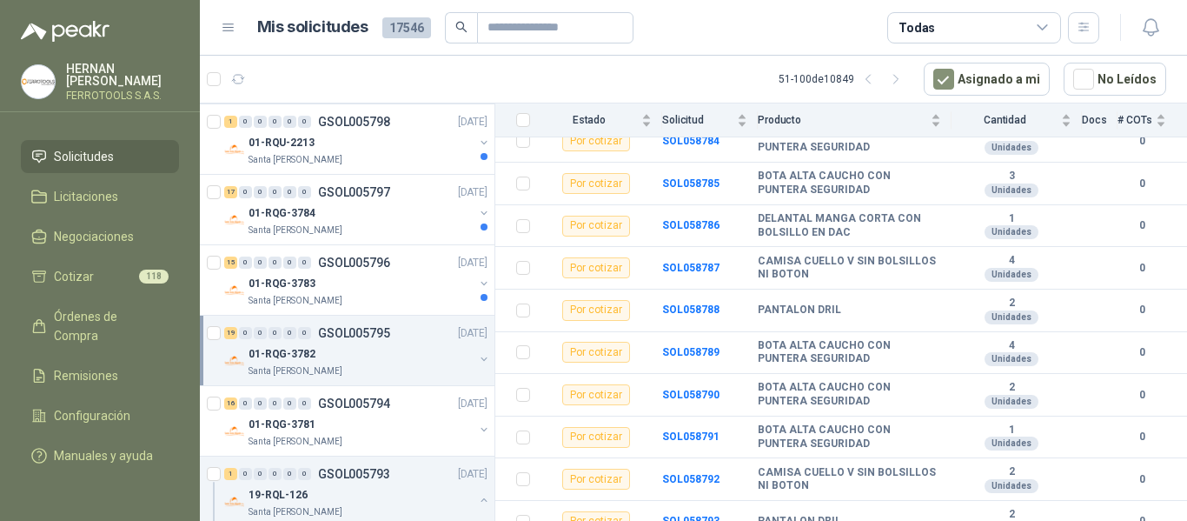
scroll to position [624, 0]
click at [405, 279] on div "01-RQG-3783" at bounding box center [361, 283] width 225 height 21
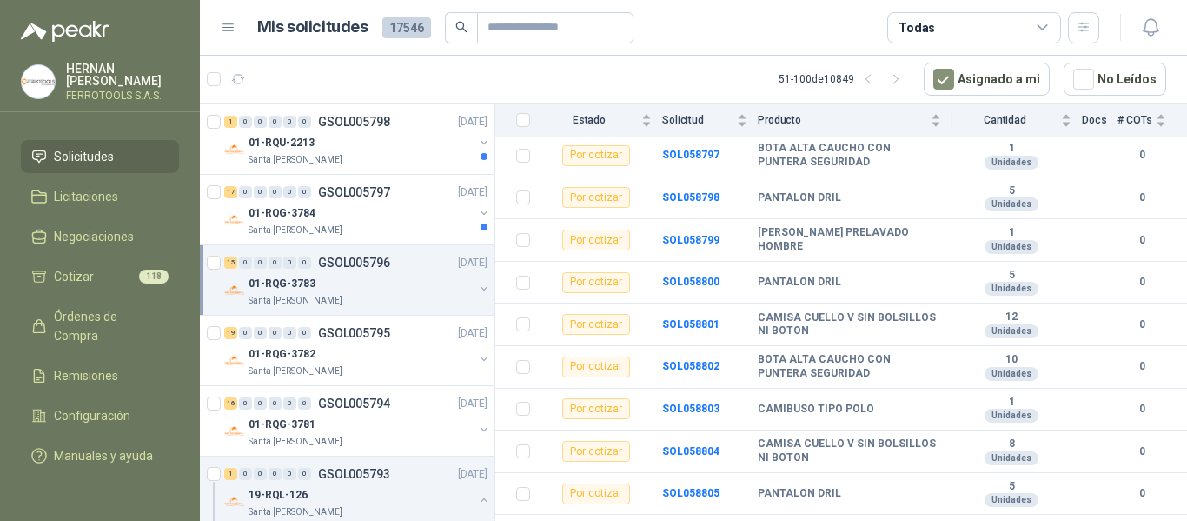
scroll to position [455, 0]
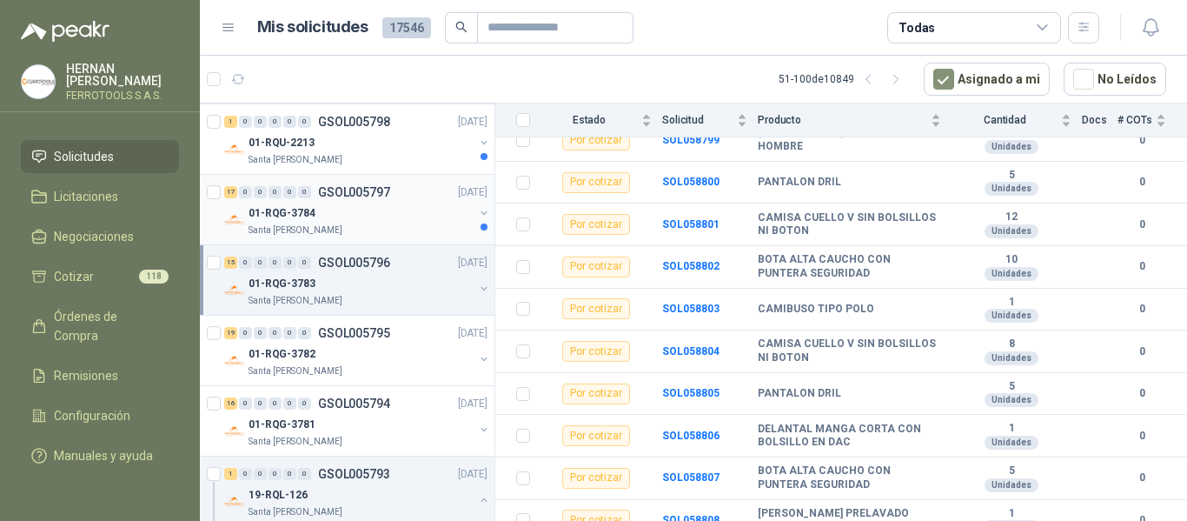
click at [329, 203] on div "01-RQG-3784" at bounding box center [361, 213] width 225 height 21
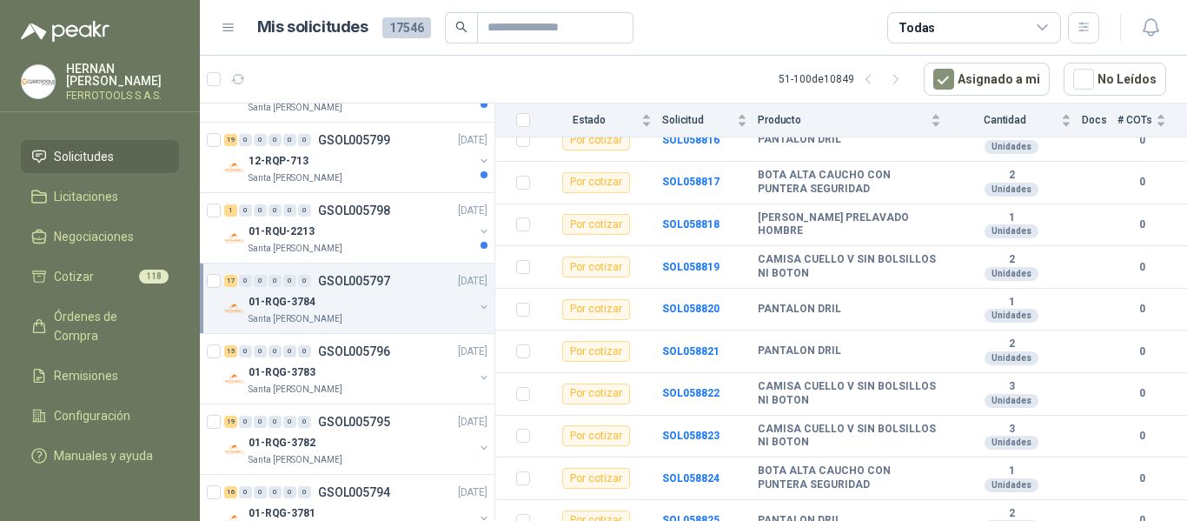
scroll to position [2078, 0]
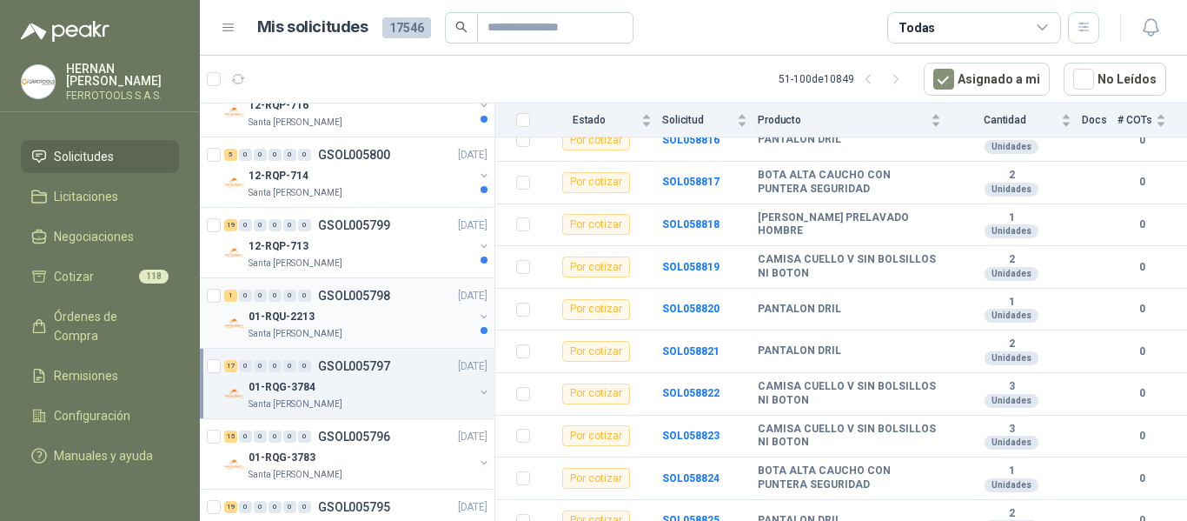
click at [404, 312] on div "01-RQU-2213" at bounding box center [361, 316] width 225 height 21
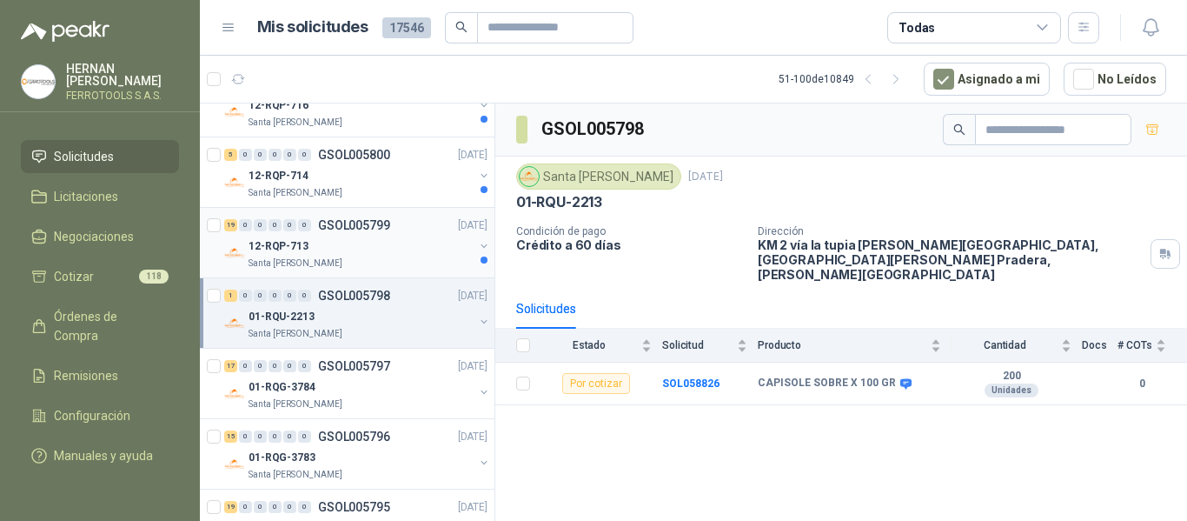
click at [368, 252] on div "12-RQP-713" at bounding box center [361, 246] width 225 height 21
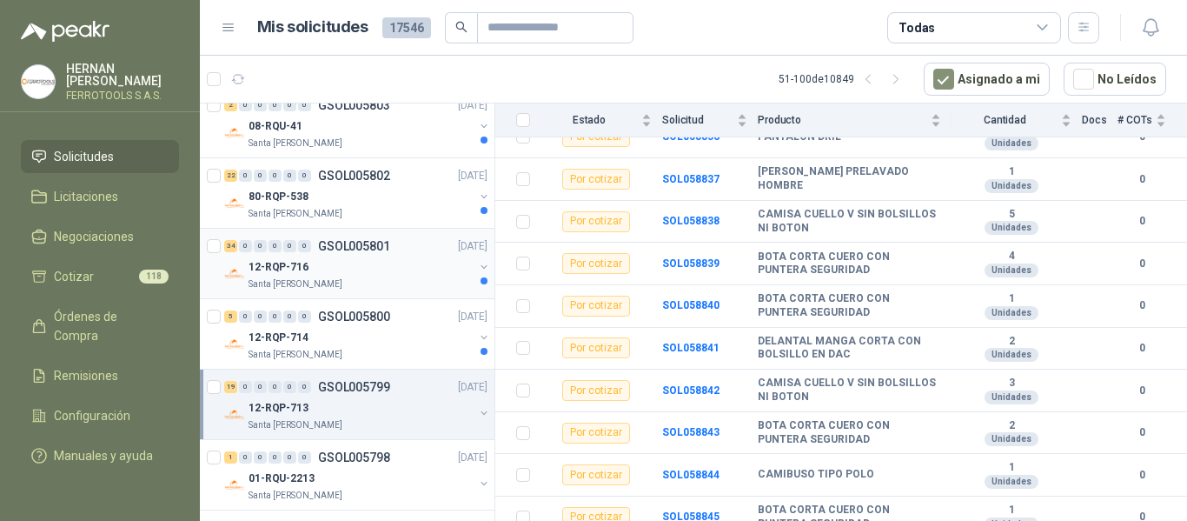
scroll to position [1904, 0]
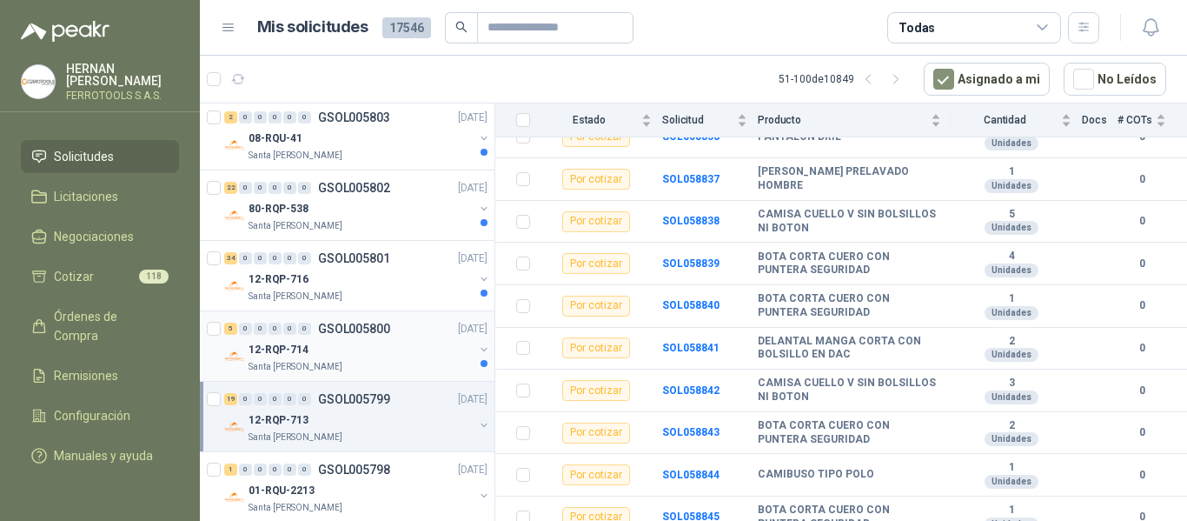
click at [395, 370] on div "Santa [PERSON_NAME]" at bounding box center [361, 367] width 225 height 14
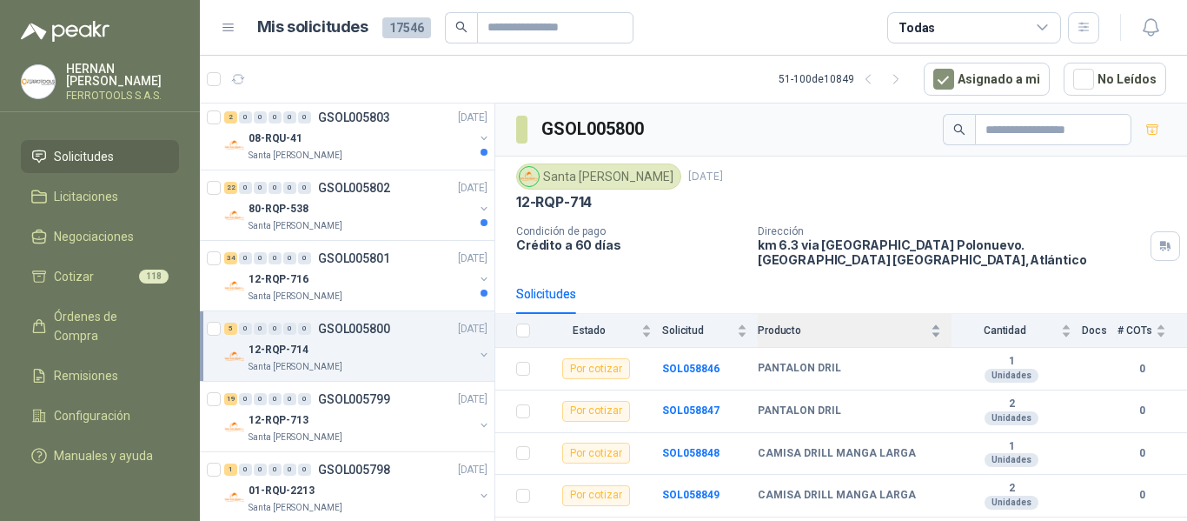
scroll to position [20, 0]
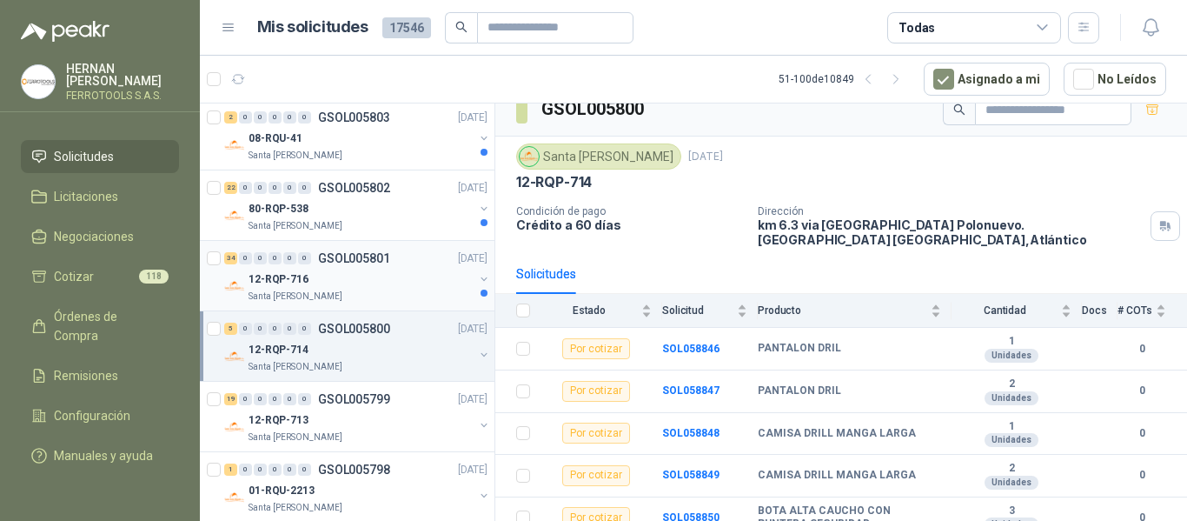
click at [375, 285] on div "12-RQP-716" at bounding box center [361, 279] width 225 height 21
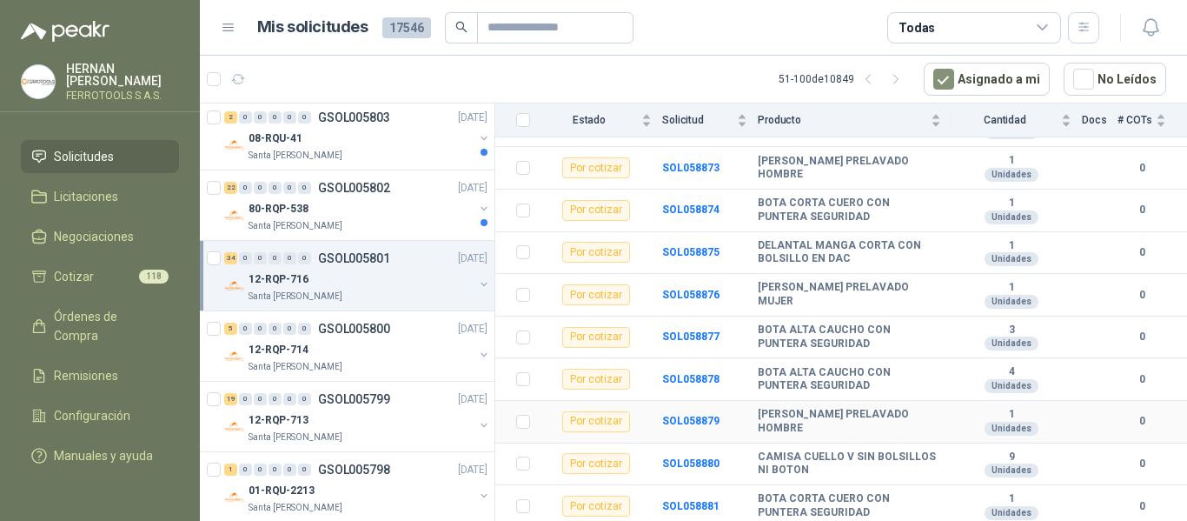
scroll to position [1245, 0]
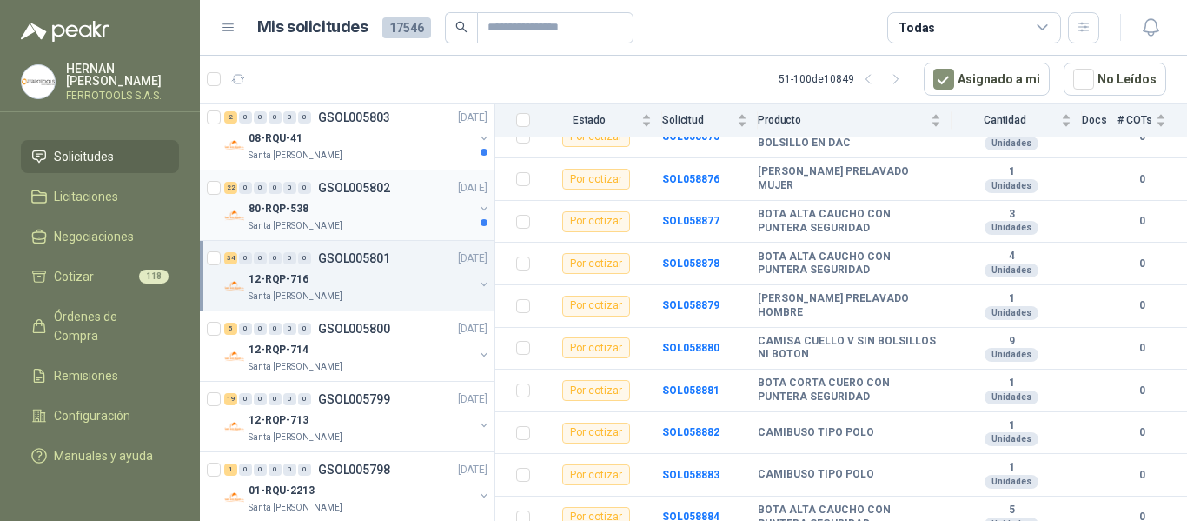
click at [375, 209] on div "80-RQP-538" at bounding box center [361, 208] width 225 height 21
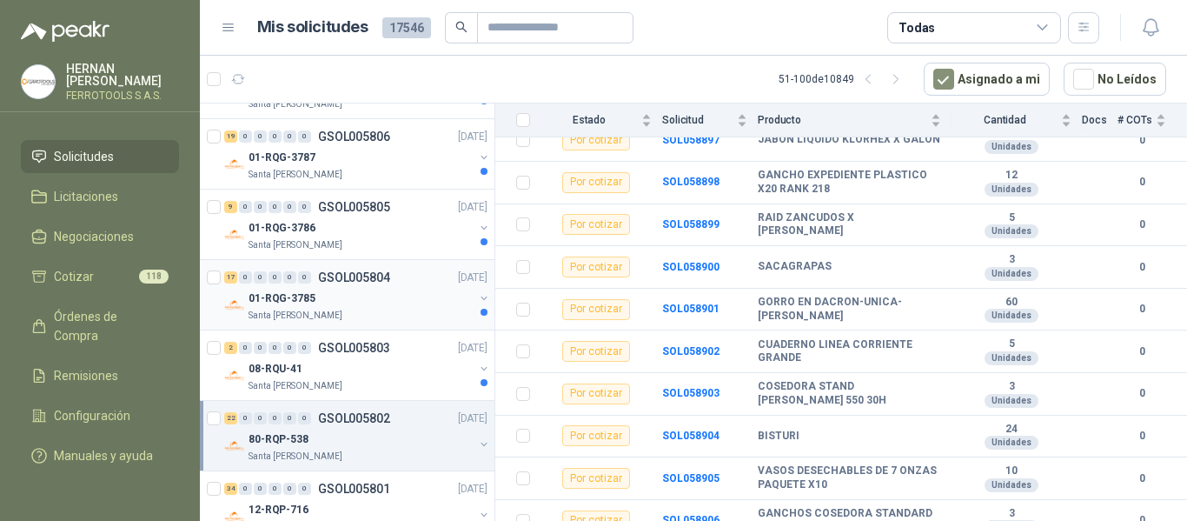
scroll to position [1643, 0]
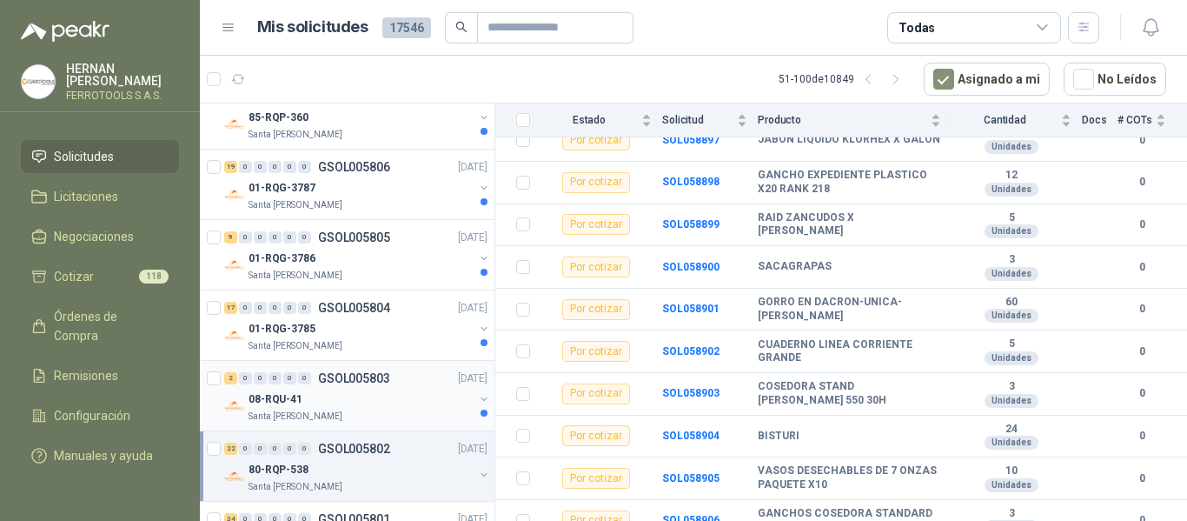
click at [419, 406] on div "08-RQU-41" at bounding box center [361, 398] width 225 height 21
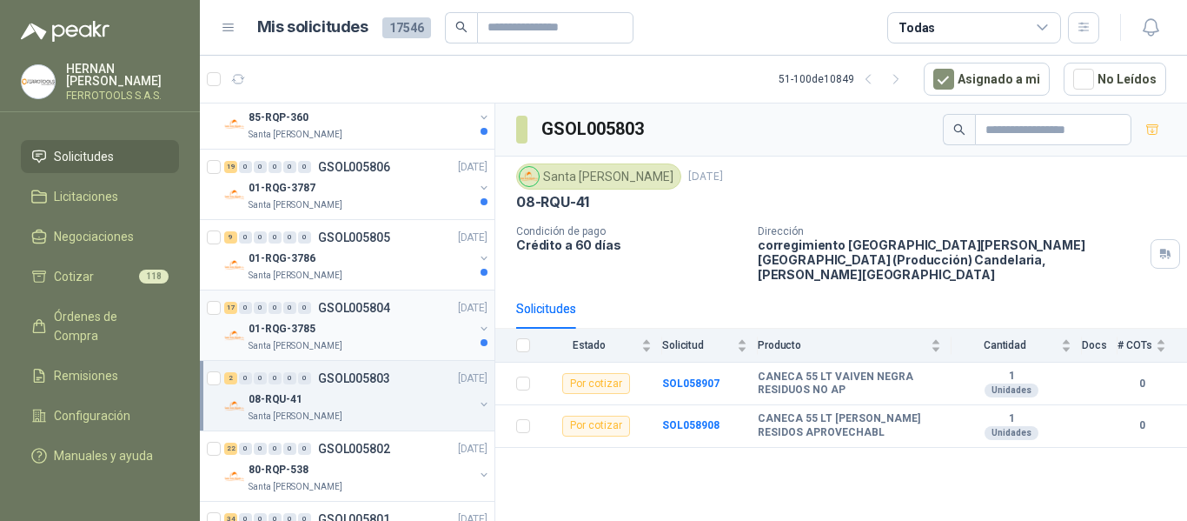
click at [337, 348] on div "Santa [PERSON_NAME]" at bounding box center [361, 346] width 225 height 14
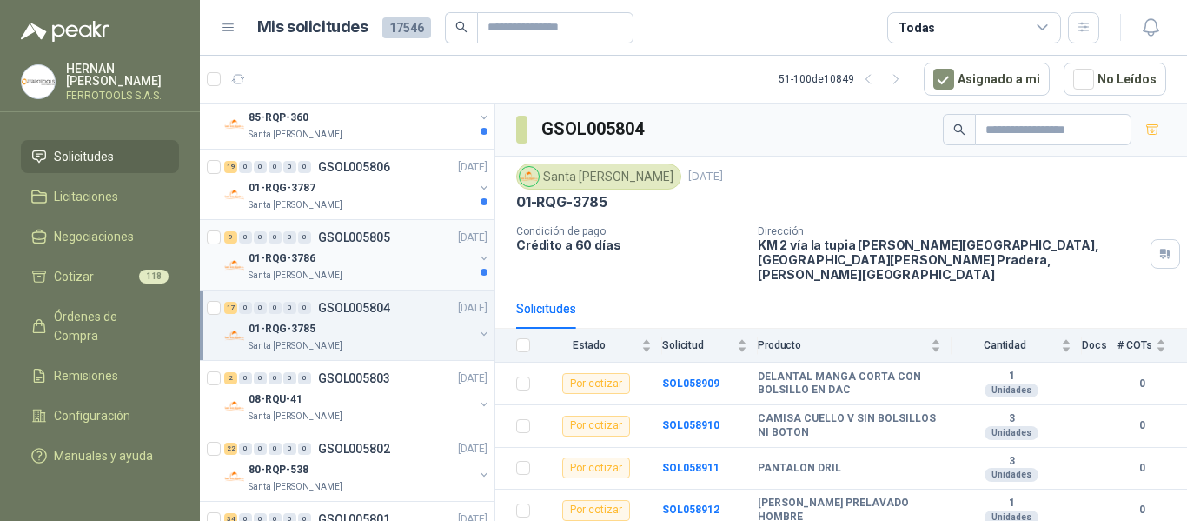
click at [392, 276] on div "Santa [PERSON_NAME]" at bounding box center [361, 276] width 225 height 14
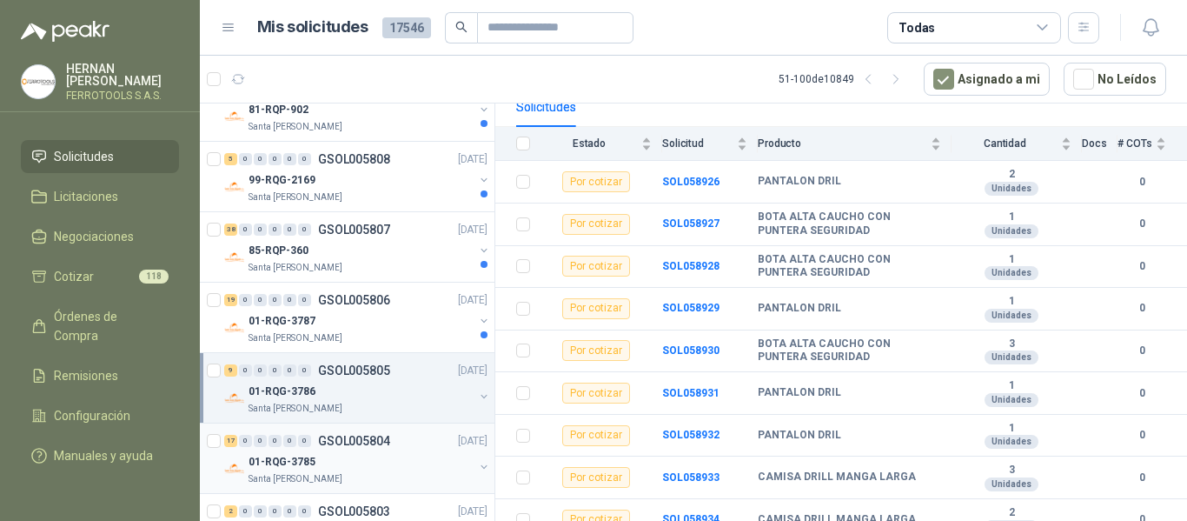
scroll to position [1470, 0]
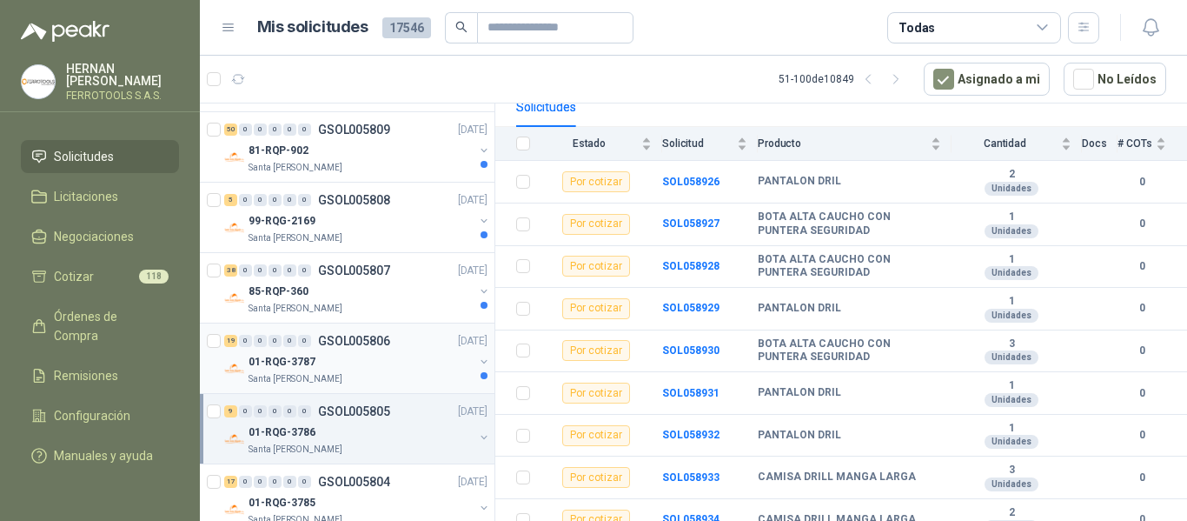
click at [406, 373] on div "Santa [PERSON_NAME]" at bounding box center [361, 379] width 225 height 14
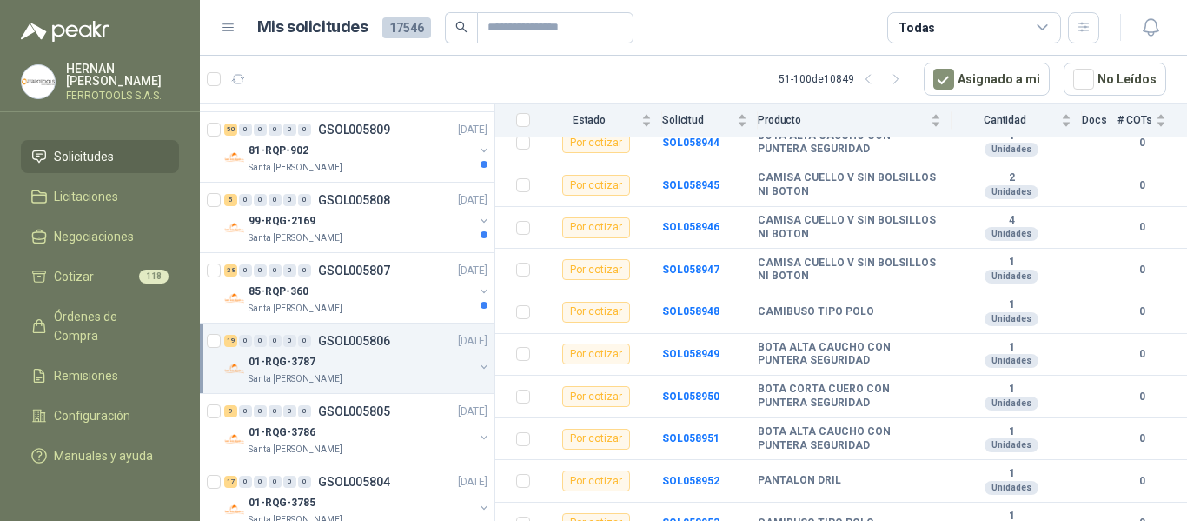
scroll to position [624, 0]
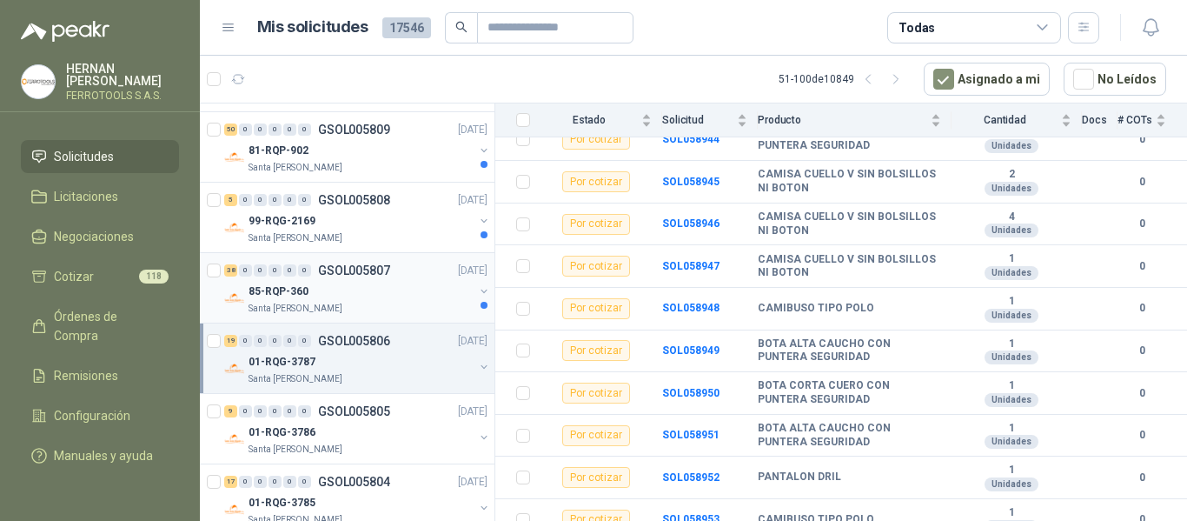
click at [394, 284] on div "85-RQP-360" at bounding box center [361, 291] width 225 height 21
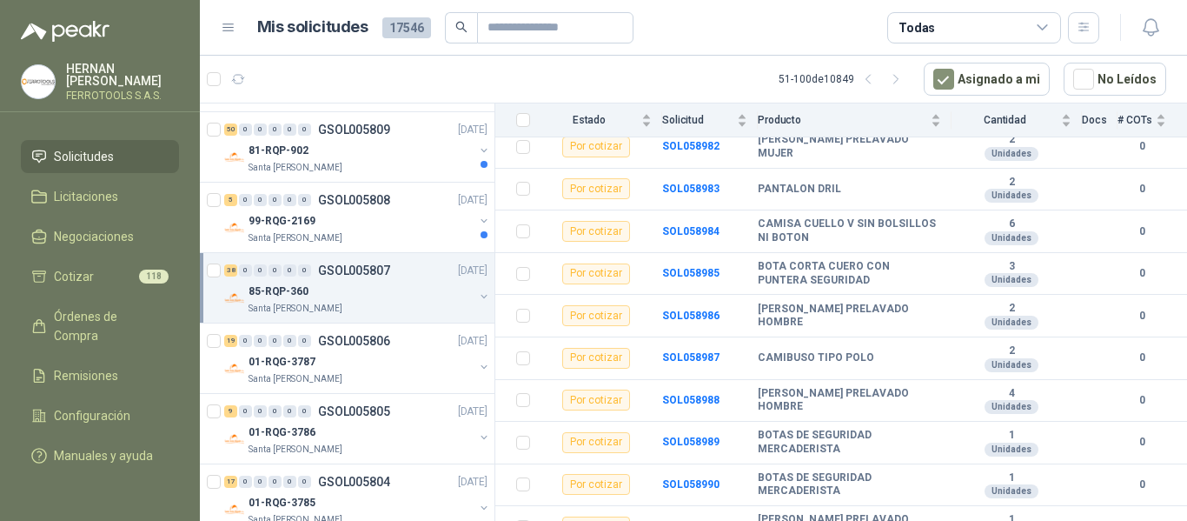
scroll to position [1426, 0]
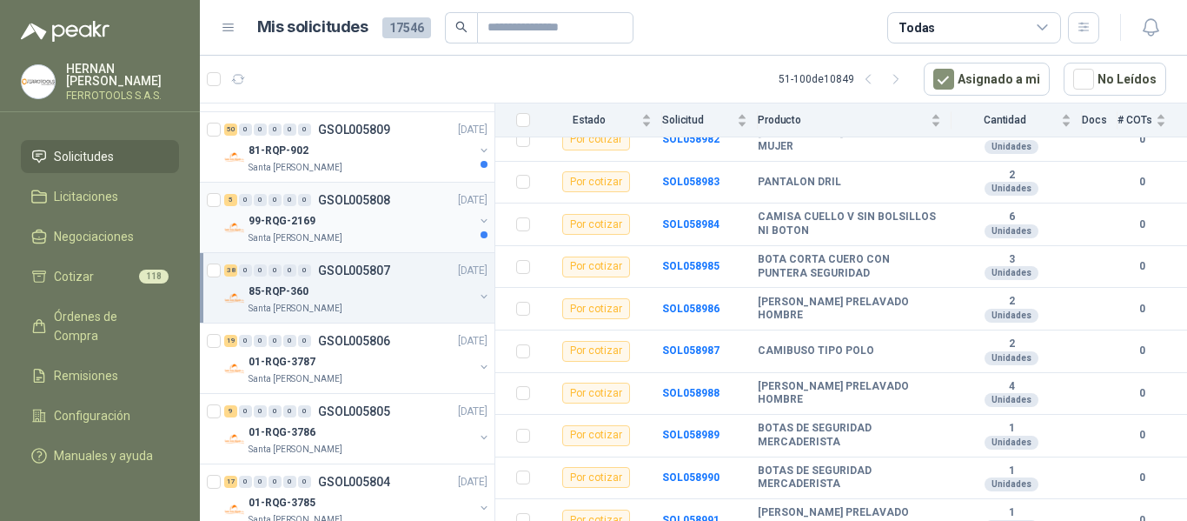
click at [401, 226] on div "99-RQG-2169" at bounding box center [361, 220] width 225 height 21
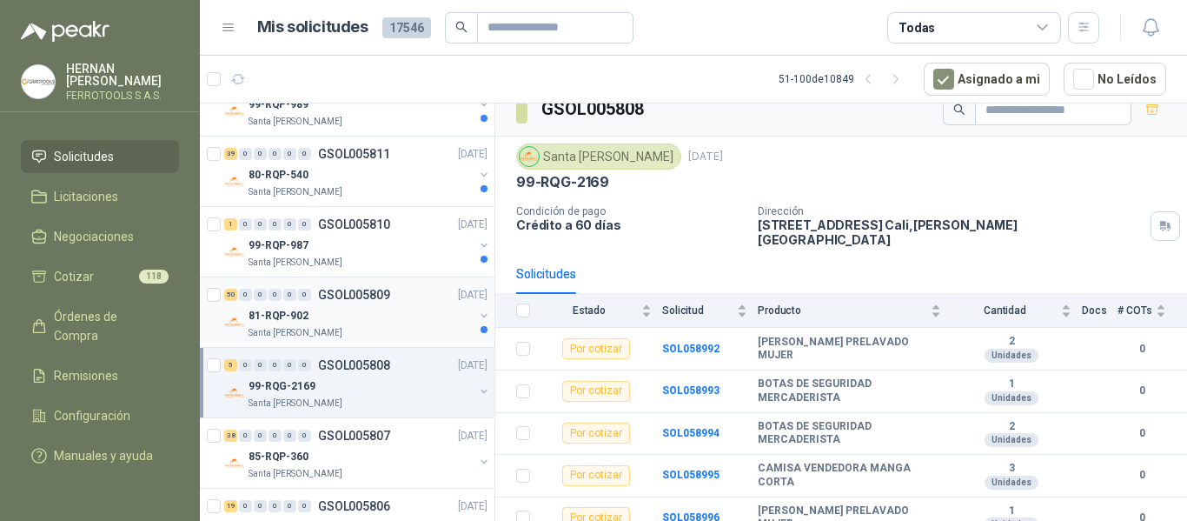
scroll to position [1296, 0]
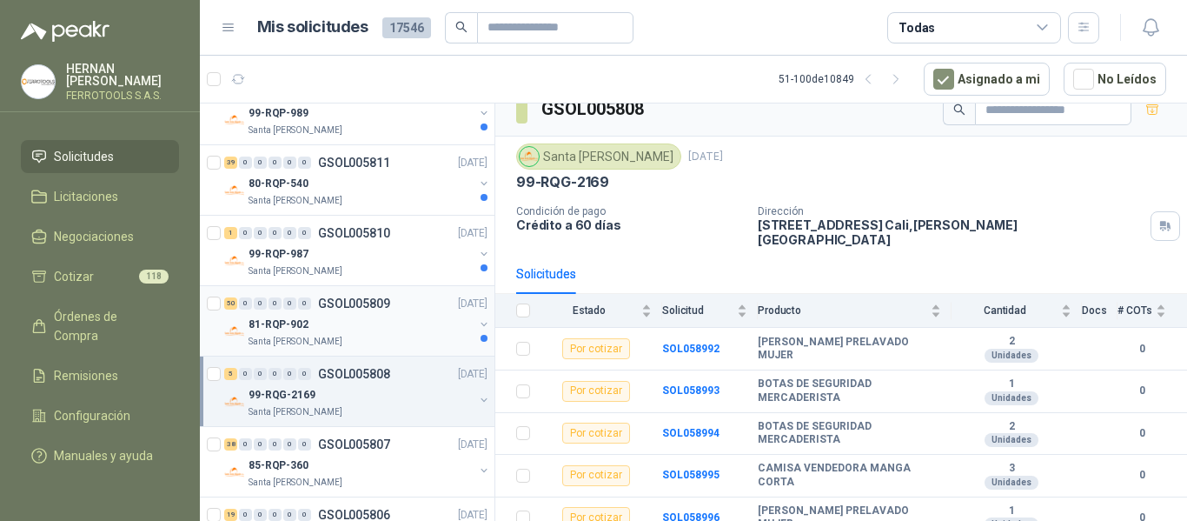
click at [410, 340] on div "Santa [PERSON_NAME]" at bounding box center [361, 342] width 225 height 14
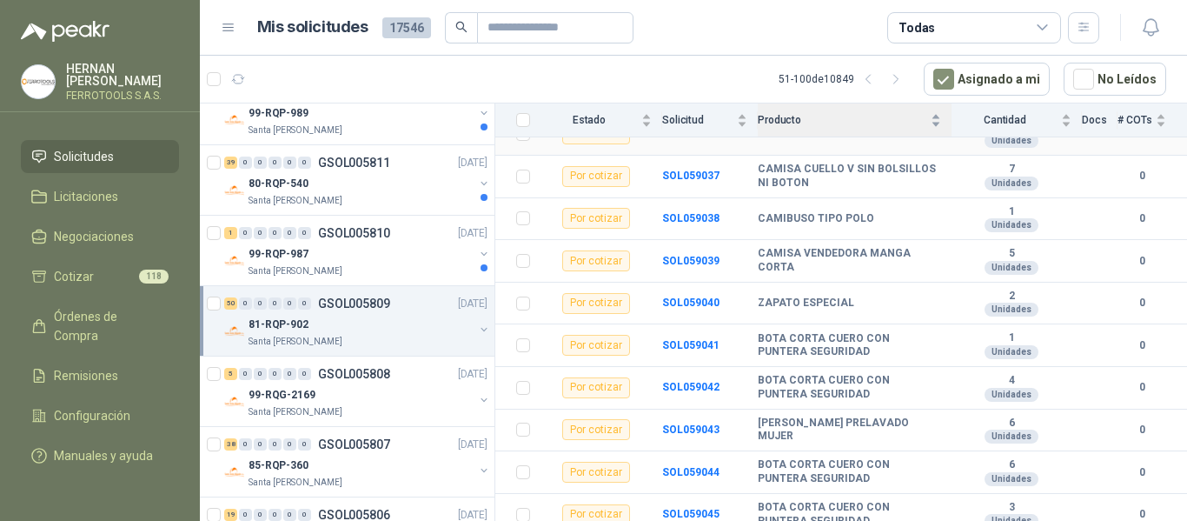
scroll to position [1933, 0]
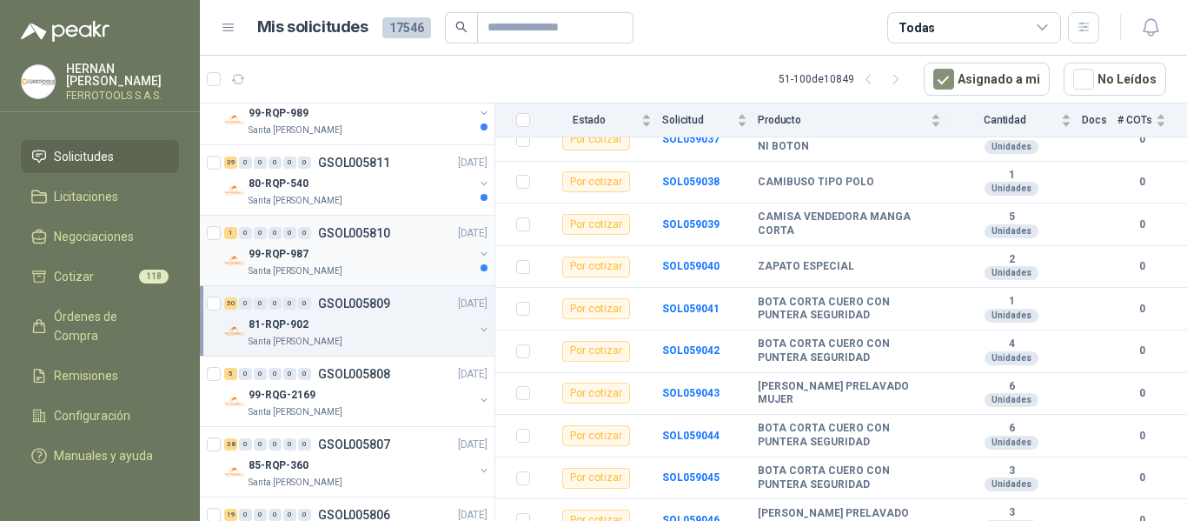
click at [384, 244] on div "99-RQP-987" at bounding box center [361, 253] width 225 height 21
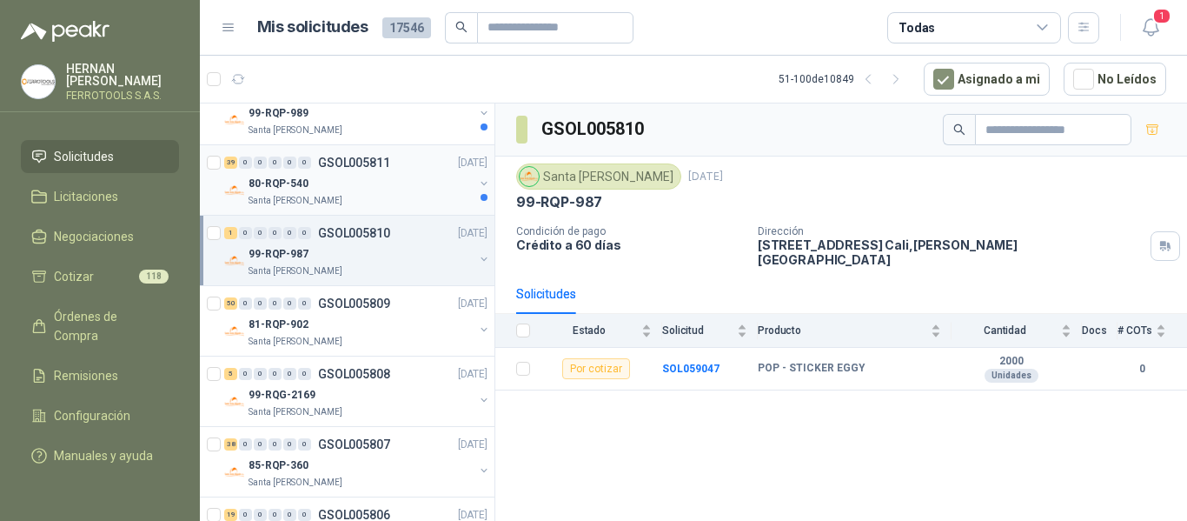
click at [397, 193] on div "80-RQP-540" at bounding box center [361, 183] width 225 height 21
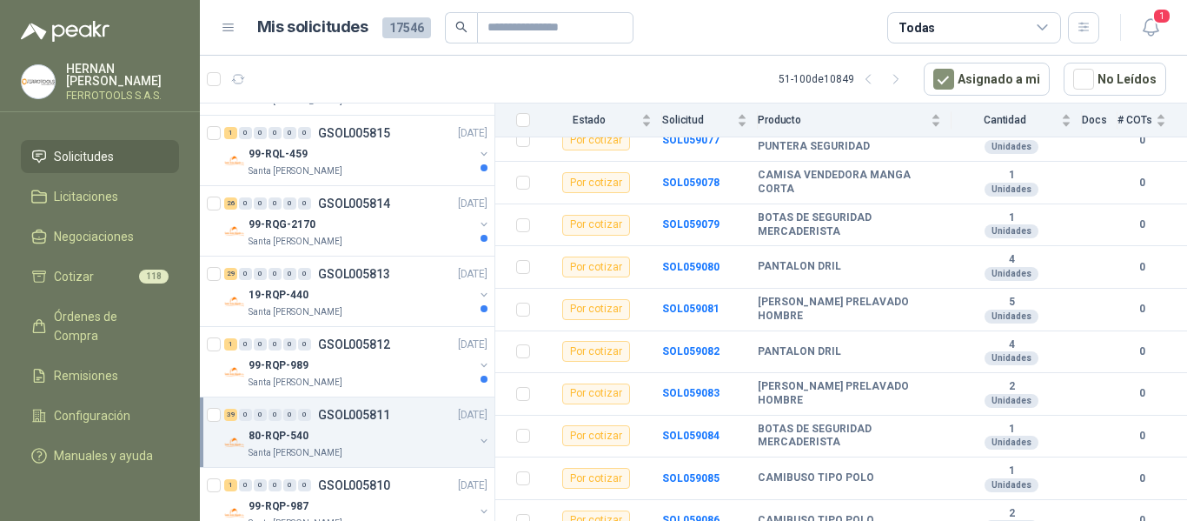
scroll to position [1035, 0]
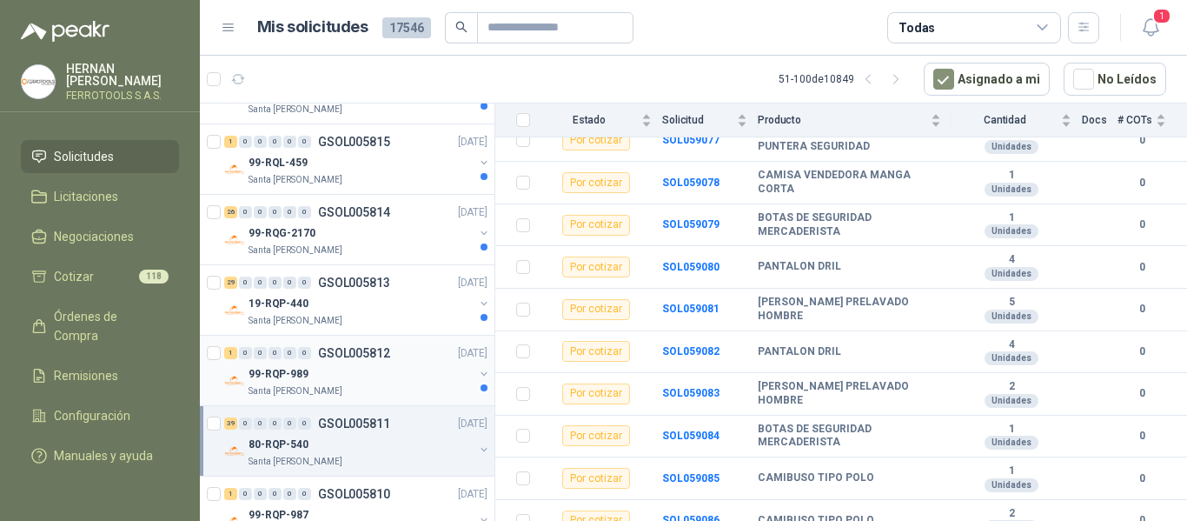
click at [416, 378] on div "99-RQP-989" at bounding box center [361, 373] width 225 height 21
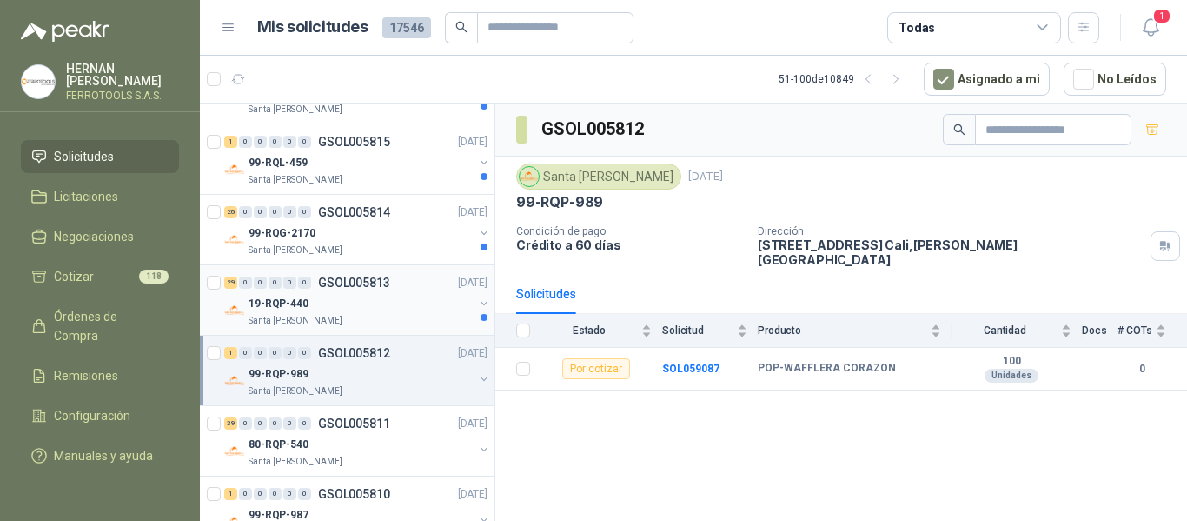
click at [384, 302] on div "19-RQP-440" at bounding box center [361, 303] width 225 height 21
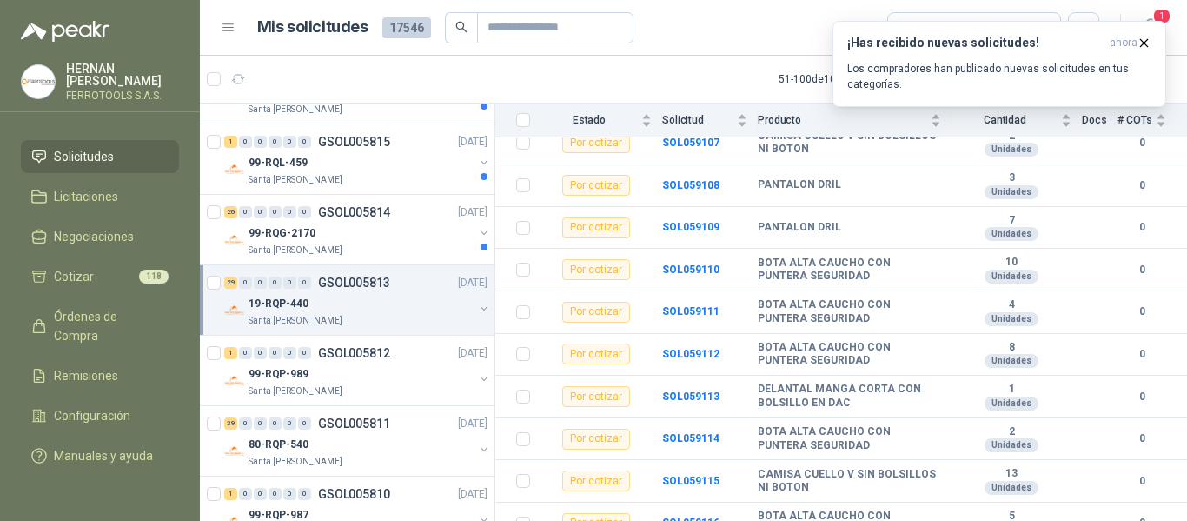
scroll to position [1046, 0]
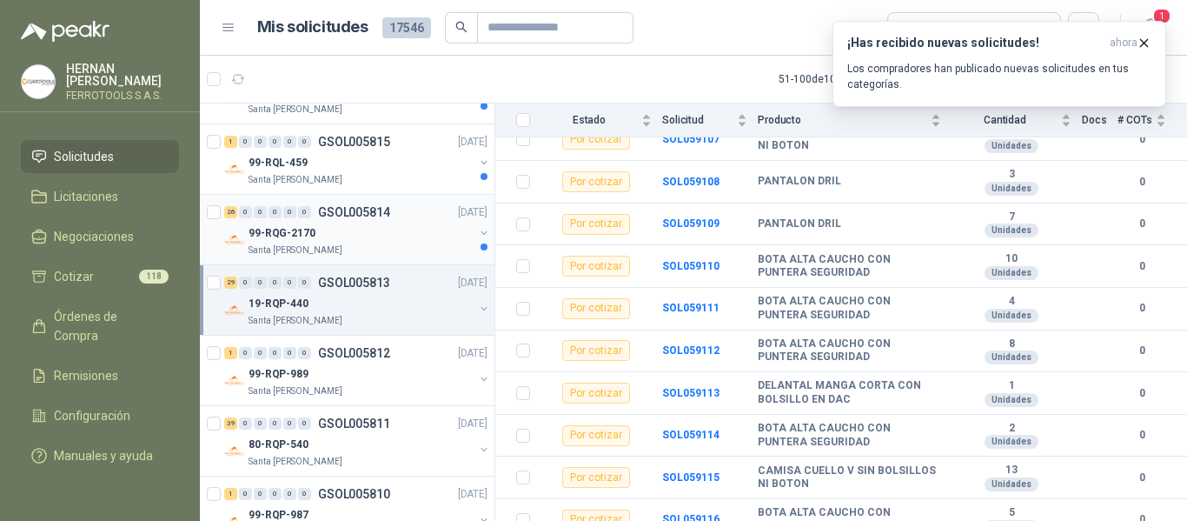
click at [403, 223] on div "99-RQG-2170" at bounding box center [361, 232] width 225 height 21
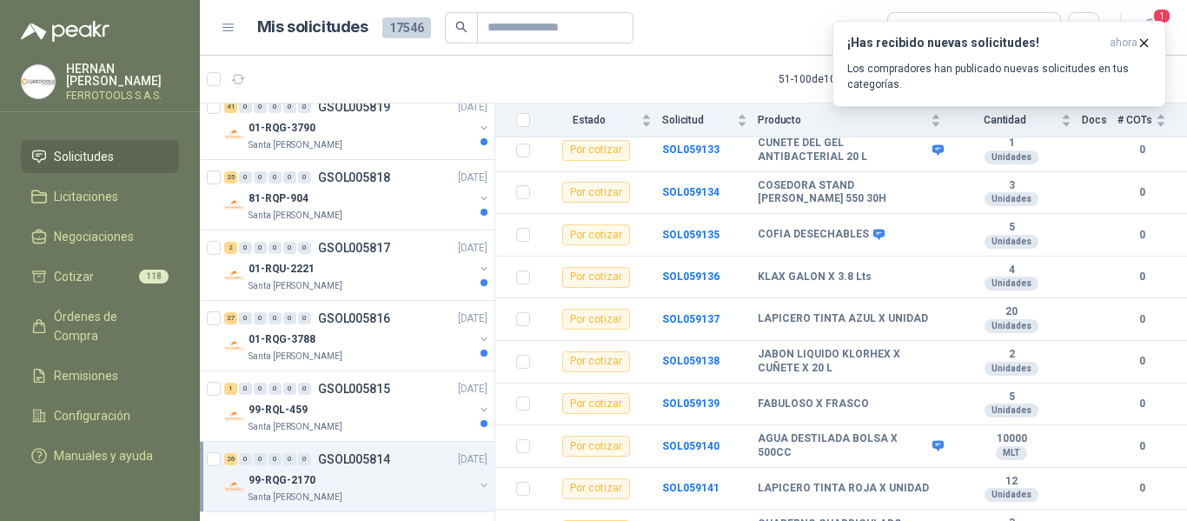
scroll to position [774, 0]
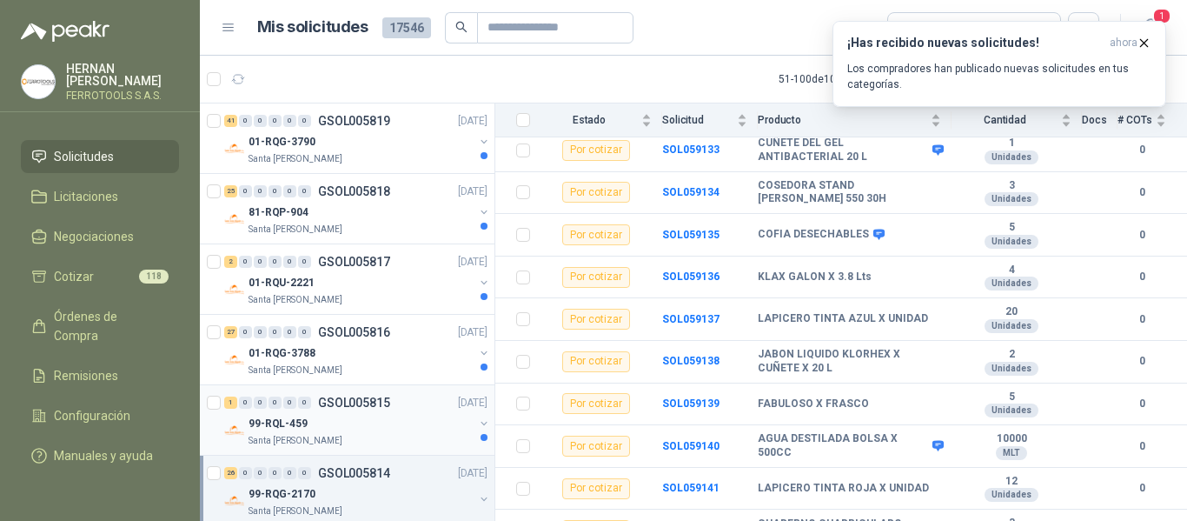
click at [427, 426] on div "99-RQL-459" at bounding box center [361, 423] width 225 height 21
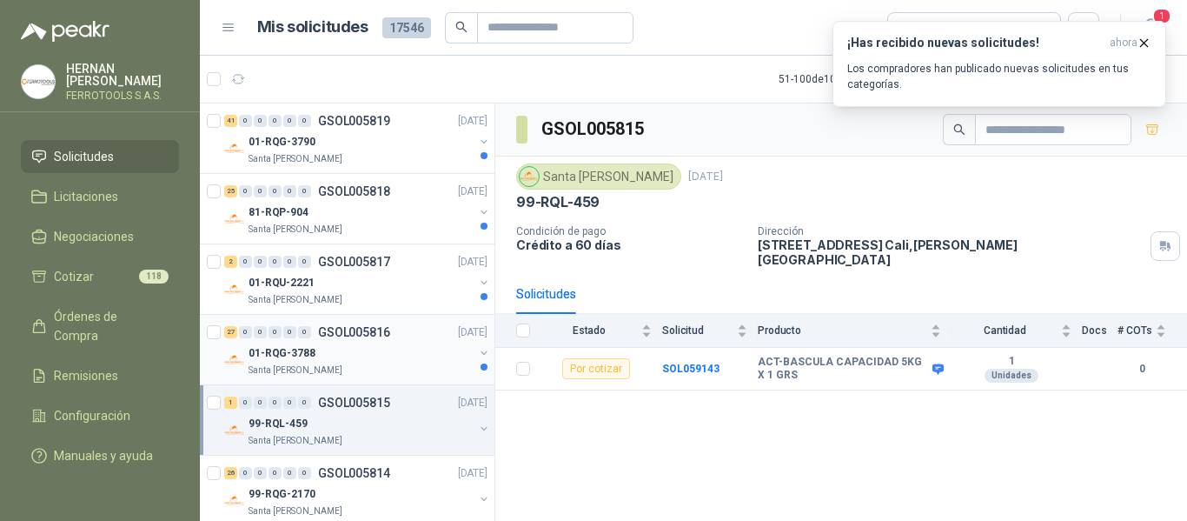
click at [387, 356] on div "01-RQG-3788" at bounding box center [361, 352] width 225 height 21
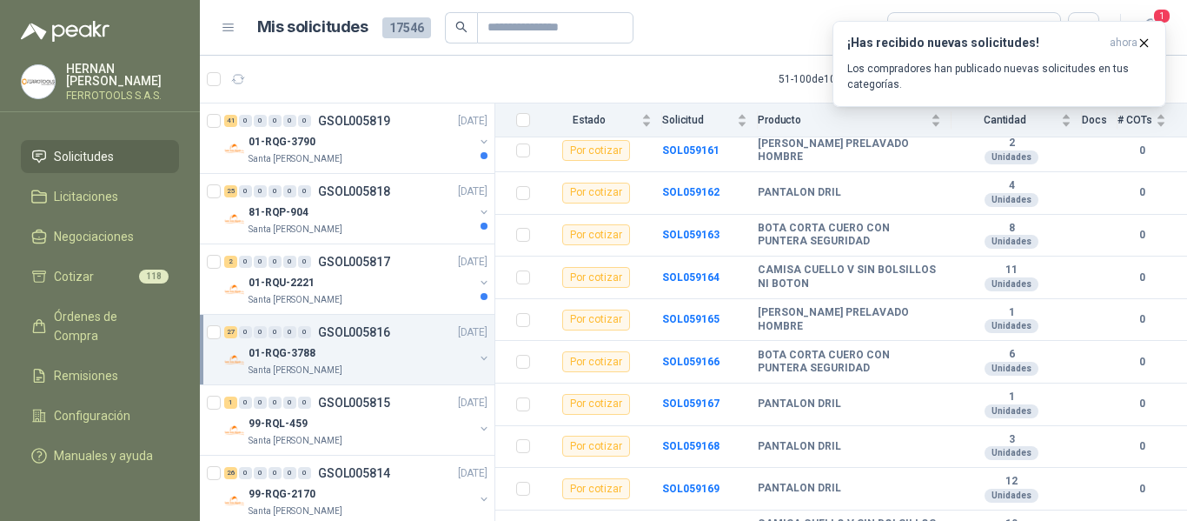
scroll to position [961, 0]
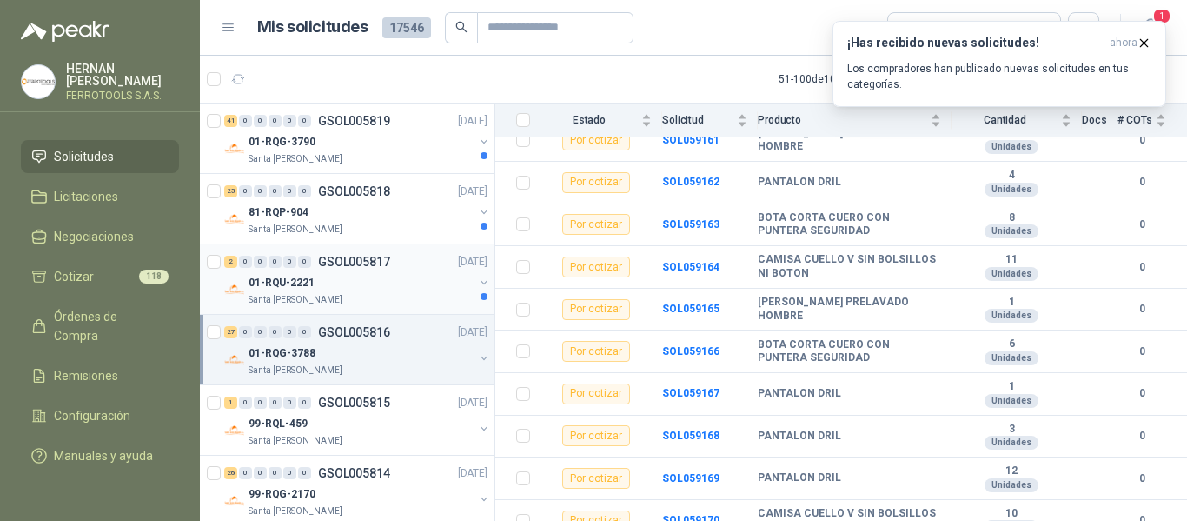
click at [384, 279] on div "01-RQU-2221" at bounding box center [361, 282] width 225 height 21
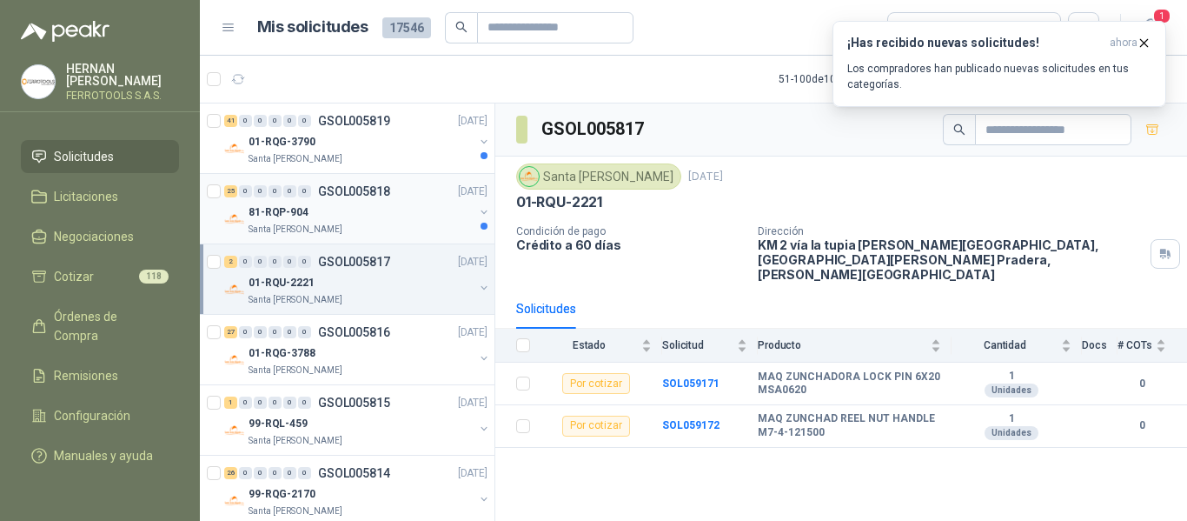
click at [362, 209] on div "81-RQP-904" at bounding box center [361, 212] width 225 height 21
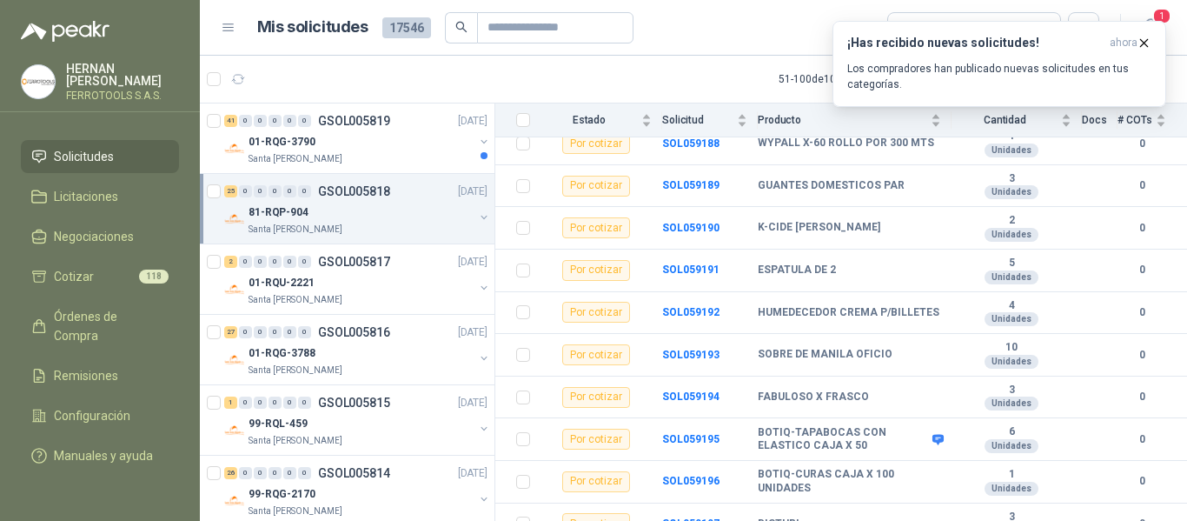
scroll to position [877, 0]
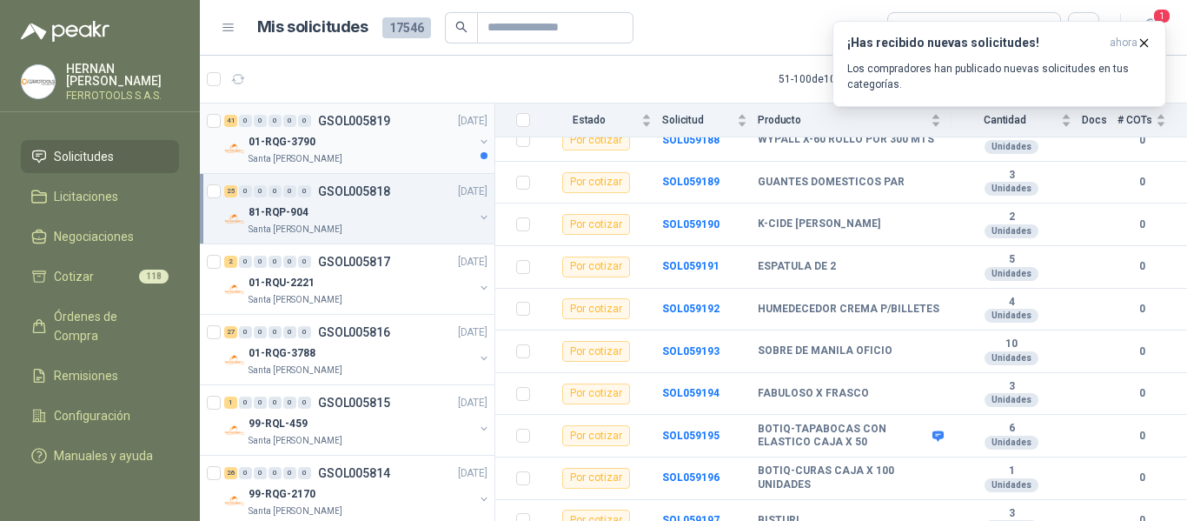
click at [397, 144] on div "01-RQG-3790" at bounding box center [361, 141] width 225 height 21
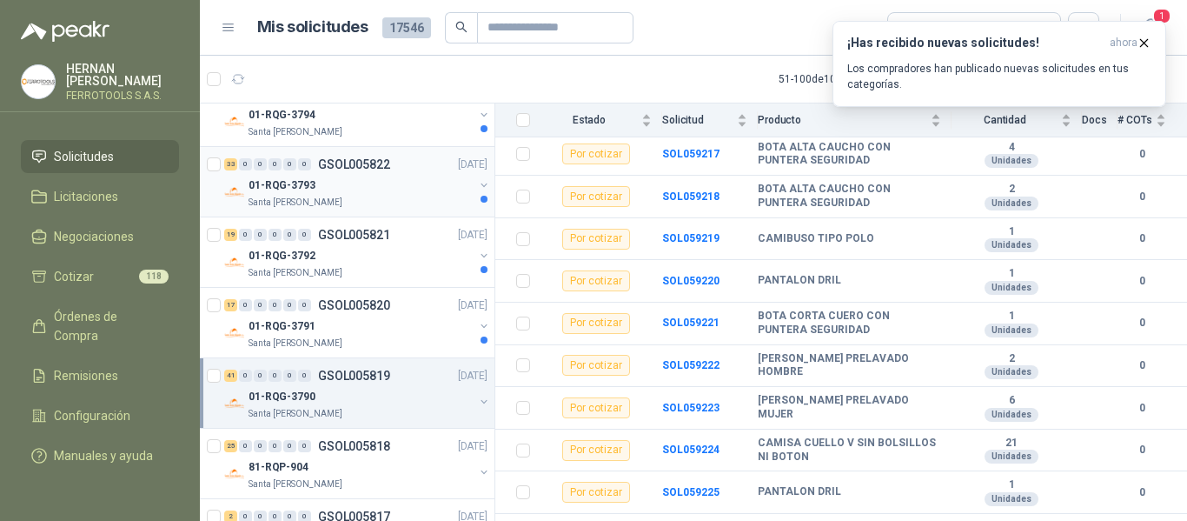
scroll to position [514, 0]
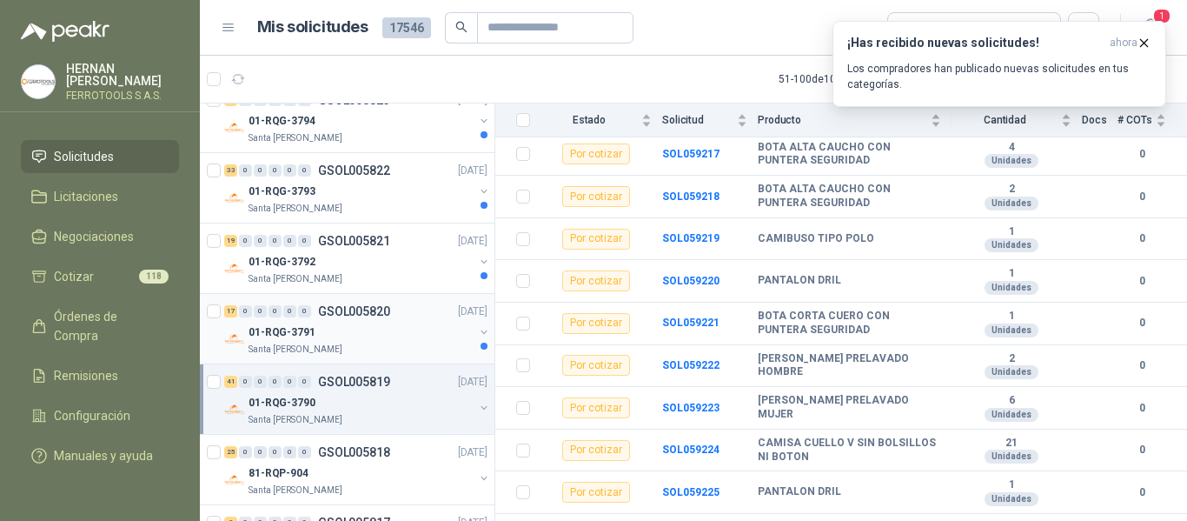
click at [388, 333] on div "01-RQG-3791" at bounding box center [361, 332] width 225 height 21
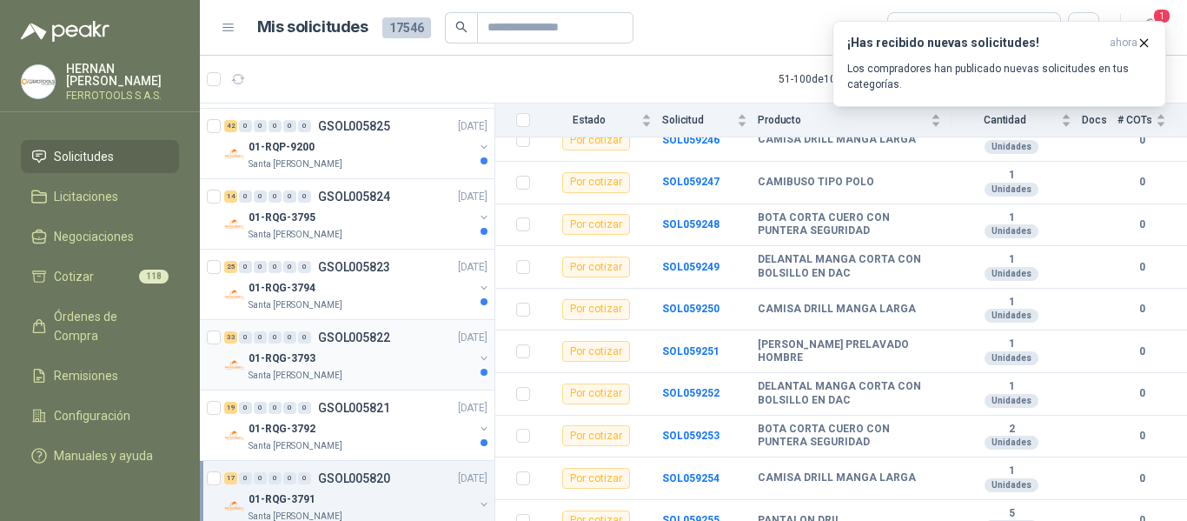
scroll to position [340, 0]
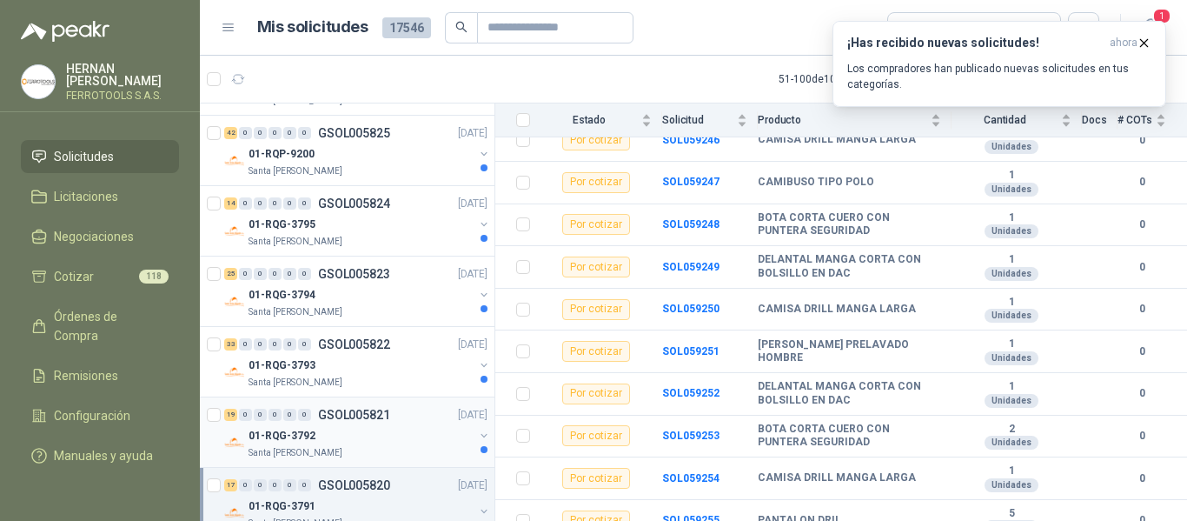
click at [389, 446] on div "Santa [PERSON_NAME]" at bounding box center [361, 453] width 225 height 14
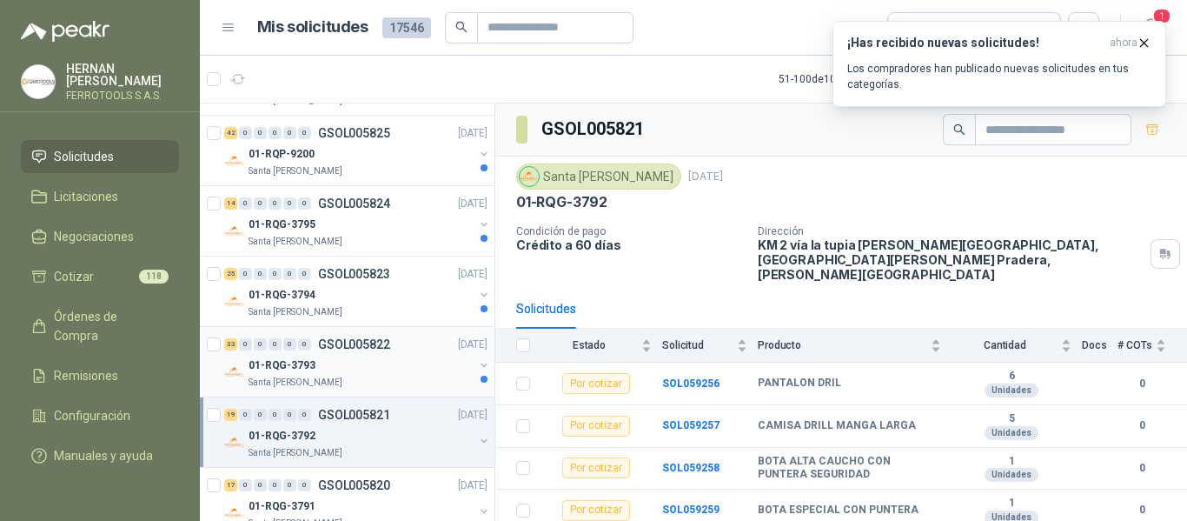
click at [400, 369] on div "01-RQG-3793" at bounding box center [361, 365] width 225 height 21
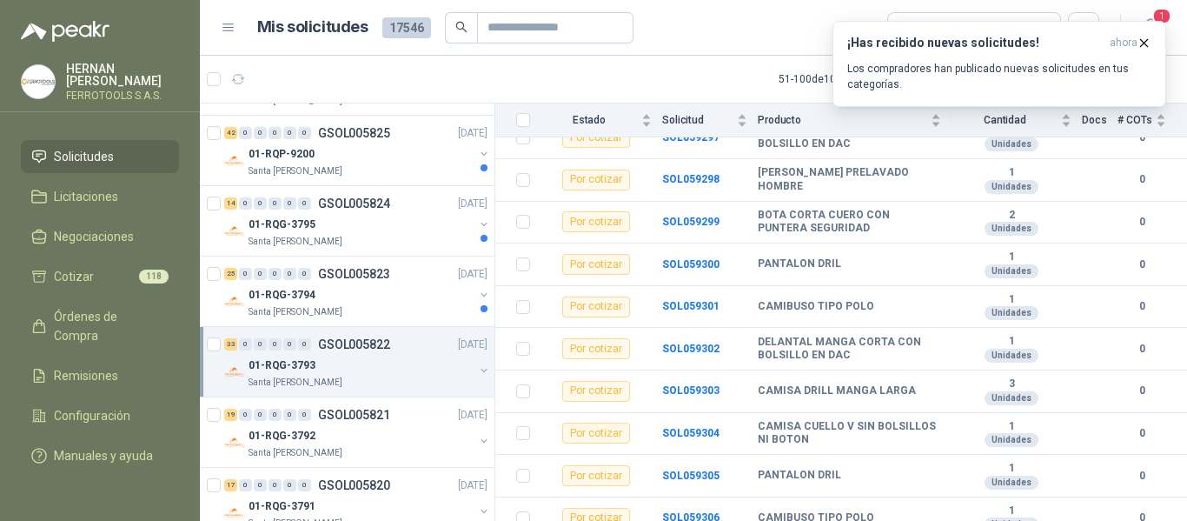
scroll to position [1215, 0]
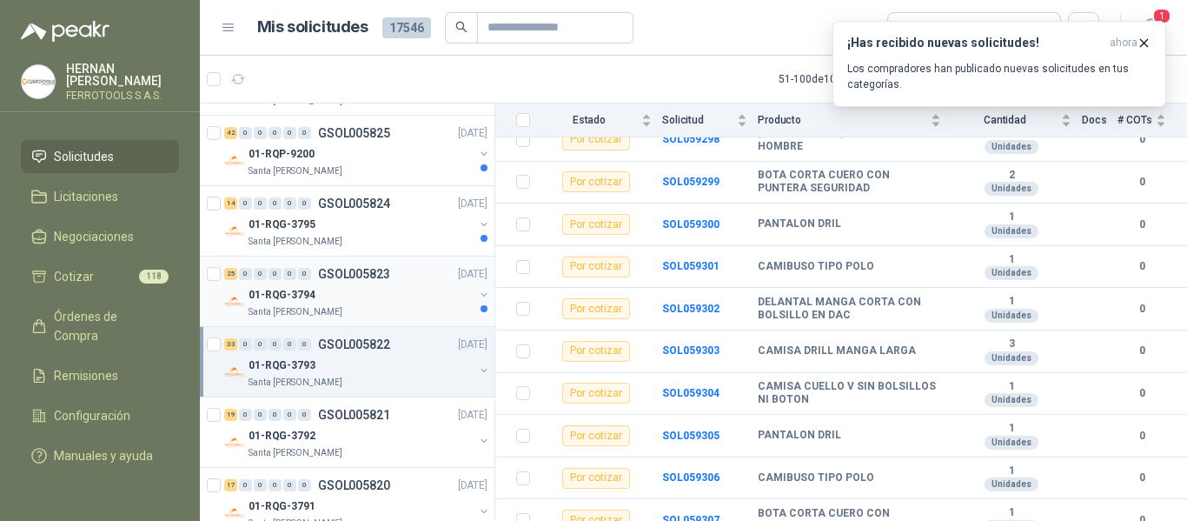
click at [430, 295] on div "01-RQG-3794" at bounding box center [361, 294] width 225 height 21
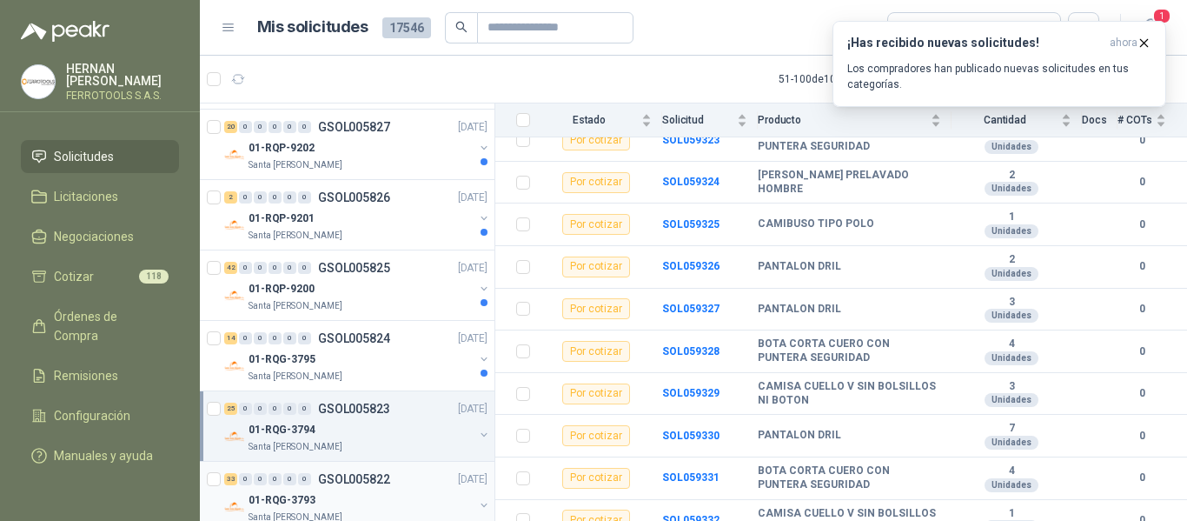
scroll to position [166, 0]
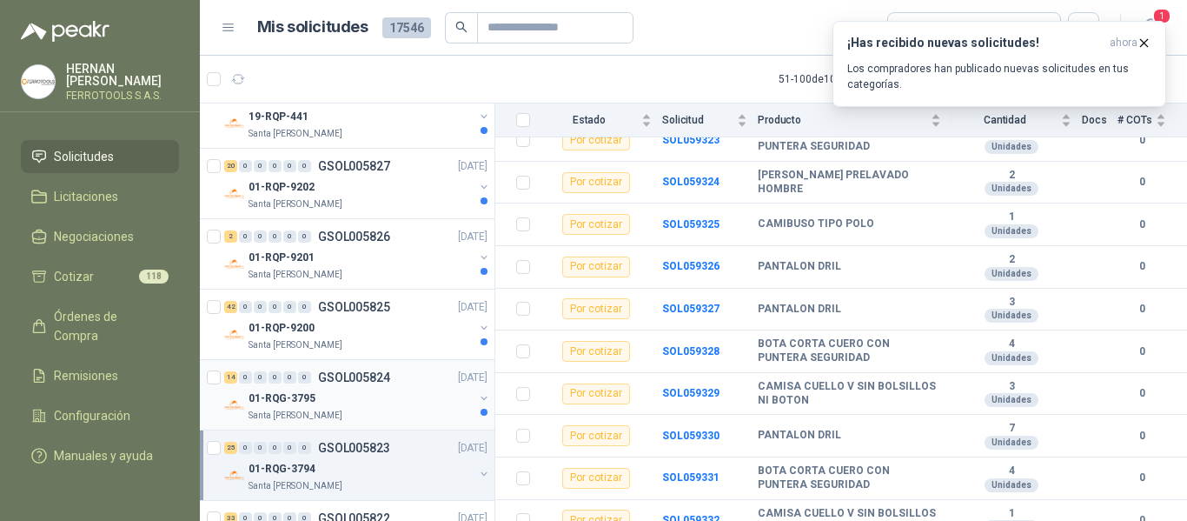
click at [387, 418] on div "Santa [PERSON_NAME]" at bounding box center [361, 415] width 225 height 14
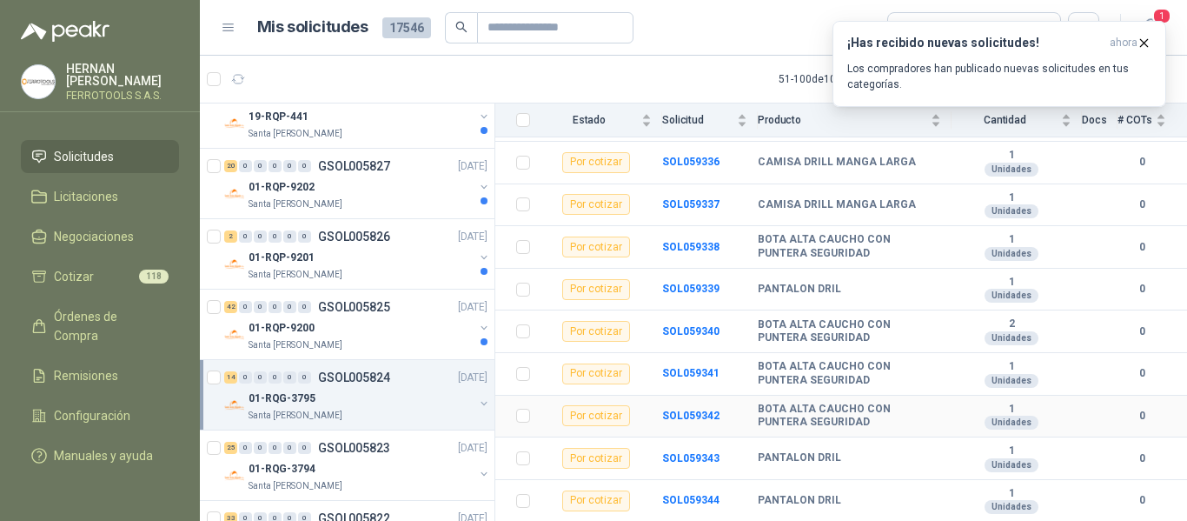
scroll to position [413, 0]
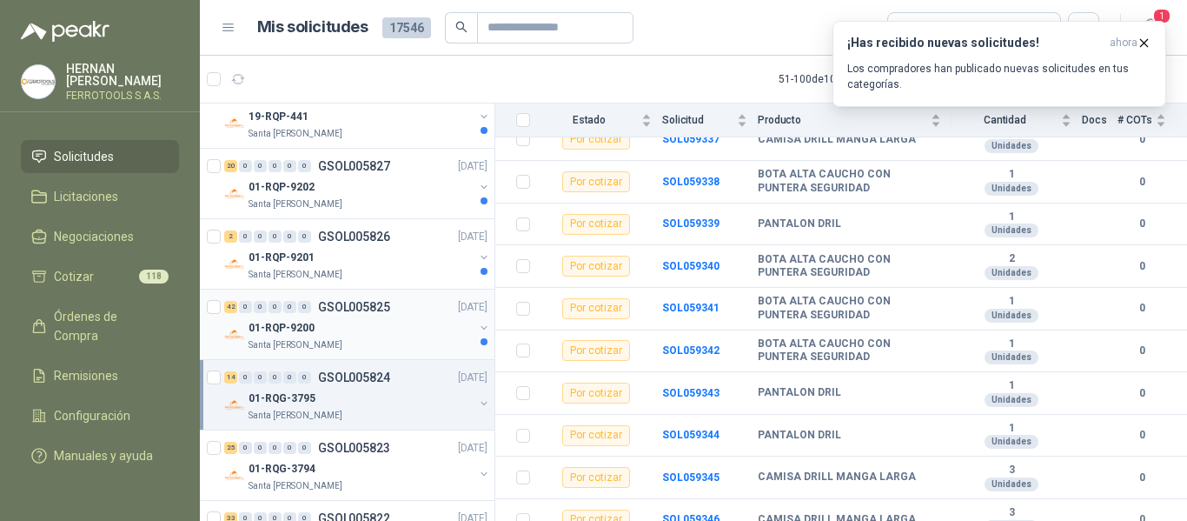
click at [370, 322] on div "01-RQP-9200" at bounding box center [361, 327] width 225 height 21
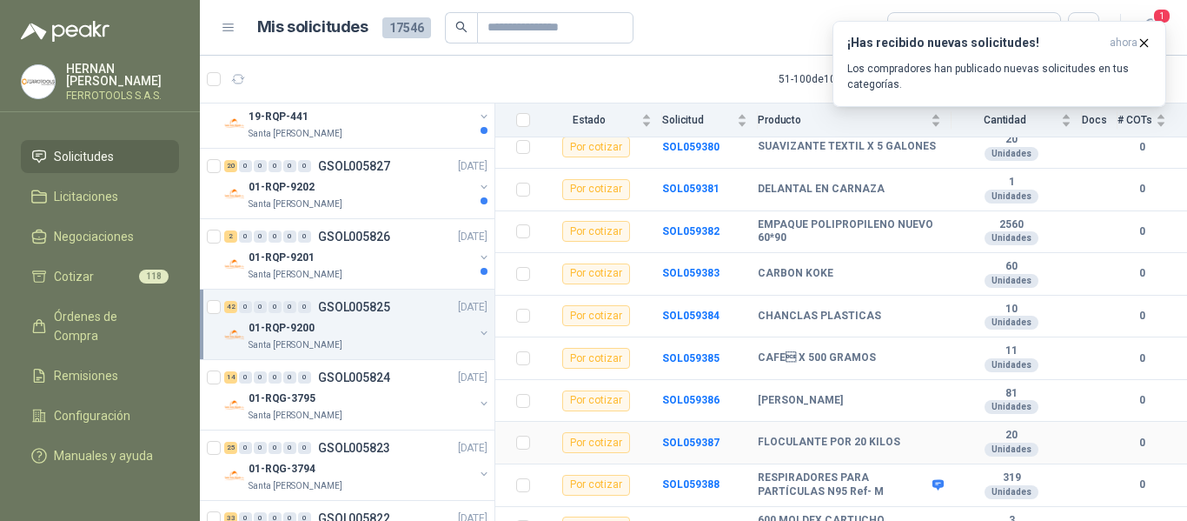
scroll to position [1595, 0]
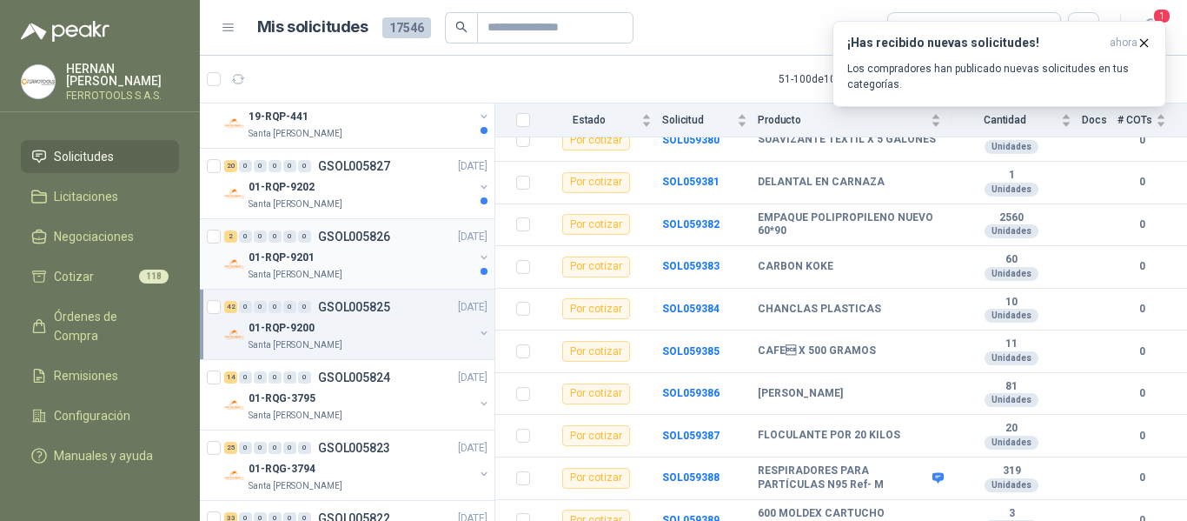
click at [342, 249] on div "01-RQP-9201" at bounding box center [361, 257] width 225 height 21
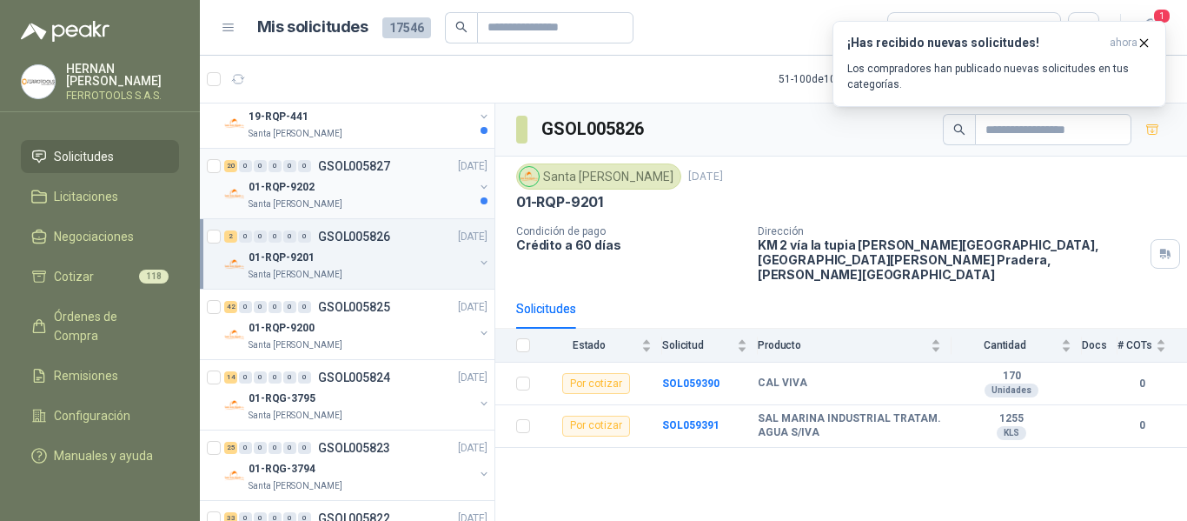
click at [355, 183] on div "01-RQP-9202" at bounding box center [361, 186] width 225 height 21
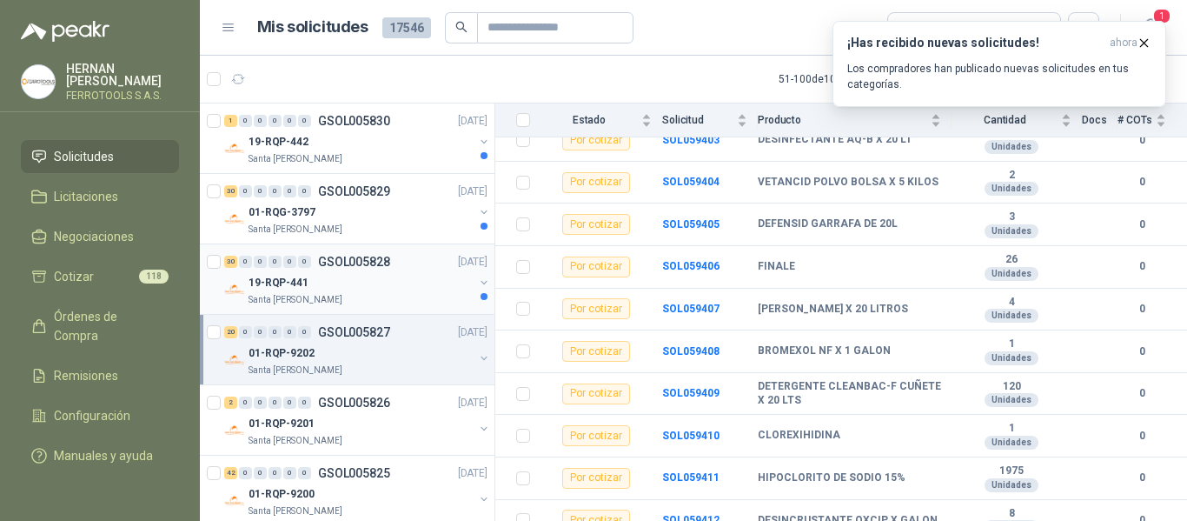
click at [396, 282] on div "19-RQP-441" at bounding box center [361, 282] width 225 height 21
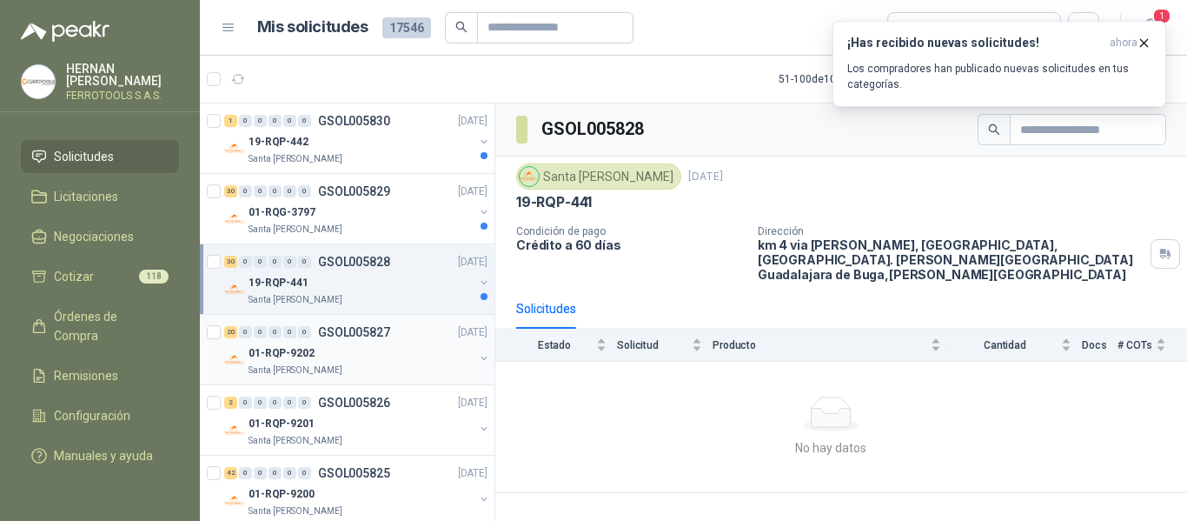
click at [309, 347] on p "01-RQP-9202" at bounding box center [282, 353] width 66 height 17
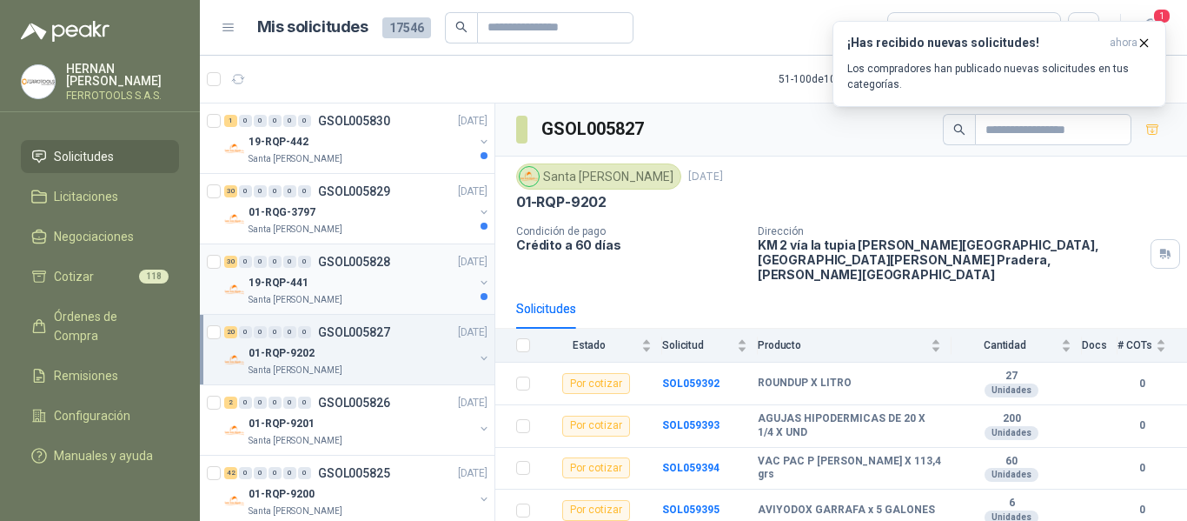
click at [356, 276] on div "19-RQP-441" at bounding box center [361, 282] width 225 height 21
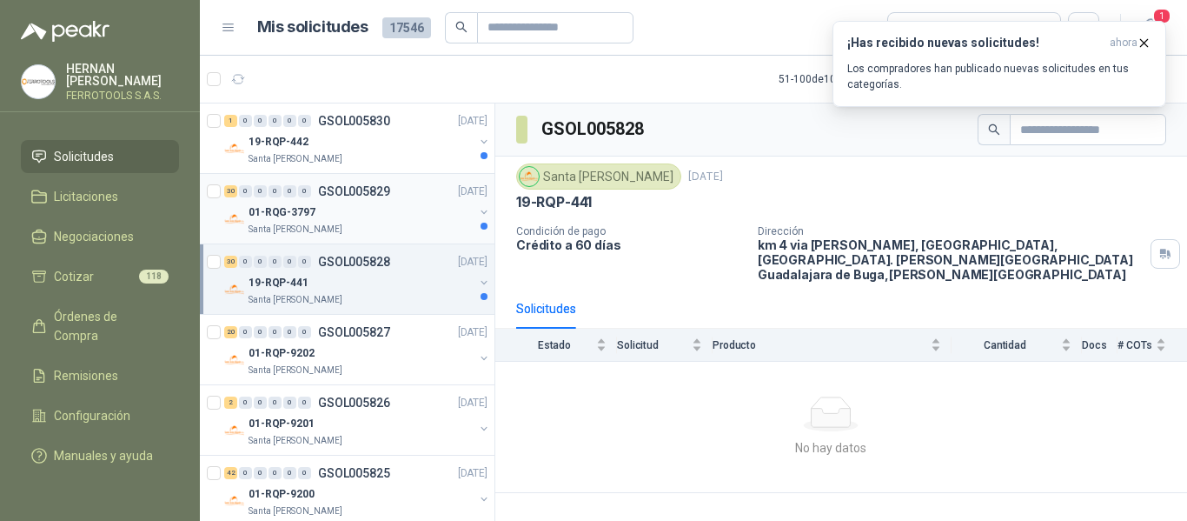
click at [431, 223] on div "Santa [PERSON_NAME]" at bounding box center [361, 229] width 225 height 14
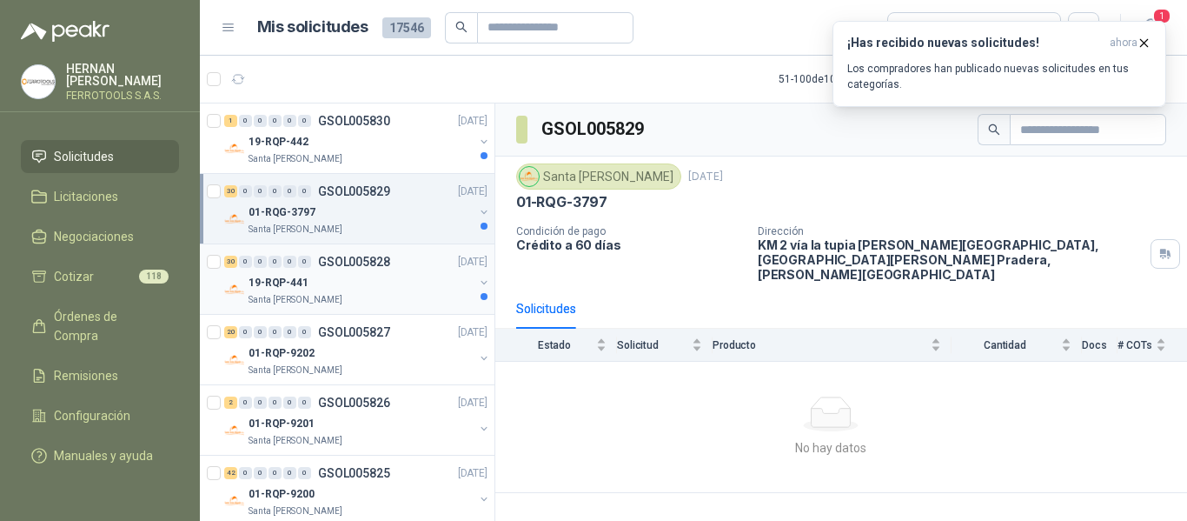
click at [341, 289] on div "19-RQP-441" at bounding box center [361, 282] width 225 height 21
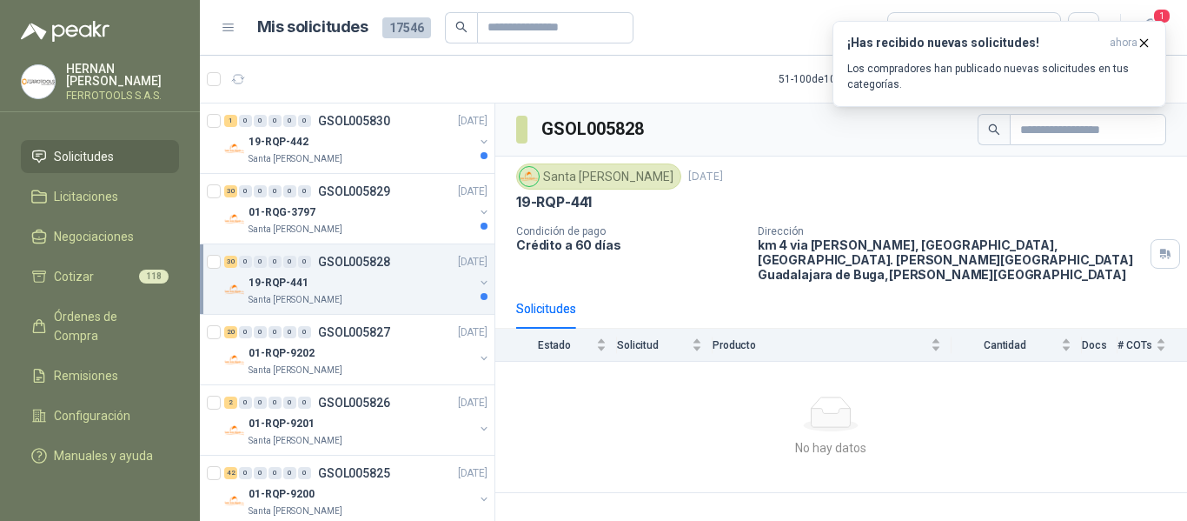
click at [571, 396] on div at bounding box center [830, 413] width 657 height 35
click at [376, 233] on div "Santa [PERSON_NAME]" at bounding box center [361, 229] width 225 height 14
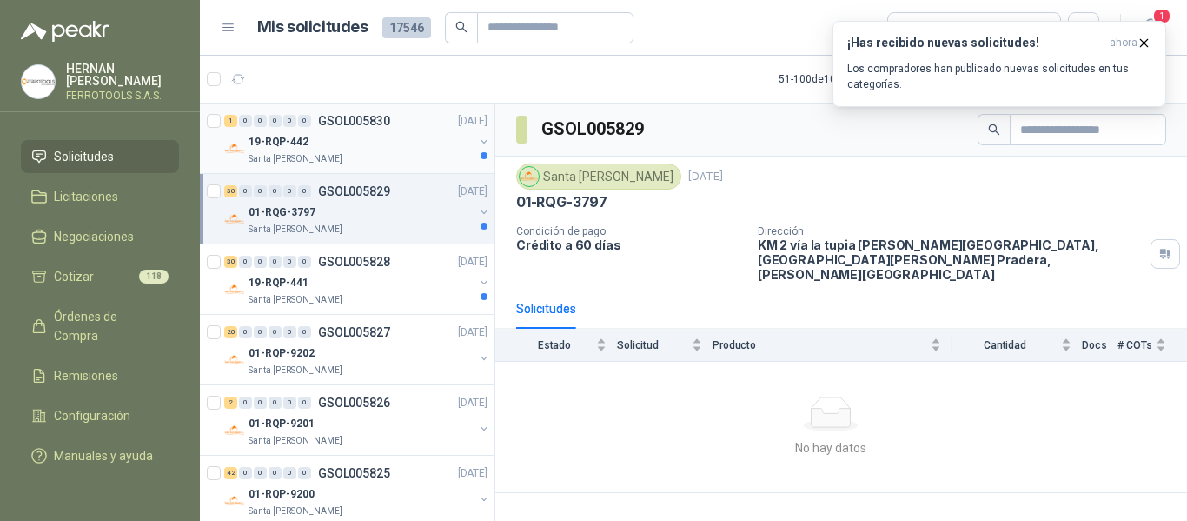
click at [385, 156] on div "Santa [PERSON_NAME]" at bounding box center [361, 159] width 225 height 14
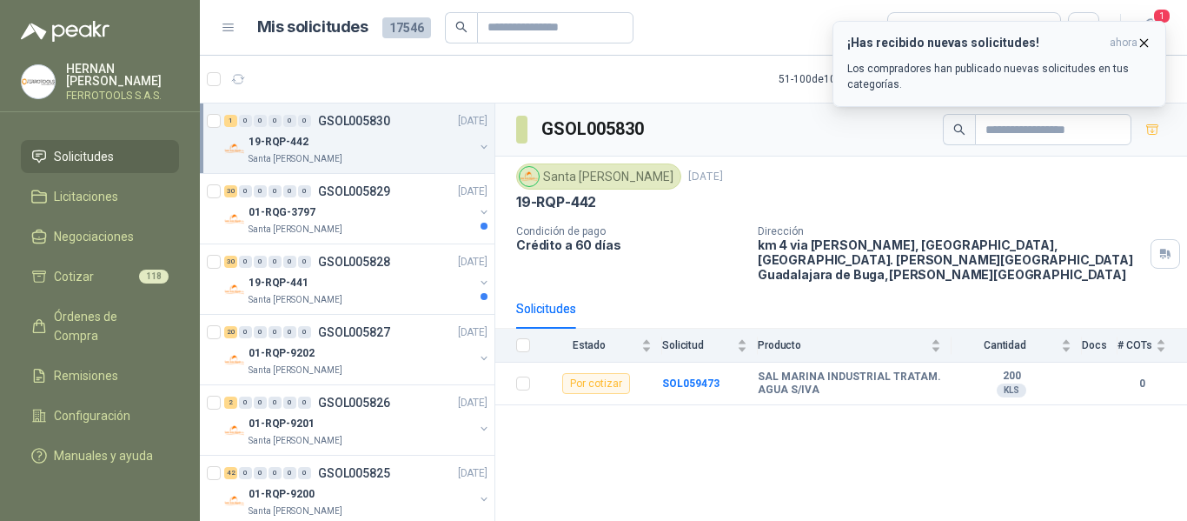
click at [1148, 39] on icon "button" at bounding box center [1144, 42] width 7 height 7
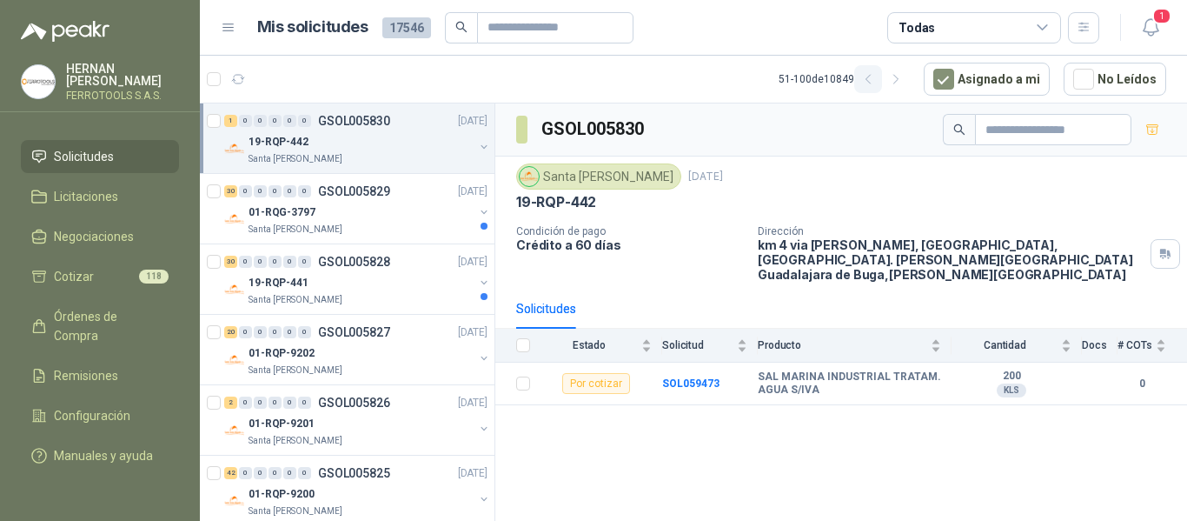
click at [870, 80] on icon "button" at bounding box center [868, 79] width 4 height 9
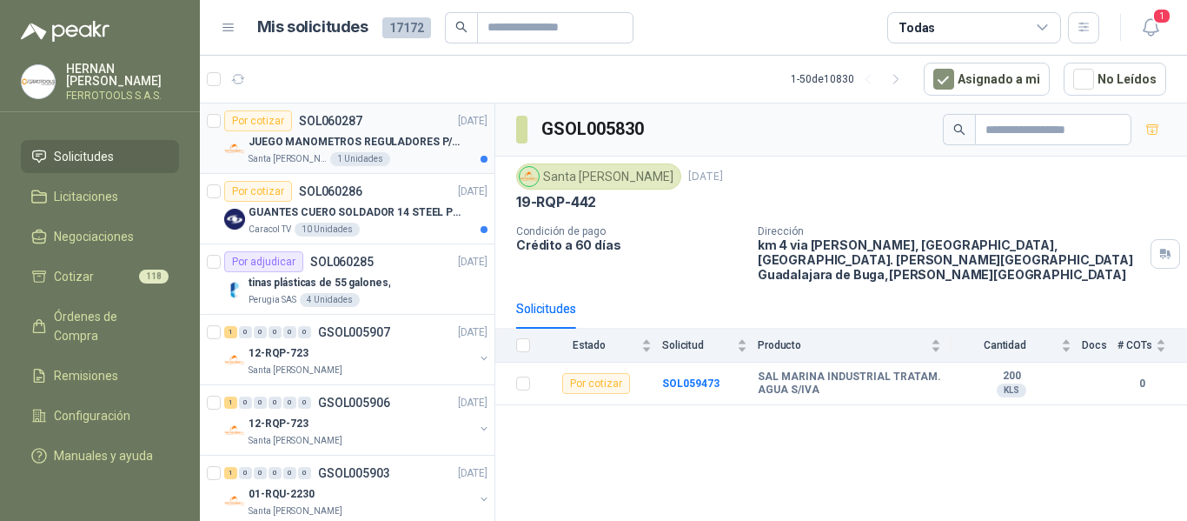
click at [415, 141] on p "JUEGO MANOMETROS REGULADORES P/OXIGENO" at bounding box center [357, 142] width 216 height 17
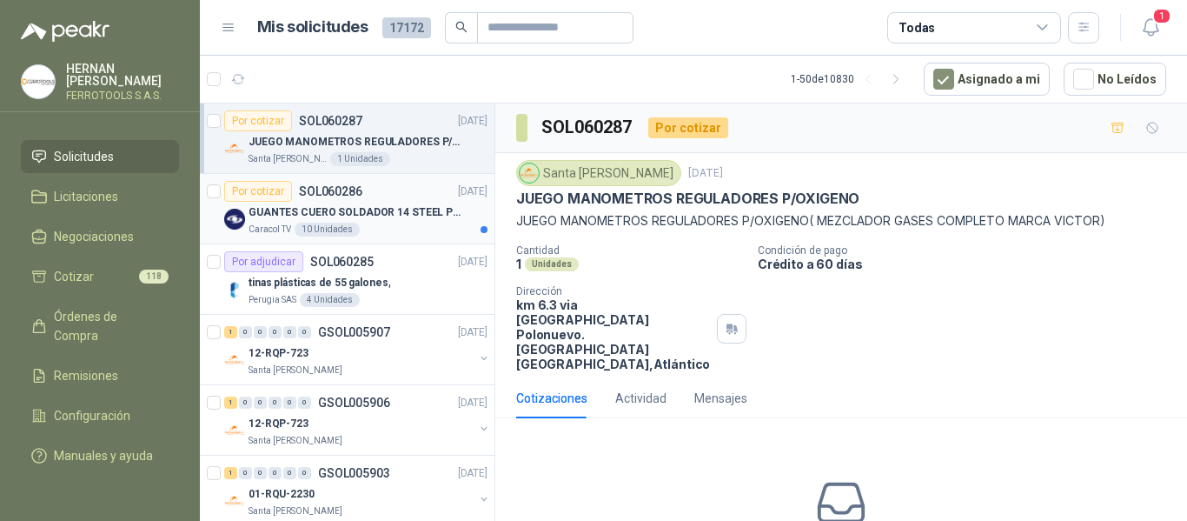
click at [439, 213] on p "GUANTES CUERO SOLDADOR 14 STEEL PRO SAFE(ADJUNTO FICHA TECNIC)" at bounding box center [357, 212] width 216 height 17
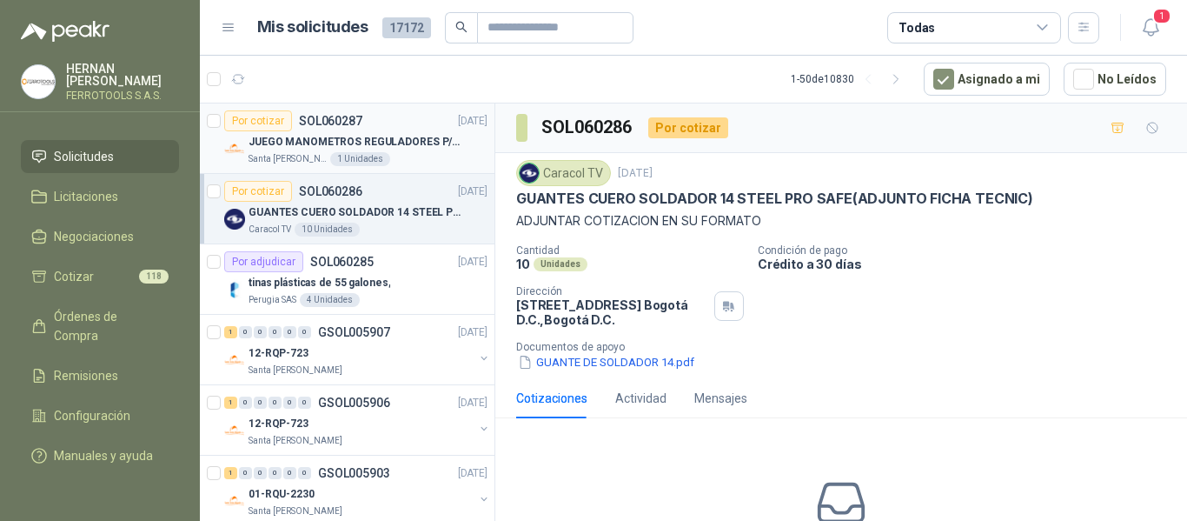
click at [388, 143] on p "JUEGO MANOMETROS REGULADORES P/OXIGENO" at bounding box center [357, 142] width 216 height 17
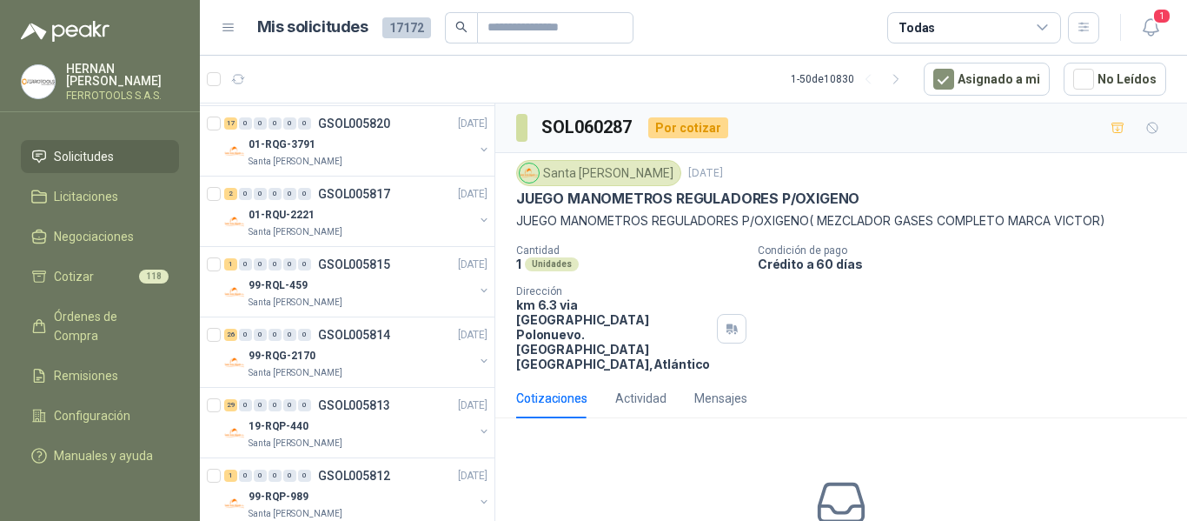
scroll to position [3121, 0]
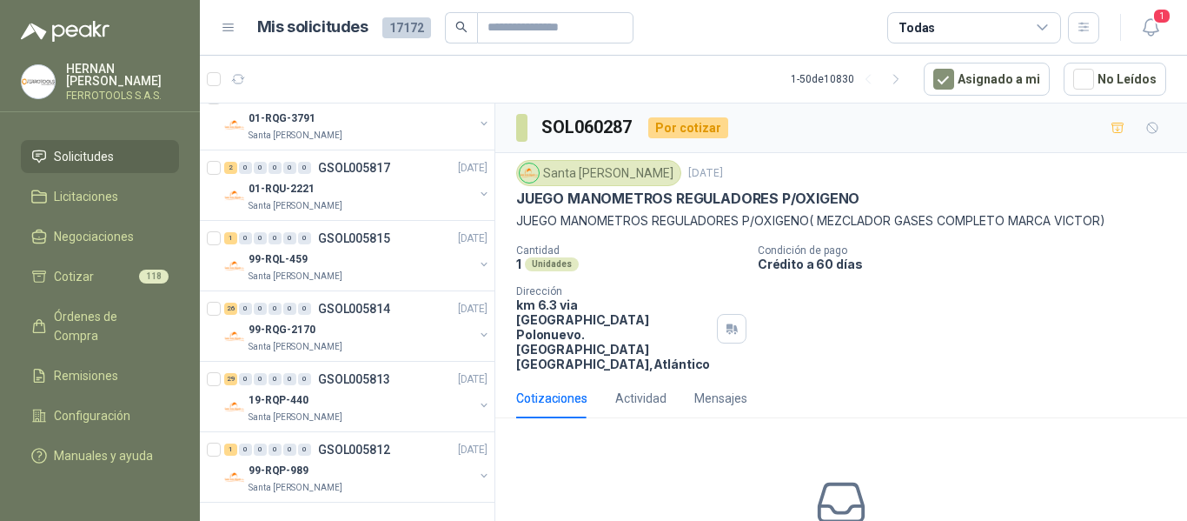
click at [983, 17] on div "Todas" at bounding box center [974, 27] width 174 height 31
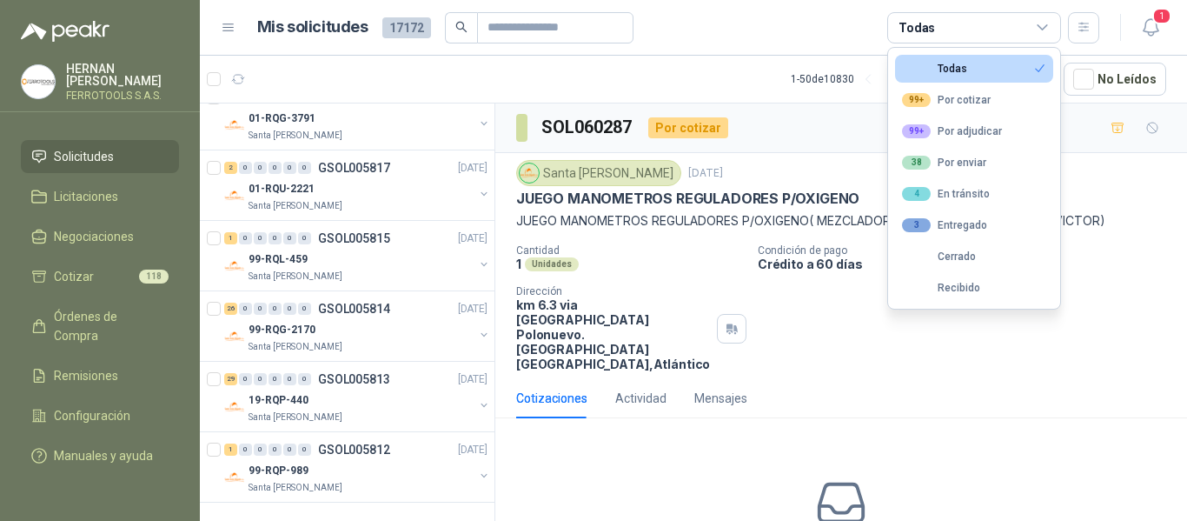
click at [959, 28] on div "Todas" at bounding box center [974, 27] width 174 height 31
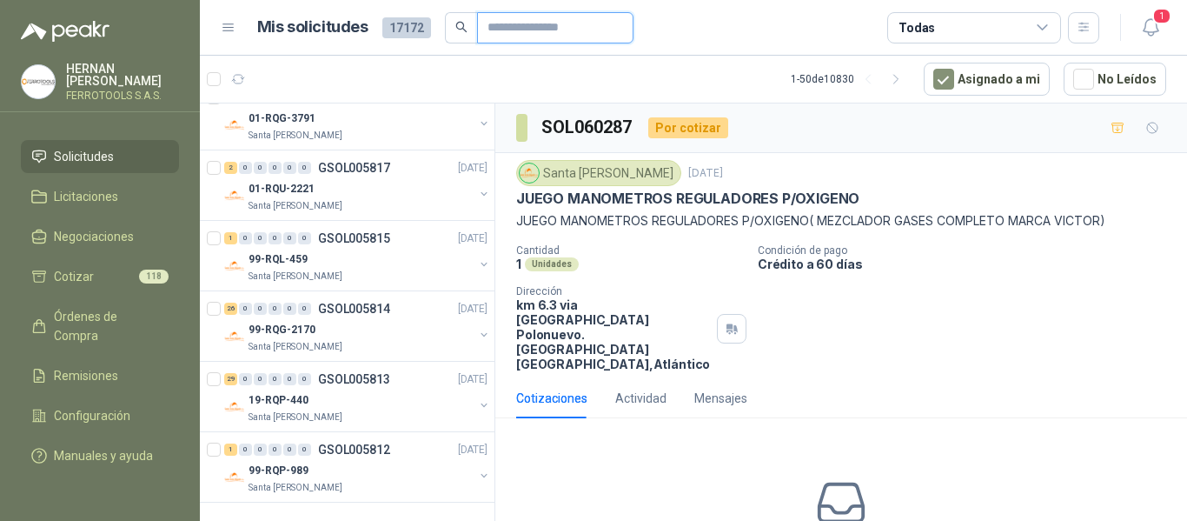
click at [572, 28] on input "text" at bounding box center [549, 28] width 122 height 30
type input "********"
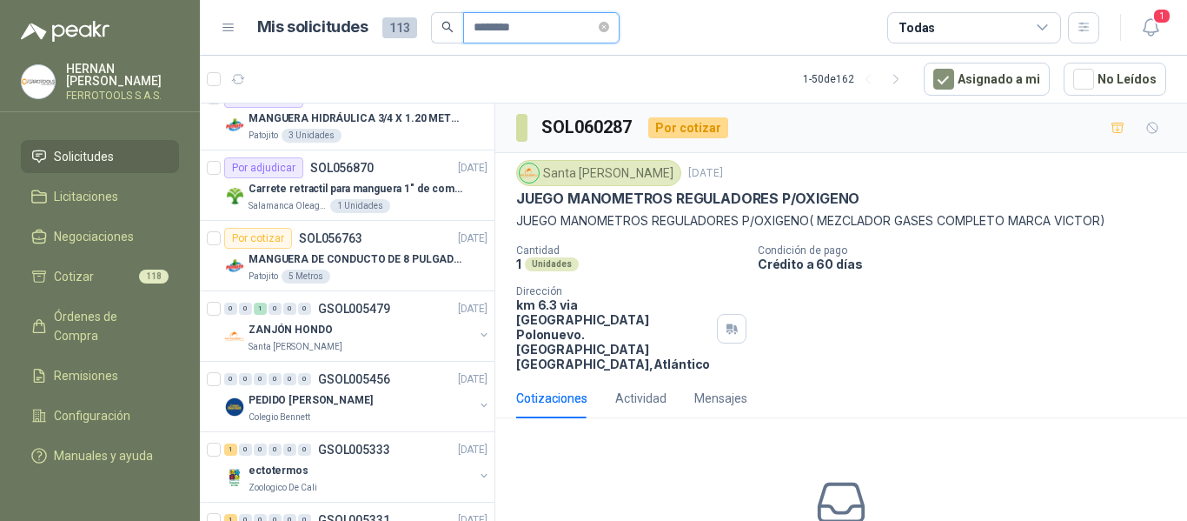
scroll to position [0, 0]
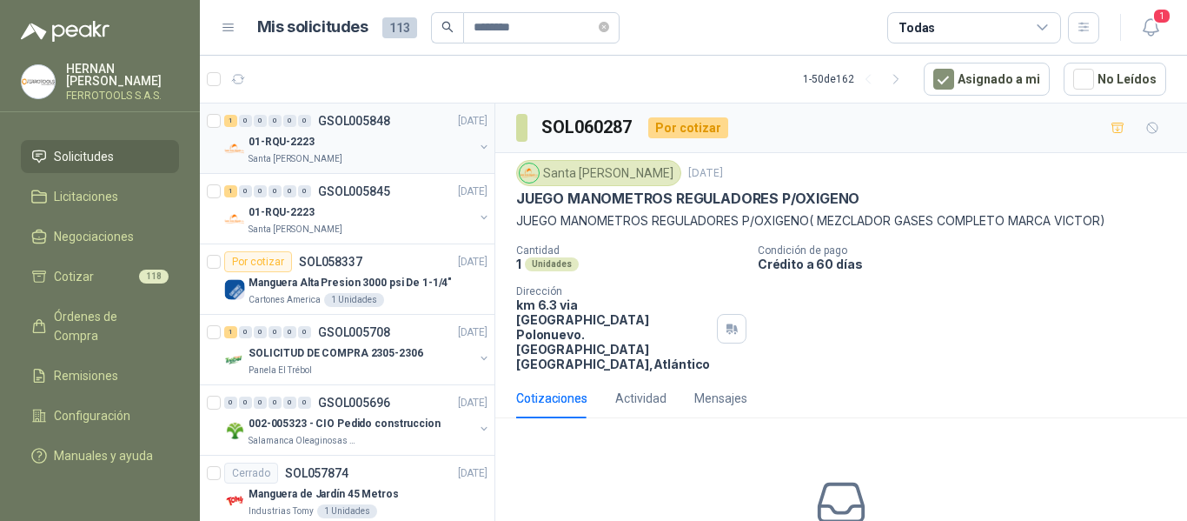
click at [390, 147] on div "01-RQU-2223" at bounding box center [361, 141] width 225 height 21
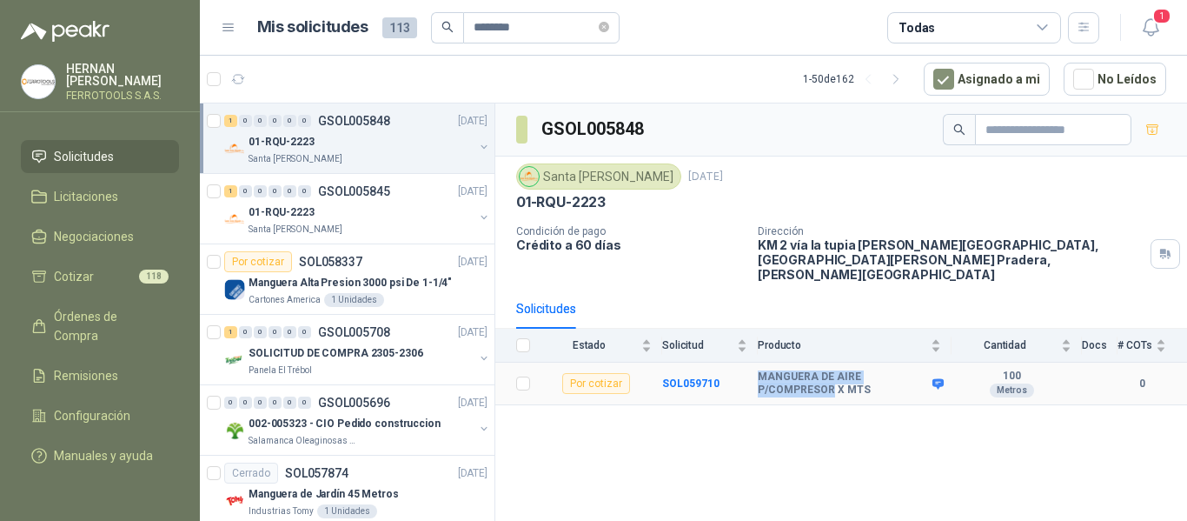
drag, startPoint x: 760, startPoint y: 362, endPoint x: 831, endPoint y: 384, distance: 73.9
click at [831, 384] on td "MANGUERA DE AIRE P/COMPRESOR X MTS" at bounding box center [855, 383] width 194 height 43
copy b "MANGUERA DE AIRE P/COMPRESOR"
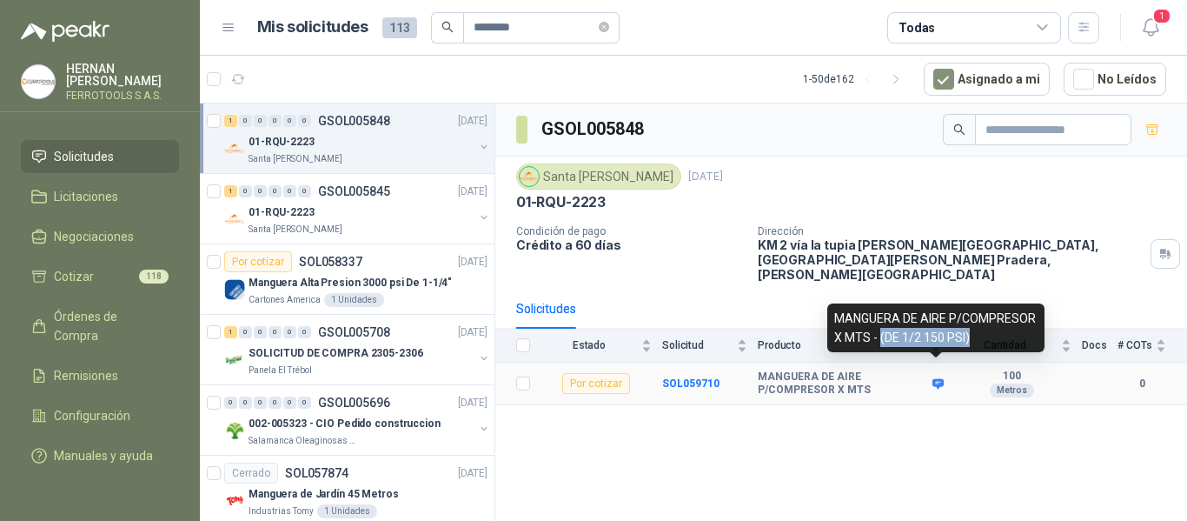
drag, startPoint x: 975, startPoint y: 342, endPoint x: 880, endPoint y: 348, distance: 95.8
click at [880, 348] on div "MANGUERA DE AIRE P/COMPRESOR X MTS - (DE 1/2 150 PSI)" at bounding box center [935, 327] width 217 height 49
copy div "(DE 1/2 150 PSI)"
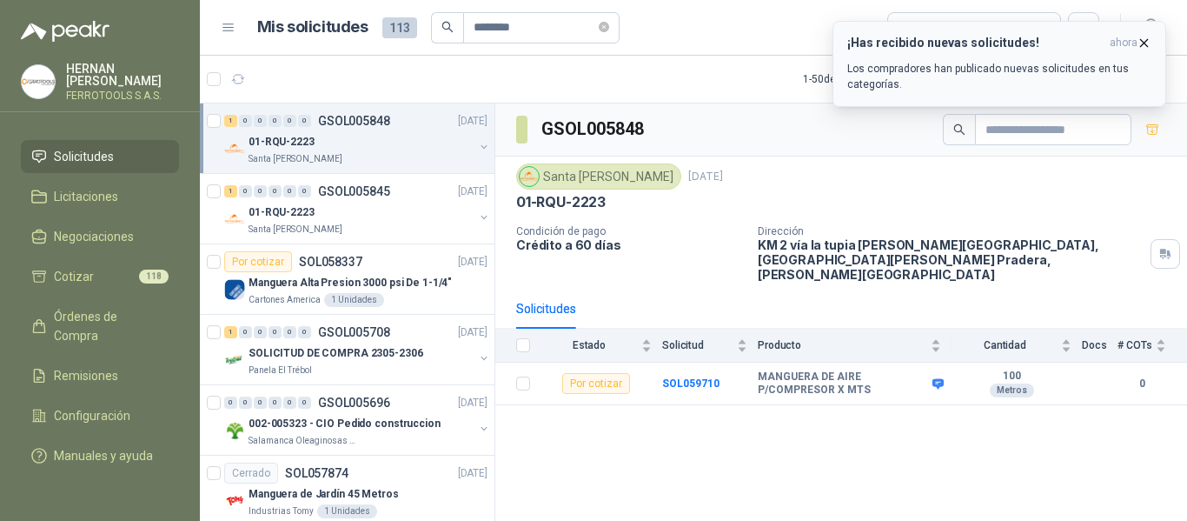
click at [986, 71] on p "Los compradores han publicado nuevas solicitudes en tus categorías." at bounding box center [999, 76] width 304 height 31
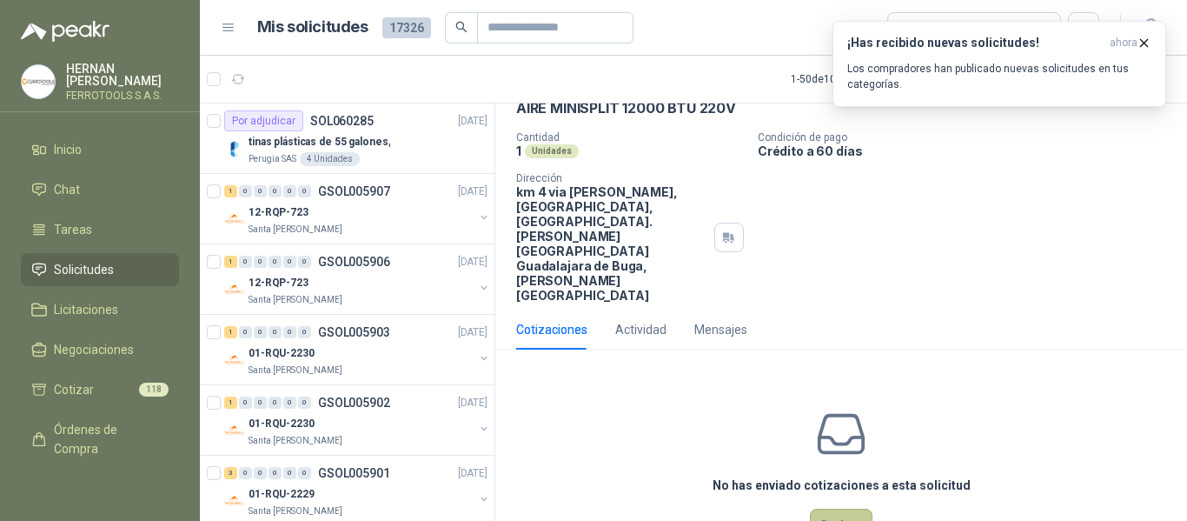
click at [826, 508] on button "Cotizar" at bounding box center [841, 524] width 63 height 33
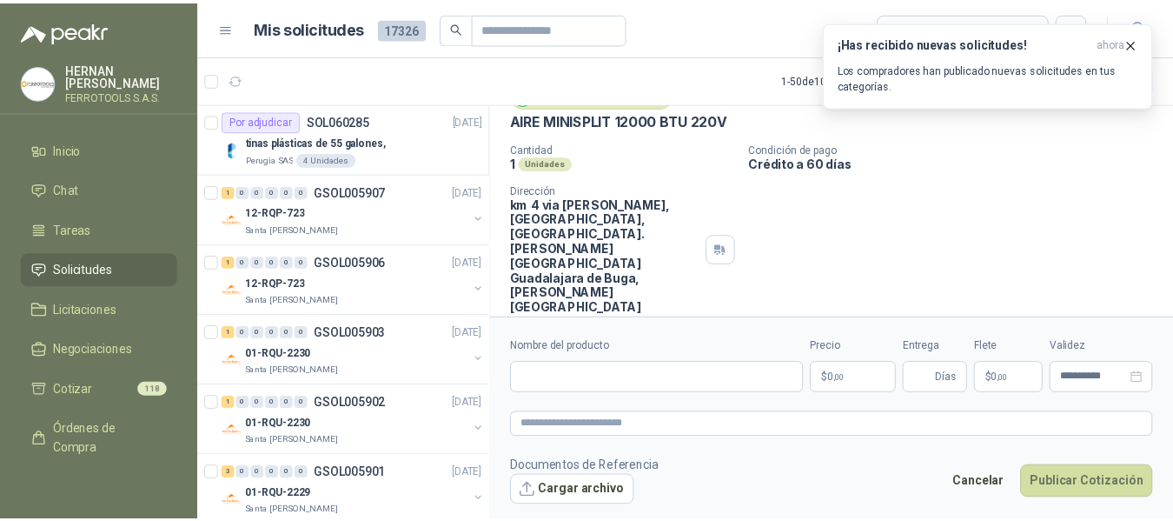
scroll to position [78, 0]
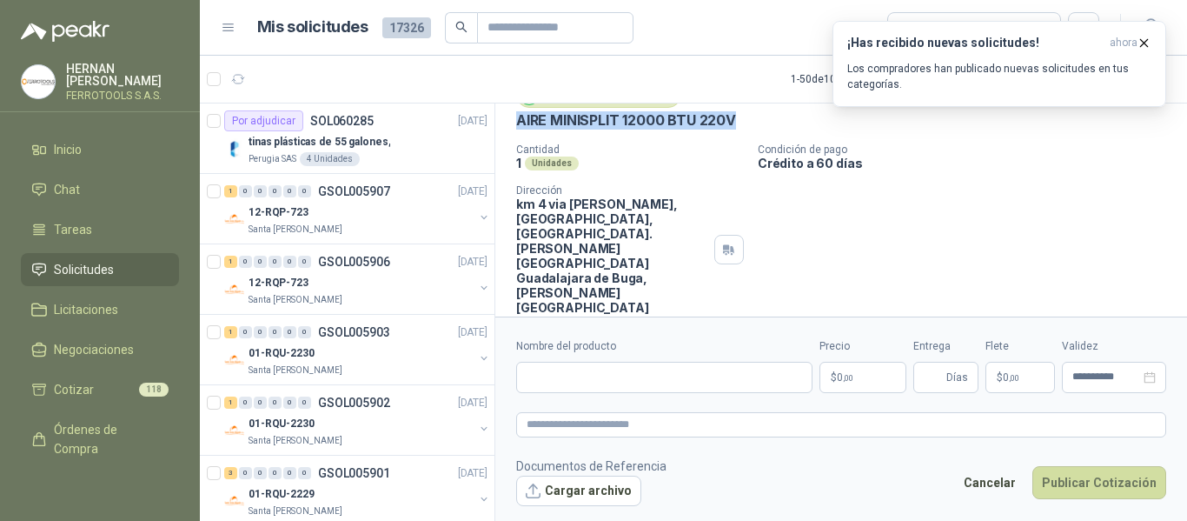
drag, startPoint x: 517, startPoint y: 123, endPoint x: 741, endPoint y: 127, distance: 224.3
click at [741, 127] on div "AIRE MINISPLIT 12000 BTU 220V" at bounding box center [841, 120] width 650 height 18
copy p "AIRE MINISPLIT 12000 BTU 220V"
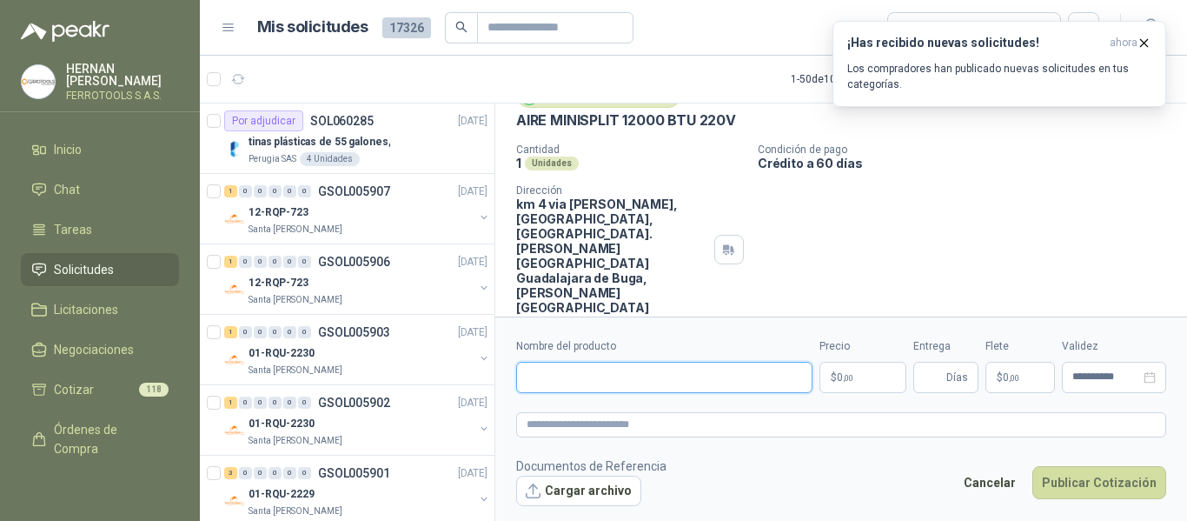
click at [641, 380] on input "Nombre del producto" at bounding box center [664, 377] width 296 height 31
paste input "**********"
click at [604, 377] on input "**********" at bounding box center [664, 377] width 296 height 31
drag, startPoint x: 741, startPoint y: 381, endPoint x: 368, endPoint y: 369, distance: 373.9
click at [368, 369] on div "Por adjudicar SOL060285 06/10/25 tinas plásticas de 55 galones, Perugia SAS 4 U…" at bounding box center [693, 315] width 987 height 424
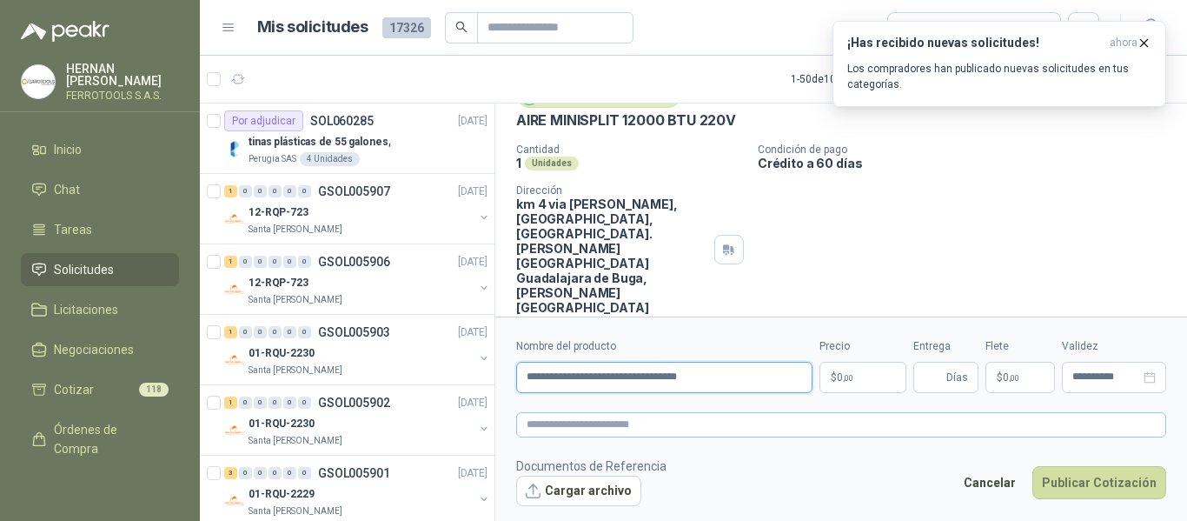
type input "**********"
click at [754, 425] on textarea at bounding box center [841, 424] width 650 height 25
paste textarea "**********"
type textarea "**********"
click at [870, 380] on body "HERNAN RUALES FERROTOOLS S.A.S. Inicio Chat Tareas Solicitudes Licitaciones Neg…" at bounding box center [593, 260] width 1187 height 521
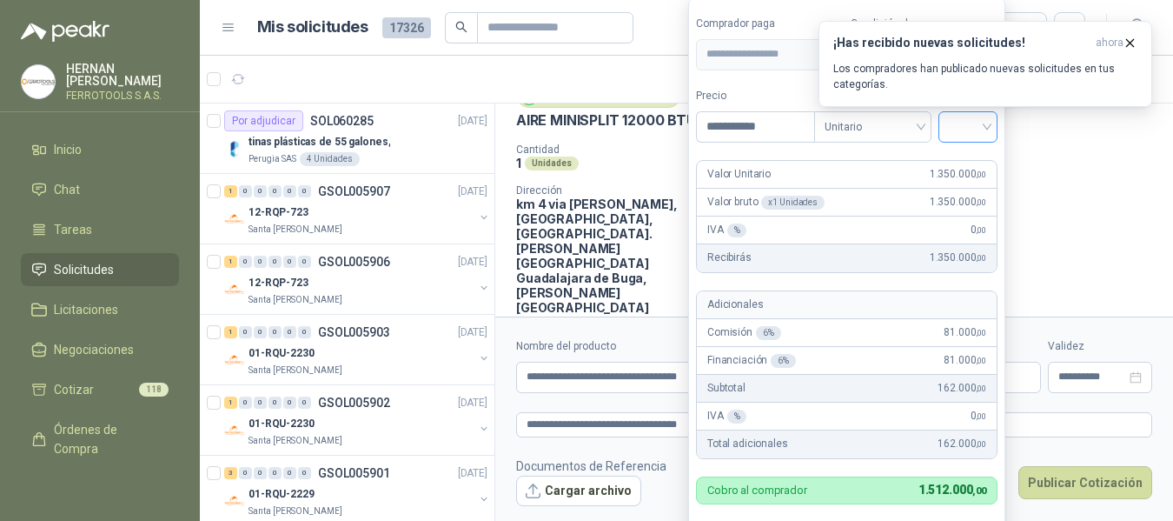
click at [987, 140] on span at bounding box center [968, 127] width 38 height 30
type input "**********"
click at [973, 169] on div "19%" at bounding box center [972, 162] width 32 height 19
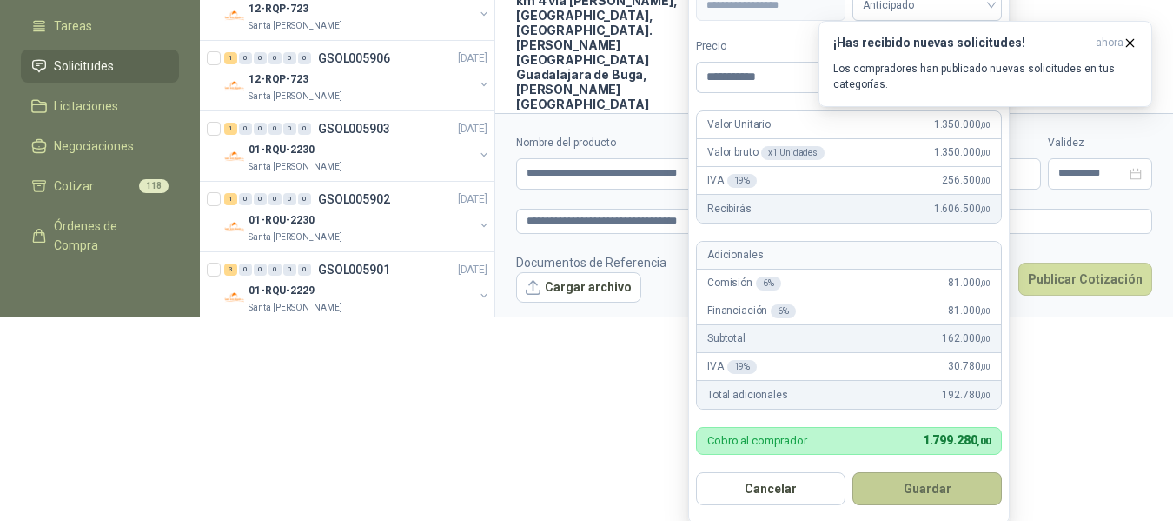
click at [940, 495] on button "Guardar" at bounding box center [927, 488] width 149 height 33
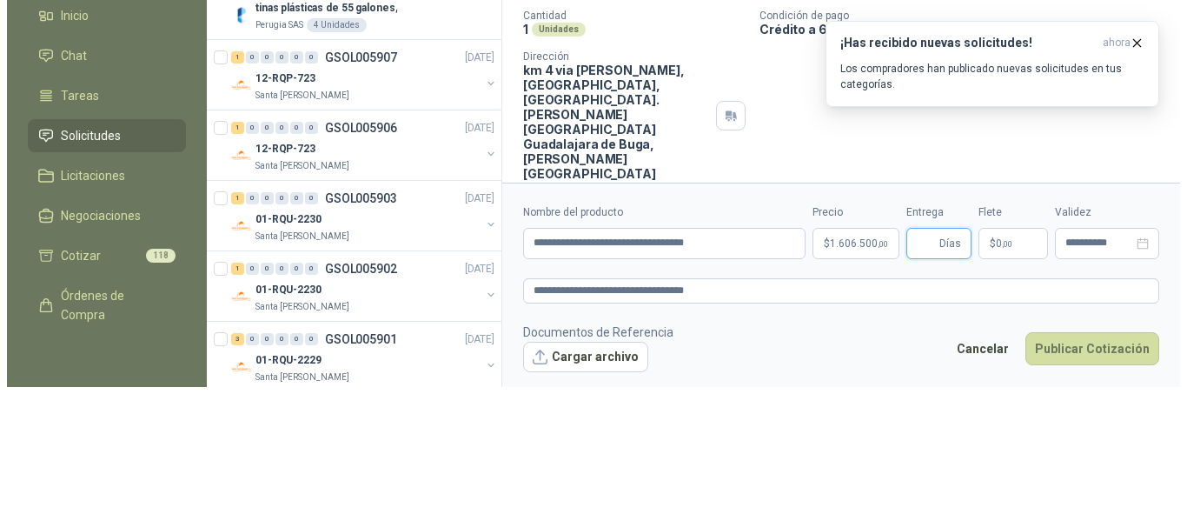
scroll to position [0, 0]
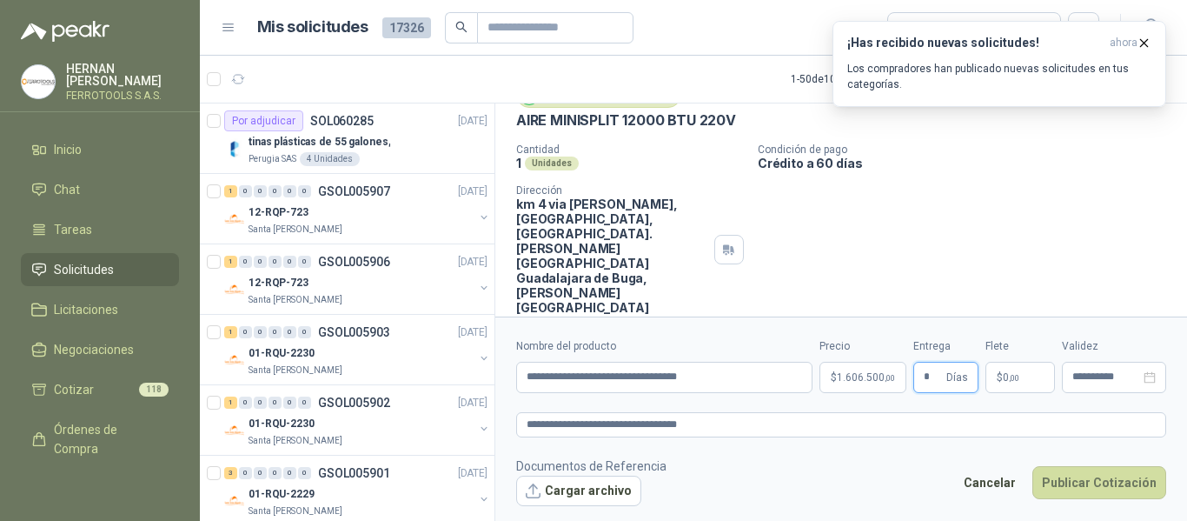
type input "*"
click at [824, 475] on footer "Documentos de Referencia Cargar archivo Cancelar Publicar Cotización" at bounding box center [841, 481] width 650 height 50
click at [1073, 488] on button "Publicar Cotización" at bounding box center [1100, 482] width 134 height 33
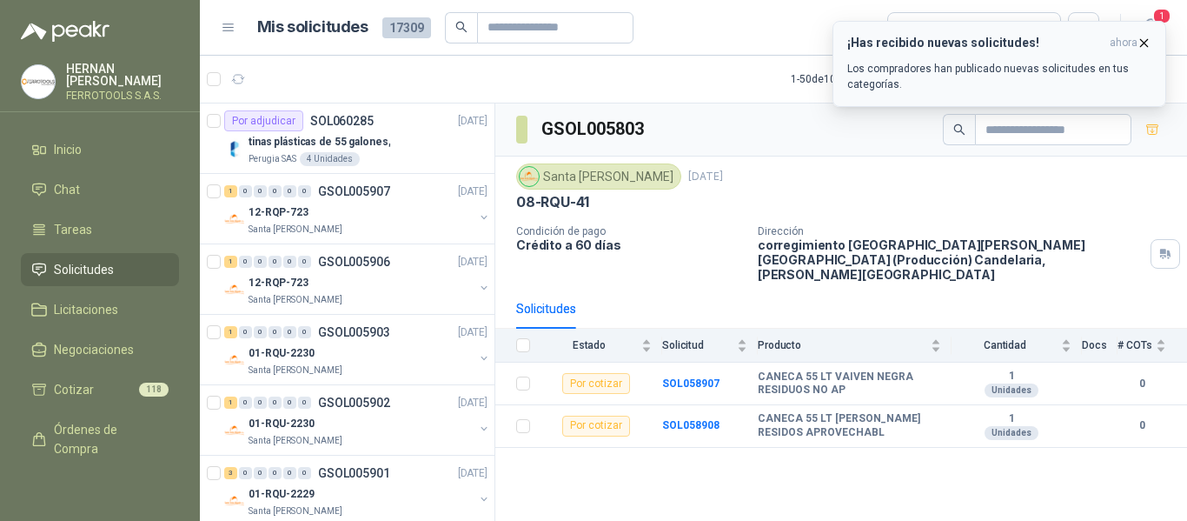
click at [1152, 43] on button "¡Has recibido nuevas solicitudes! ahora Los compradores han publicado nuevas so…" at bounding box center [1000, 64] width 334 height 86
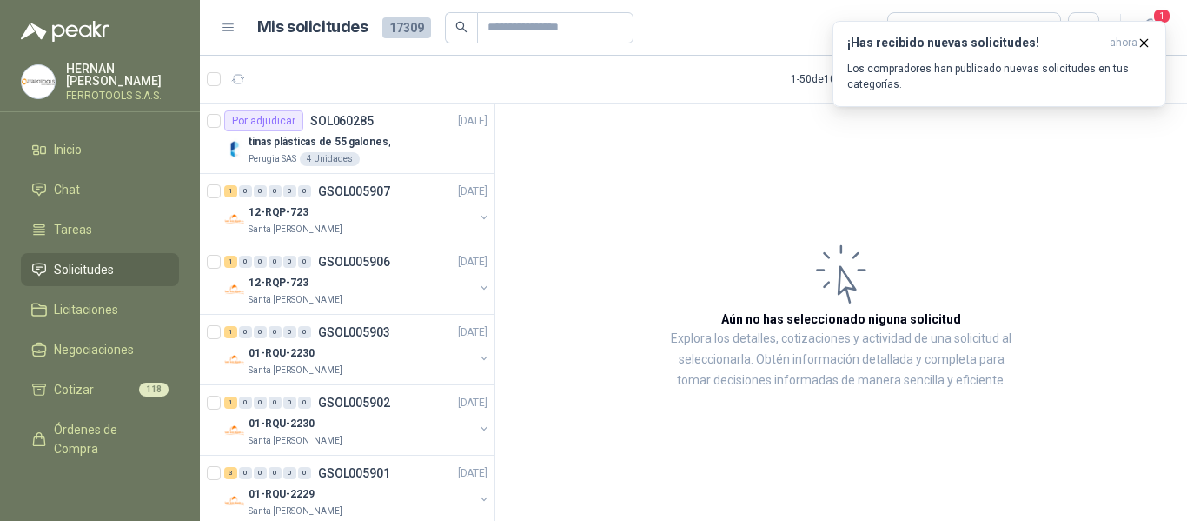
drag, startPoint x: 560, startPoint y: 238, endPoint x: 588, endPoint y: 225, distance: 31.5
click at [588, 225] on article "Aún no has seleccionado niguna solicitud Explora los detalles, cotizaciones y a…" at bounding box center [841, 314] width 692 height 423
click at [103, 316] on link "Licitaciones" at bounding box center [100, 309] width 158 height 33
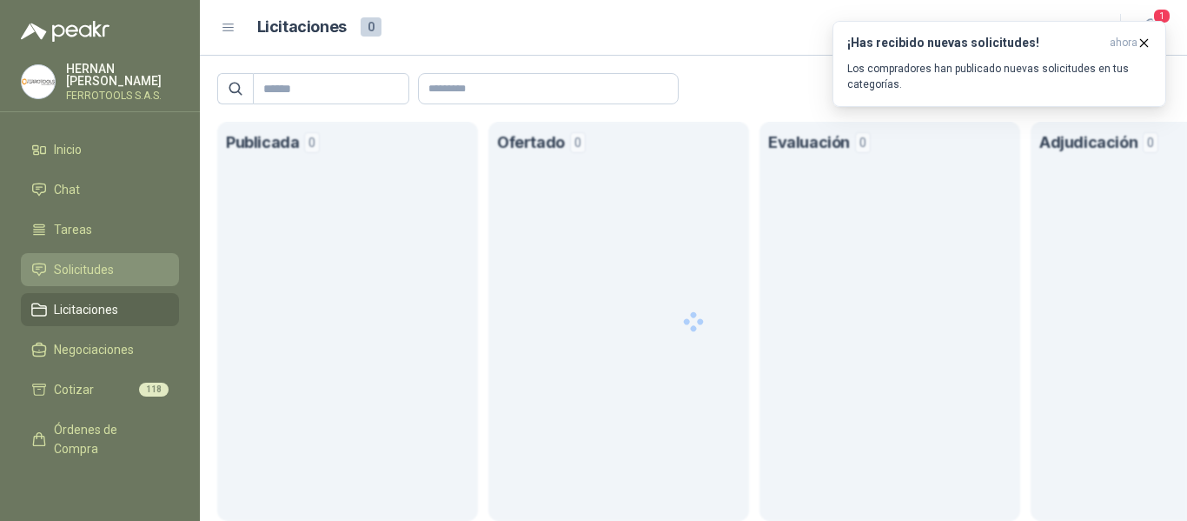
click at [96, 271] on span "Solicitudes" at bounding box center [84, 269] width 60 height 19
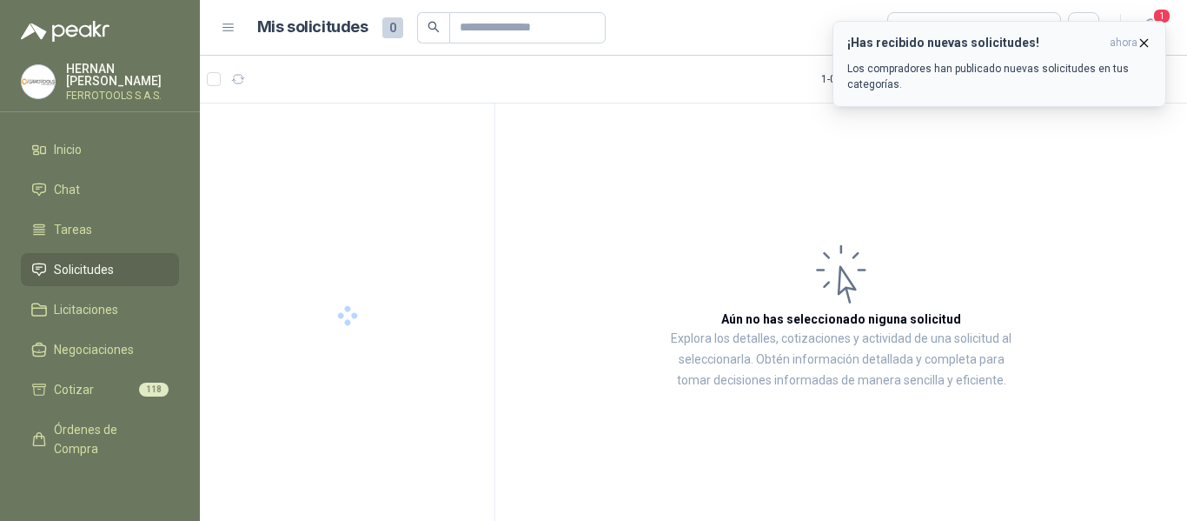
click at [1145, 38] on icon "button" at bounding box center [1144, 43] width 15 height 15
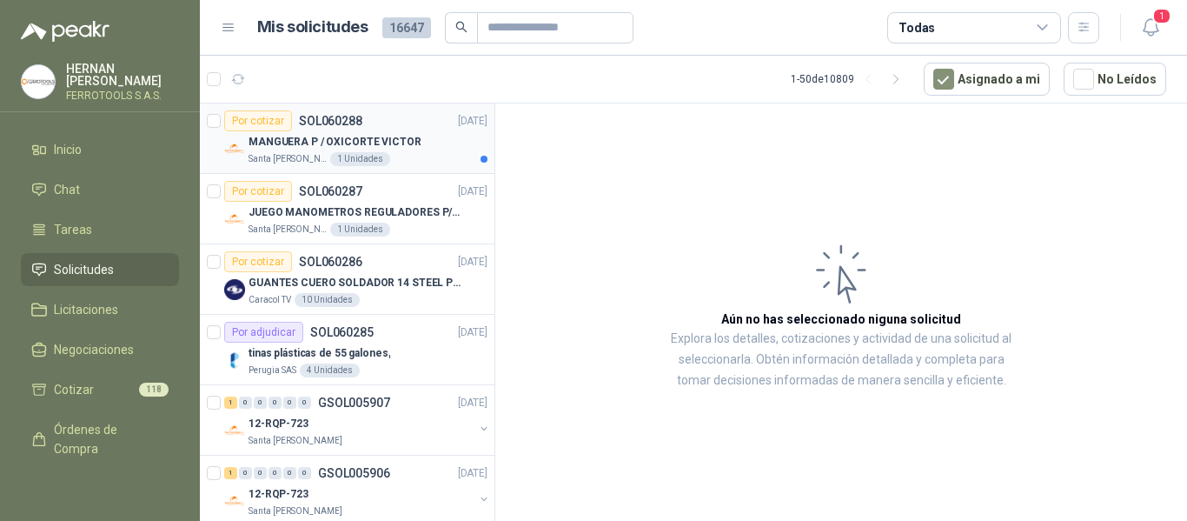
click at [399, 147] on p "MANGUERA P / OXICORTE VICTOR" at bounding box center [335, 142] width 173 height 17
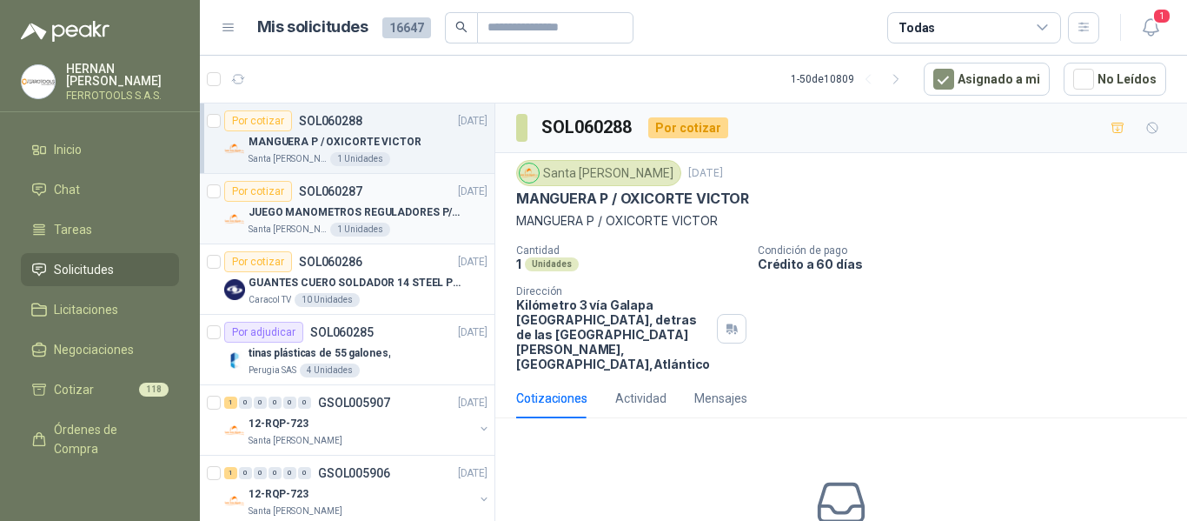
click at [374, 220] on p "JUEGO MANOMETROS REGULADORES P/OXIGENO" at bounding box center [357, 212] width 216 height 17
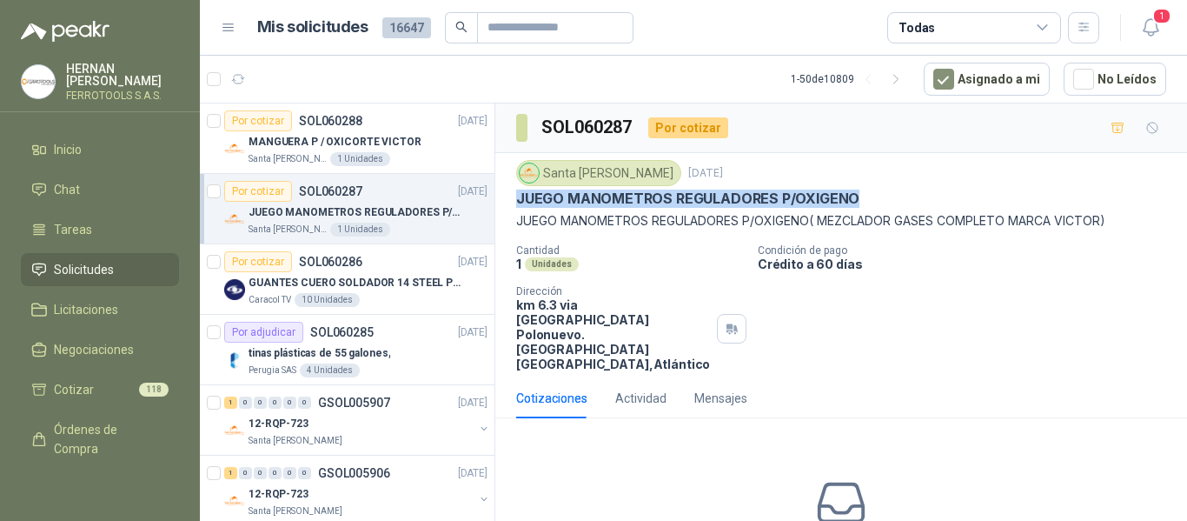
drag, startPoint x: 513, startPoint y: 201, endPoint x: 873, endPoint y: 198, distance: 359.8
click at [873, 198] on div "Santa Anita Napoles 6 oct, 2025 JUEGO MANOMETROS REGULADORES P/OXIGENO JUEGO MA…" at bounding box center [841, 265] width 692 height 225
copy p "JUEGO MANOMETROS REGULADORES P/OXIGENO"
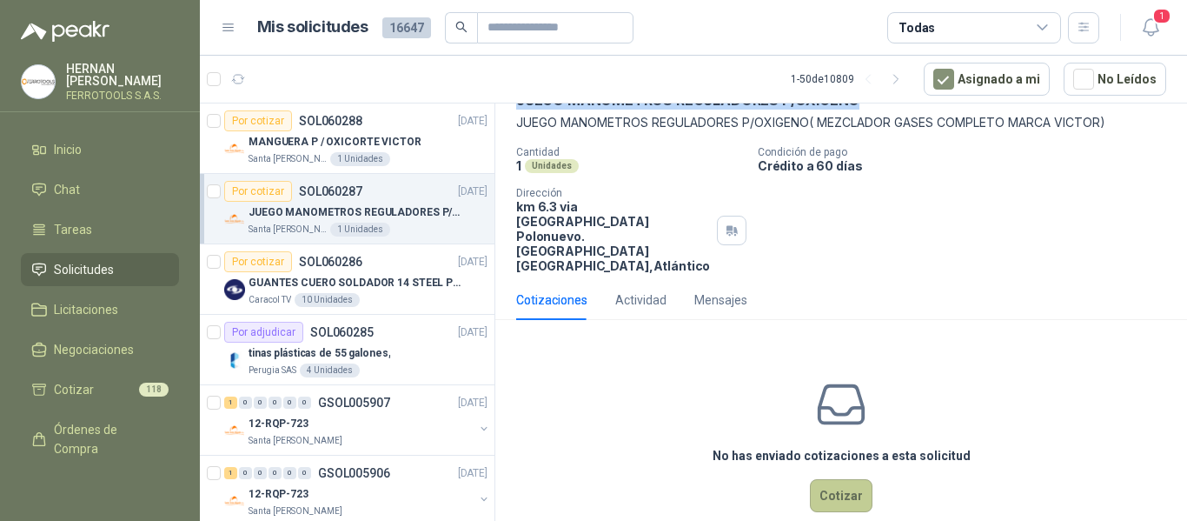
click at [835, 479] on button "Cotizar" at bounding box center [841, 495] width 63 height 33
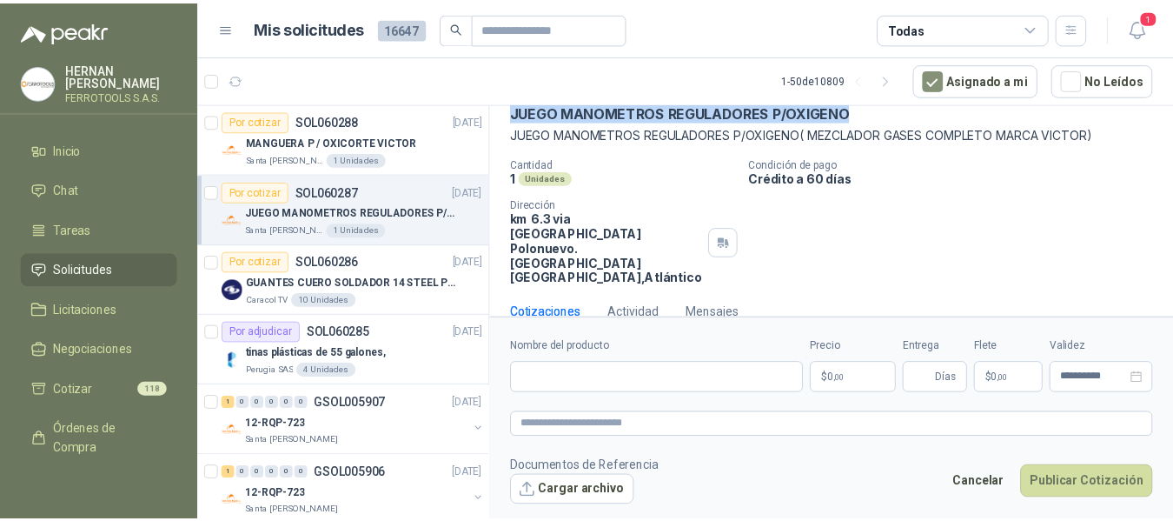
scroll to position [86, 0]
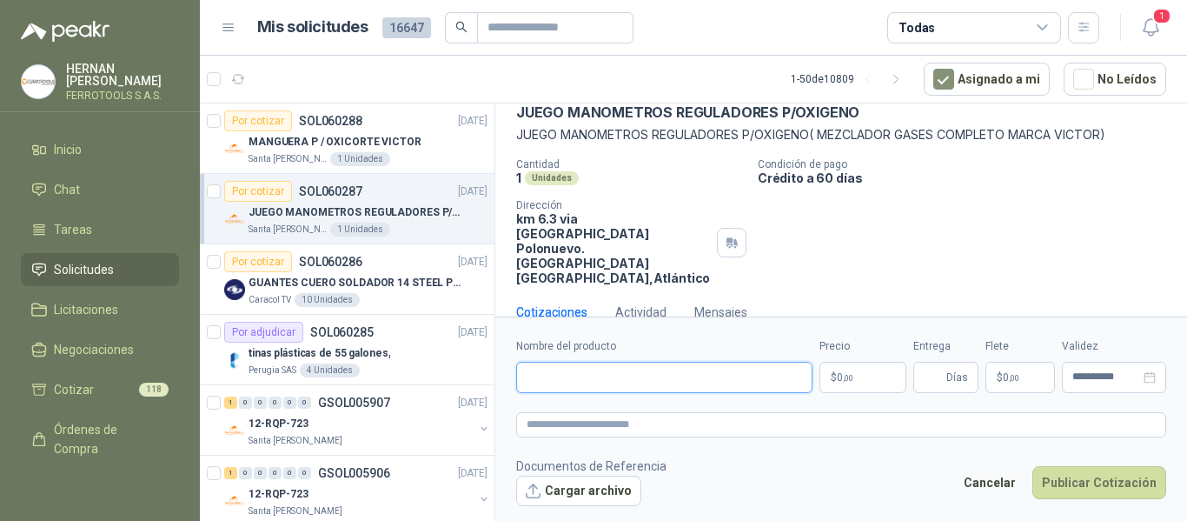
click at [583, 370] on input "Nombre del producto" at bounding box center [664, 377] width 296 height 31
paste input "**********"
type input "**********"
click at [590, 416] on textarea at bounding box center [841, 424] width 650 height 25
paste textarea "**********"
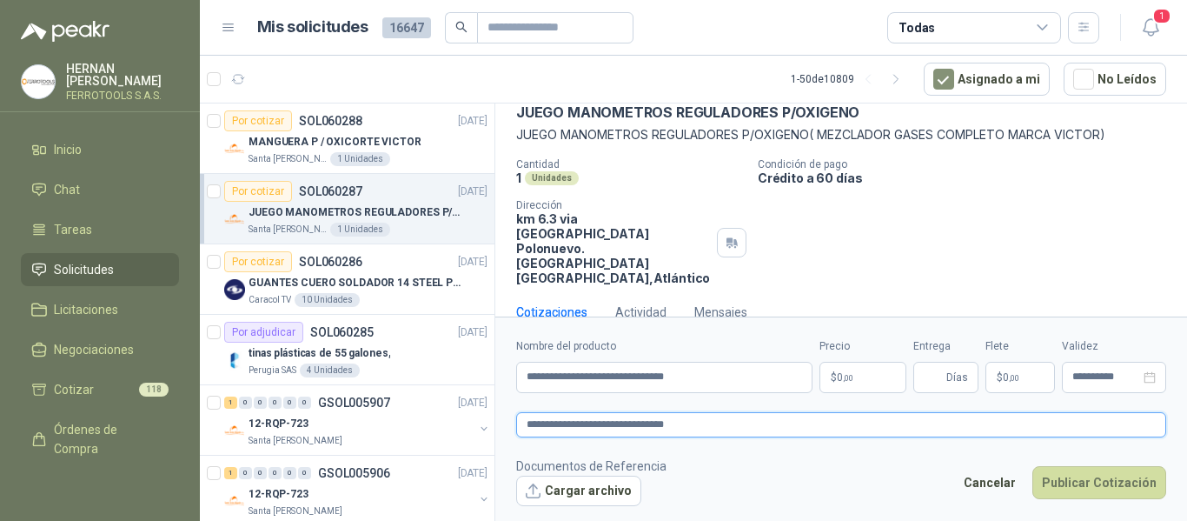
type textarea "**********"
click at [876, 380] on body "HERNAN RUALES FERROTOOLS S.A.S. Inicio Chat Tareas Solicitudes Licitaciones Neg…" at bounding box center [593, 260] width 1187 height 521
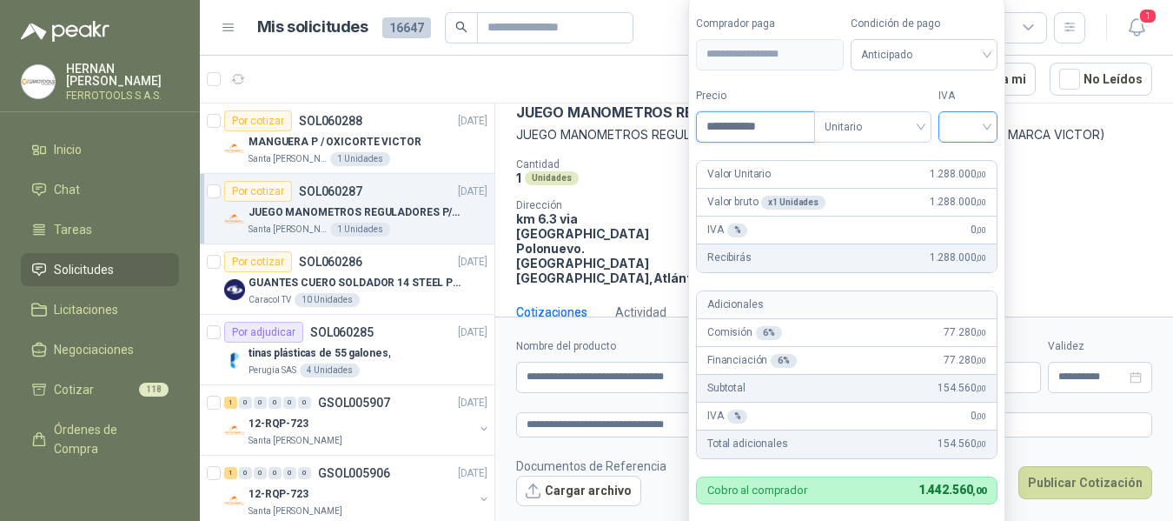
type input "**********"
click at [987, 129] on input "search" at bounding box center [968, 125] width 38 height 26
click at [981, 163] on div "19%" at bounding box center [972, 162] width 32 height 19
click at [978, 94] on label "IVA" at bounding box center [972, 96] width 60 height 17
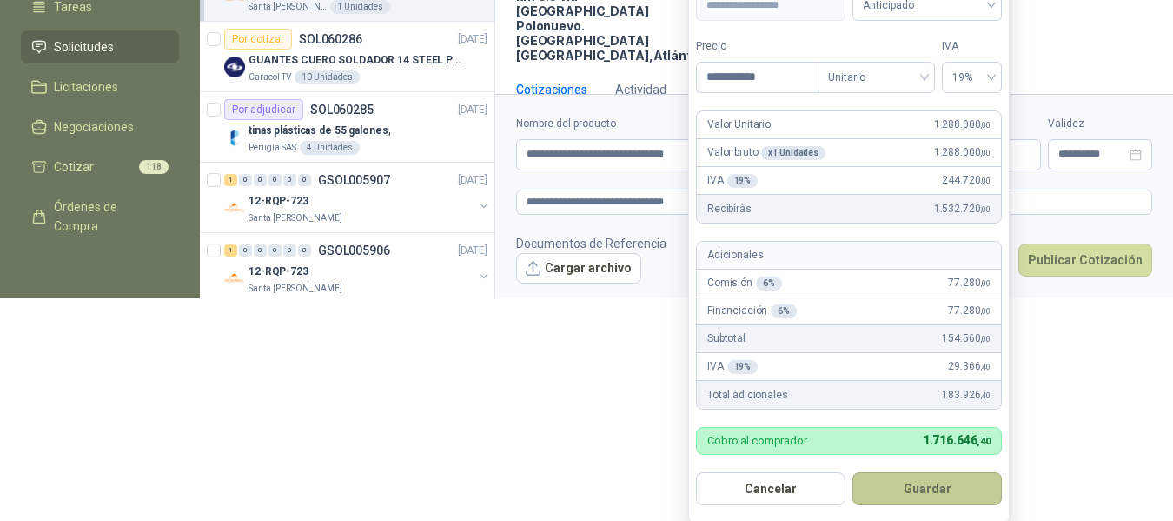
click at [949, 486] on button "Guardar" at bounding box center [927, 488] width 149 height 33
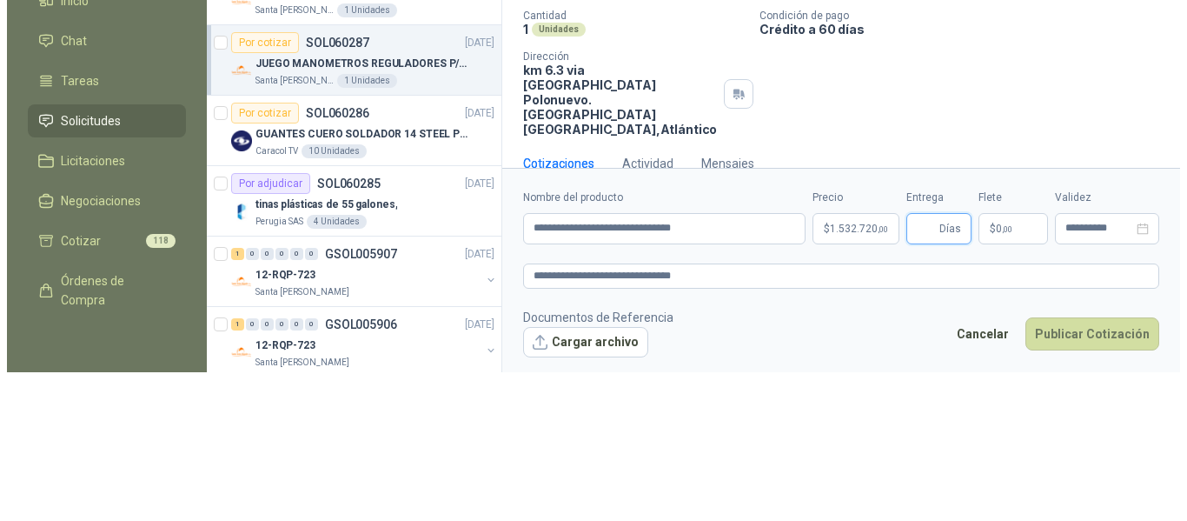
scroll to position [0, 0]
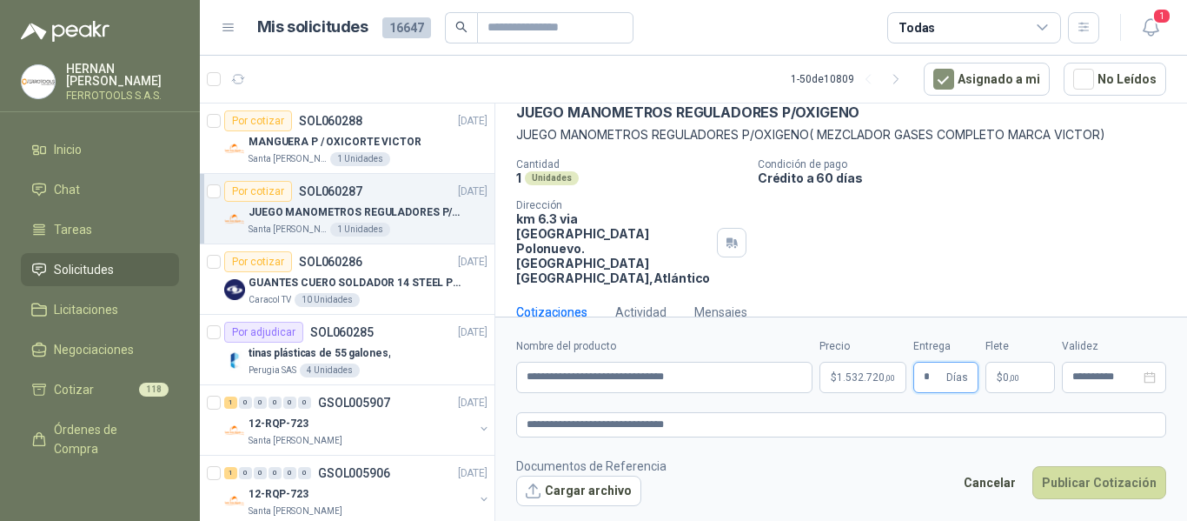
type input "*"
click at [791, 488] on footer "Documentos de Referencia Cargar archivo Cancelar Publicar Cotización" at bounding box center [841, 481] width 650 height 50
click at [930, 428] on textarea "**********" at bounding box center [841, 424] width 650 height 25
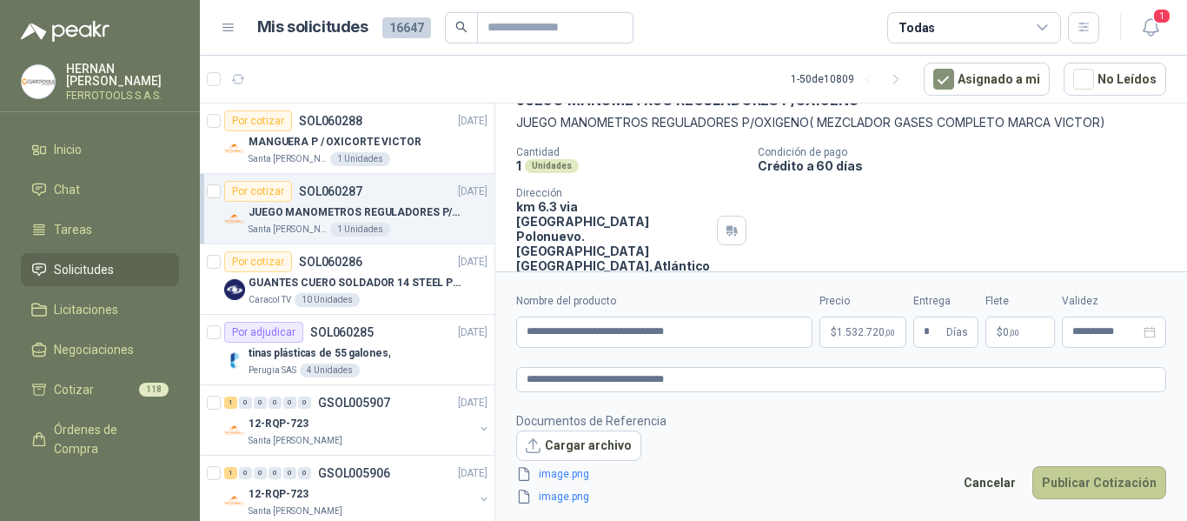
click at [1120, 482] on button "Publicar Cotización" at bounding box center [1100, 482] width 134 height 33
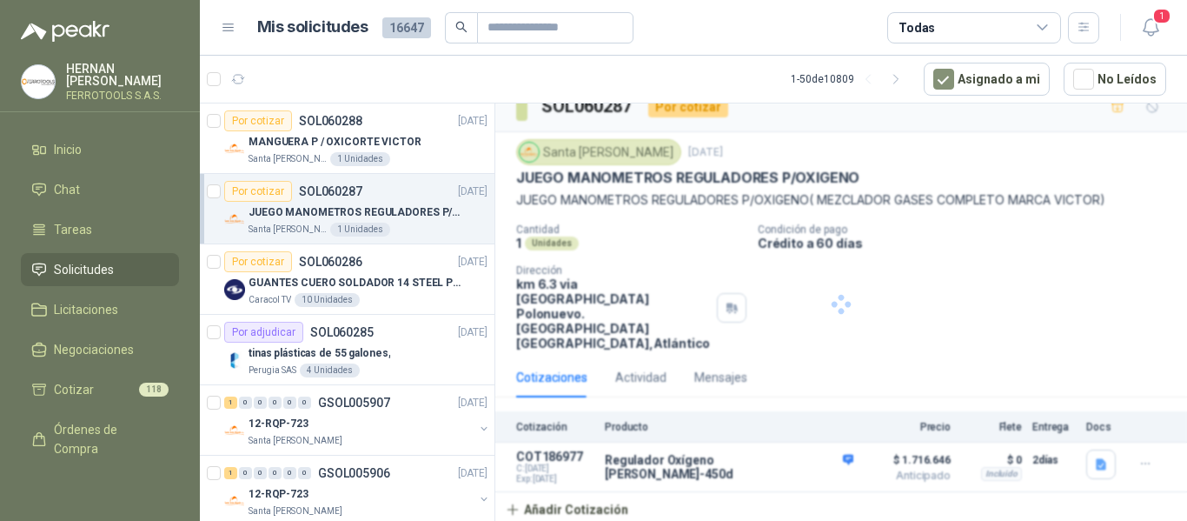
scroll to position [0, 0]
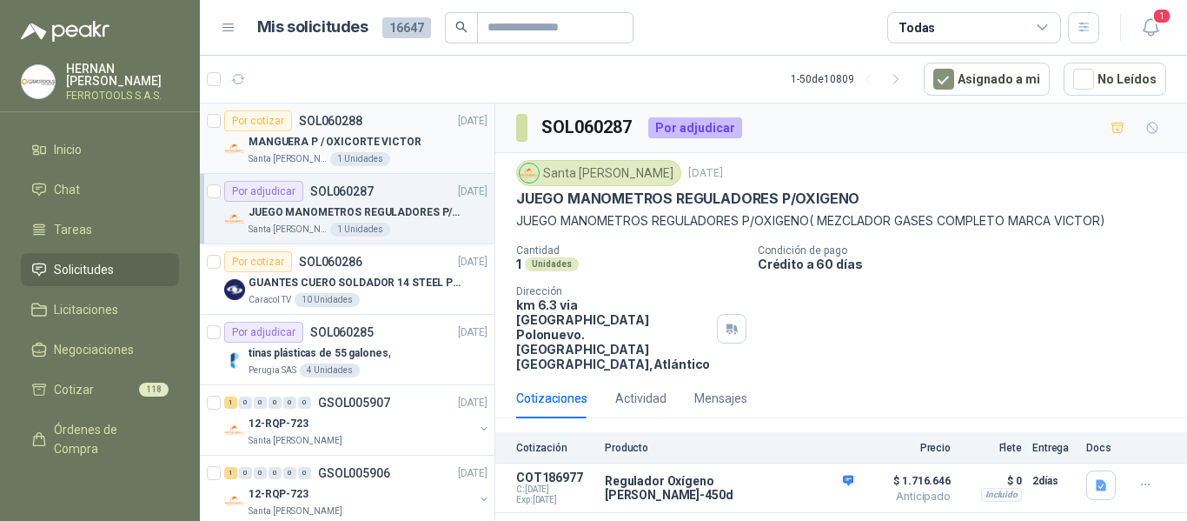
click at [430, 136] on div "MANGUERA P / OXICORTE VICTOR" at bounding box center [368, 141] width 239 height 21
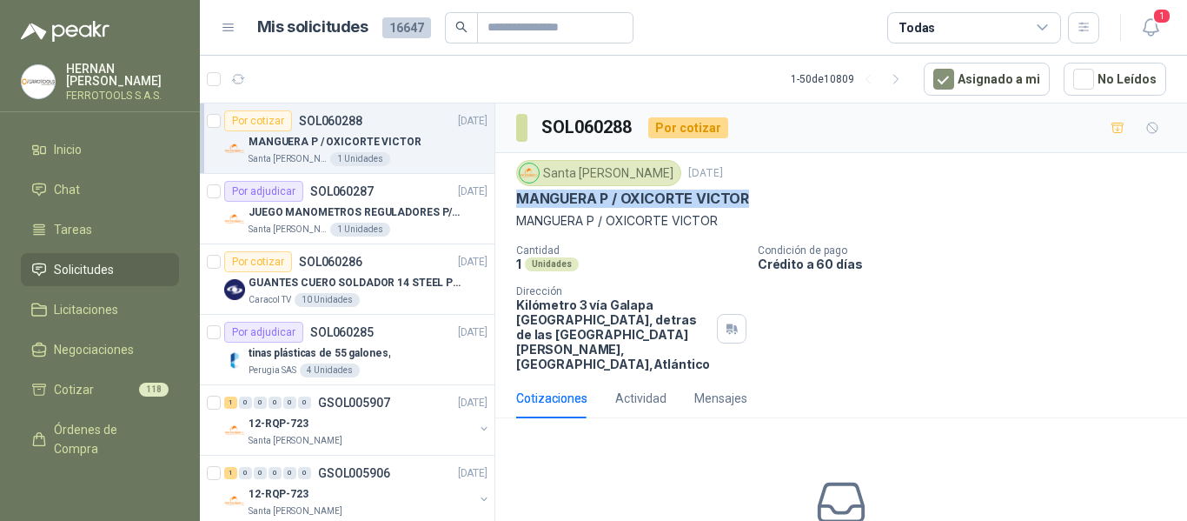
drag, startPoint x: 508, startPoint y: 202, endPoint x: 770, endPoint y: 207, distance: 262.5
click at [770, 207] on div "Santa Anita Napoles 6 oct, 2025 MANGUERA P / OXICORTE VICTOR MANGUERA P / OXICO…" at bounding box center [841, 265] width 692 height 225
copy p "MANGUERA P / OXICORTE VICTOR"
click at [1155, 31] on icon "button" at bounding box center [1150, 27] width 15 height 17
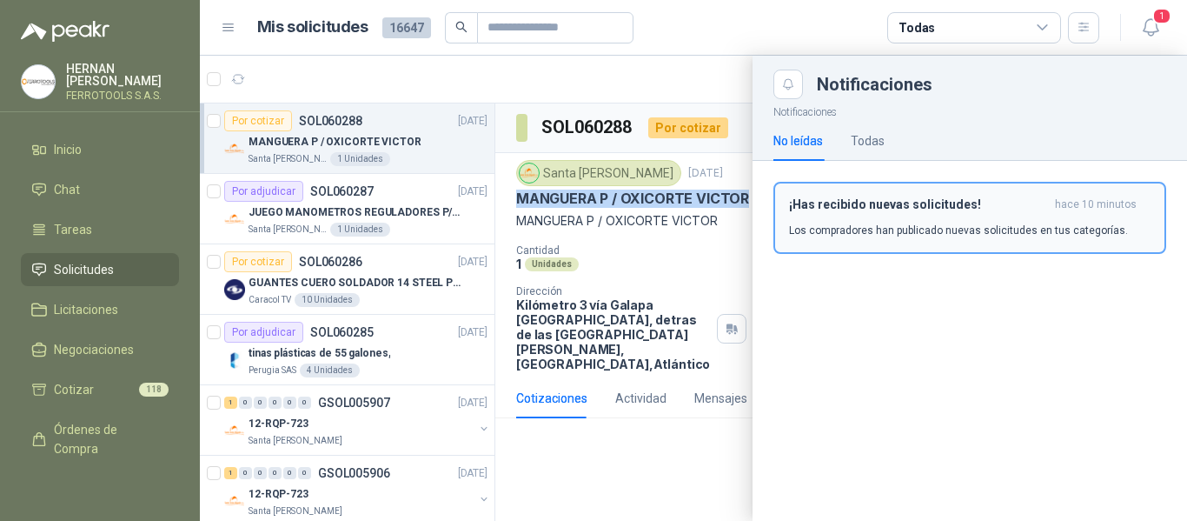
click at [905, 222] on p "Los compradores han publicado nuevas solicitudes en tus categorías." at bounding box center [958, 230] width 339 height 16
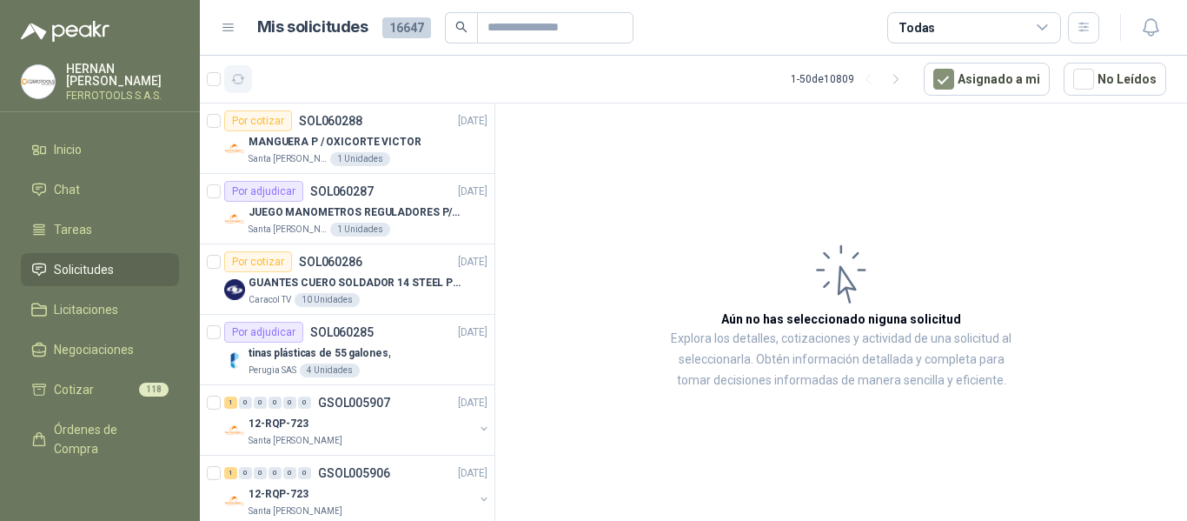
click at [250, 78] on button "button" at bounding box center [238, 79] width 28 height 28
click at [104, 315] on link "Licitaciones" at bounding box center [100, 309] width 158 height 33
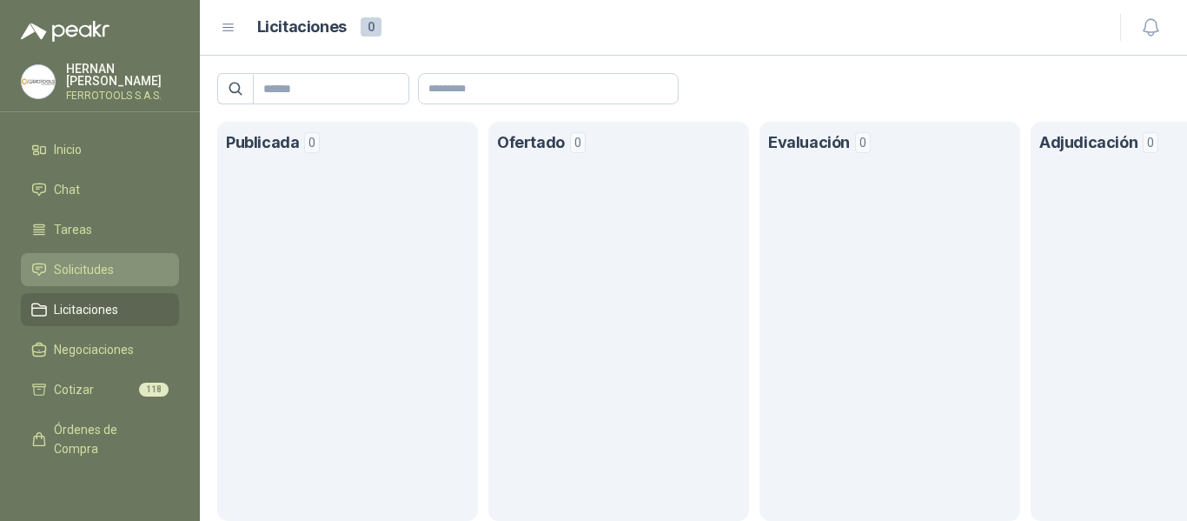
click at [107, 261] on span "Solicitudes" at bounding box center [84, 269] width 60 height 19
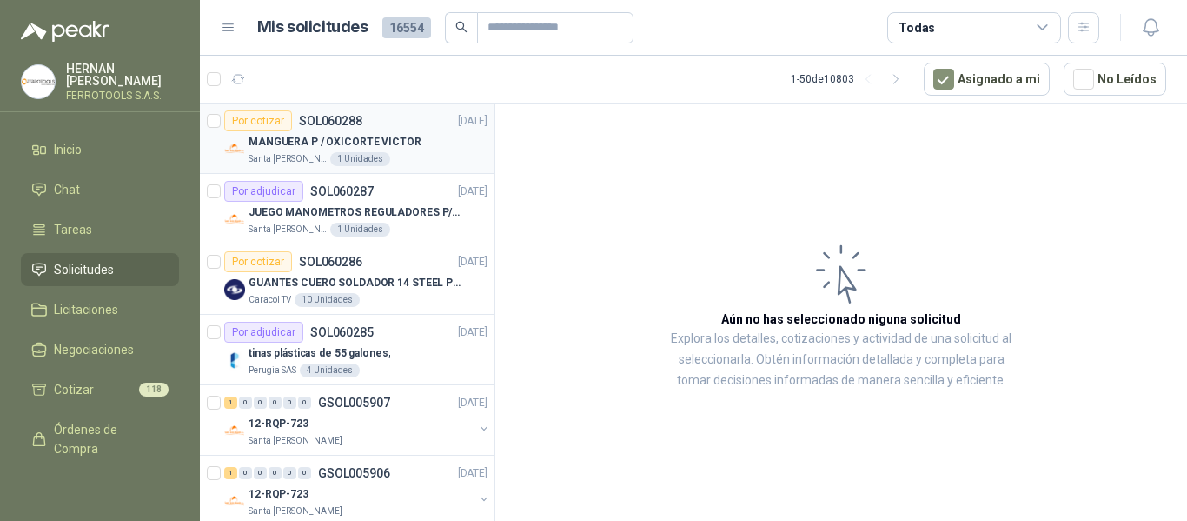
click at [428, 139] on div "MANGUERA P / OXICORTE VICTOR" at bounding box center [368, 141] width 239 height 21
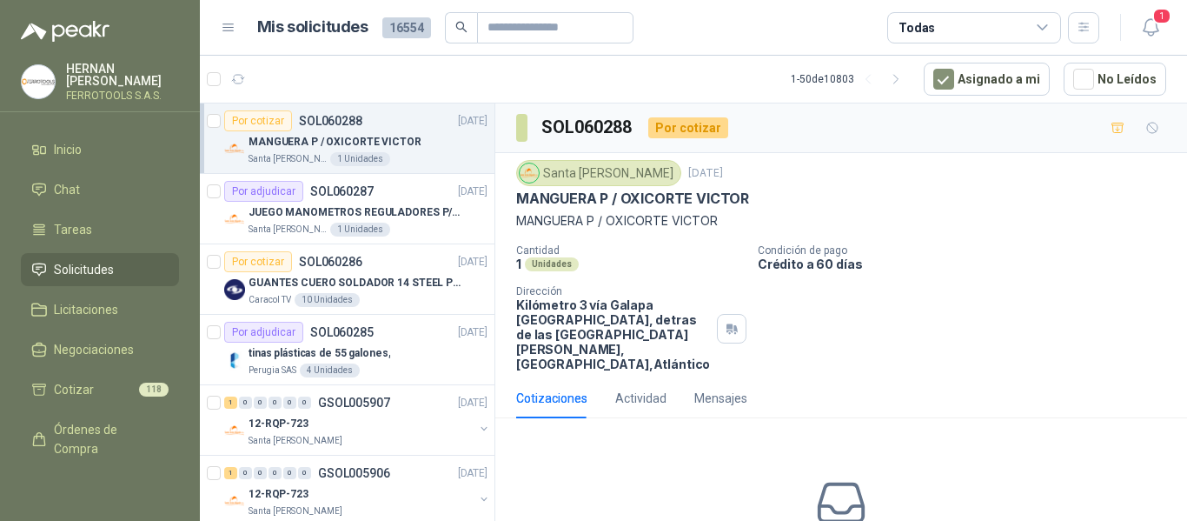
click at [1147, 45] on header "Mis solicitudes 16554 Todas 1" at bounding box center [693, 28] width 987 height 56
click at [1147, 31] on icon "button" at bounding box center [1150, 27] width 15 height 17
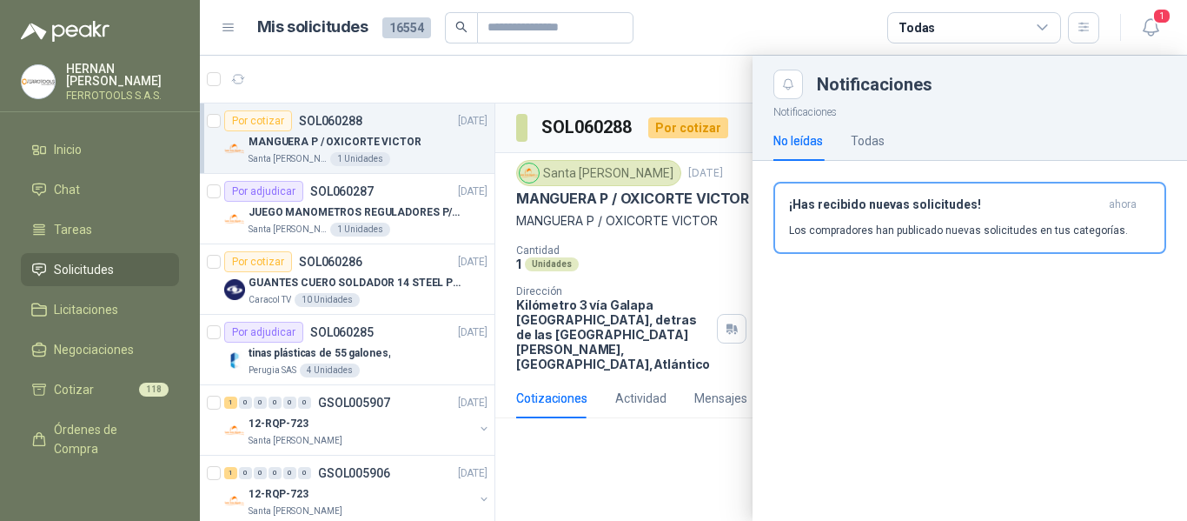
click at [843, 230] on p "Los compradores han publicado nuevas solicitudes en tus categorías." at bounding box center [958, 230] width 339 height 16
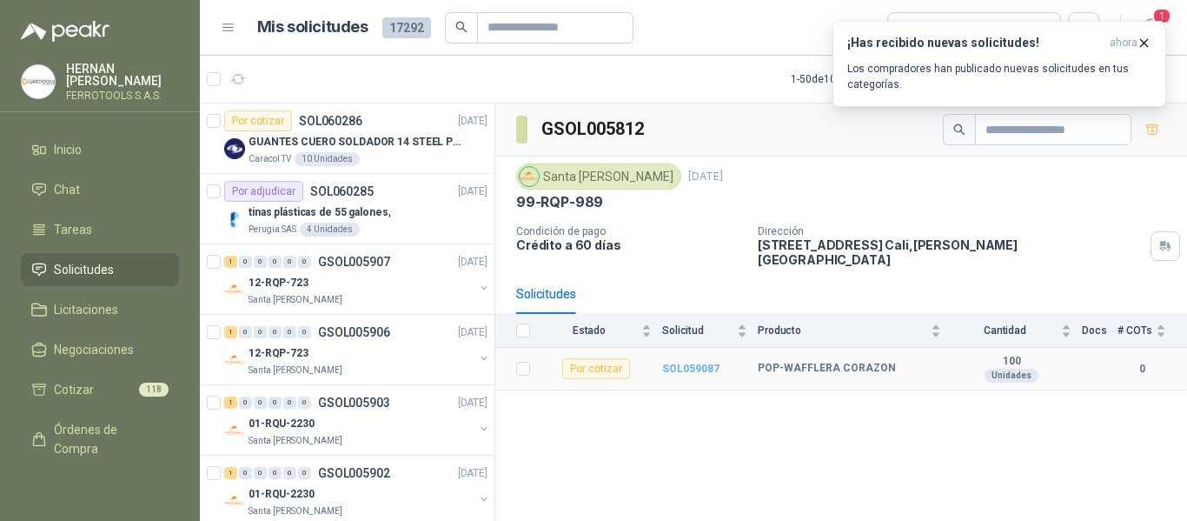
click at [699, 362] on b "SOL059087" at bounding box center [690, 368] width 57 height 12
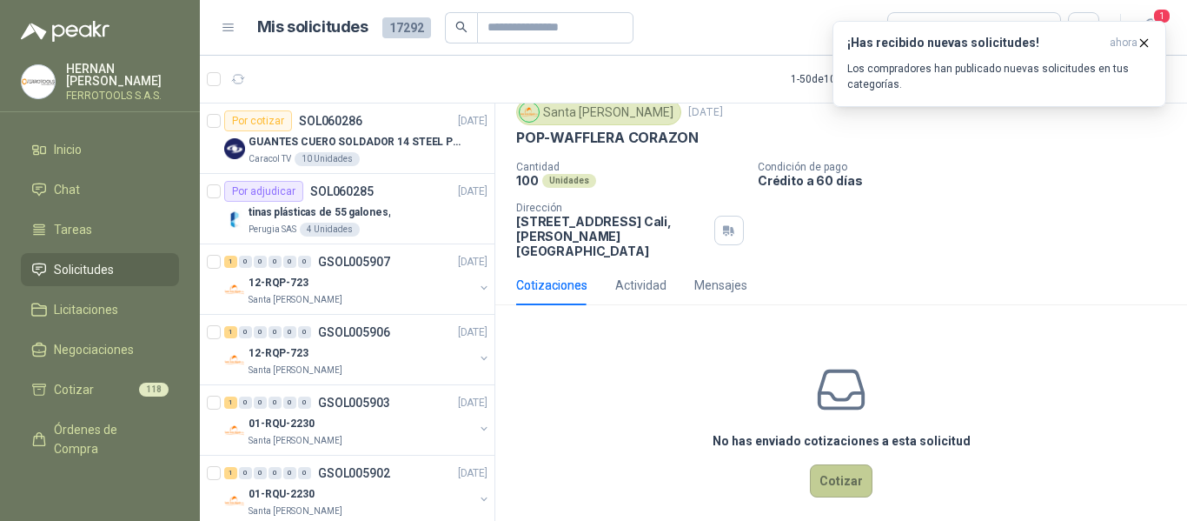
click at [853, 471] on button "Cotizar" at bounding box center [841, 480] width 63 height 33
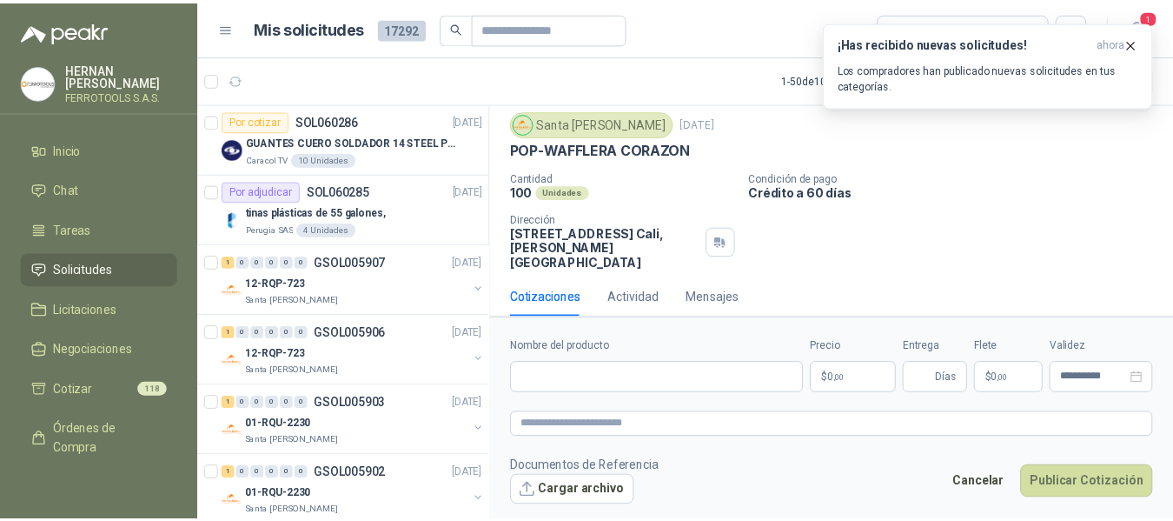
scroll to position [49, 0]
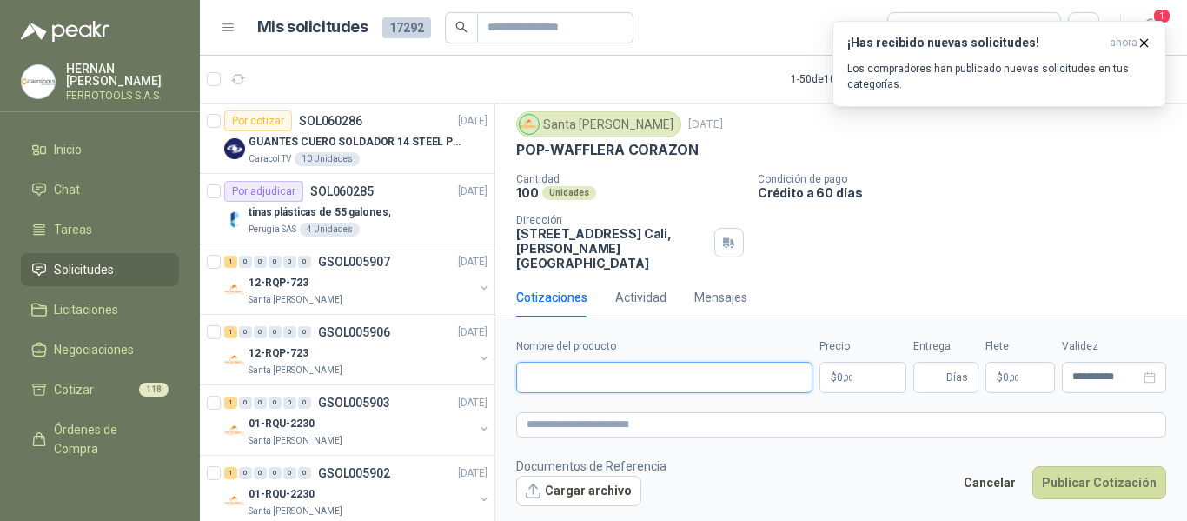
click at [661, 379] on input "Nombre del producto" at bounding box center [664, 377] width 296 height 31
paste input "**********"
type input "**********"
click at [671, 417] on textarea at bounding box center [841, 424] width 650 height 25
paste textarea "**********"
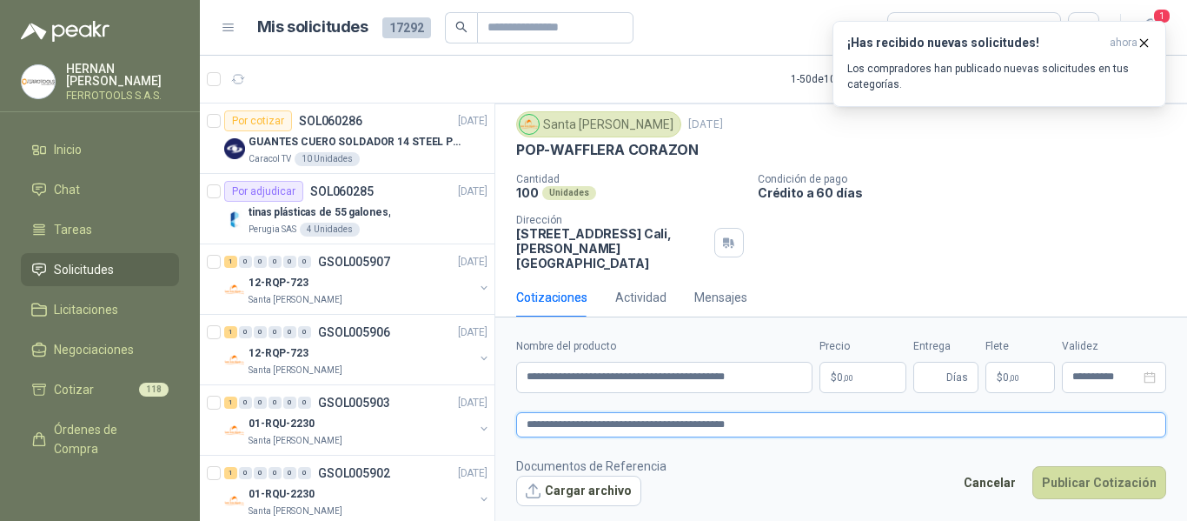
type textarea "**********"
click at [853, 378] on body "[PERSON_NAME] FERROTOOLS S.A.S. Inicio Chat Tareas Solicitudes Licitaciones Neg…" at bounding box center [593, 260] width 1187 height 521
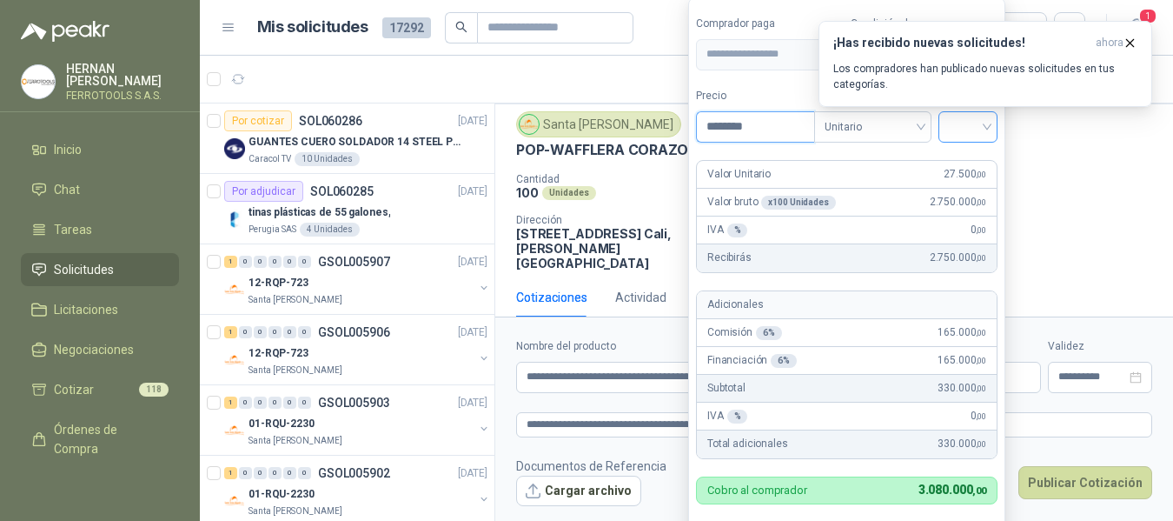
type input "********"
click at [982, 128] on input "search" at bounding box center [968, 125] width 38 height 26
click at [967, 159] on div "19%" at bounding box center [972, 162] width 32 height 19
click at [798, 151] on form "**********" at bounding box center [849, 284] width 322 height 575
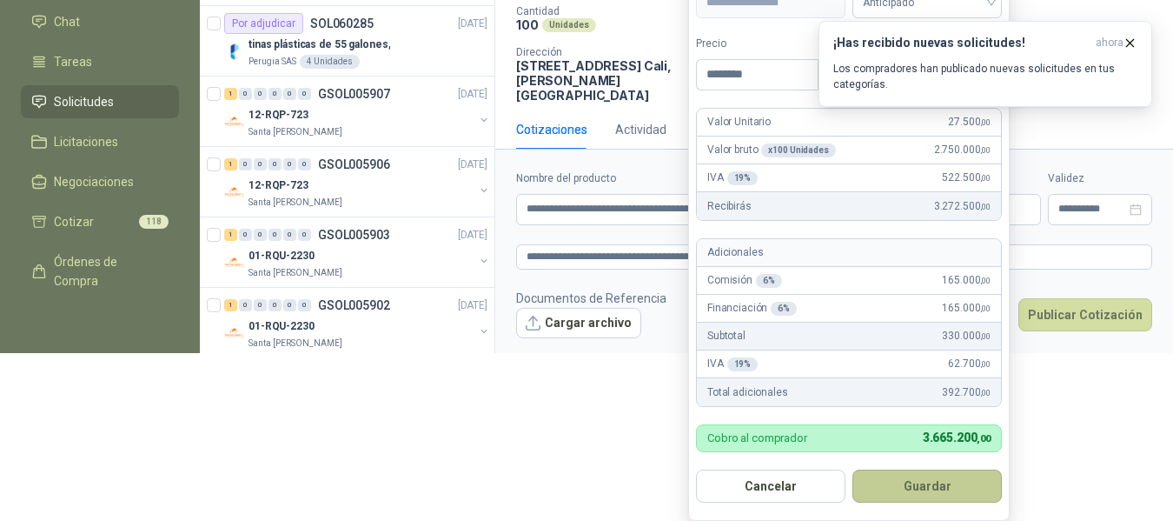
scroll to position [185, 0]
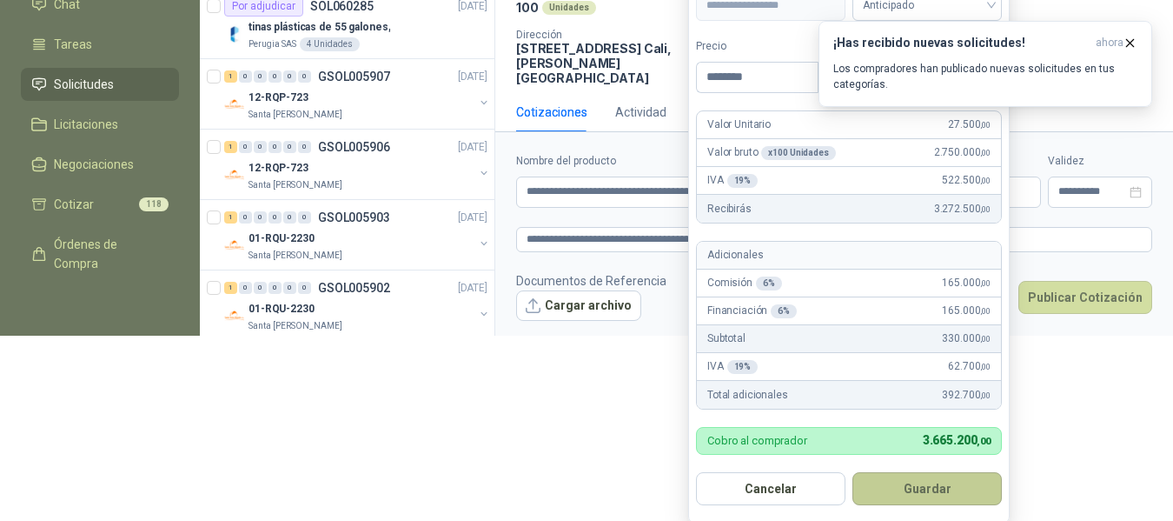
click at [933, 491] on button "Guardar" at bounding box center [927, 488] width 149 height 33
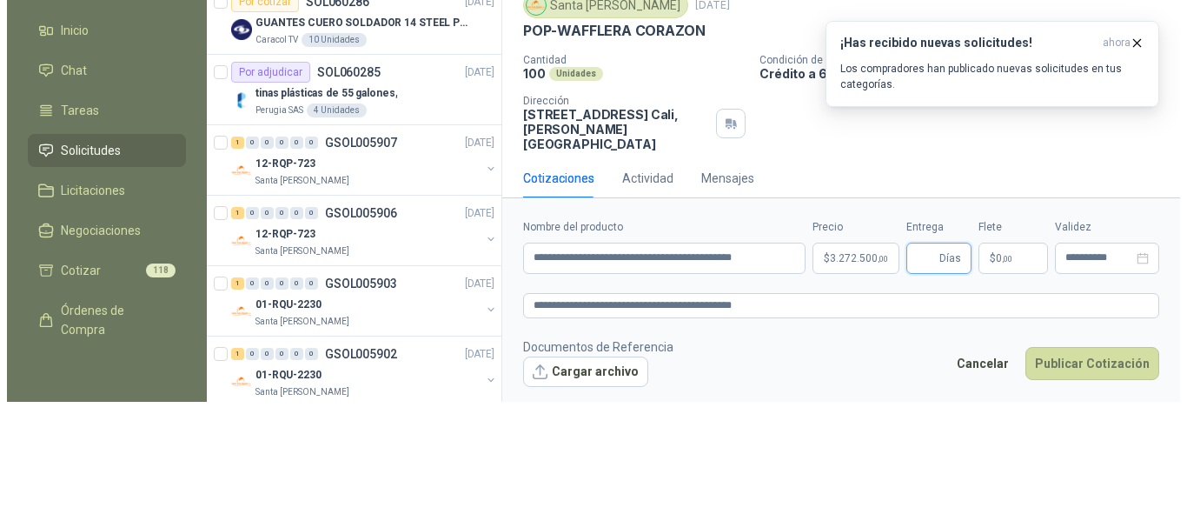
scroll to position [0, 0]
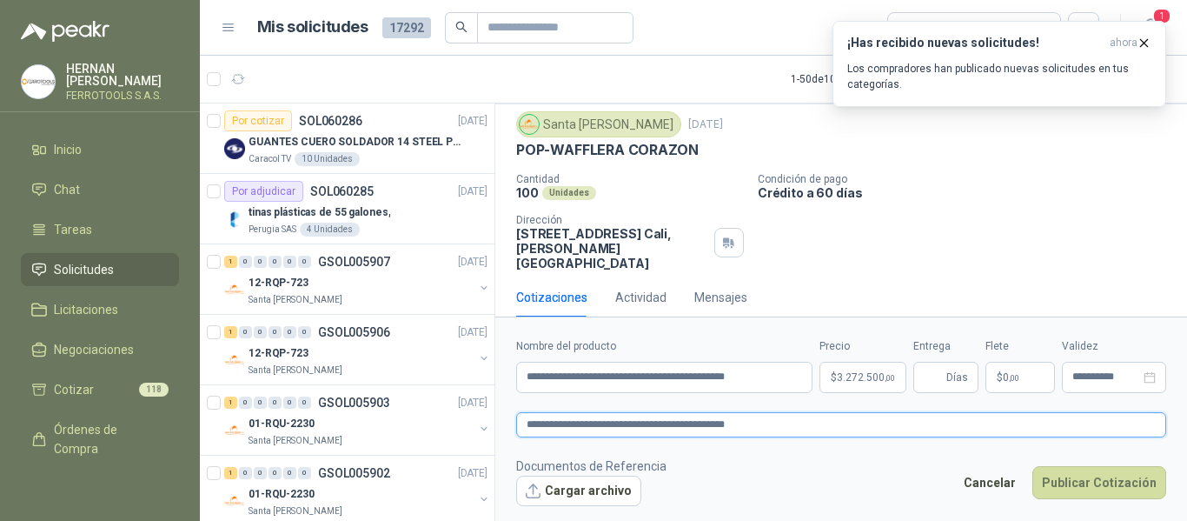
click at [798, 431] on textarea "**********" at bounding box center [841, 424] width 650 height 25
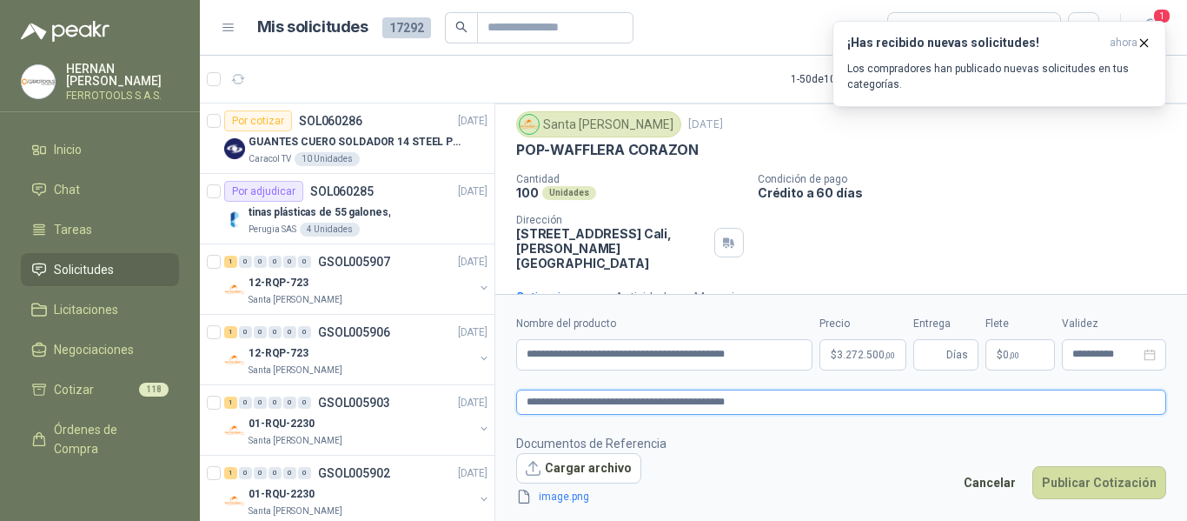
scroll to position [61, 0]
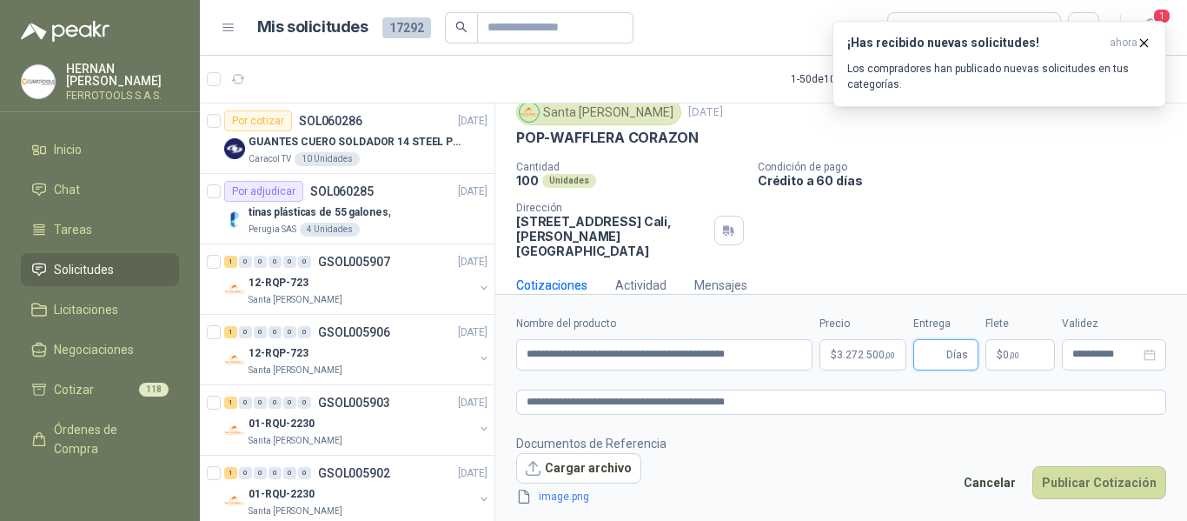
click at [934, 352] on input "Entrega" at bounding box center [933, 355] width 19 height 30
type input "*"
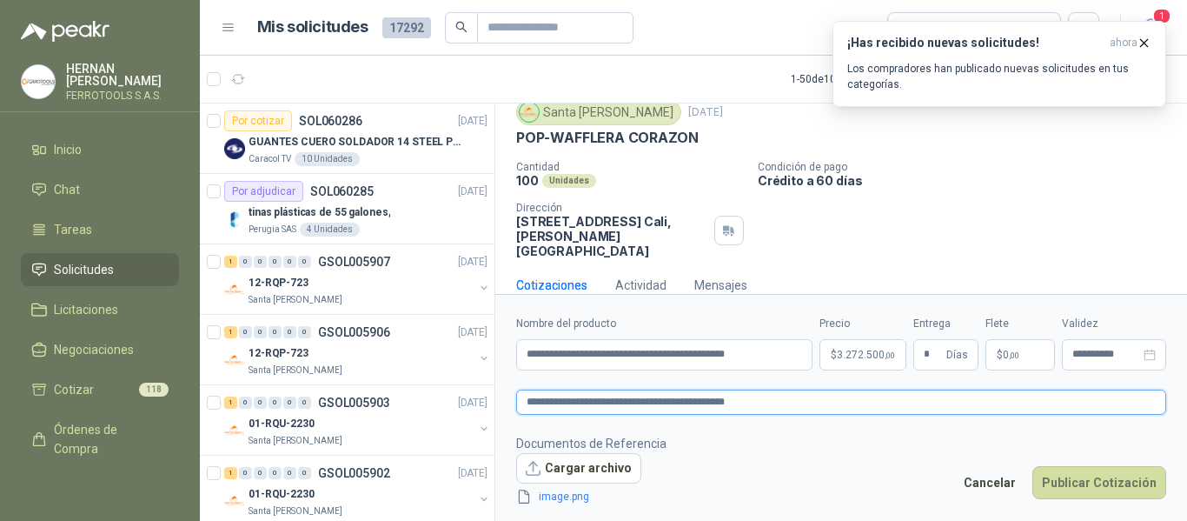
click at [811, 398] on textarea "**********" at bounding box center [841, 401] width 650 height 25
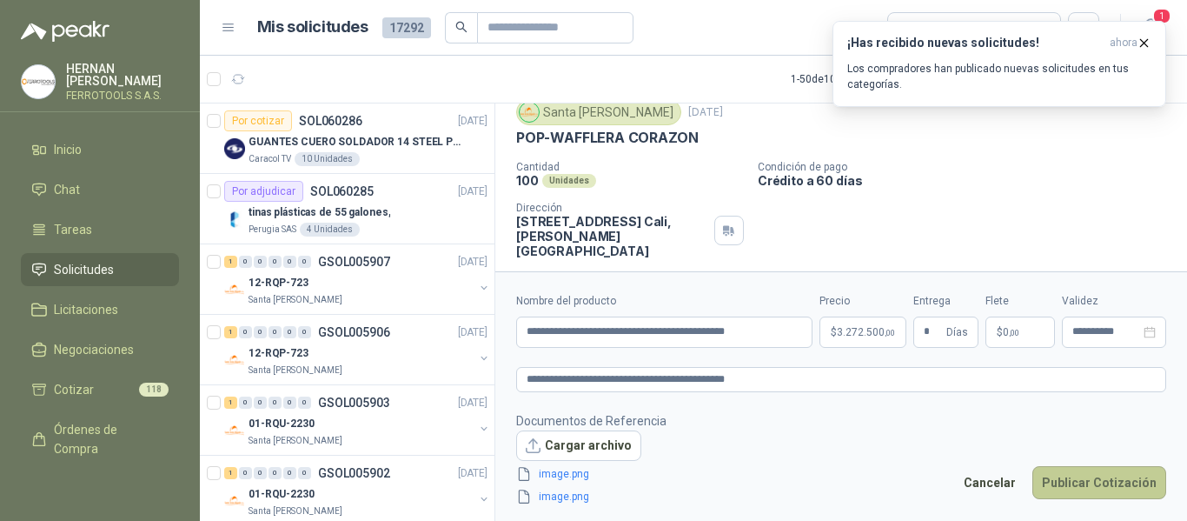
click at [1099, 482] on button "Publicar Cotización" at bounding box center [1100, 482] width 134 height 33
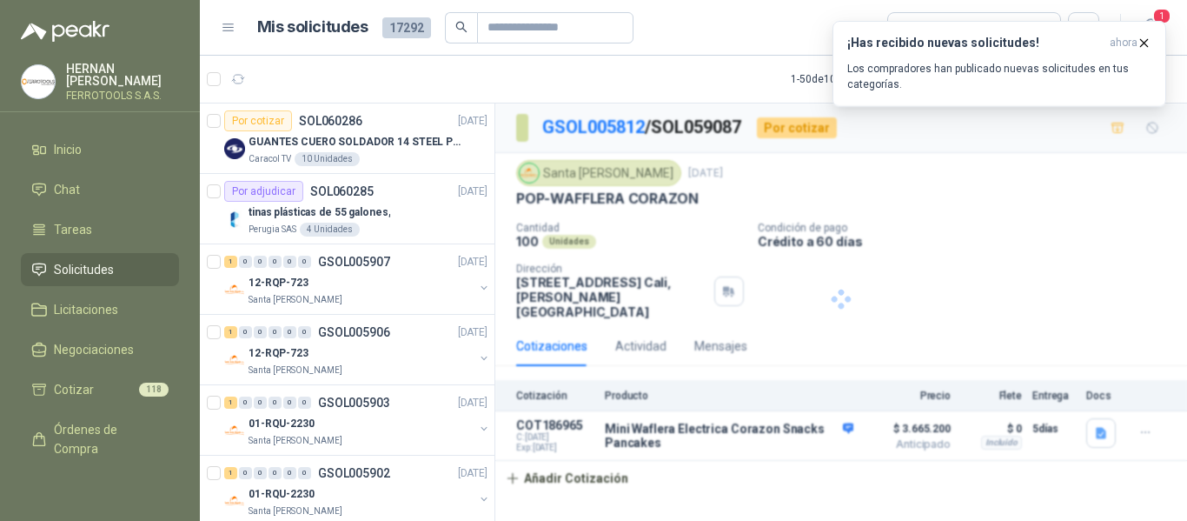
scroll to position [0, 0]
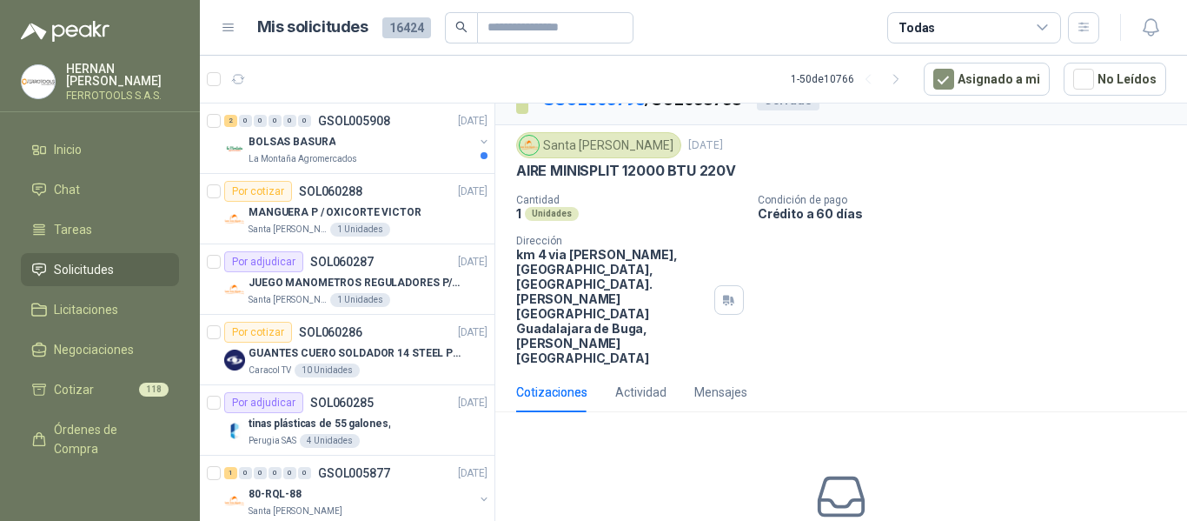
scroll to position [43, 0]
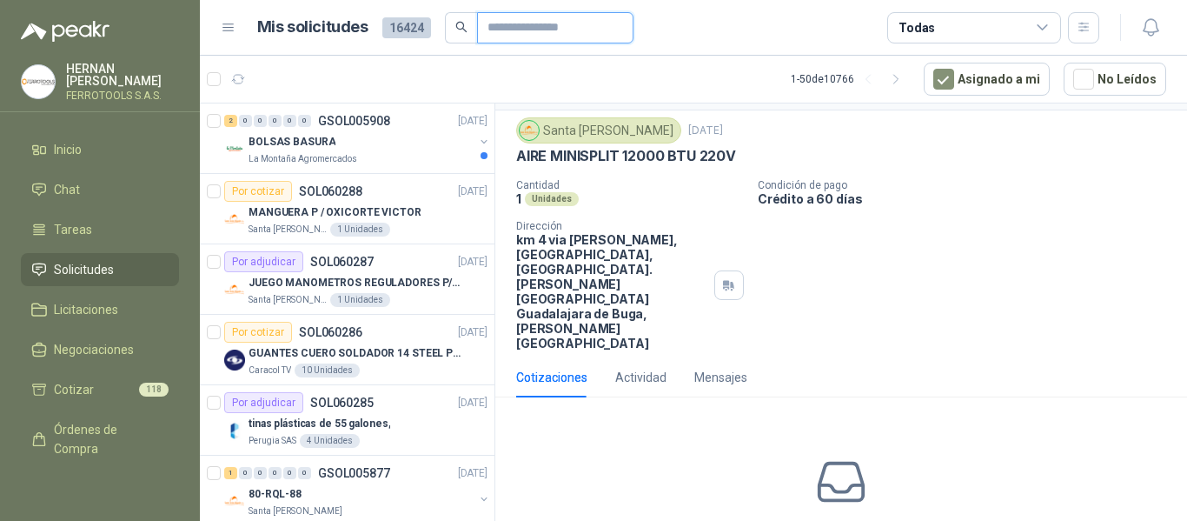
click at [525, 27] on input "text" at bounding box center [549, 28] width 122 height 30
type input "****"
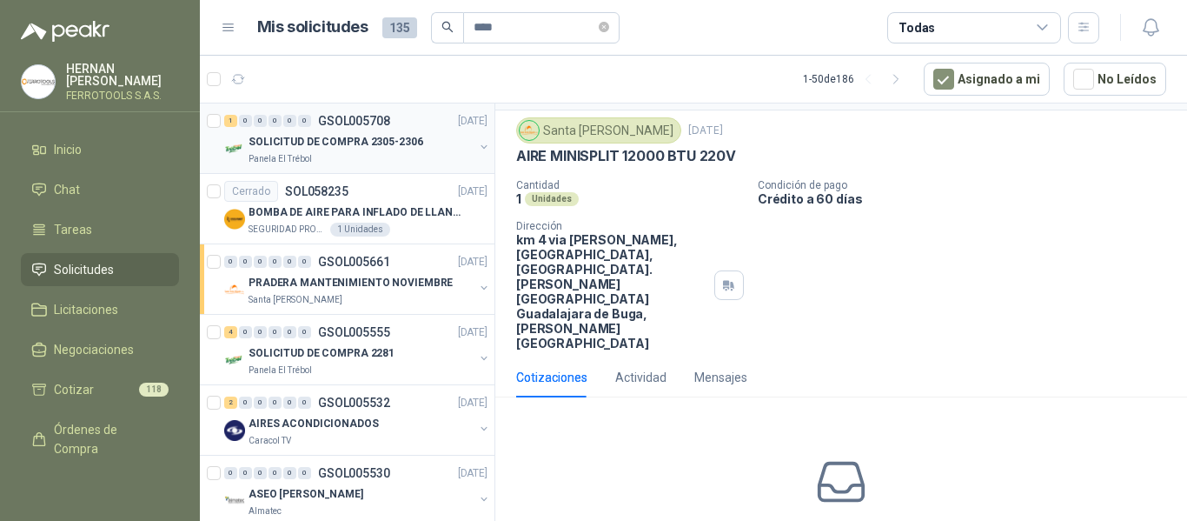
click at [477, 145] on div "1 0 0 0 0 0 GSOL005708 [DATE] SOLICITUD DE COMPRA 2305-2306 Panela El Trébol" at bounding box center [347, 138] width 295 height 70
click at [477, 149] on button "button" at bounding box center [484, 147] width 14 height 14
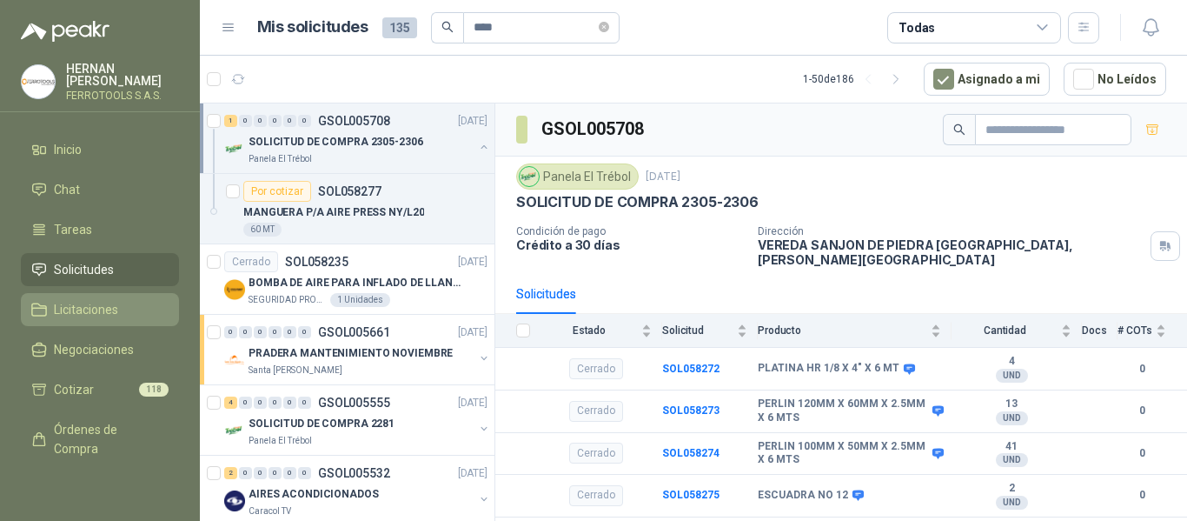
click at [87, 308] on span "Licitaciones" at bounding box center [86, 309] width 64 height 19
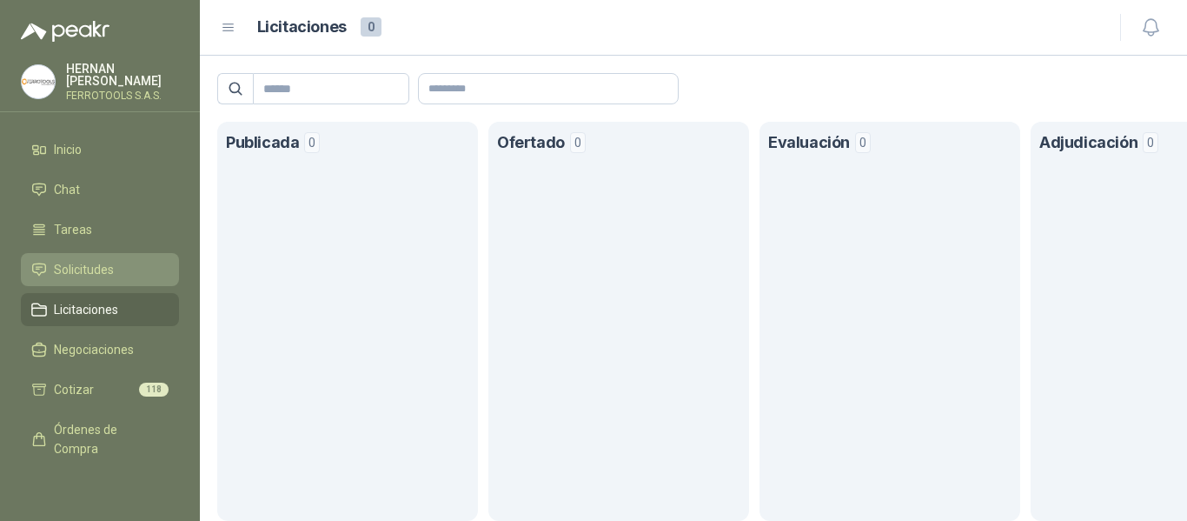
click at [70, 264] on span "Solicitudes" at bounding box center [84, 269] width 60 height 19
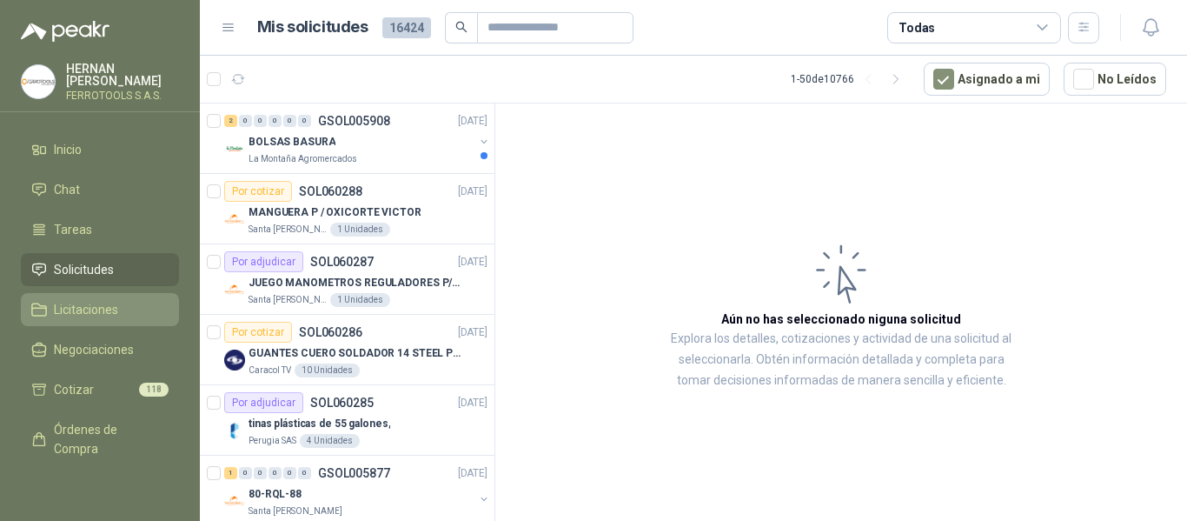
click at [101, 300] on span "Licitaciones" at bounding box center [86, 309] width 64 height 19
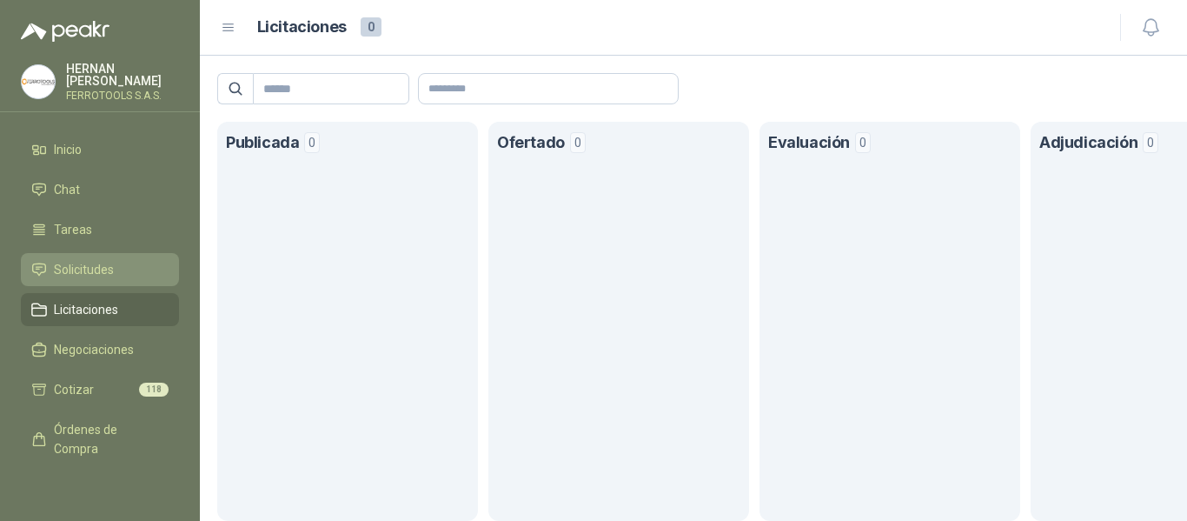
click at [96, 267] on span "Solicitudes" at bounding box center [84, 269] width 60 height 19
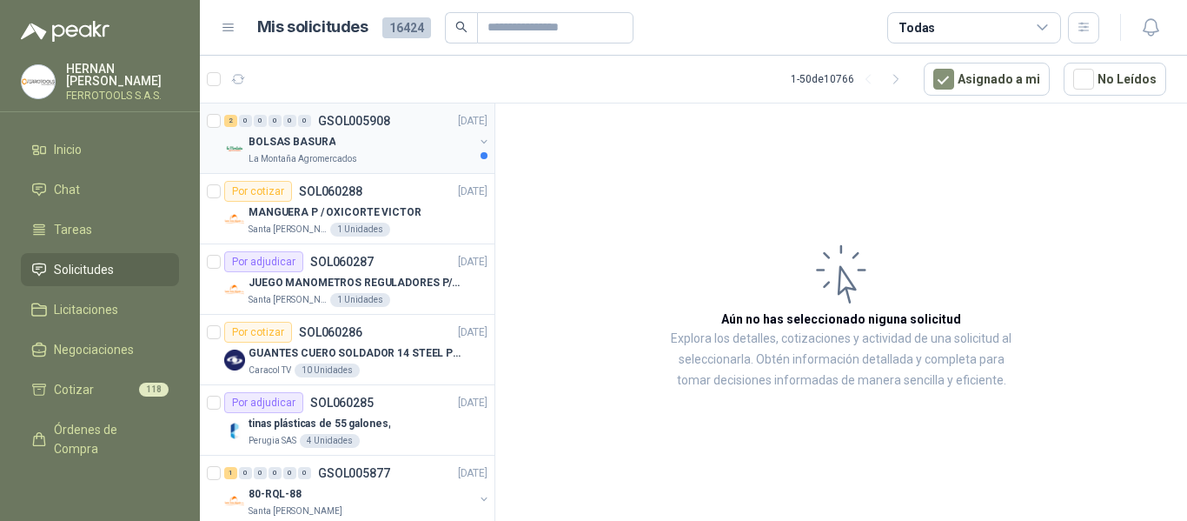
click at [402, 139] on div "BOLSAS BASURA" at bounding box center [361, 141] width 225 height 21
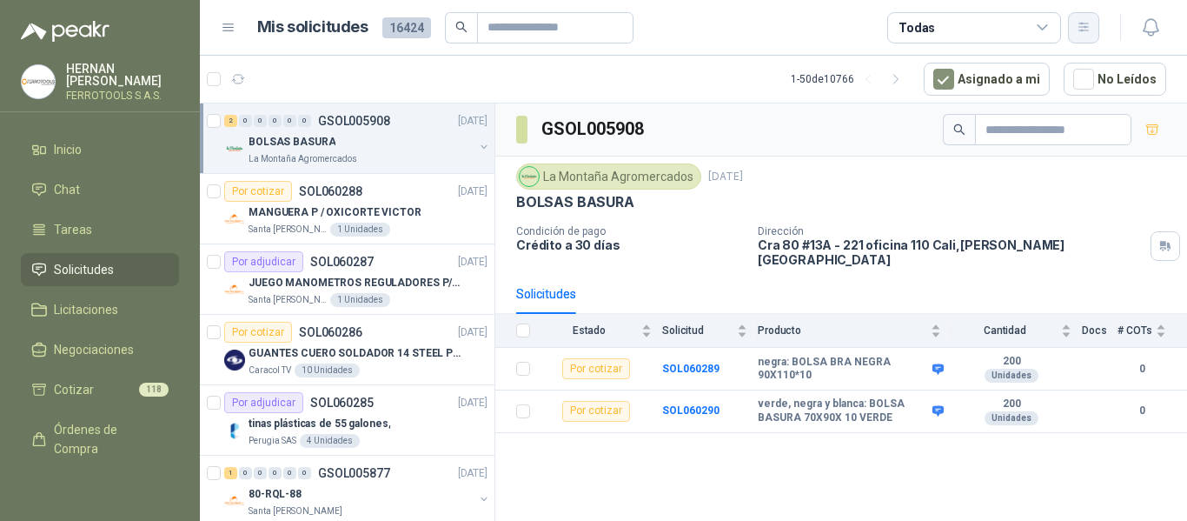
click at [1090, 29] on icon "button" at bounding box center [1084, 27] width 15 height 15
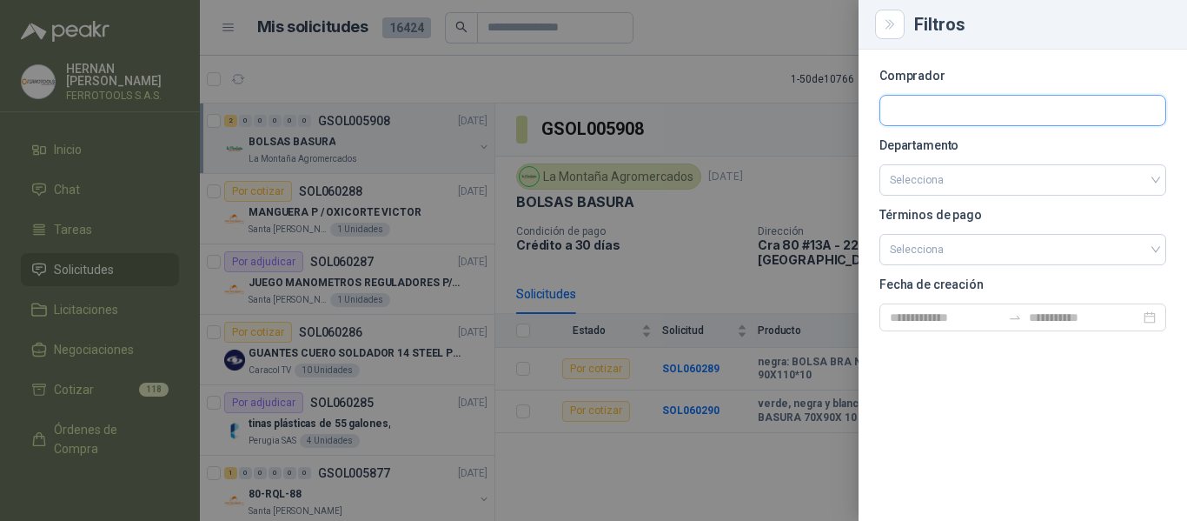
click at [986, 119] on input "text" at bounding box center [1022, 111] width 285 height 30
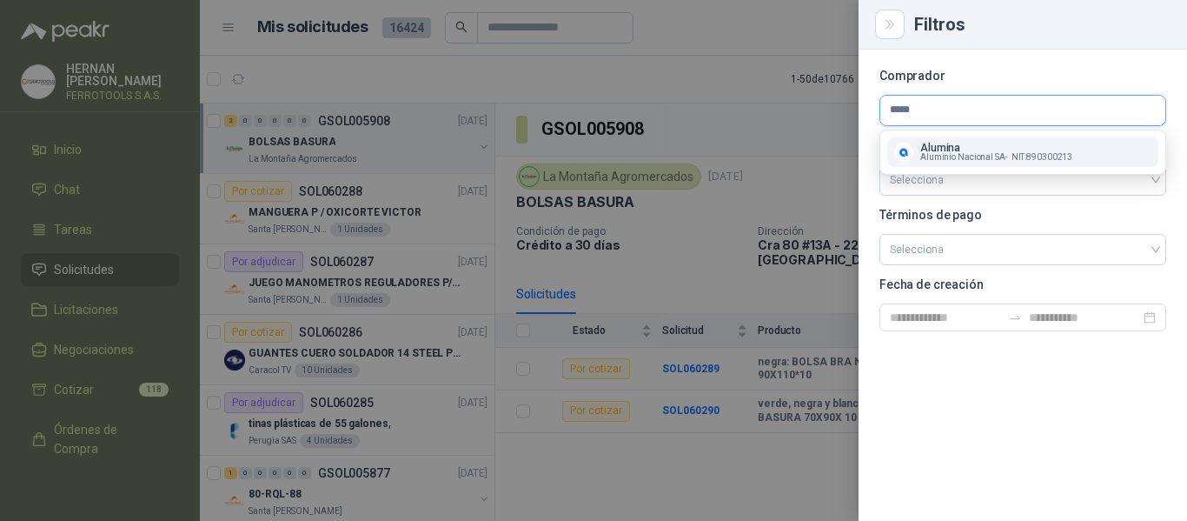
type input "*****"
click at [944, 150] on p "Alumina" at bounding box center [996, 148] width 152 height 10
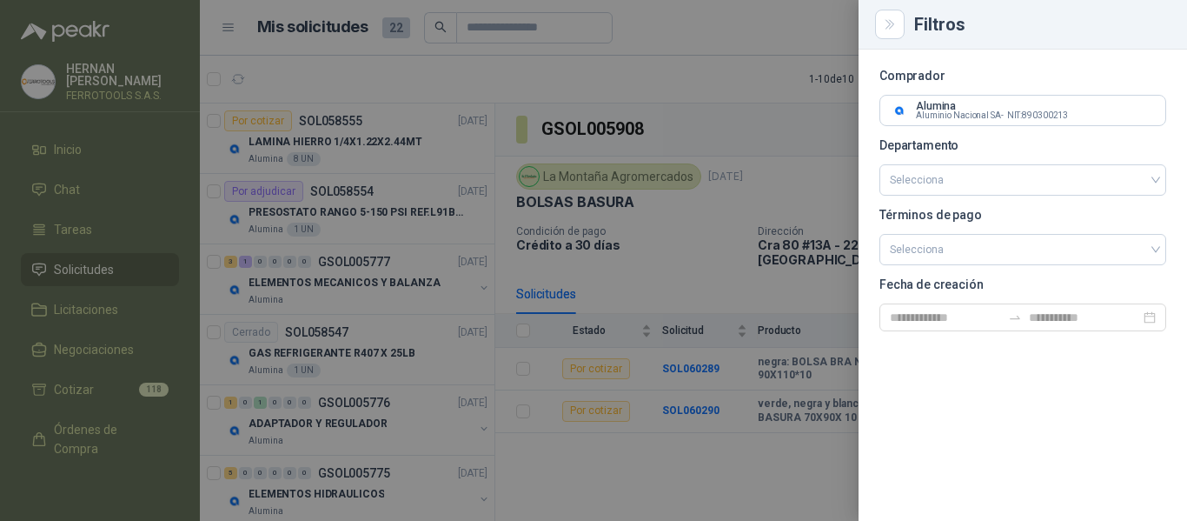
click at [421, 286] on div at bounding box center [593, 260] width 1187 height 521
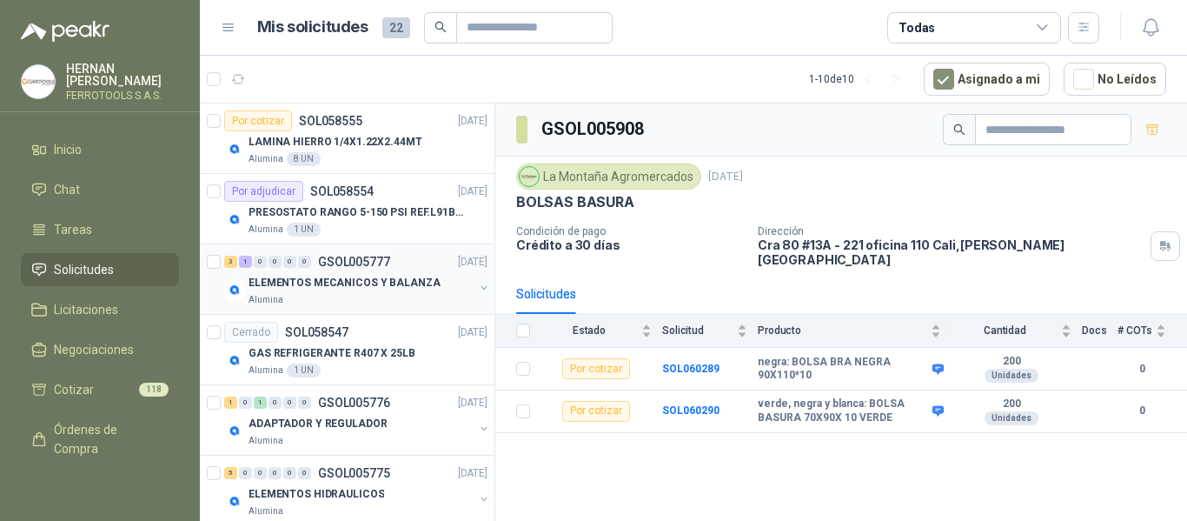
click at [406, 286] on p "ELEMENTOS MECANICOS Y BALANZA" at bounding box center [345, 283] width 192 height 17
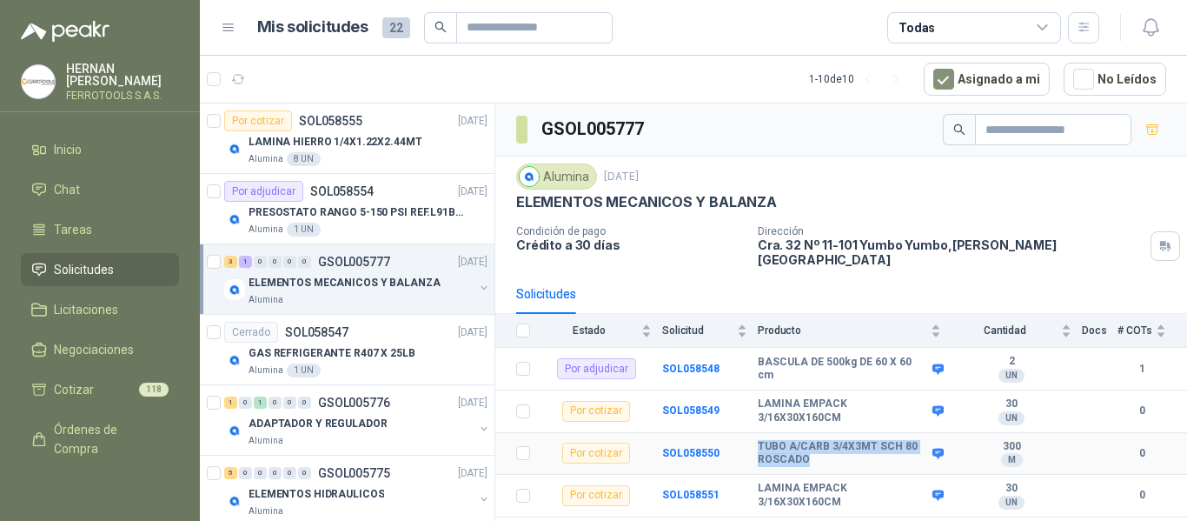
drag, startPoint x: 759, startPoint y: 435, endPoint x: 833, endPoint y: 457, distance: 78.1
click at [833, 457] on td "TUBO A/CARB 3/4X3MT SCH 80 ROSCADO" at bounding box center [855, 454] width 194 height 43
copy b "TUBO A/CARB 3/4X3MT SCH 80 ROSCADO"
